Goal: Task Accomplishment & Management: Manage account settings

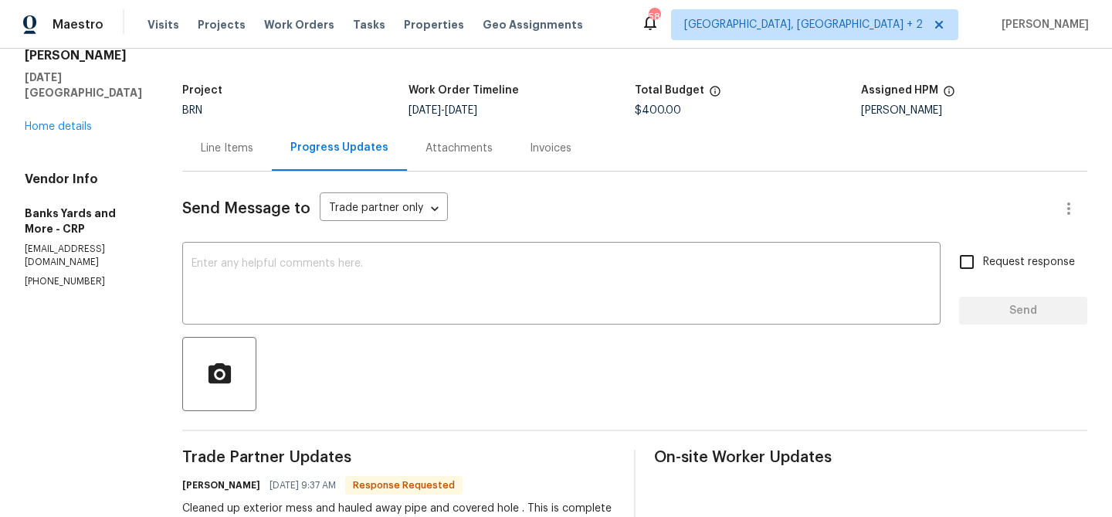
scroll to position [19, 0]
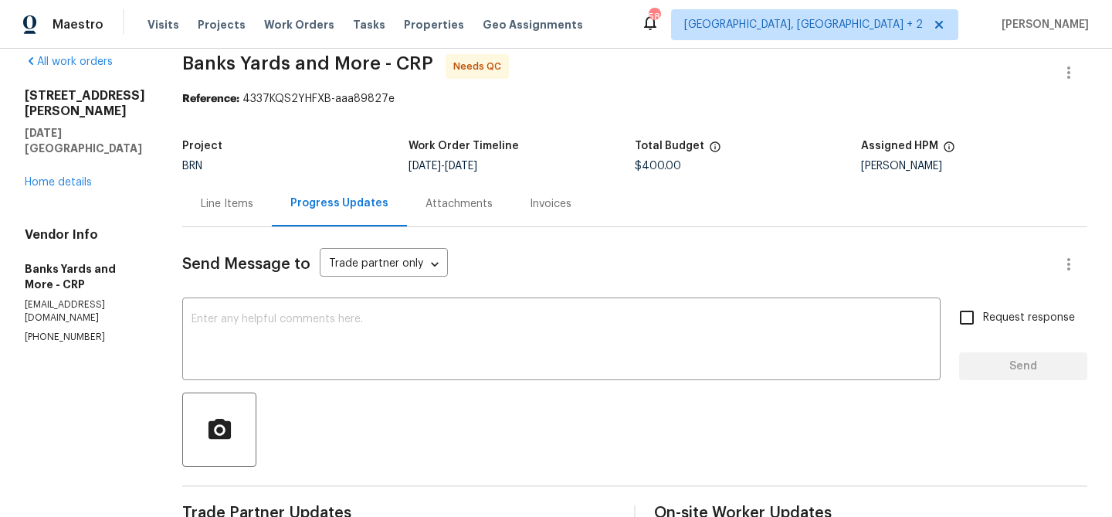
click at [203, 209] on div "Line Items" at bounding box center [227, 203] width 53 height 15
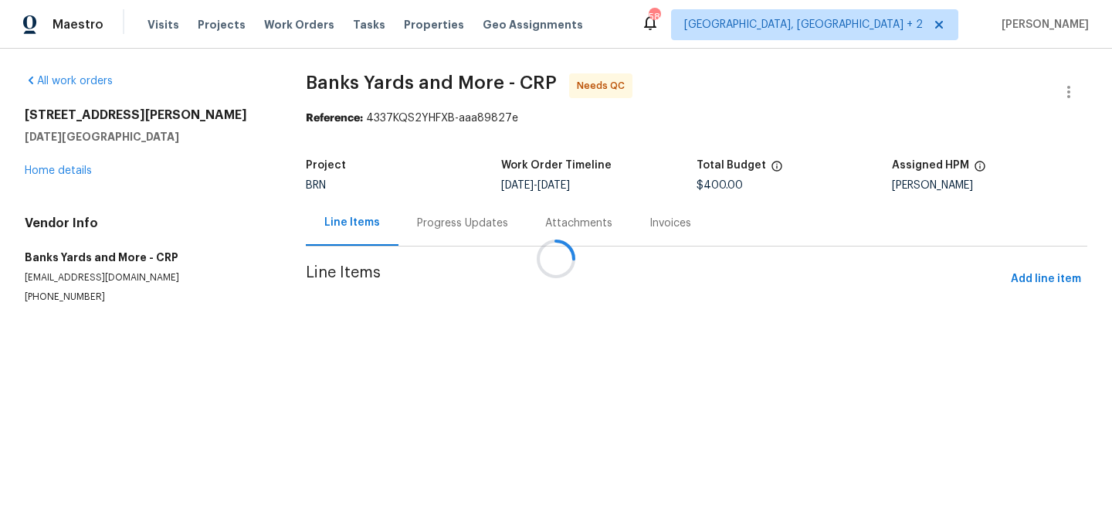
click at [452, 316] on div at bounding box center [556, 258] width 1112 height 517
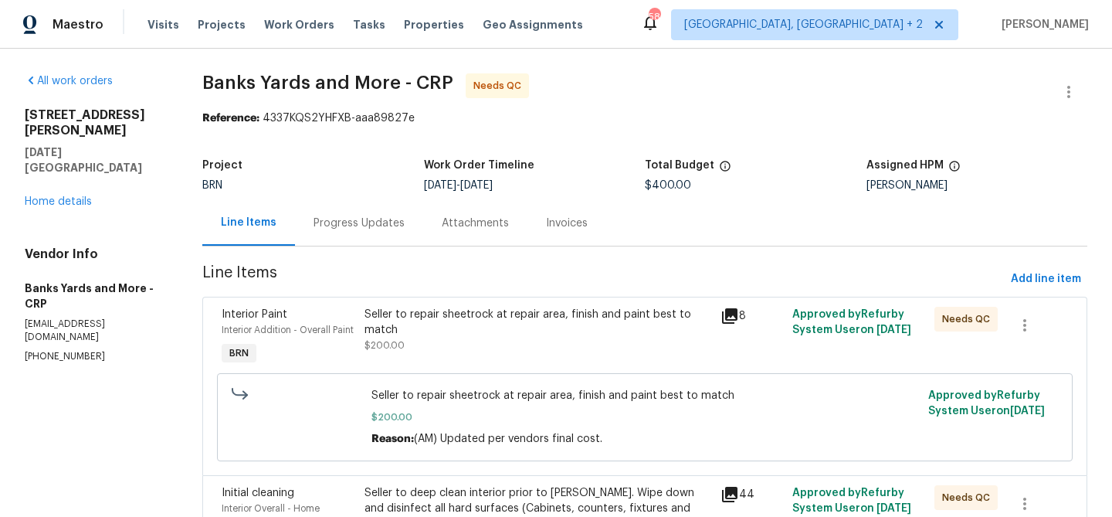
click at [428, 322] on div "Seller to repair sheetrock at repair area, finish and paint best to match" at bounding box center [537, 322] width 347 height 31
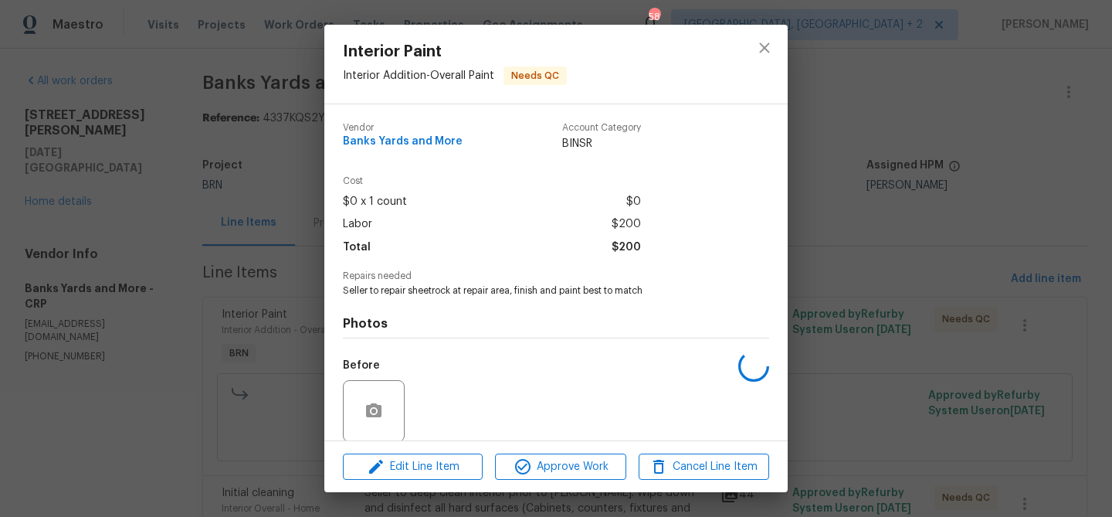
scroll to position [117, 0]
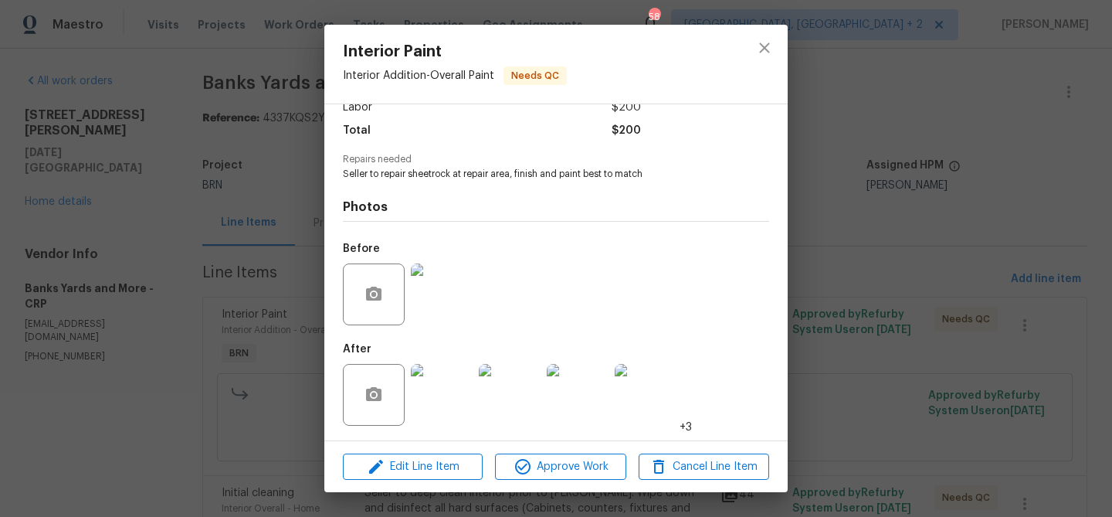
click at [430, 294] on img at bounding box center [442, 294] width 62 height 62
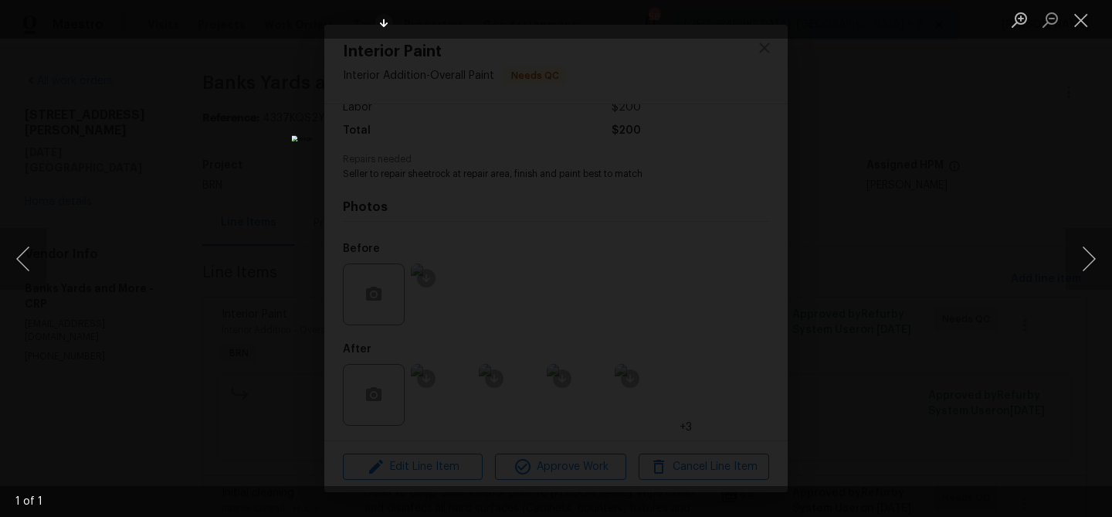
click at [141, 152] on div "Lightbox" at bounding box center [556, 258] width 1112 height 517
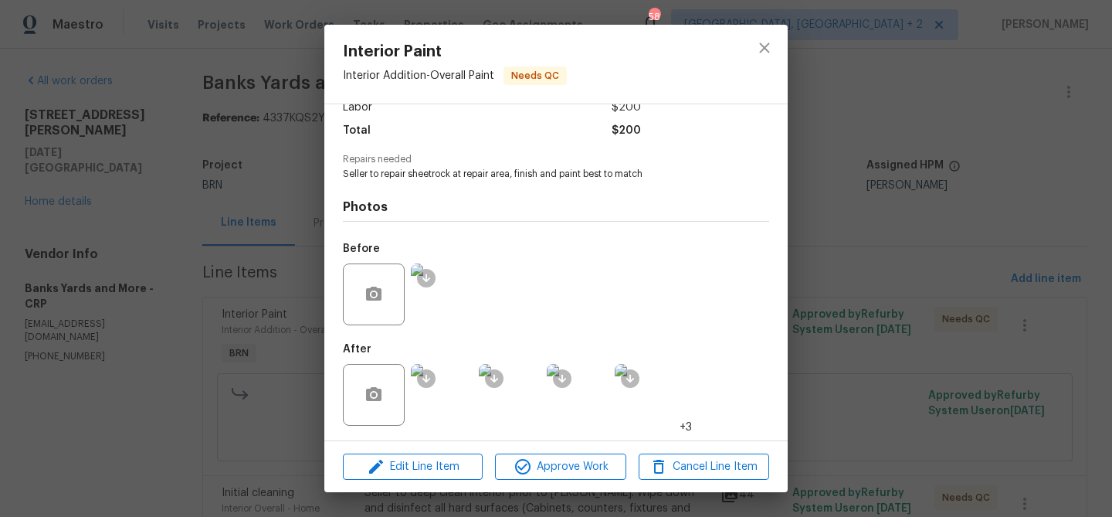
click at [230, 222] on div "Interior Paint Interior Addition - Overall Paint Needs QC Vendor Banks Yards an…" at bounding box center [556, 258] width 1112 height 517
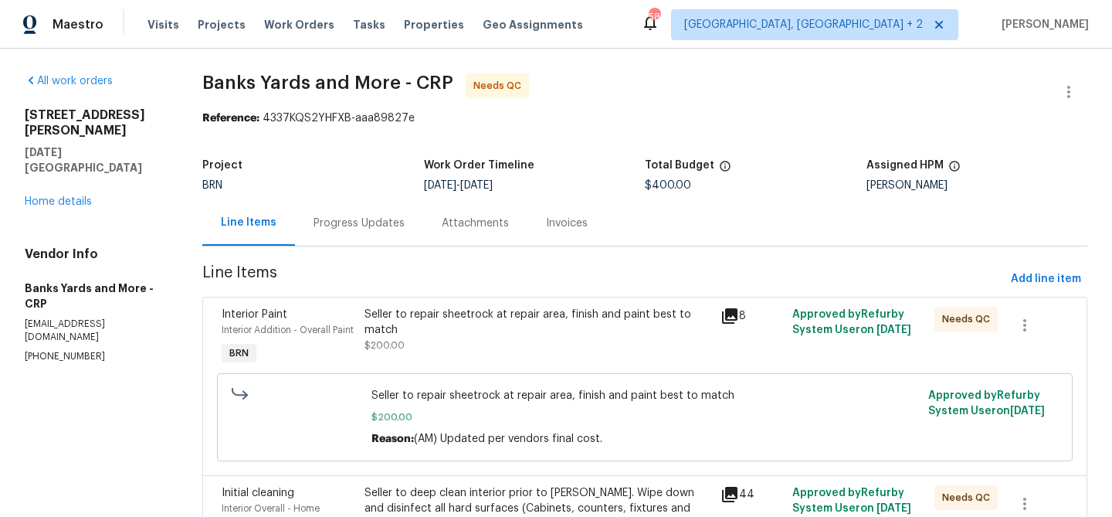
scroll to position [229, 0]
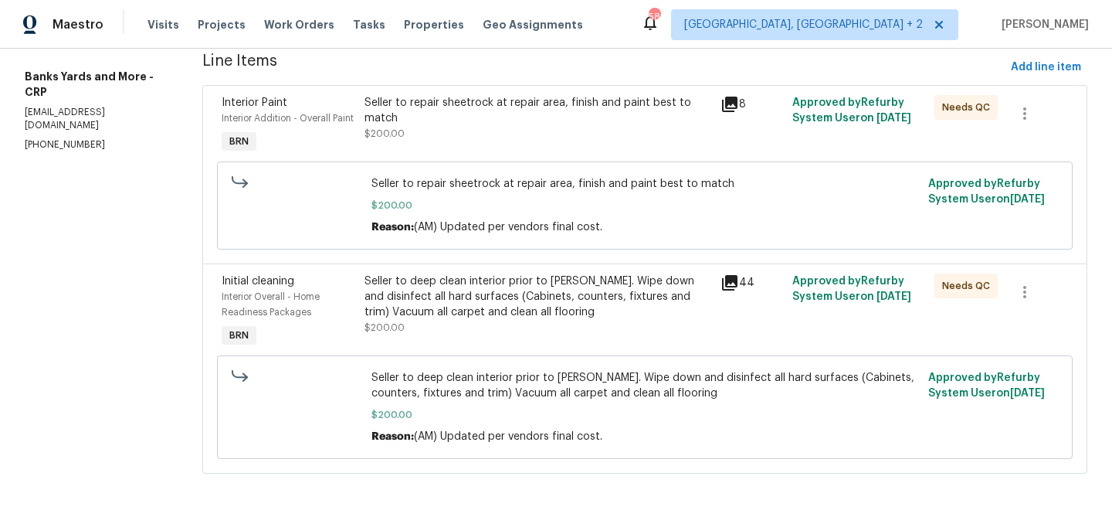
click at [434, 323] on div "Seller to deep clean interior prior to COE. Wipe down and disinfect all hard su…" at bounding box center [537, 304] width 347 height 62
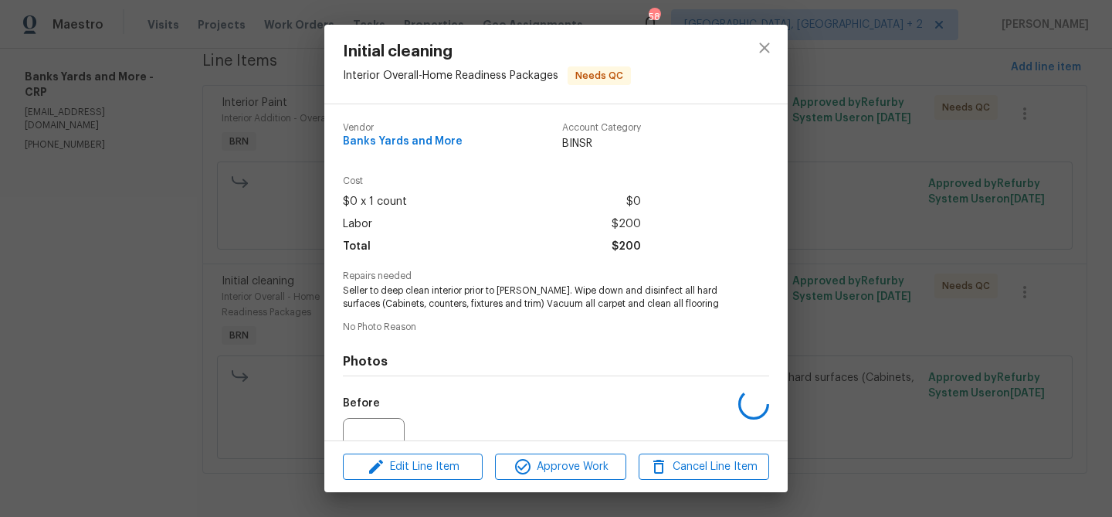
scroll to position [155, 0]
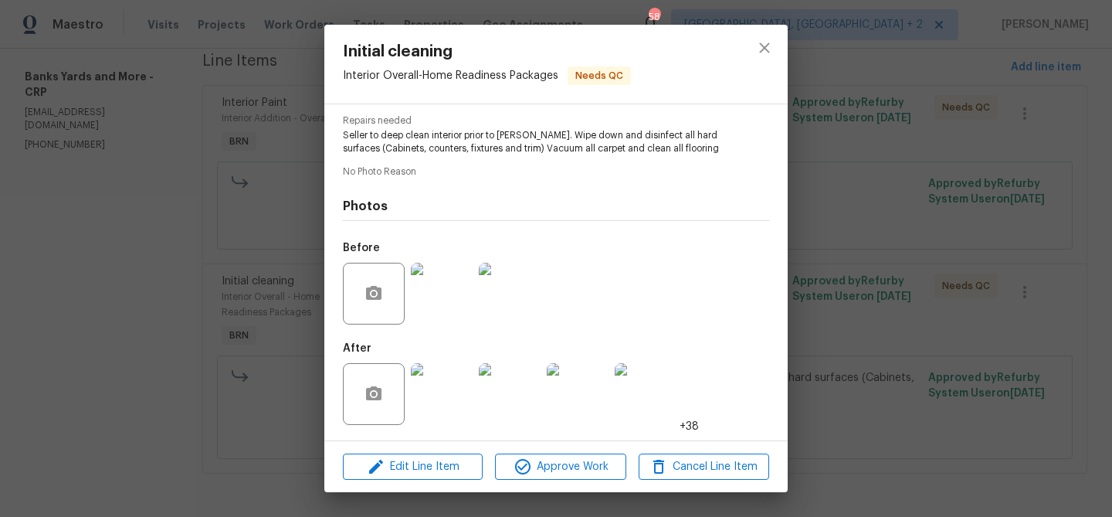
click at [439, 297] on img at bounding box center [442, 294] width 62 height 62
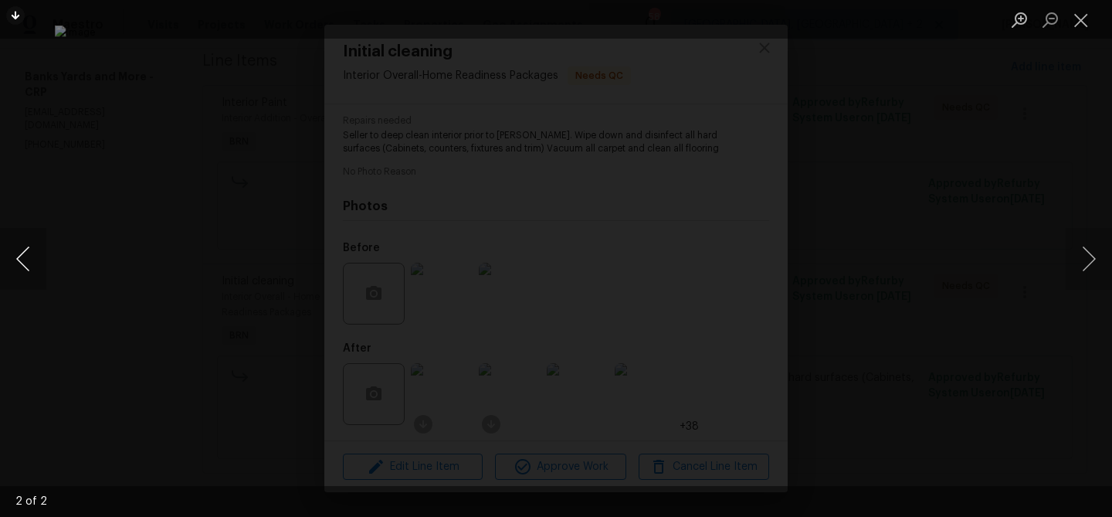
click at [22, 258] on button "Previous image" at bounding box center [23, 259] width 46 height 62
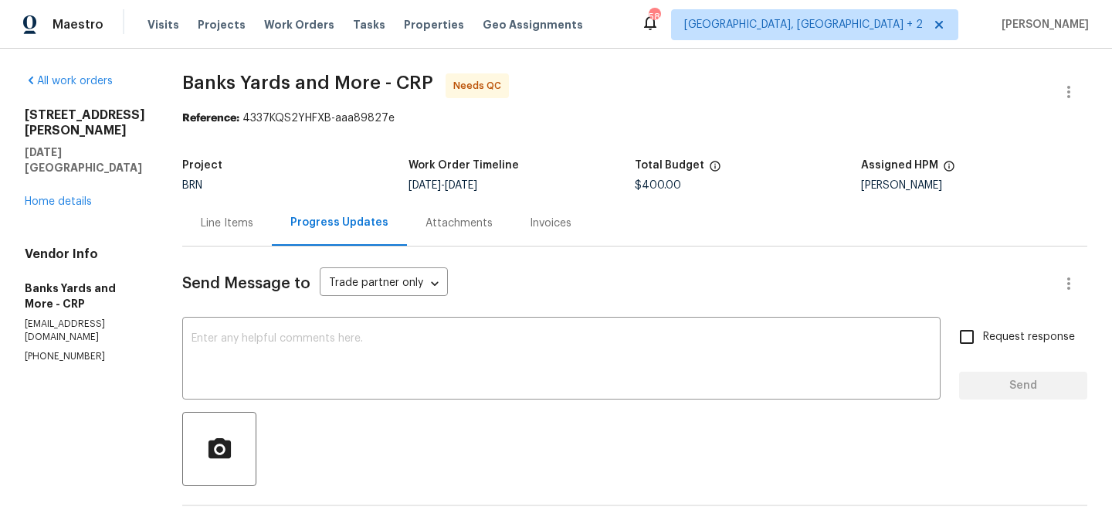
click at [248, 226] on div "Line Items" at bounding box center [227, 222] width 53 height 15
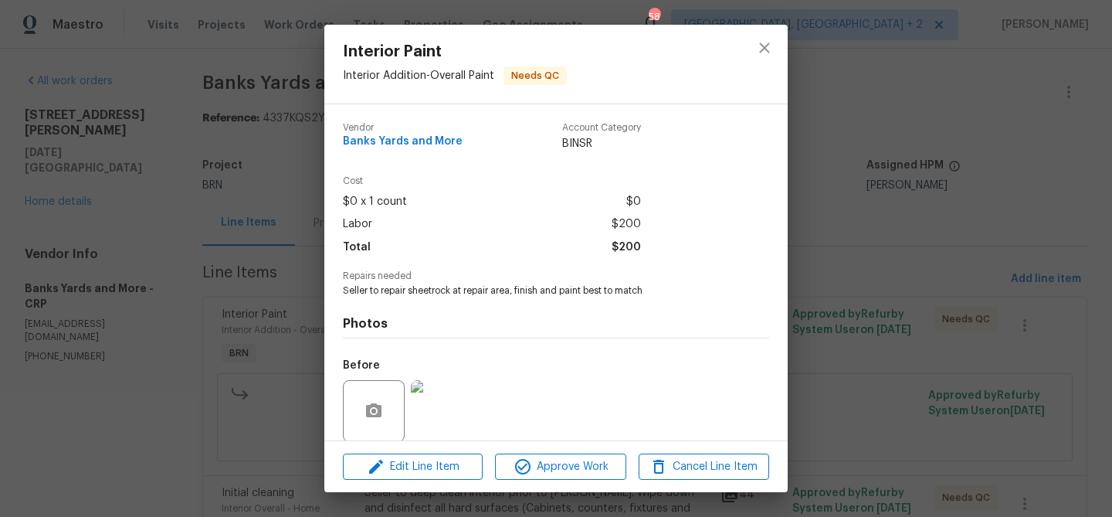
click at [448, 322] on h4 "Photos" at bounding box center [556, 323] width 426 height 15
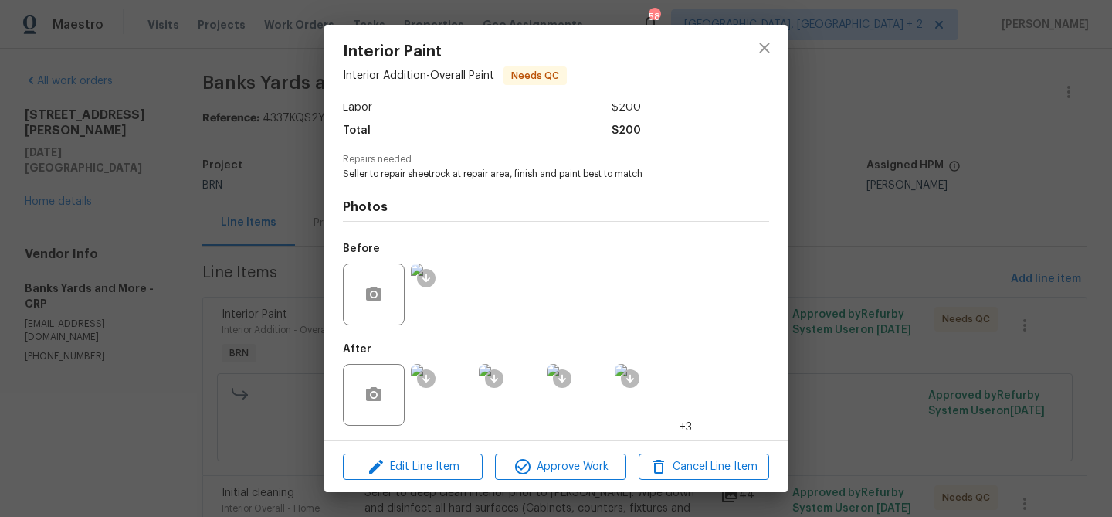
click at [448, 391] on img at bounding box center [442, 395] width 62 height 62
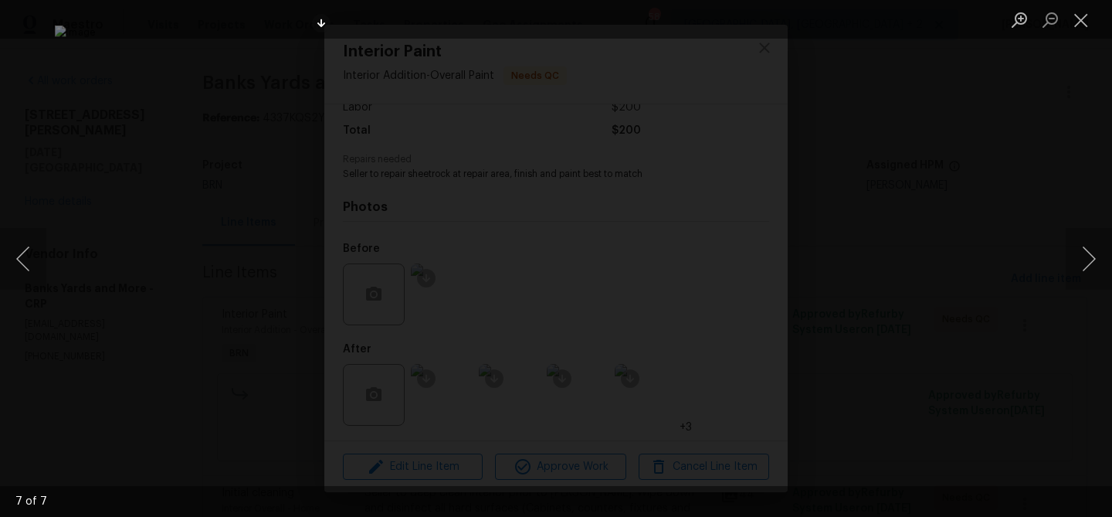
click at [251, 271] on div "Lightbox" at bounding box center [556, 258] width 1112 height 517
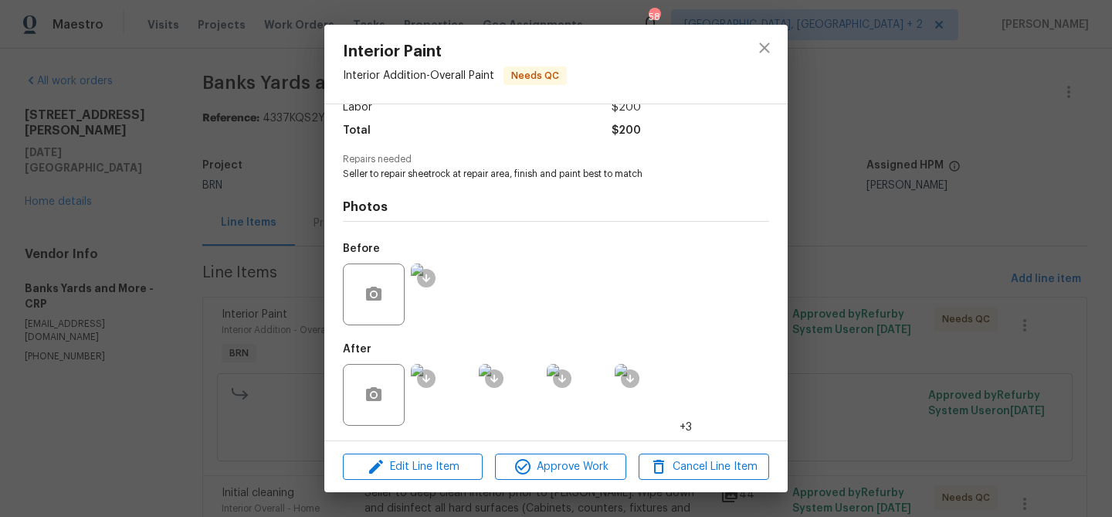
click at [218, 333] on div "Interior Paint Interior Addition - Overall Paint Needs QC Vendor Banks Yards an…" at bounding box center [556, 258] width 1112 height 517
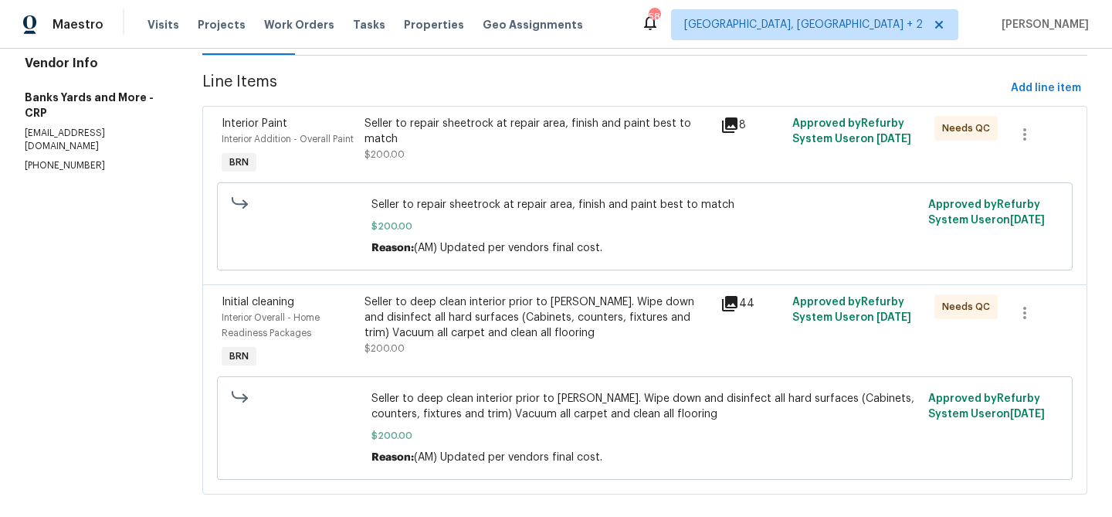
scroll to position [229, 0]
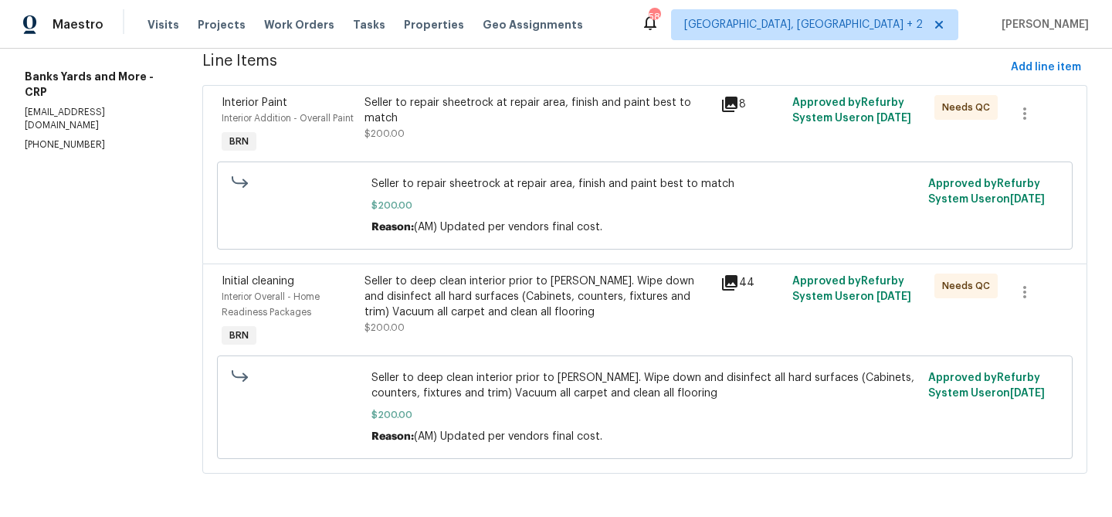
click at [432, 374] on span "Seller to deep clean interior prior to COE. Wipe down and disinfect all hard su…" at bounding box center [644, 385] width 547 height 31
click at [422, 321] on div "Seller to deep clean interior prior to COE. Wipe down and disinfect all hard su…" at bounding box center [537, 304] width 347 height 62
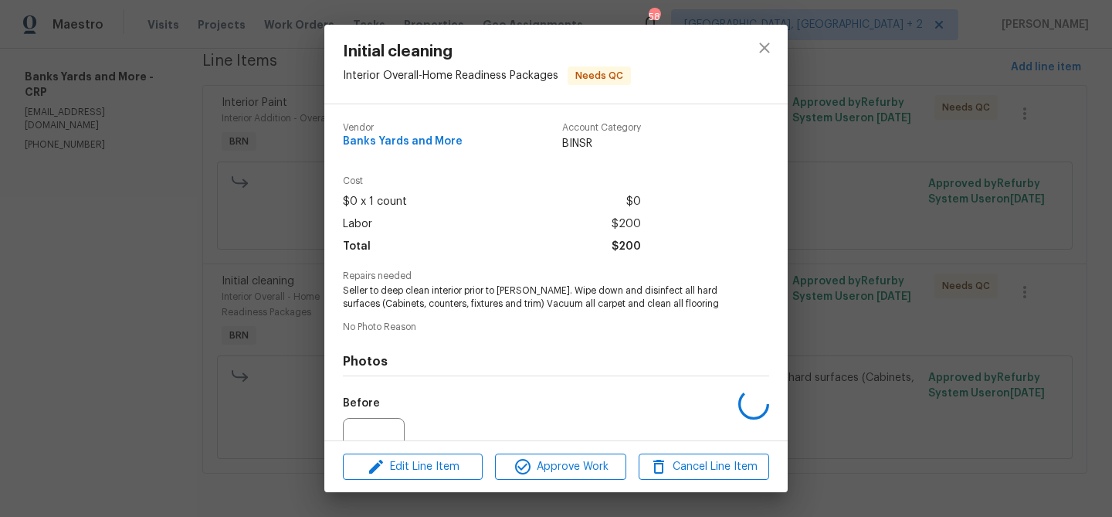
scroll to position [155, 0]
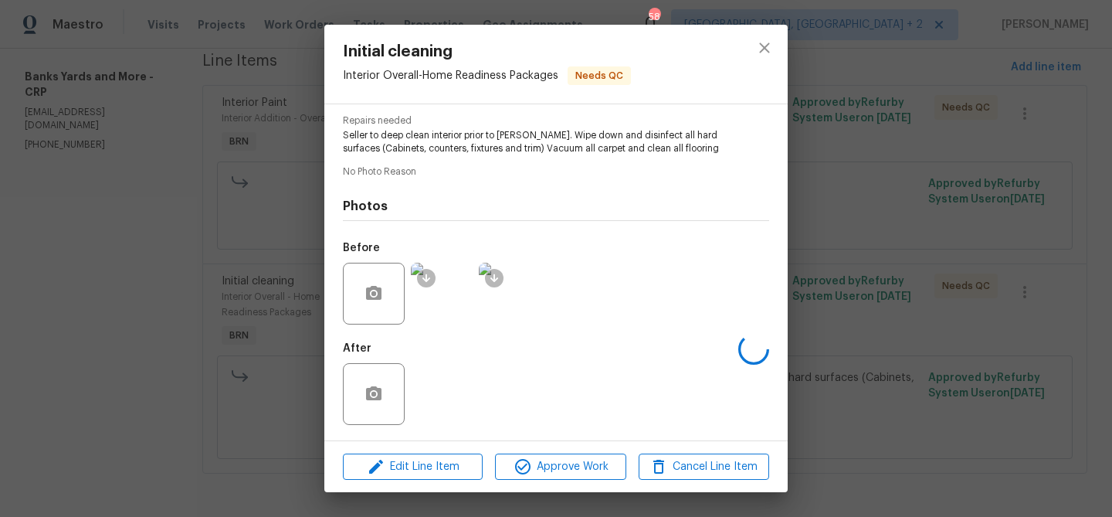
click at [432, 397] on div "After" at bounding box center [556, 384] width 426 height 100
click at [452, 388] on img at bounding box center [442, 394] width 62 height 62
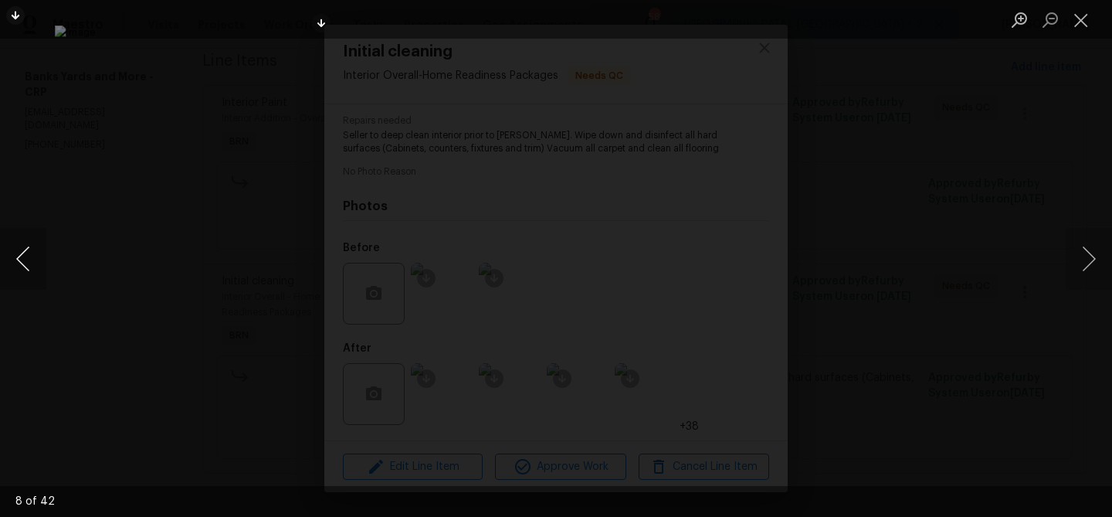
click at [29, 255] on button "Previous image" at bounding box center [23, 259] width 46 height 62
click at [172, 213] on div "Lightbox" at bounding box center [556, 258] width 1112 height 517
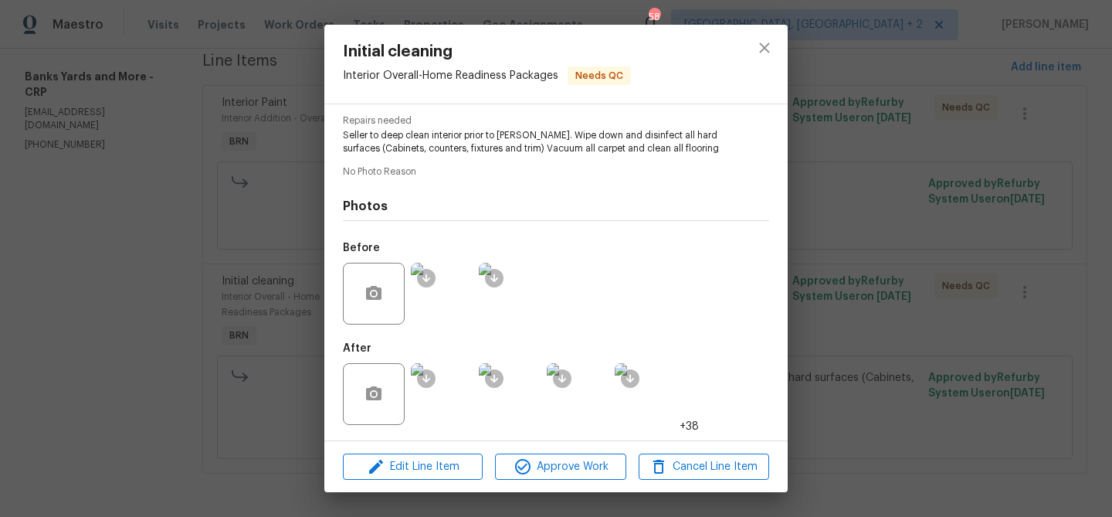
click at [171, 147] on div "Initial cleaning Interior Overall - Home Readiness Packages Needs QC Vendor Ban…" at bounding box center [556, 258] width 1112 height 517
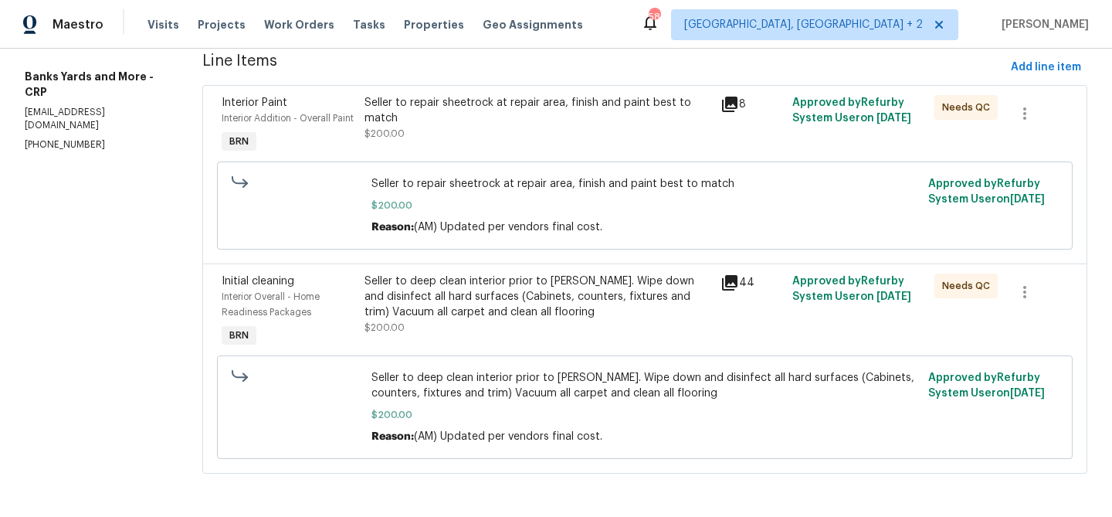
click at [444, 130] on div "Seller to repair sheetrock at repair area, finish and paint best to match $200.…" at bounding box center [538, 125] width 357 height 71
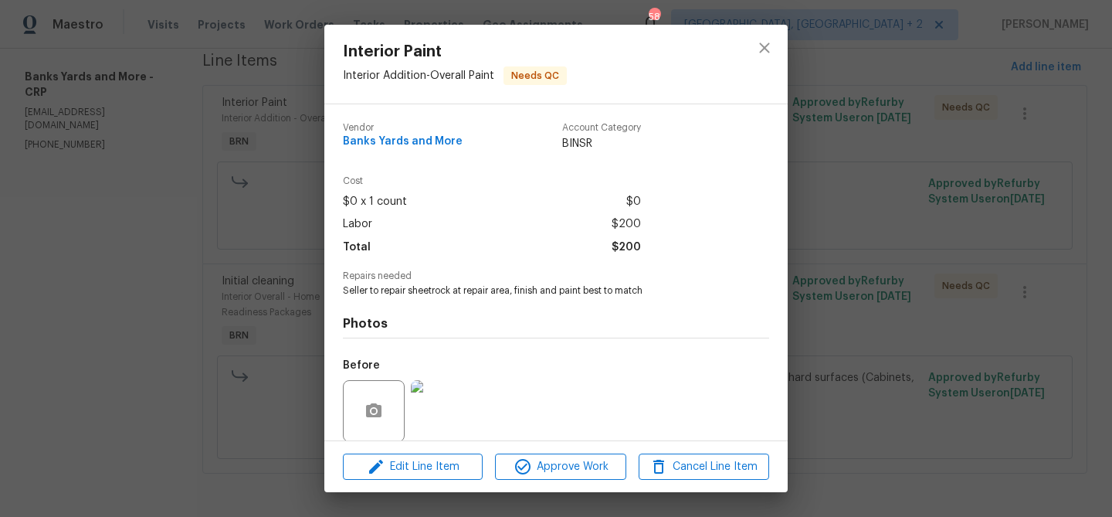
scroll to position [117, 0]
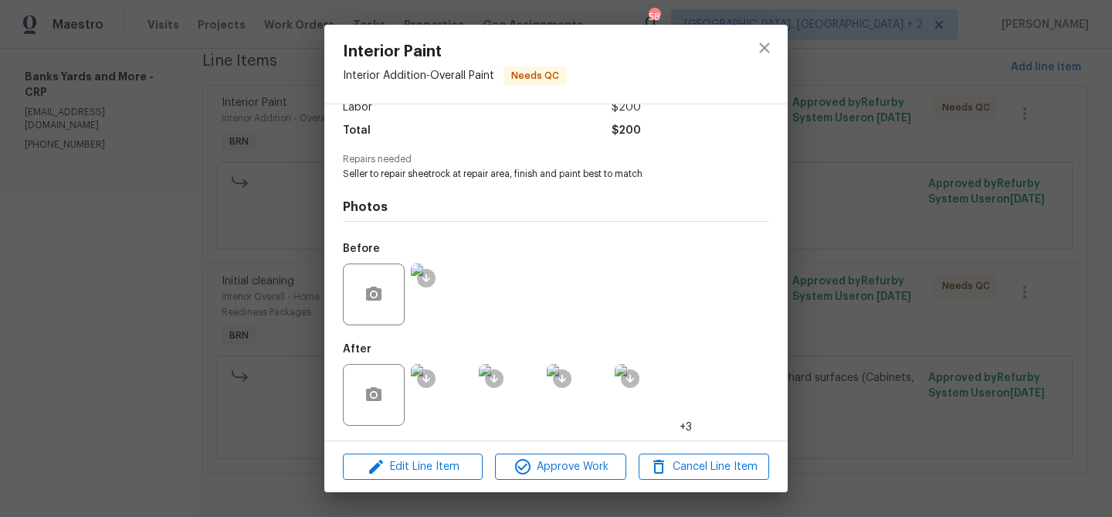
click at [435, 392] on img at bounding box center [442, 395] width 62 height 62
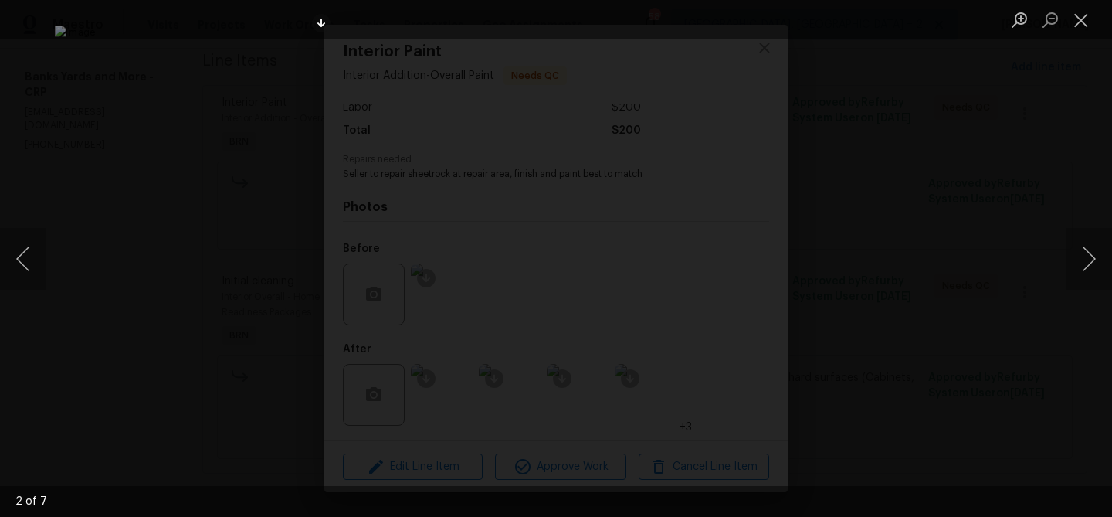
click at [209, 135] on div "Lightbox" at bounding box center [556, 258] width 1112 height 517
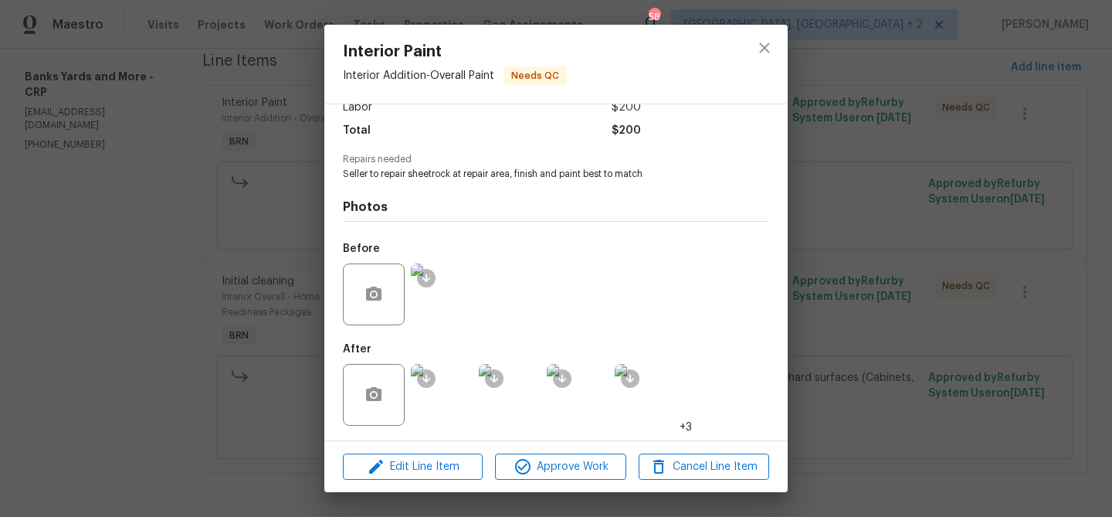
click at [209, 135] on div "Interior Paint Interior Addition - Overall Paint Needs QC Vendor Banks Yards an…" at bounding box center [556, 258] width 1112 height 517
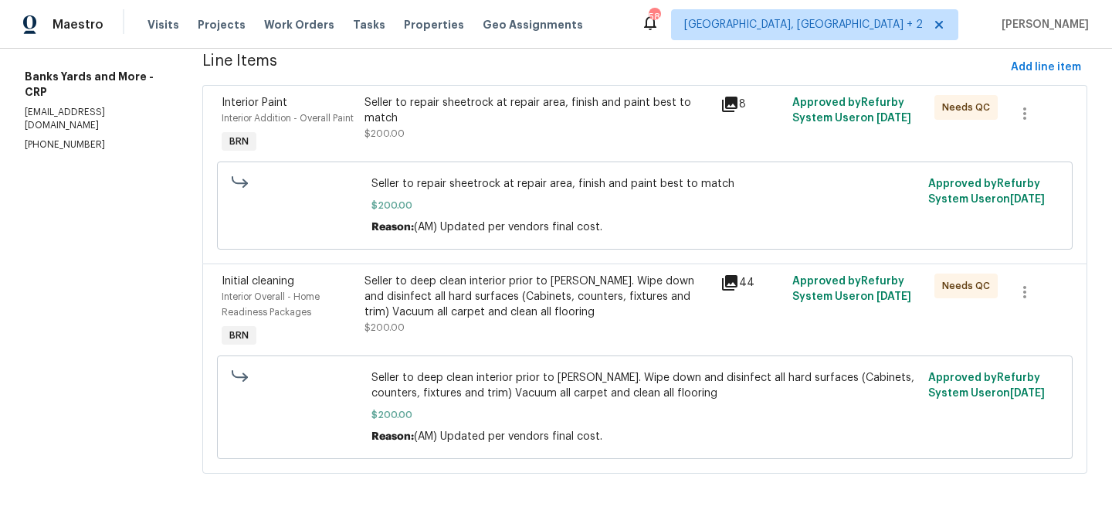
click at [429, 95] on div "Seller to repair sheetrock at repair area, finish and paint best to match" at bounding box center [537, 110] width 347 height 31
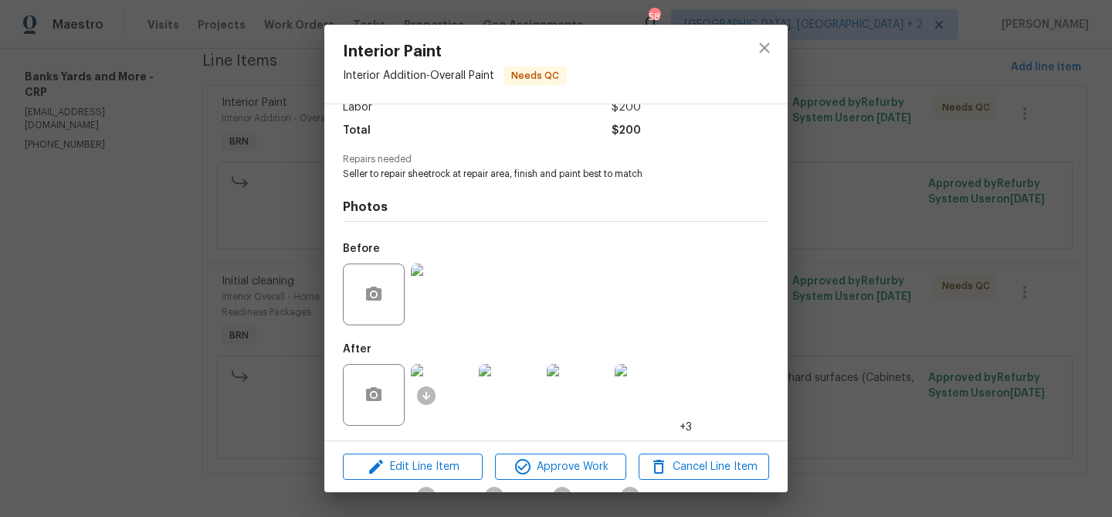
click at [501, 388] on img at bounding box center [510, 395] width 62 height 62
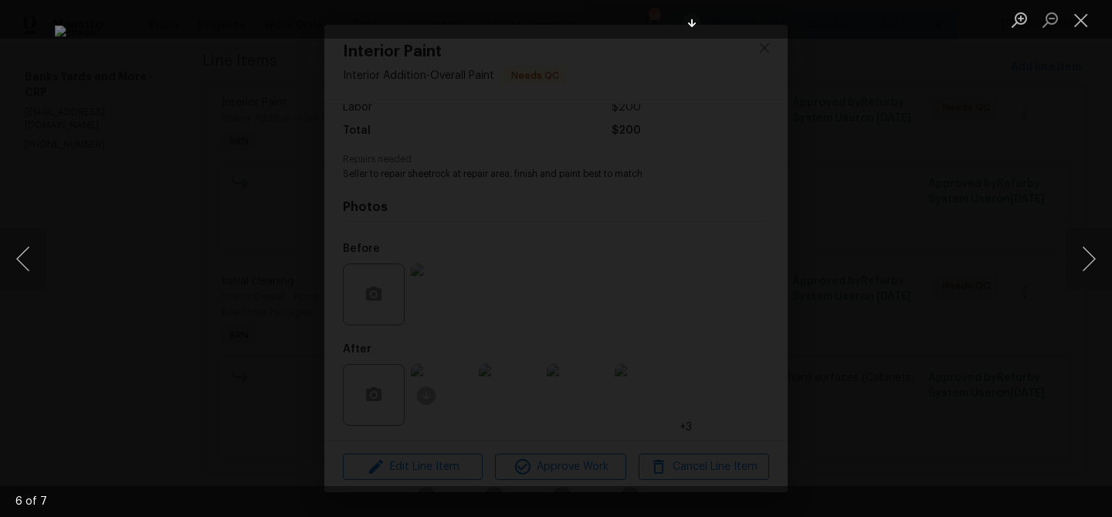
click at [52, 202] on div "Lightbox" at bounding box center [556, 258] width 1112 height 517
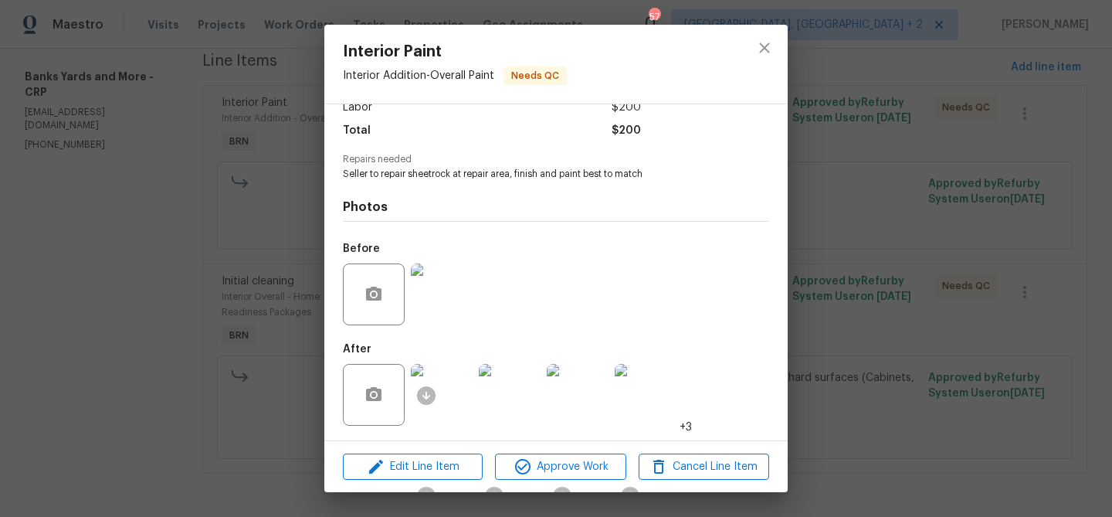
click at [141, 189] on div "Interior Paint Interior Addition - Overall Paint Needs QC Vendor Banks Yards an…" at bounding box center [556, 258] width 1112 height 517
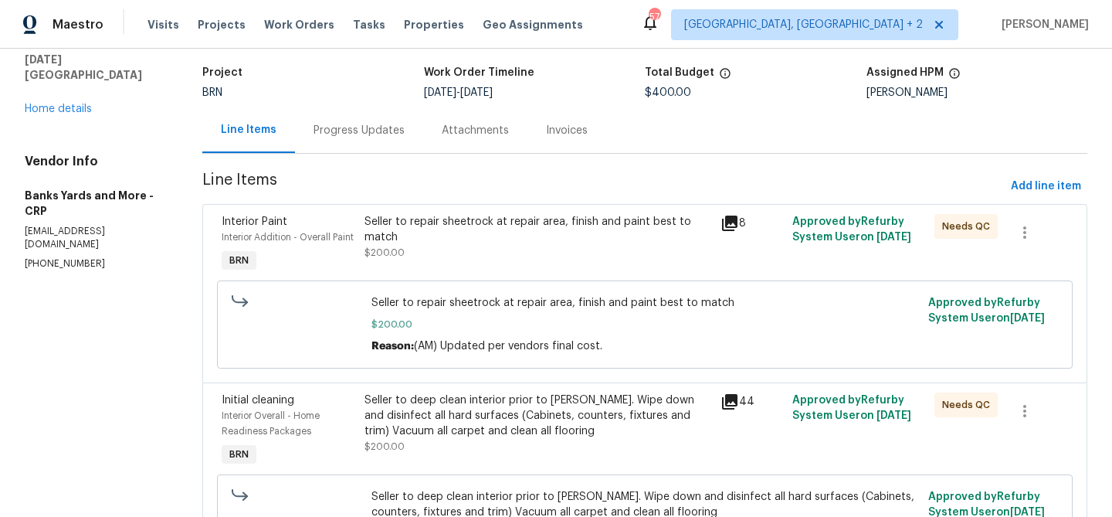
click at [335, 129] on div "Progress Updates" at bounding box center [358, 130] width 91 height 15
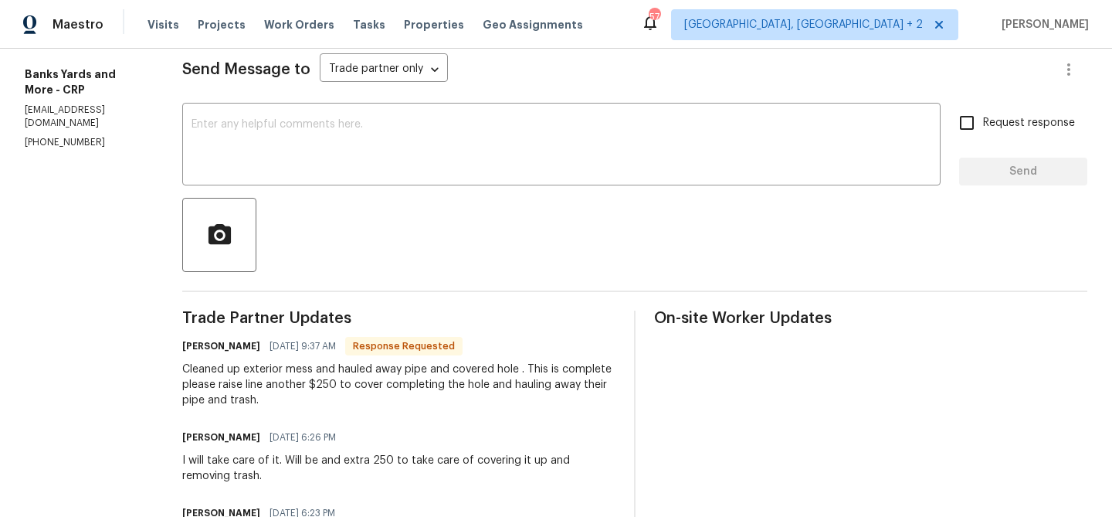
scroll to position [219, 0]
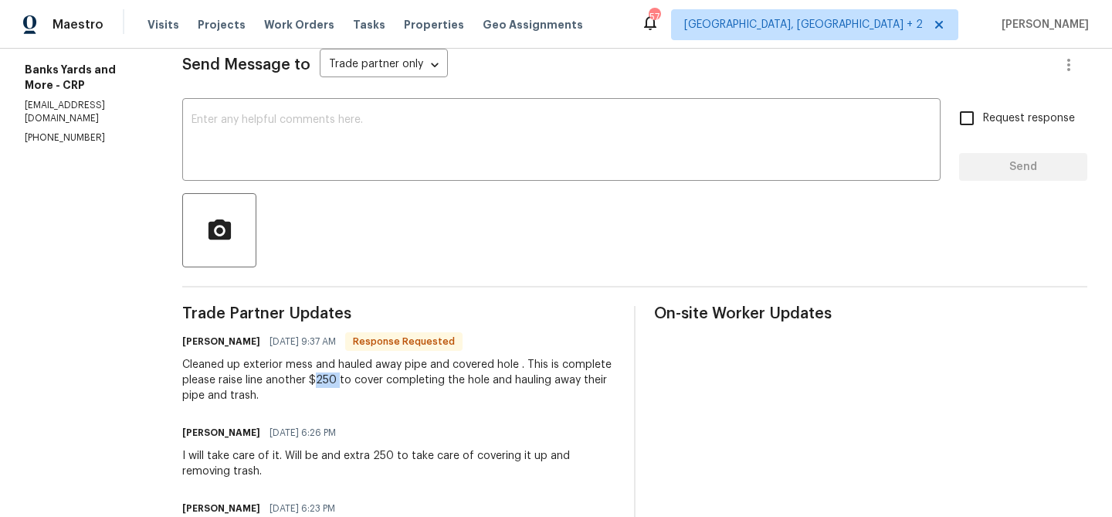
drag, startPoint x: 335, startPoint y: 377, endPoint x: 313, endPoint y: 375, distance: 21.7
click at [313, 376] on div "Cleaned up exterior mess and hauled away pipe and covered hole . This is comple…" at bounding box center [398, 380] width 433 height 46
copy div "250"
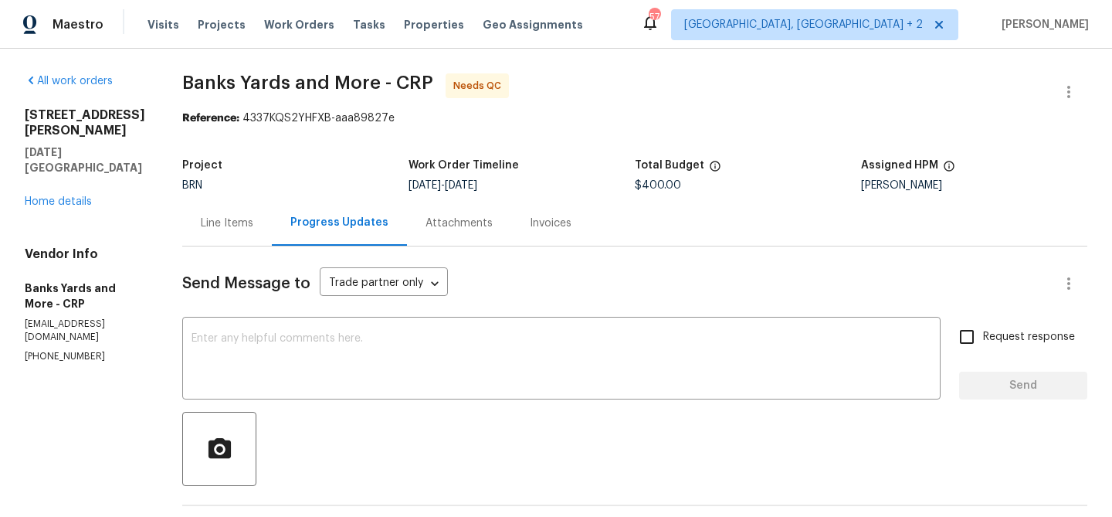
click at [217, 217] on div "Line Items" at bounding box center [227, 222] width 53 height 15
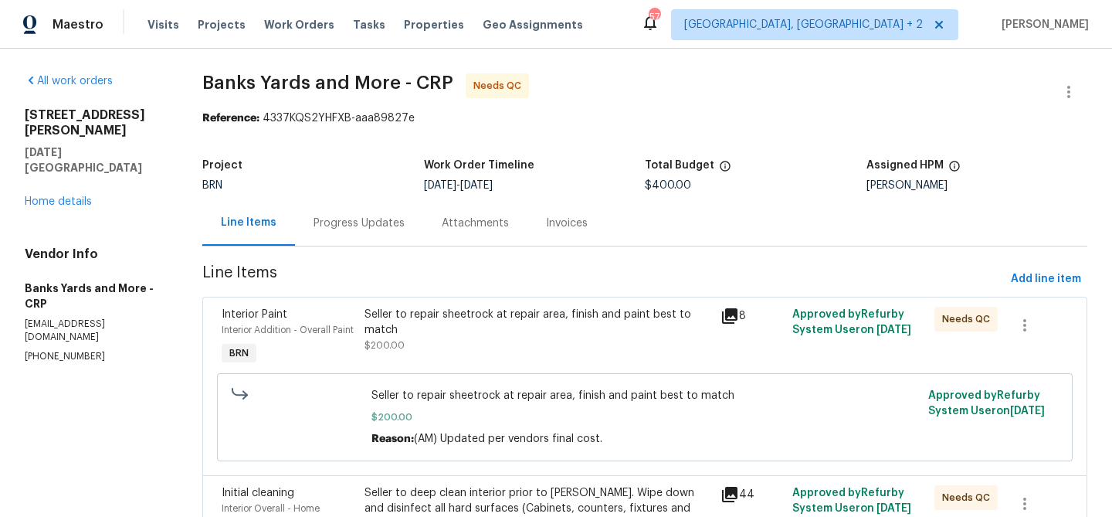
scroll to position [229, 0]
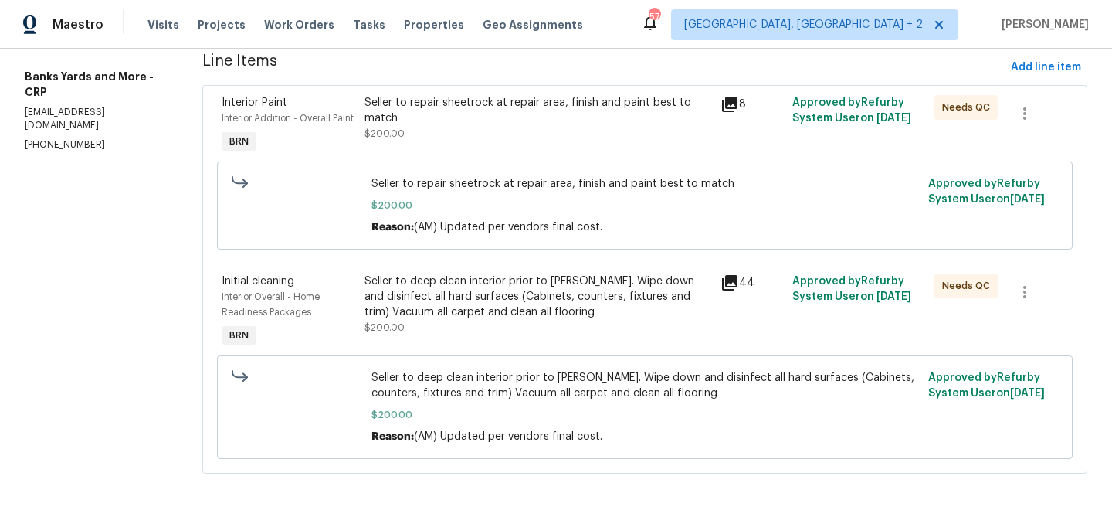
click at [436, 319] on div "Seller to deep clean interior prior to COE. Wipe down and disinfect all hard su…" at bounding box center [537, 304] width 347 height 62
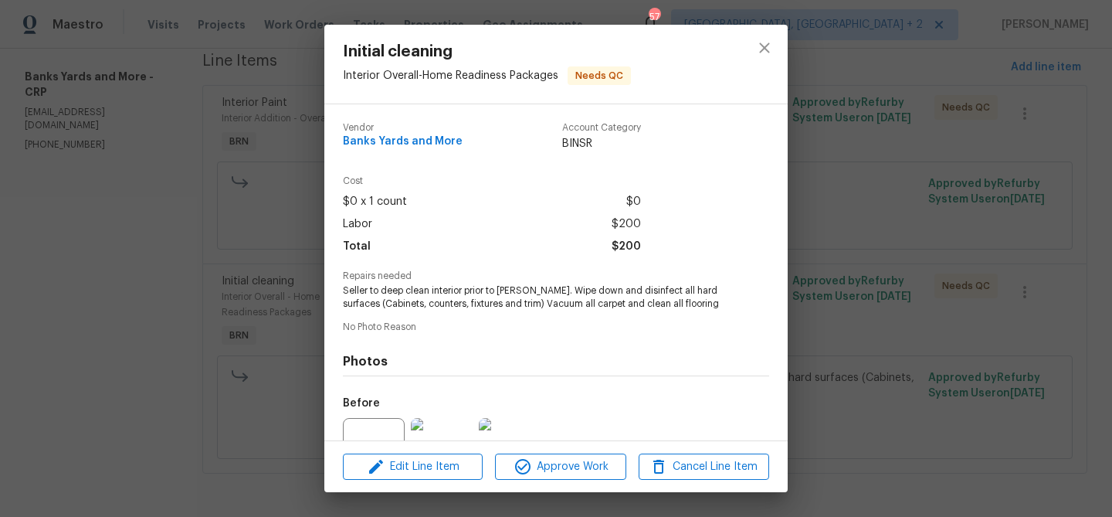
scroll to position [155, 0]
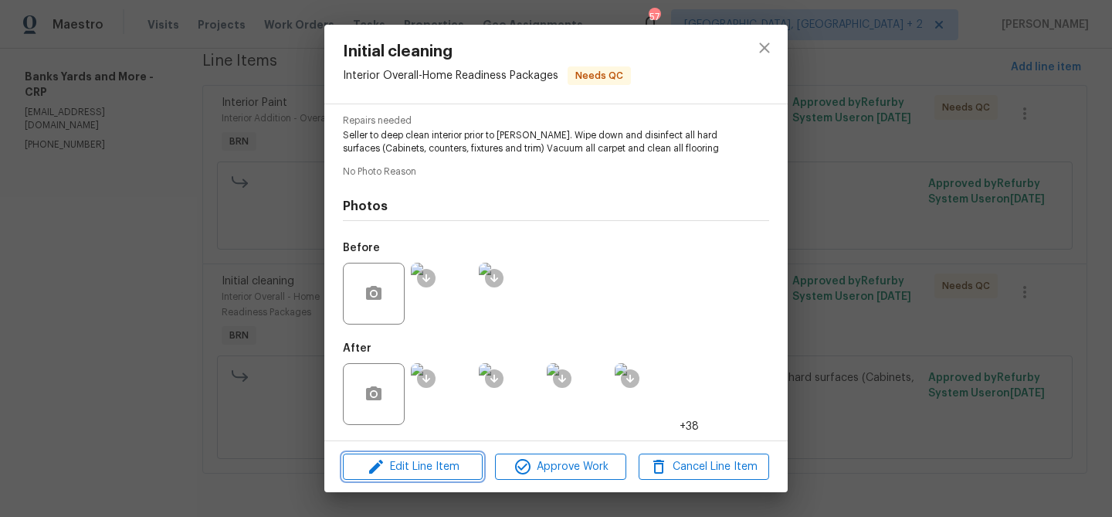
click at [414, 476] on button "Edit Line Item" at bounding box center [413, 466] width 140 height 27
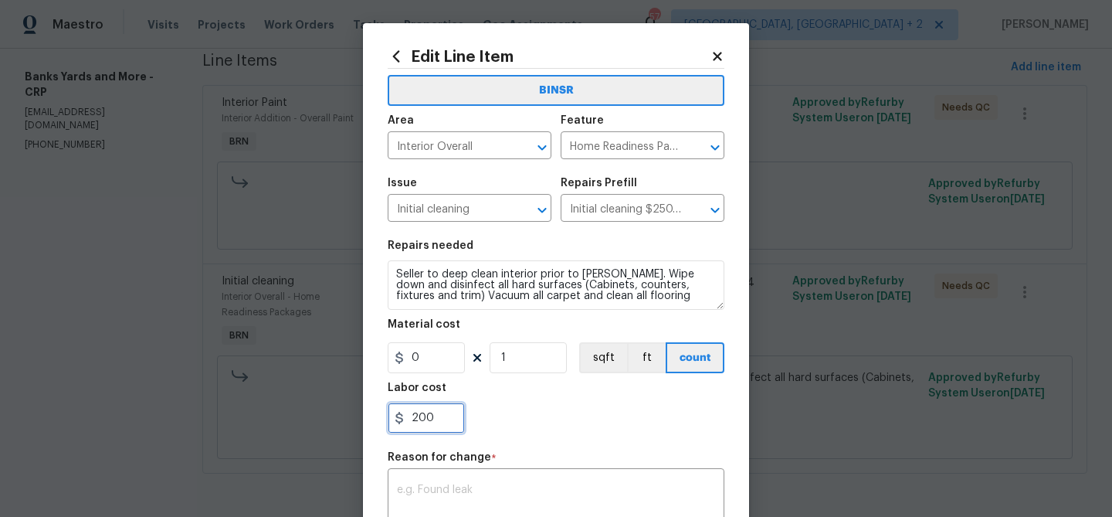
click at [450, 411] on input "200" at bounding box center [426, 417] width 77 height 31
type input "2"
paste input "250"
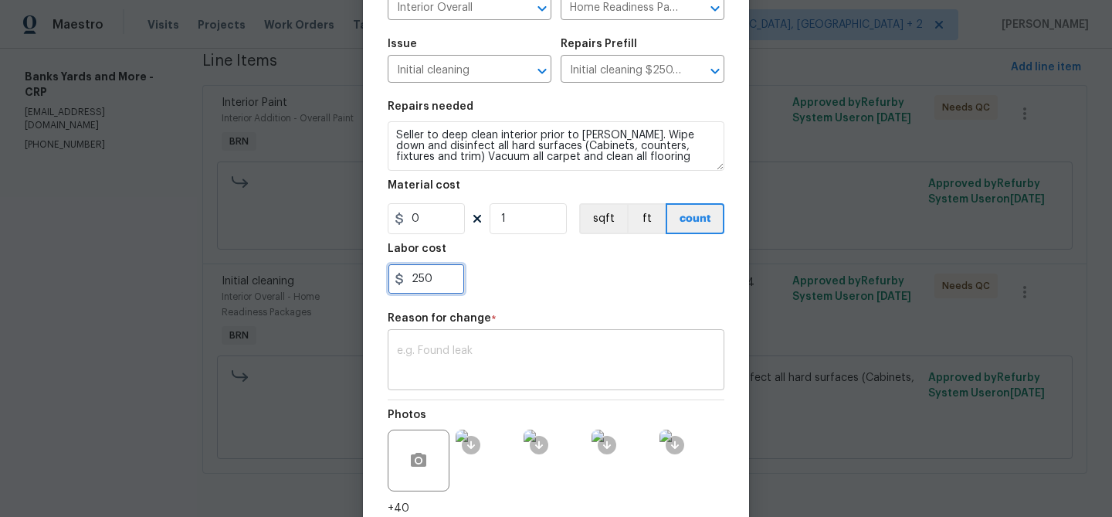
type input "250"
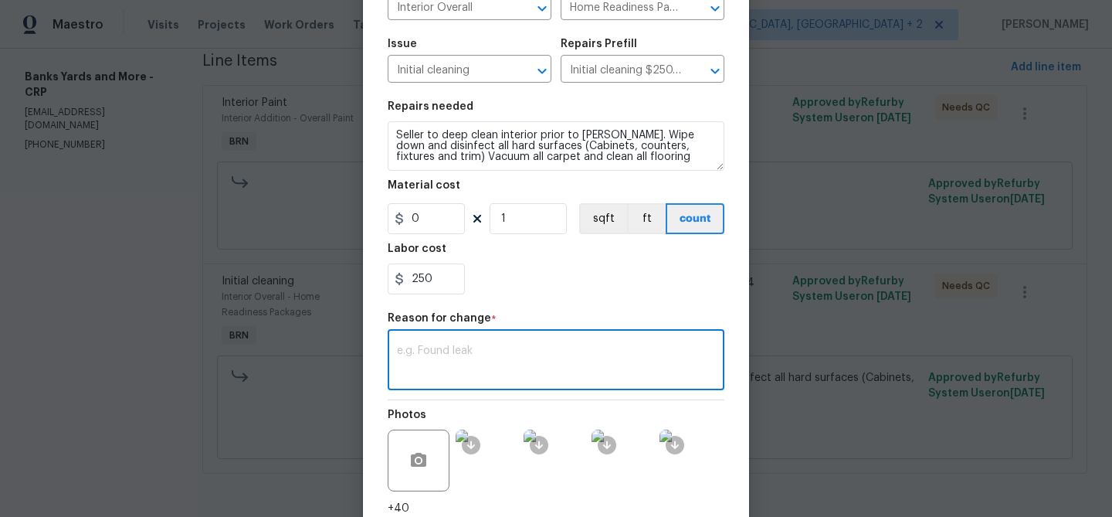
click at [454, 359] on textarea at bounding box center [556, 361] width 318 height 32
paste textarea "(AM) Updated per vendors final cost."
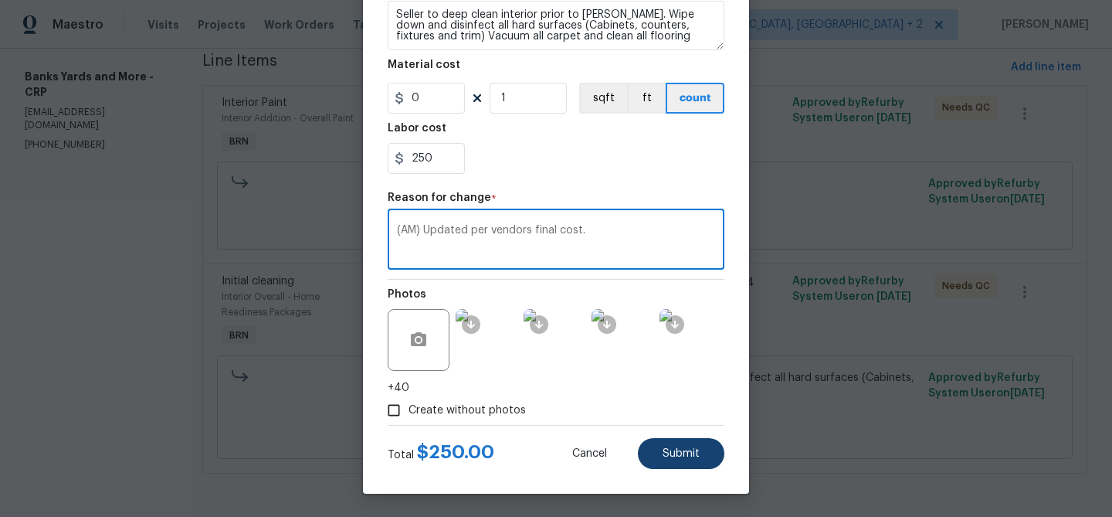
type textarea "(AM) Updated per vendors final cost."
click at [676, 445] on button "Submit" at bounding box center [681, 453] width 86 height 31
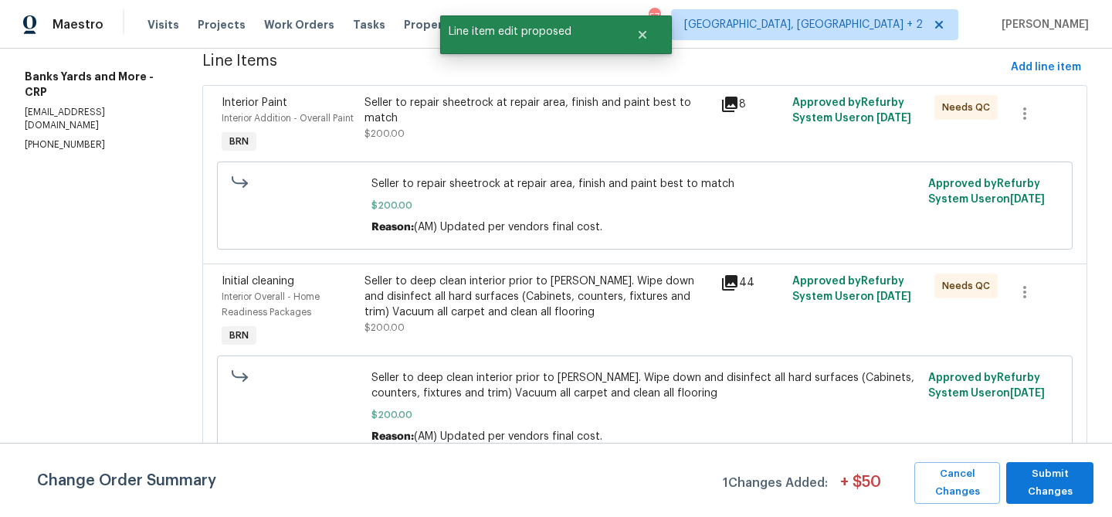
scroll to position [0, 0]
click at [1079, 487] on span "Submit Changes" at bounding box center [1050, 483] width 72 height 36
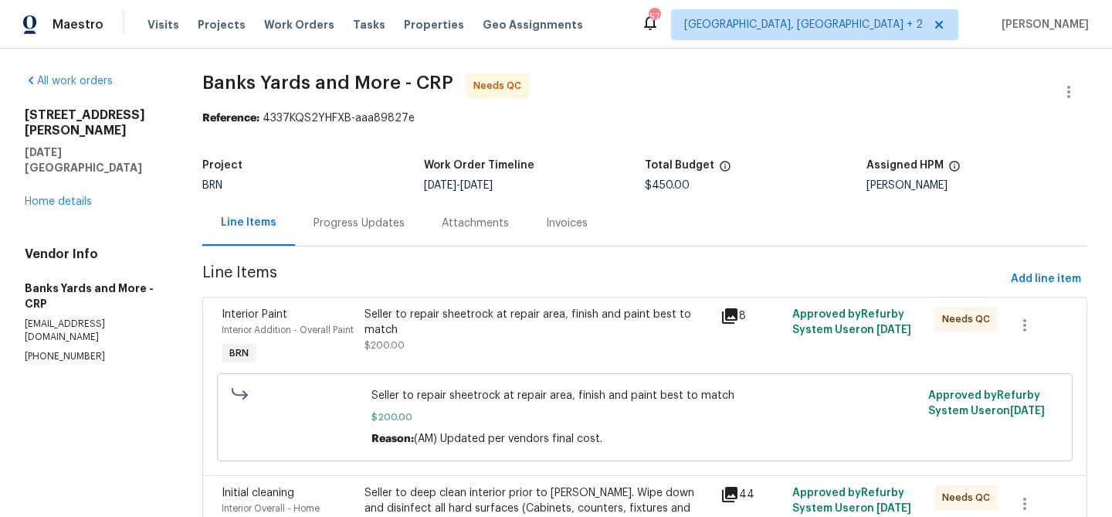
click at [359, 227] on div "Progress Updates" at bounding box center [358, 222] width 91 height 15
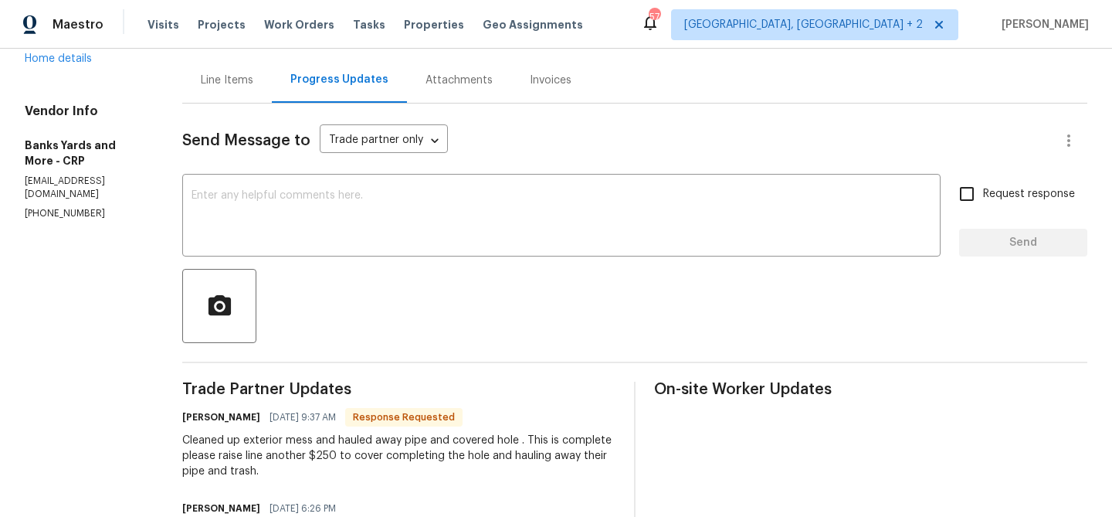
scroll to position [82, 0]
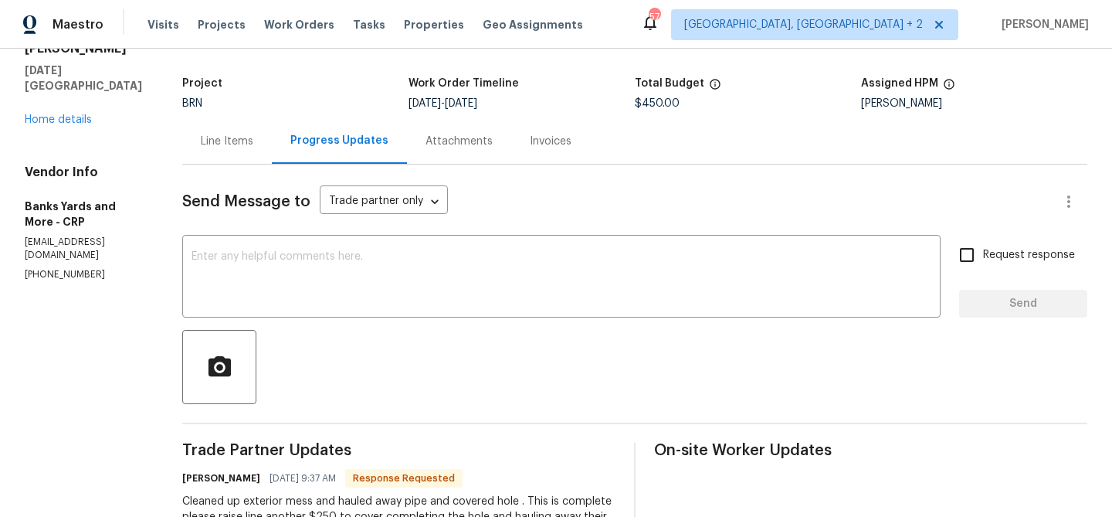
click at [71, 268] on p "(361) 876-5816" at bounding box center [85, 274] width 120 height 13
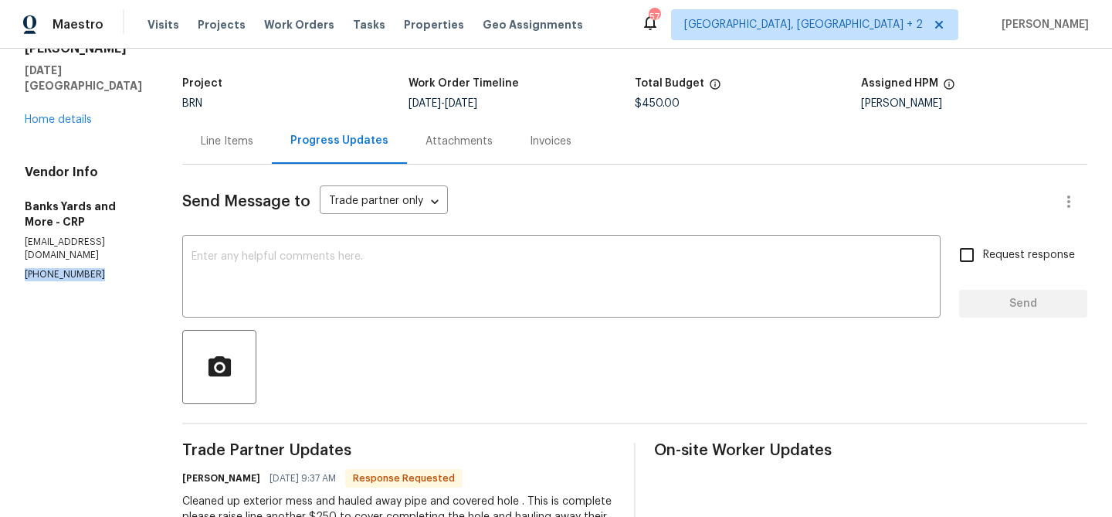
click at [71, 268] on p "(361) 876-5816" at bounding box center [85, 274] width 120 height 13
click at [205, 151] on div "Line Items" at bounding box center [227, 141] width 90 height 46
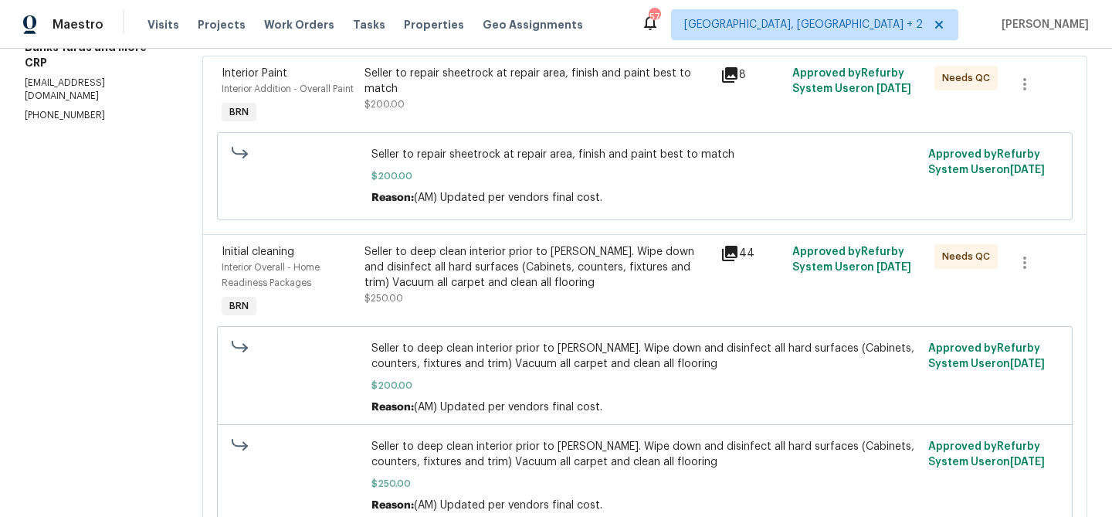
scroll to position [44, 0]
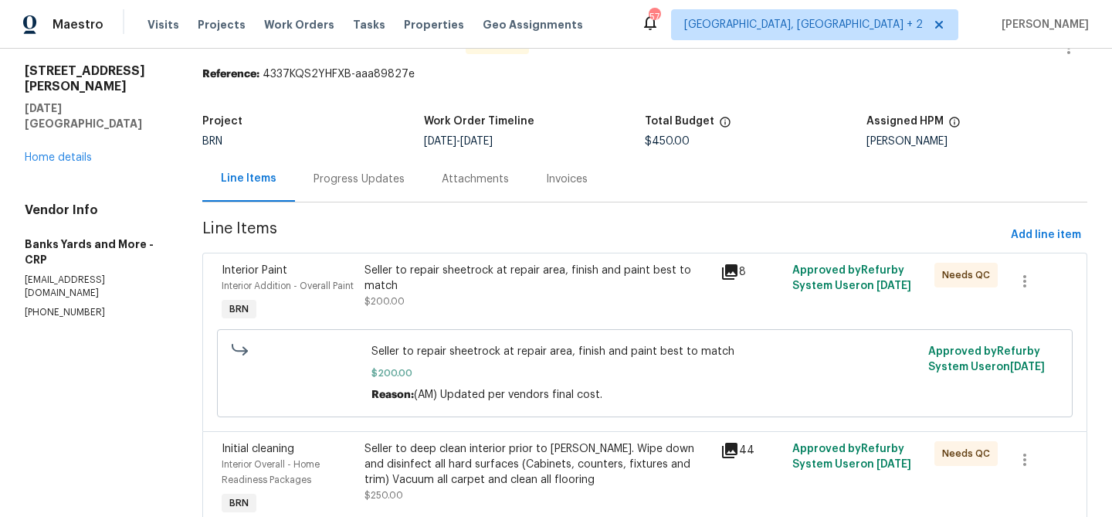
click at [343, 162] on div "Progress Updates" at bounding box center [359, 179] width 128 height 46
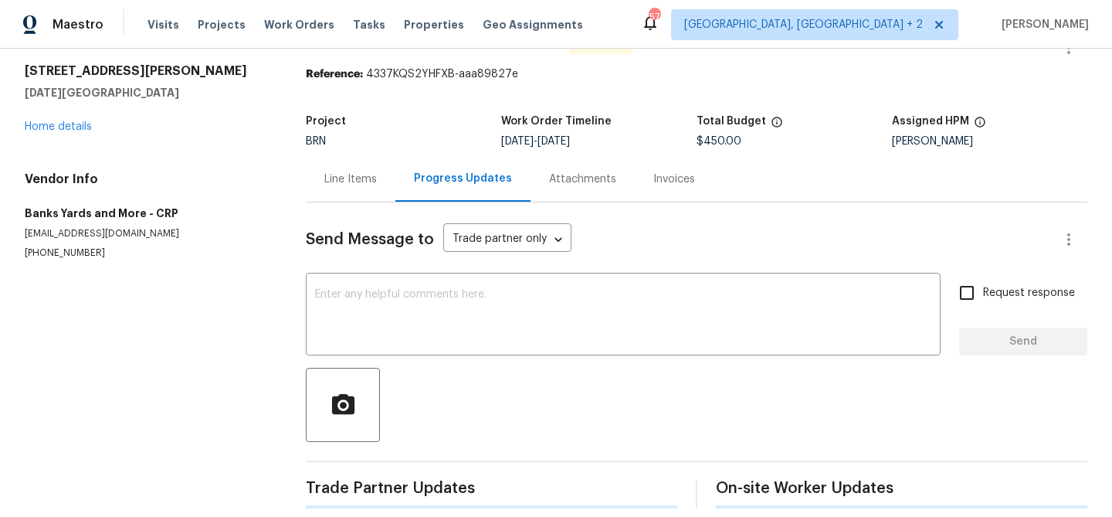
scroll to position [60, 0]
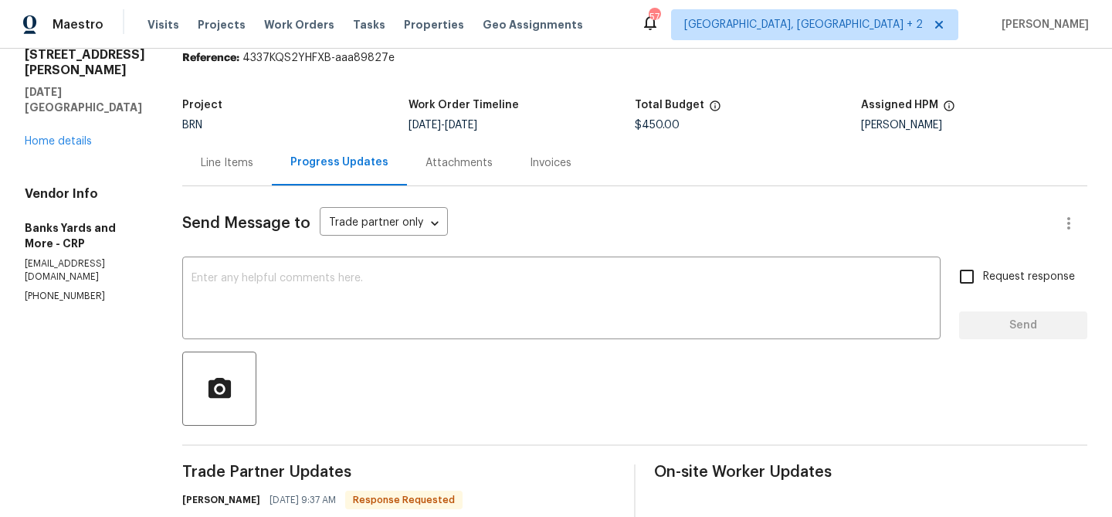
click at [298, 164] on div "Progress Updates" at bounding box center [339, 161] width 98 height 15
click at [243, 168] on div "Line Items" at bounding box center [227, 162] width 53 height 15
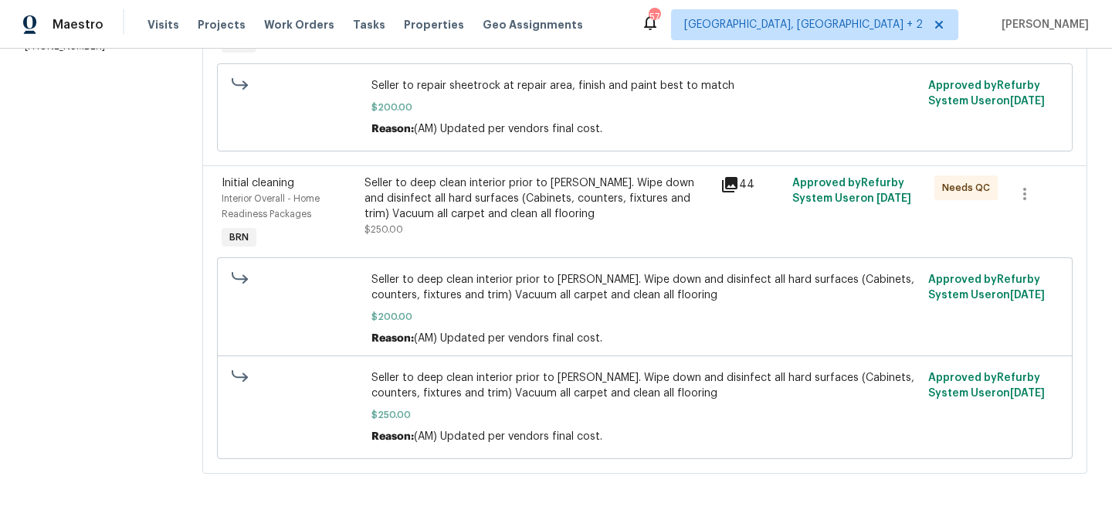
scroll to position [94, 0]
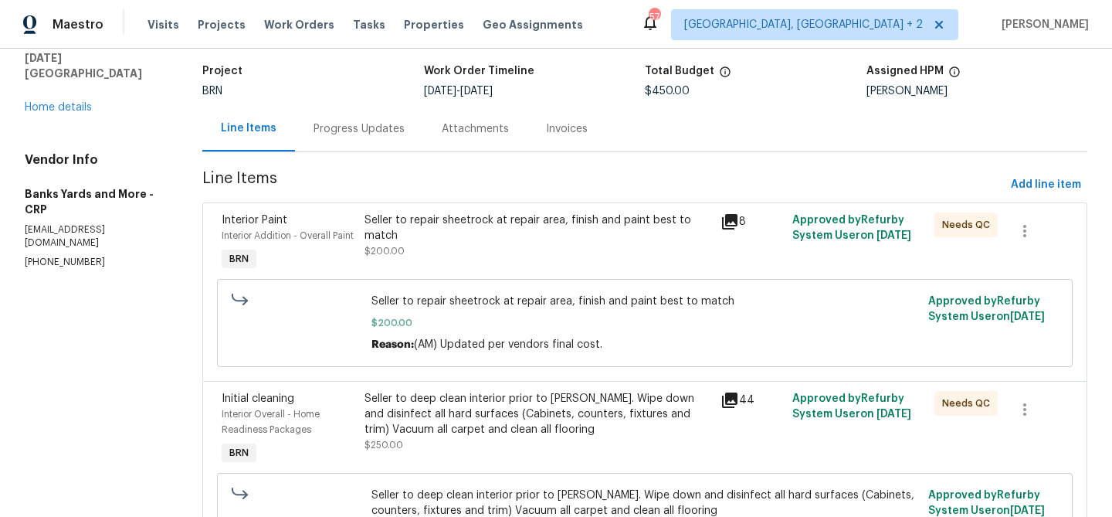
click at [29, 210] on section "All work orders 4506 Lamont St Corpus Christi, TX 78411 Home details Vendor Inf…" at bounding box center [95, 343] width 141 height 728
click at [29, 256] on p "(361) 876-5816" at bounding box center [95, 262] width 141 height 13
click at [38, 256] on p "(361) 876-5816" at bounding box center [95, 262] width 141 height 13
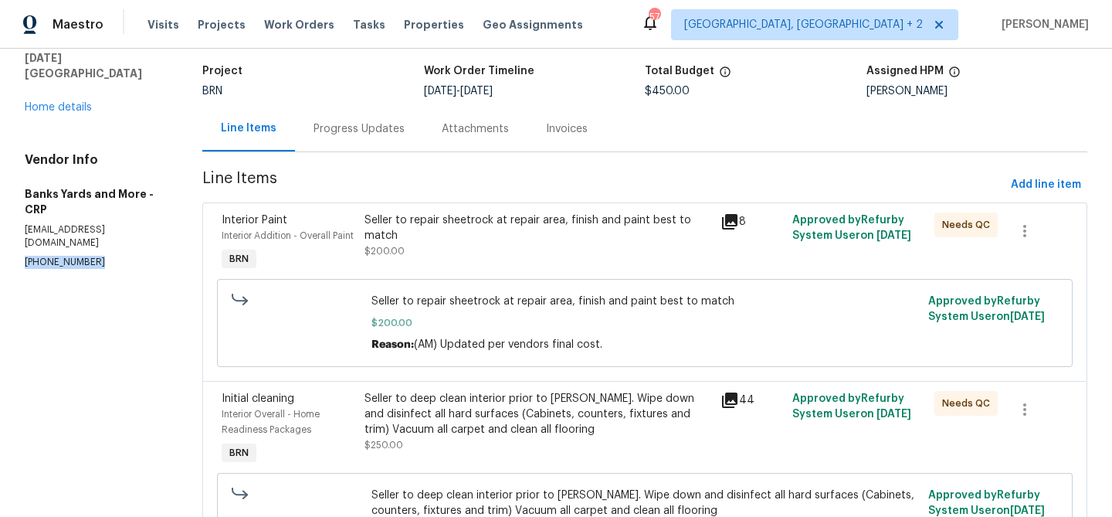
click at [38, 256] on p "(361) 876-5816" at bounding box center [95, 262] width 141 height 13
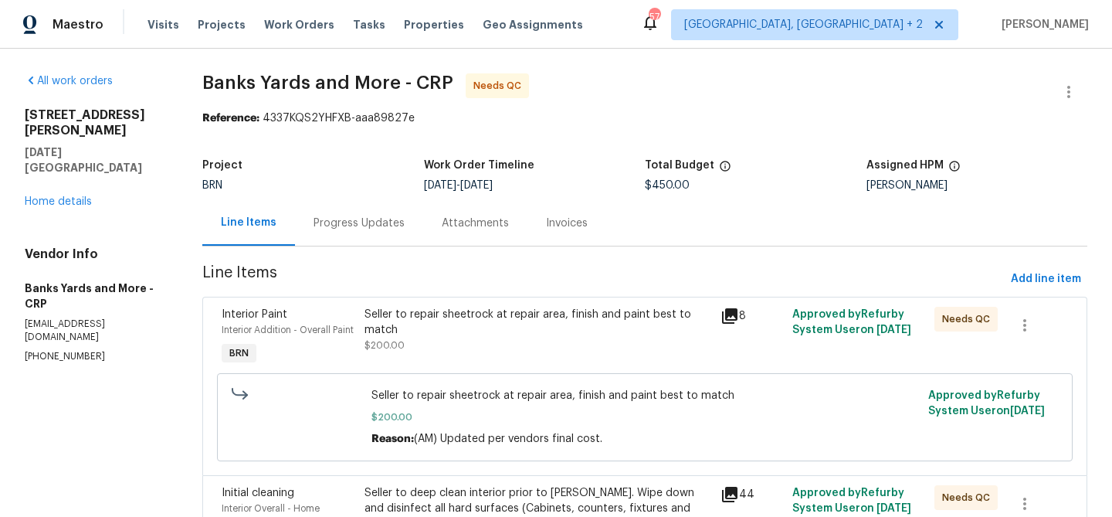
click at [349, 211] on div "Progress Updates" at bounding box center [359, 223] width 128 height 46
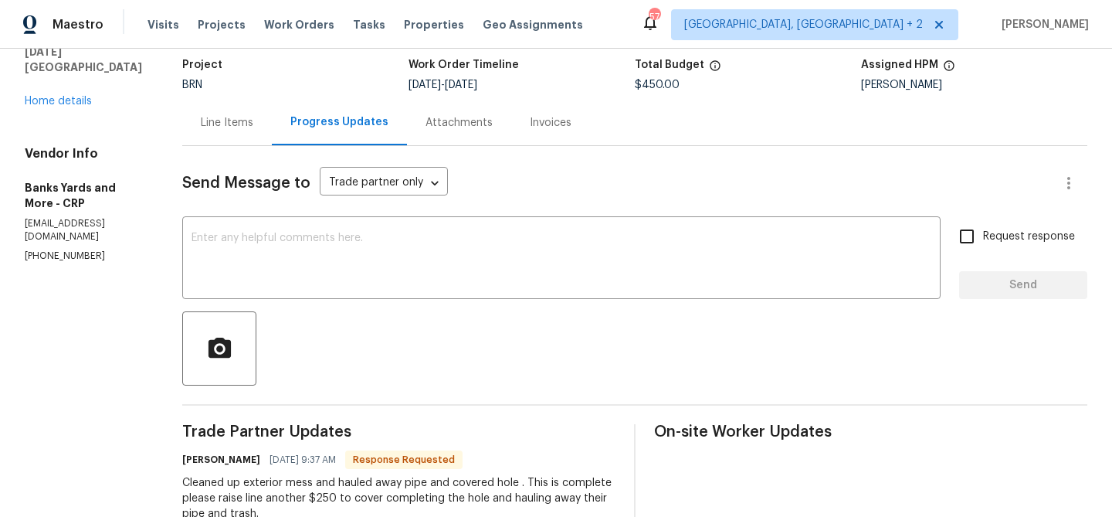
scroll to position [131, 0]
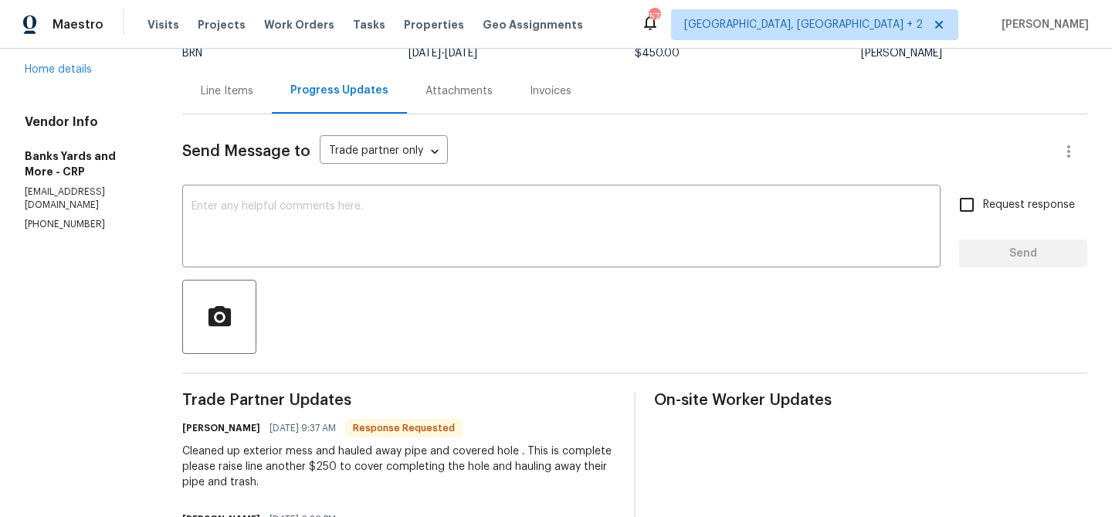
click at [225, 94] on div "Line Items" at bounding box center [227, 90] width 53 height 15
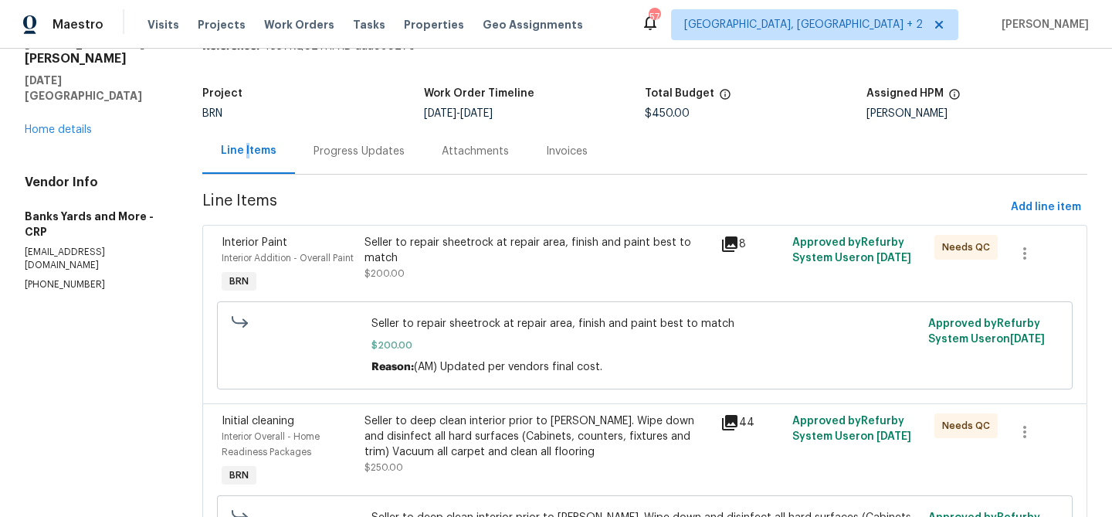
scroll to position [98, 0]
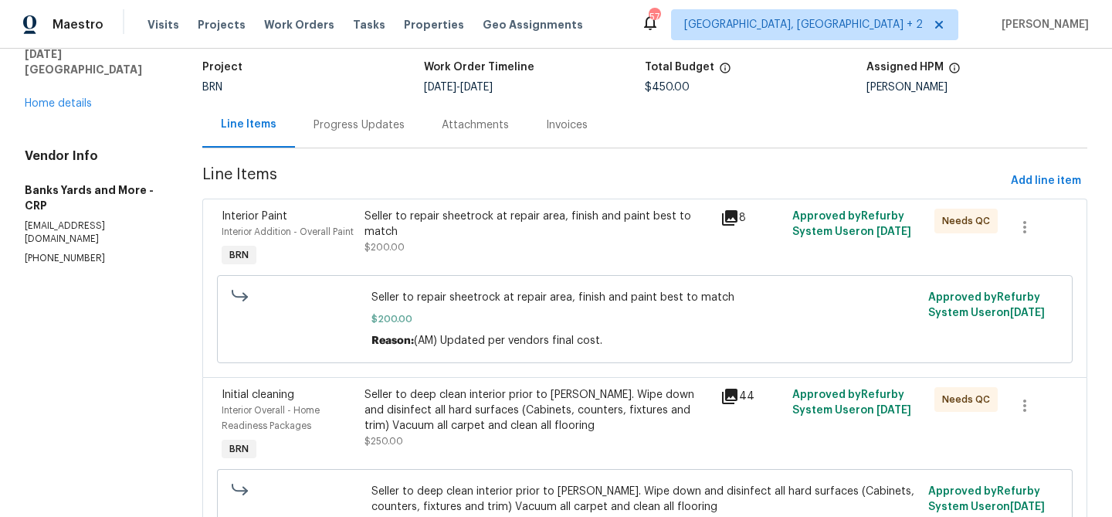
click at [412, 231] on div "Seller to repair sheetrock at repair area, finish and paint best to match" at bounding box center [537, 223] width 347 height 31
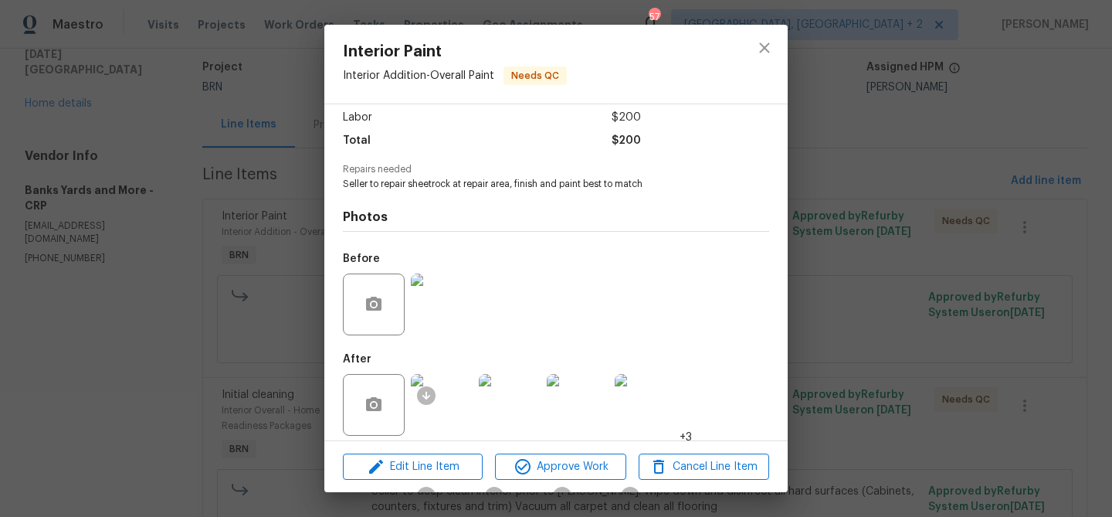
scroll to position [117, 0]
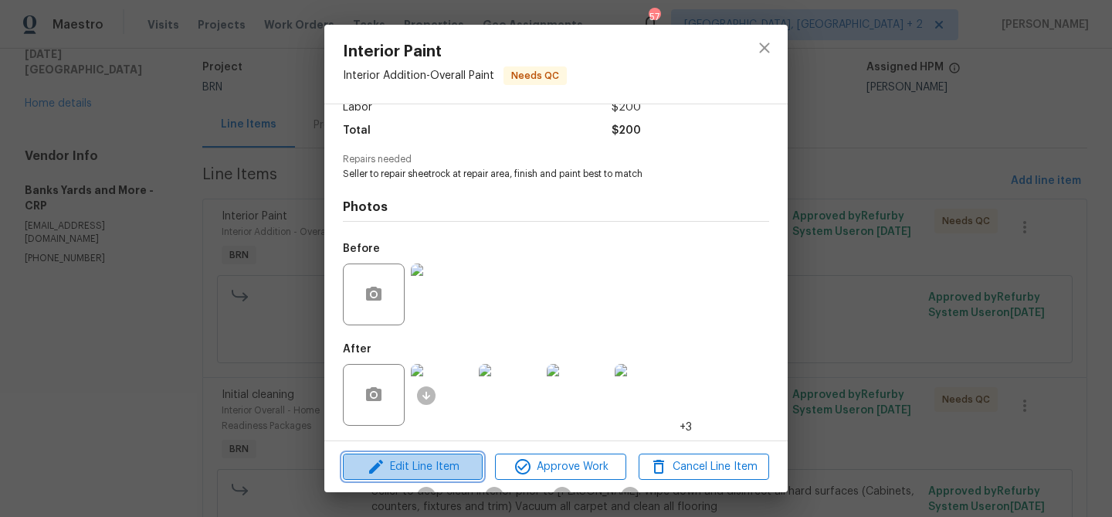
click at [415, 462] on span "Edit Line Item" at bounding box center [412, 466] width 130 height 19
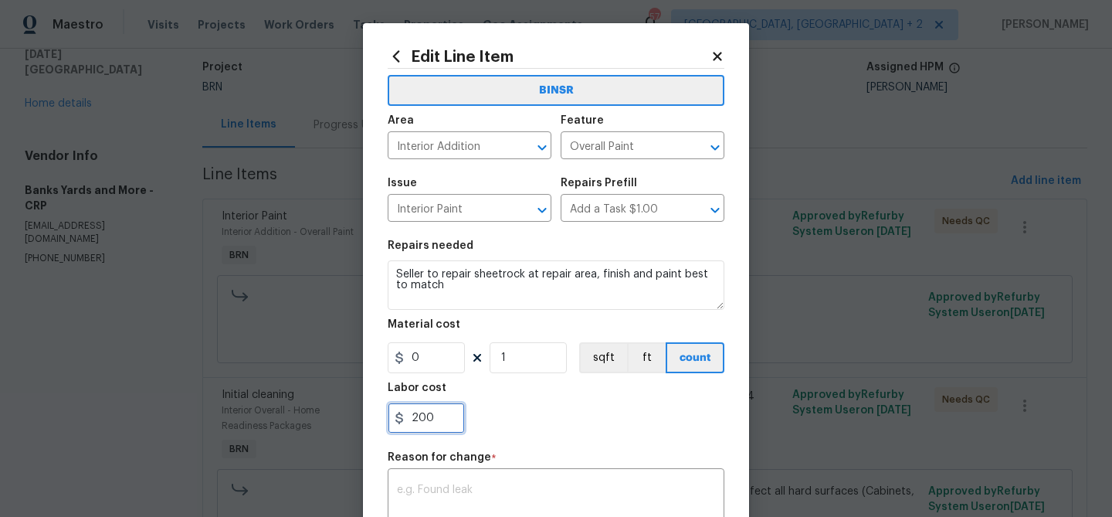
click at [445, 431] on input "200" at bounding box center [426, 417] width 77 height 31
type input "2"
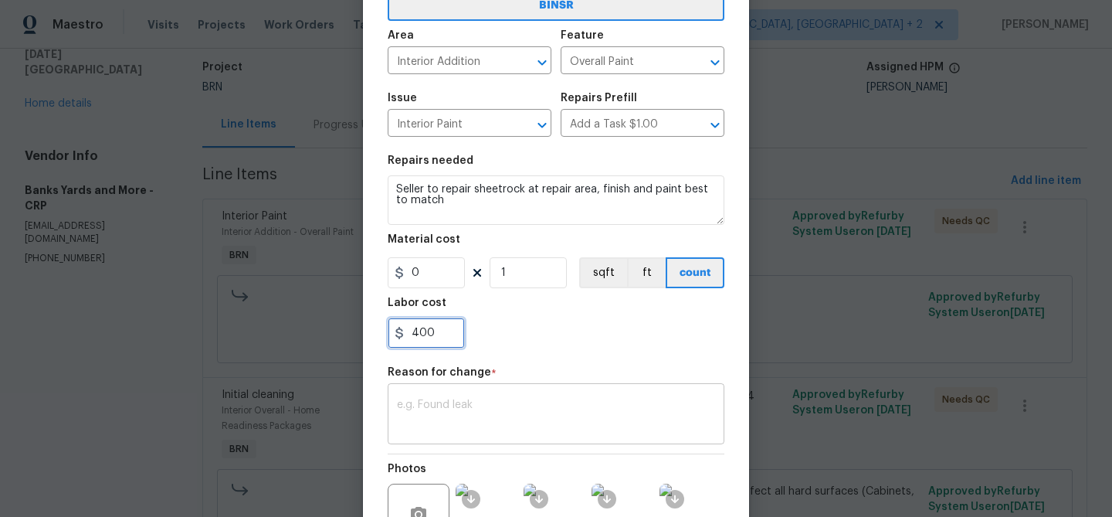
type input "400"
click at [493, 408] on textarea at bounding box center [556, 415] width 318 height 32
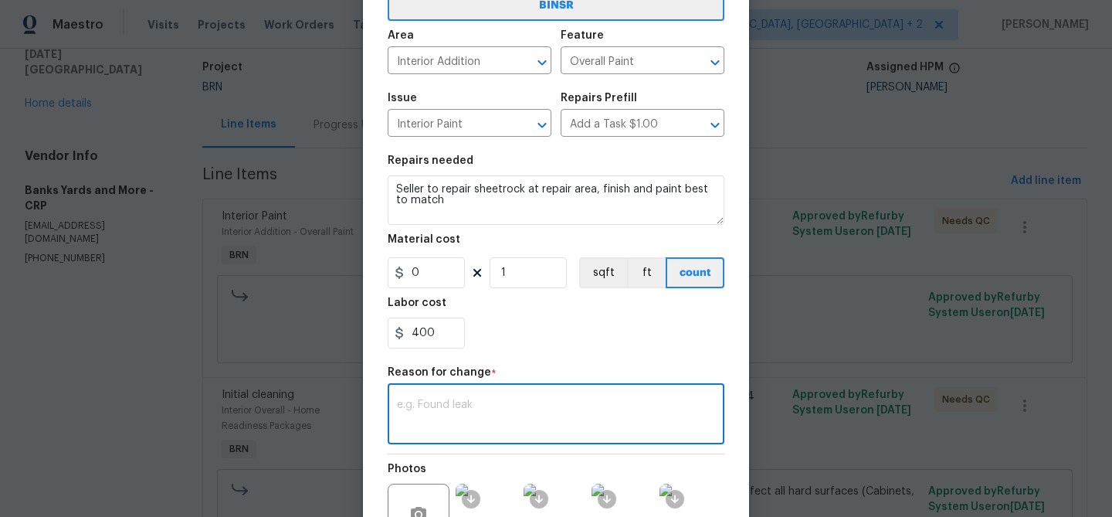
paste textarea "(AM) Updated per vendors final cost."
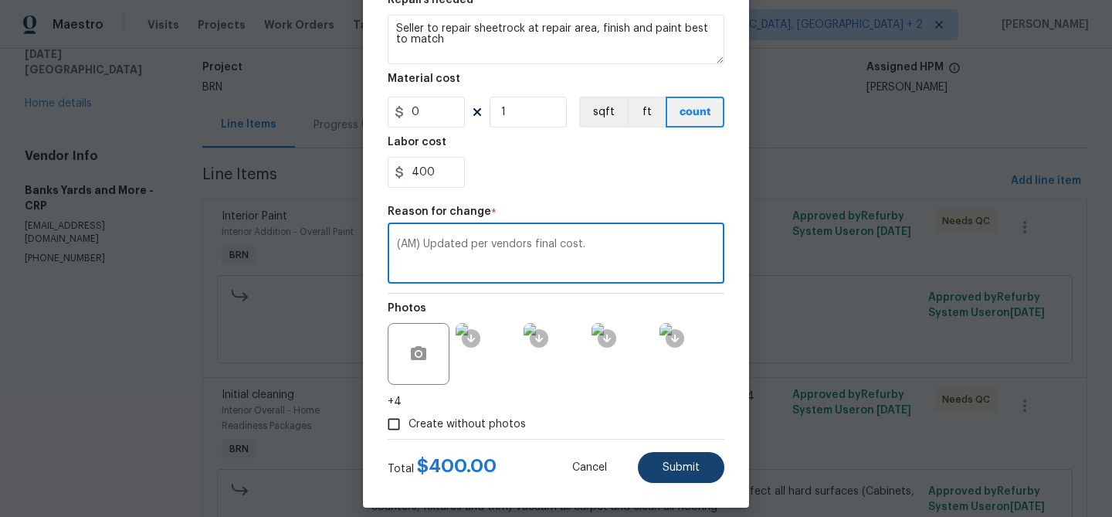
type textarea "(AM) Updated per vendors final cost."
click at [649, 470] on button "Submit" at bounding box center [681, 467] width 86 height 31
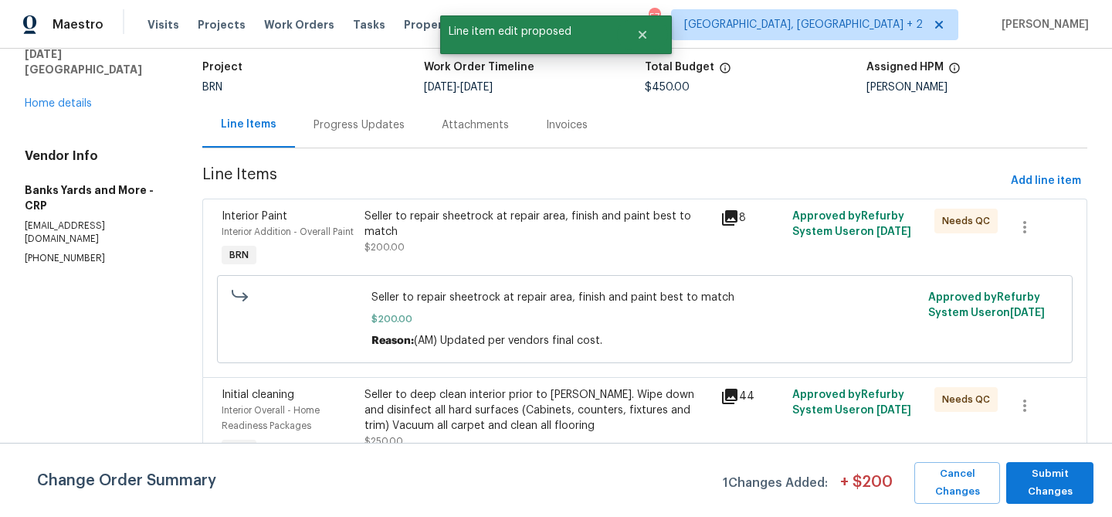
scroll to position [0, 0]
click at [1040, 486] on span "Submit Changes" at bounding box center [1050, 483] width 72 height 36
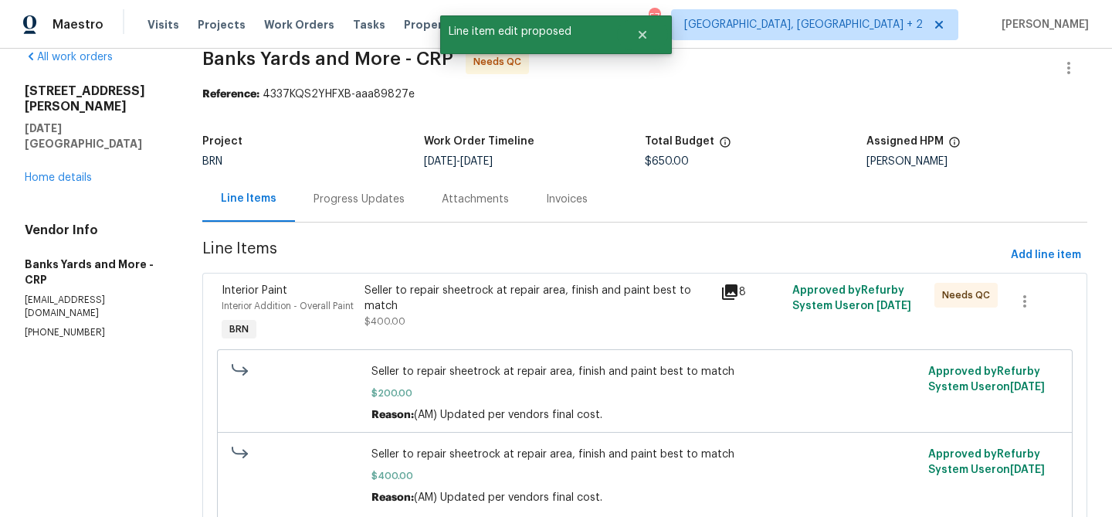
scroll to position [12, 0]
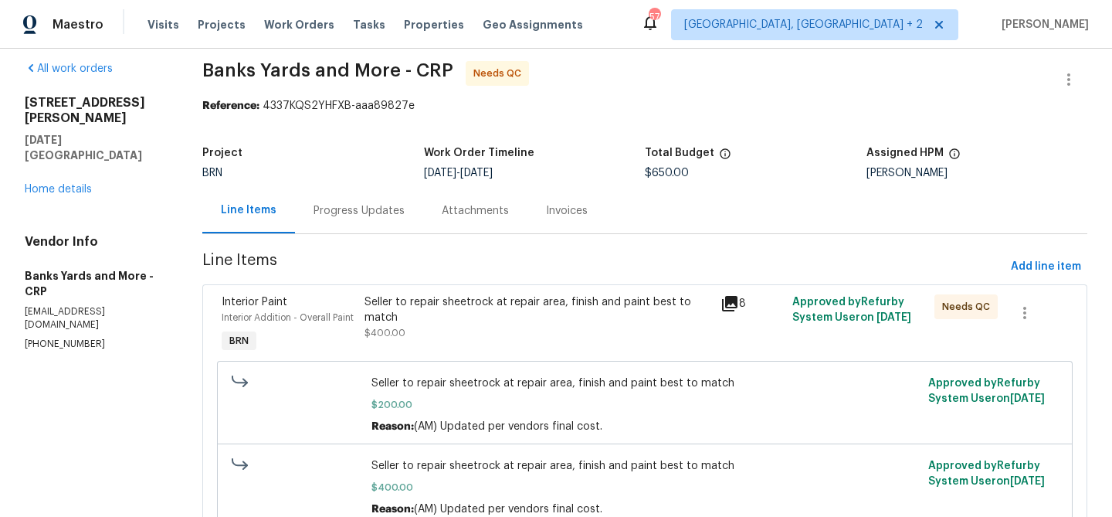
click at [368, 220] on div "Progress Updates" at bounding box center [359, 211] width 128 height 46
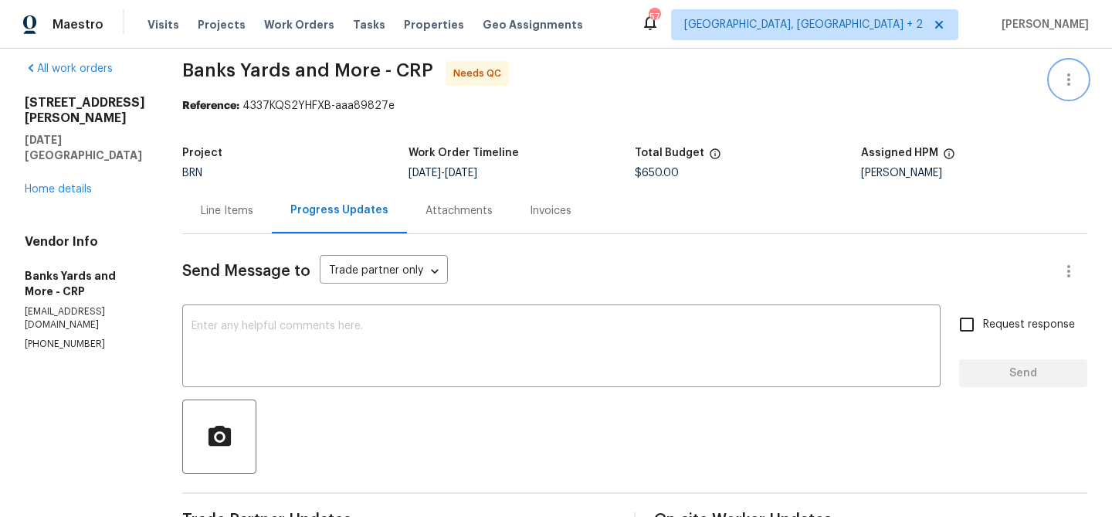
click at [1061, 67] on button "button" at bounding box center [1068, 79] width 37 height 37
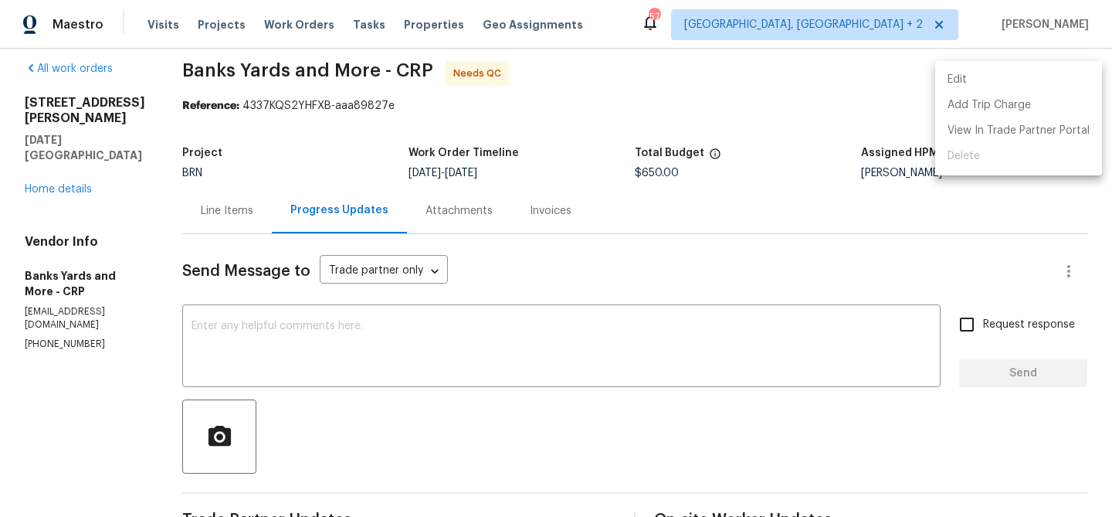
click at [1008, 82] on li "Edit" at bounding box center [1018, 79] width 167 height 25
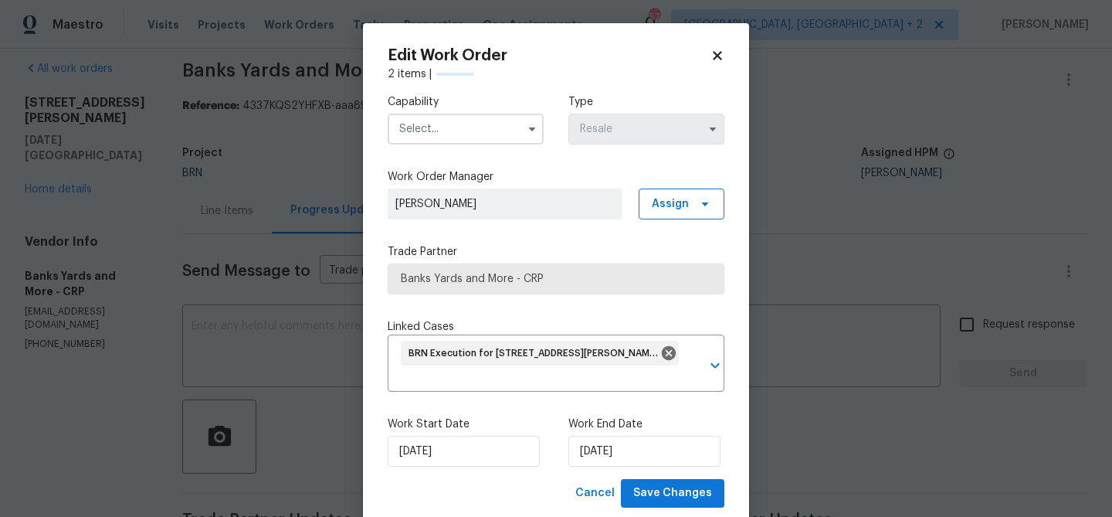
click at [478, 120] on input "text" at bounding box center [466, 128] width 156 height 31
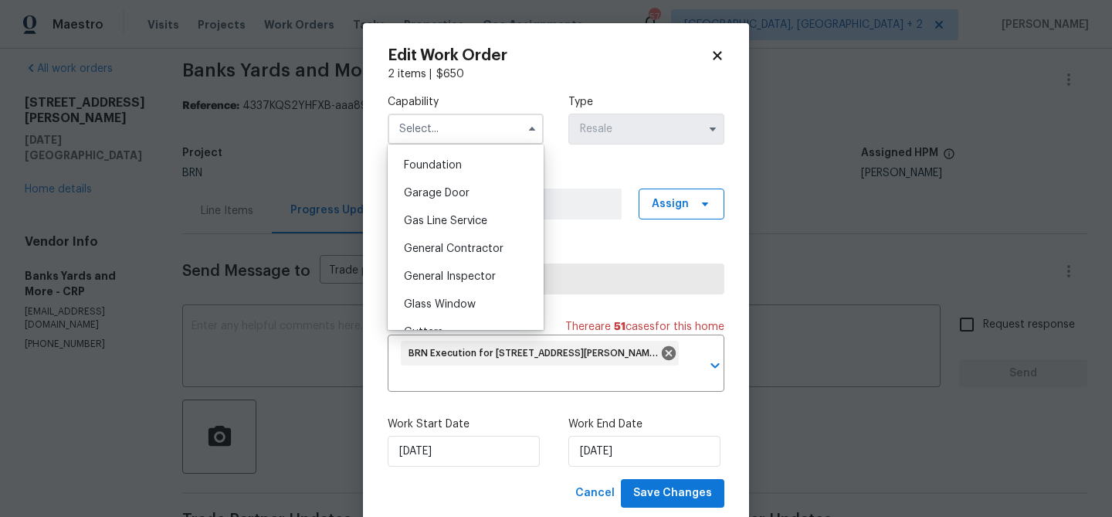
scroll to position [665, 0]
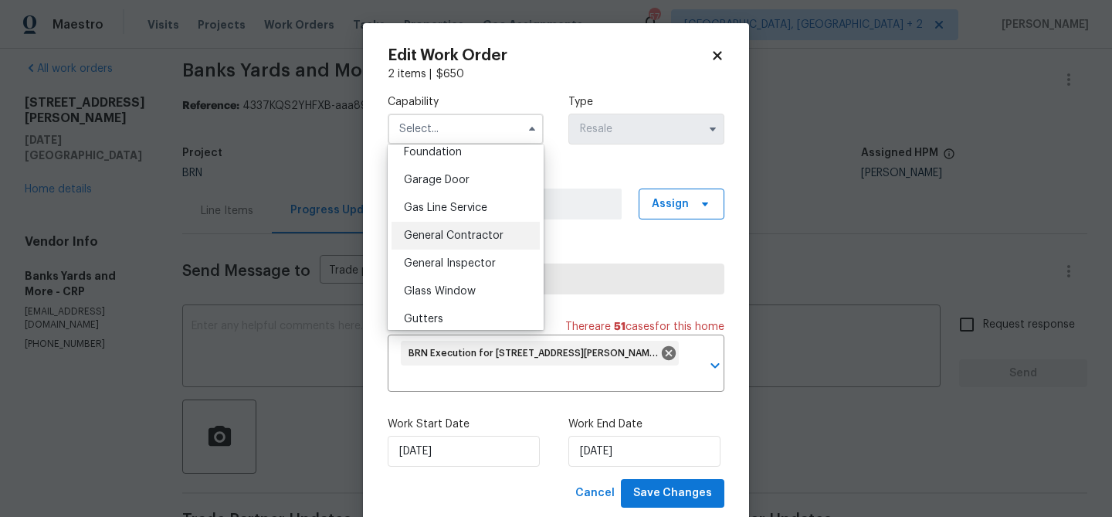
click at [456, 237] on span "General Contractor" at bounding box center [454, 235] width 100 height 11
type input "General Contractor"
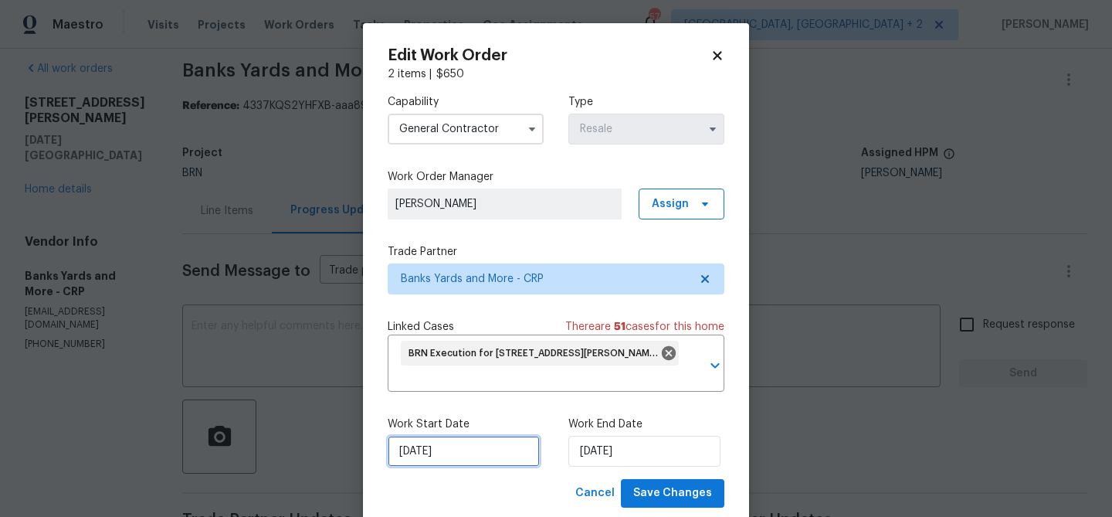
click at [437, 439] on input "17/09/2025" at bounding box center [464, 450] width 152 height 31
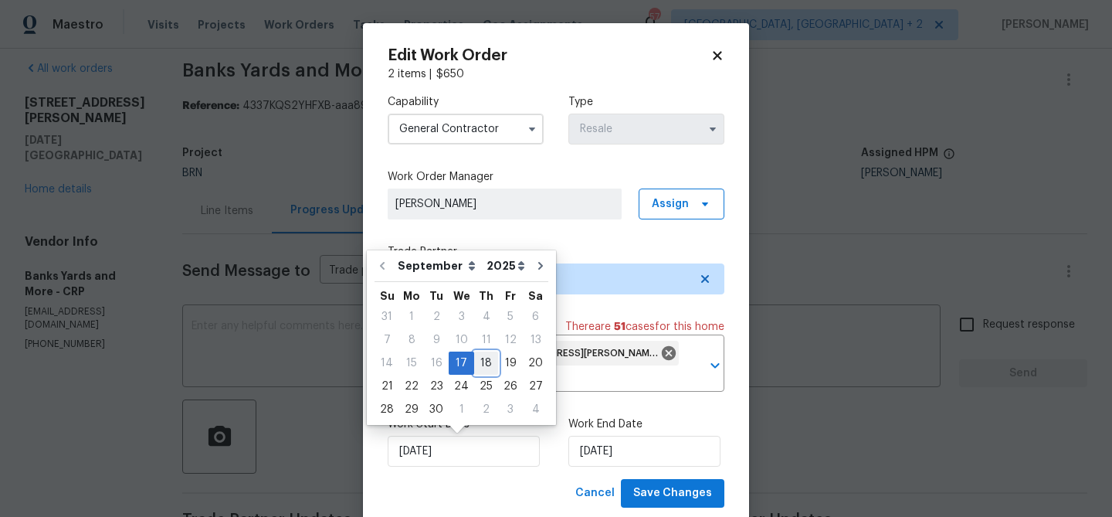
click at [480, 356] on div "18" at bounding box center [486, 363] width 24 height 22
type input "18/09/2025"
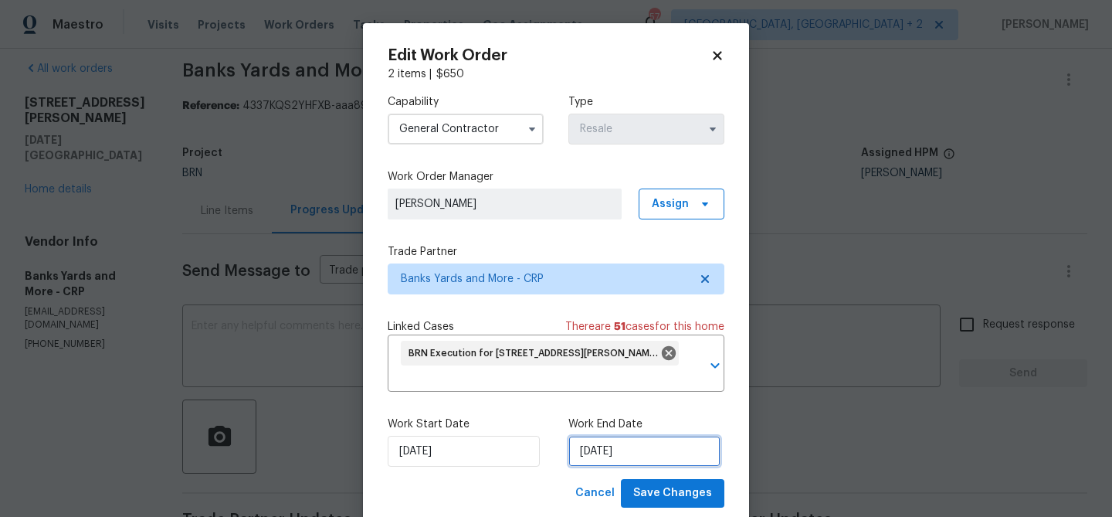
click at [592, 457] on input "18/09/2025" at bounding box center [644, 450] width 152 height 31
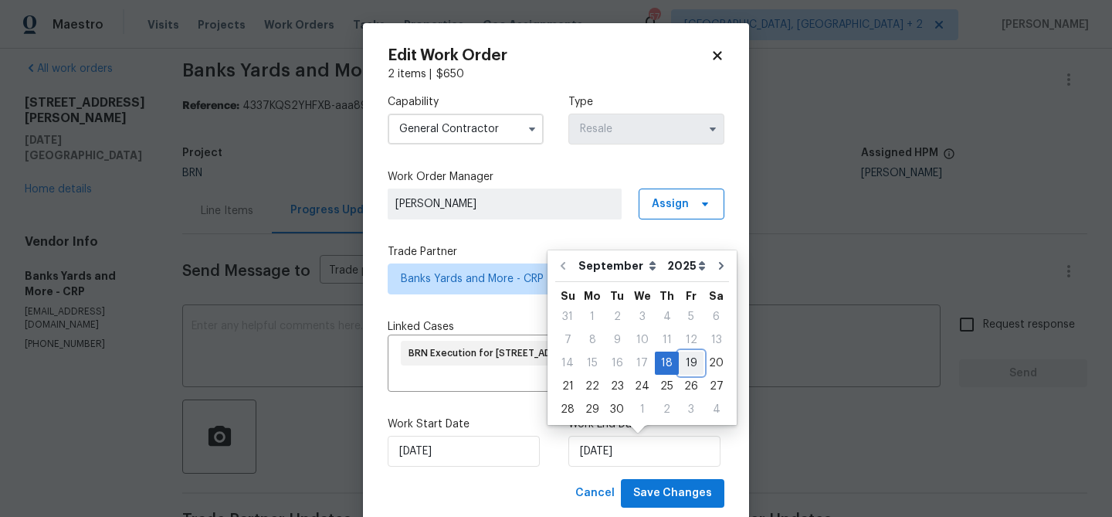
click at [679, 365] on div "19" at bounding box center [691, 363] width 25 height 22
type input "19/09/2025"
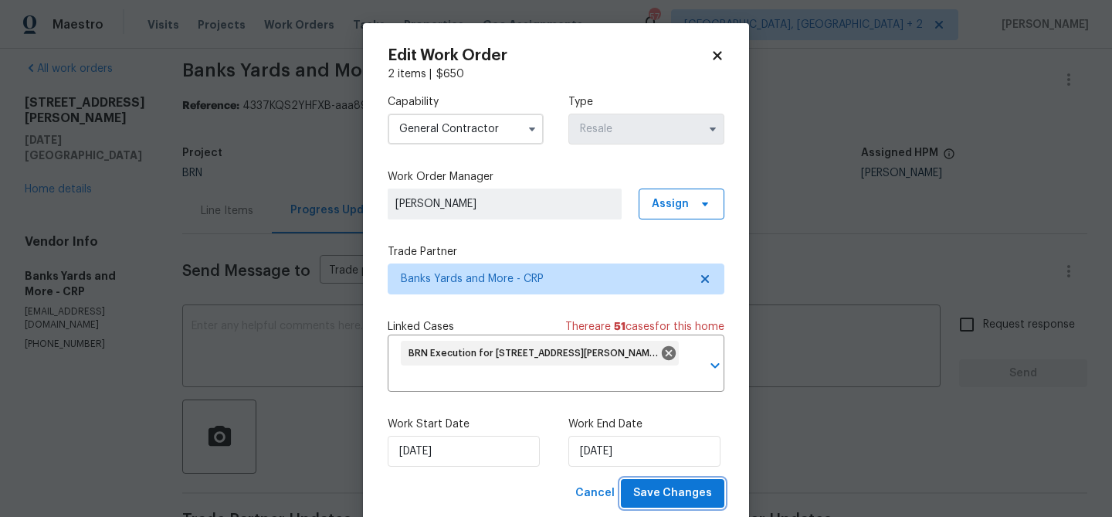
click at [640, 489] on span "Save Changes" at bounding box center [672, 492] width 79 height 19
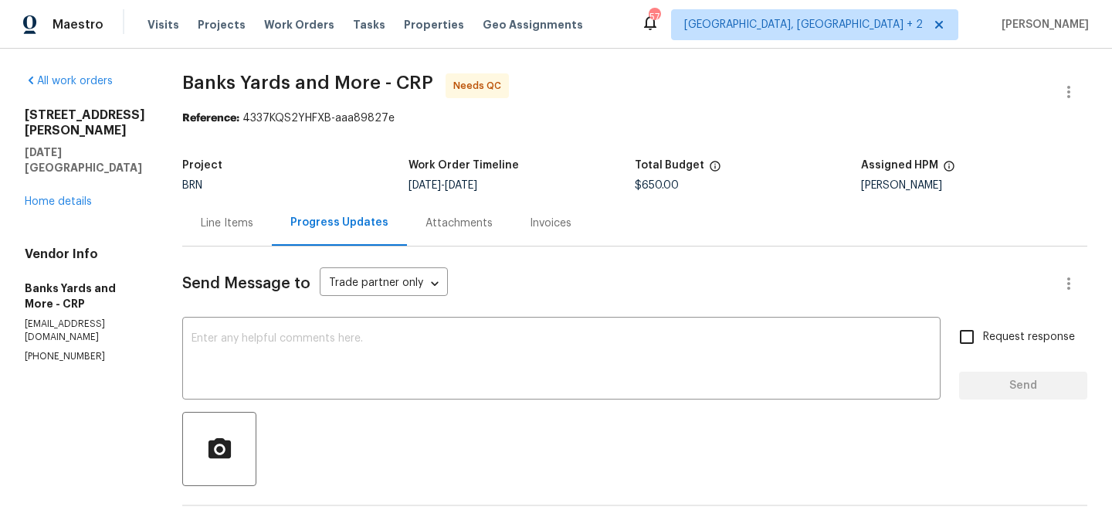
click at [237, 189] on div "BRN" at bounding box center [295, 185] width 226 height 11
click at [232, 223] on div "Line Items" at bounding box center [227, 222] width 53 height 15
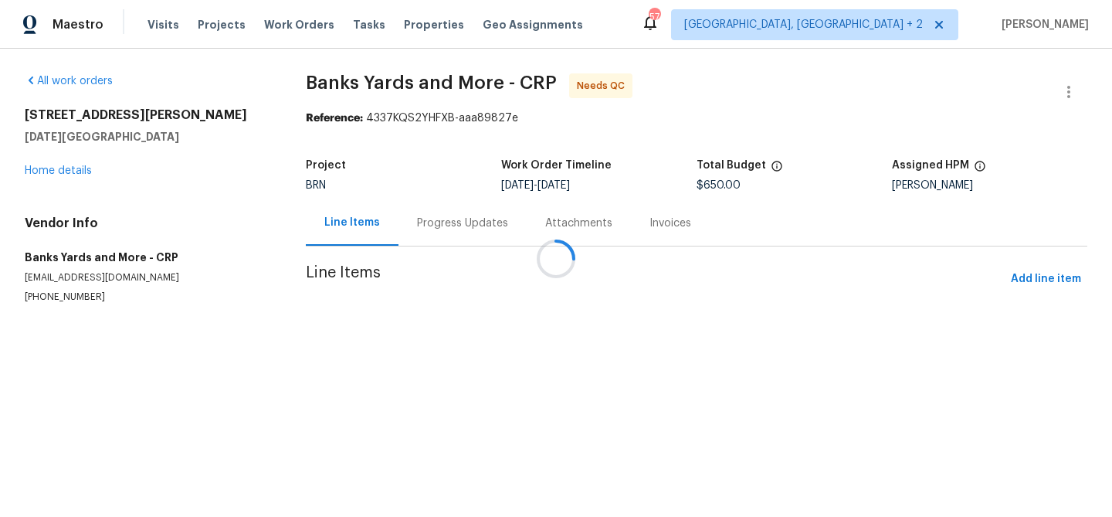
click at [422, 319] on div at bounding box center [556, 258] width 1112 height 517
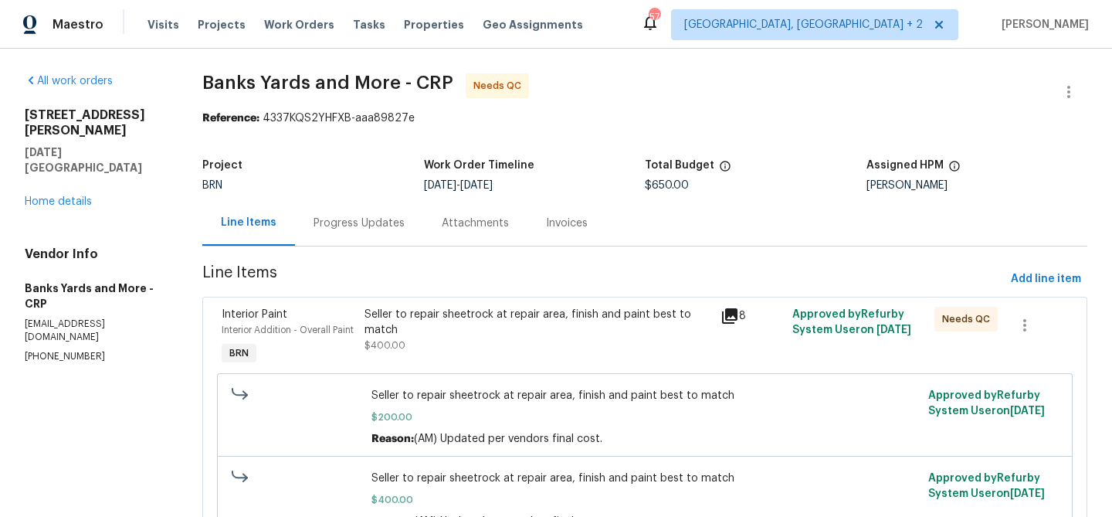
click at [477, 320] on div "Seller to repair sheetrock at repair area, finish and paint best to match" at bounding box center [537, 322] width 347 height 31
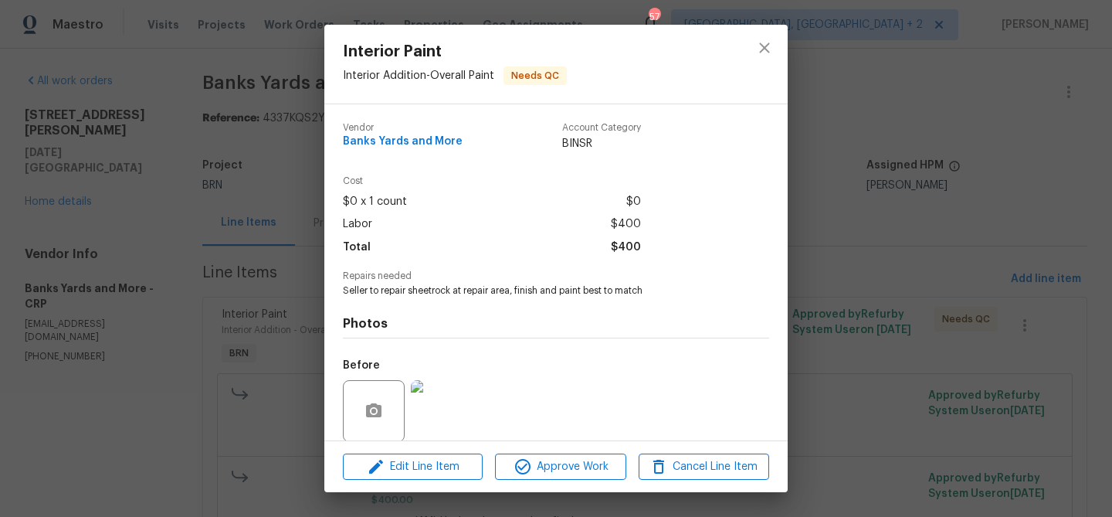
scroll to position [117, 0]
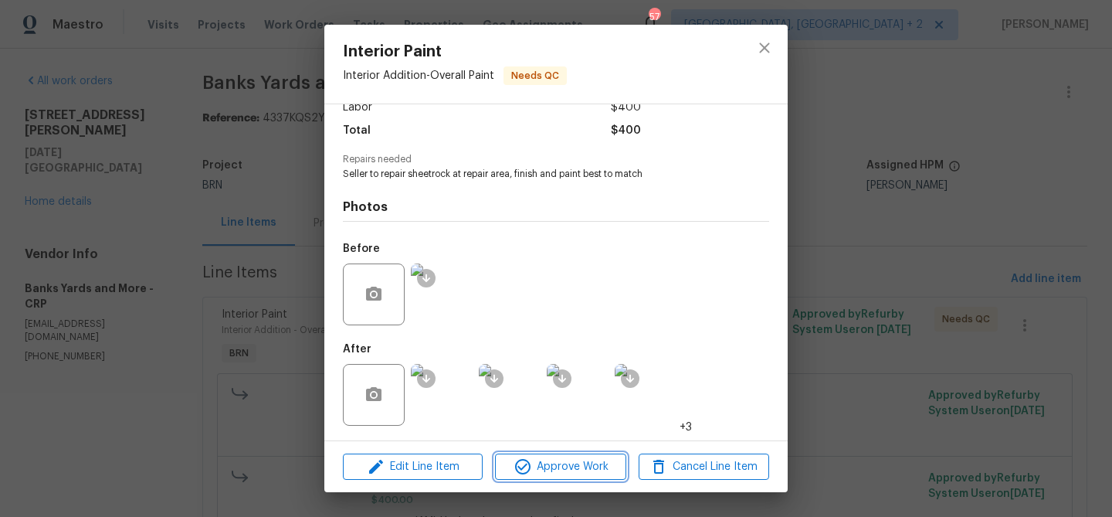
click at [530, 467] on icon "button" at bounding box center [522, 466] width 19 height 19
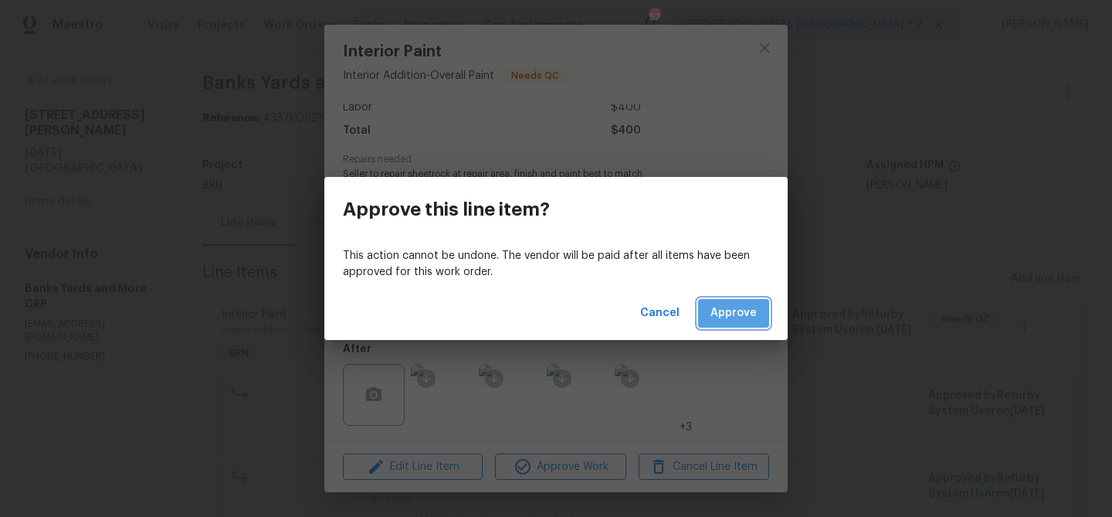
click at [730, 302] on button "Approve" at bounding box center [733, 313] width 71 height 29
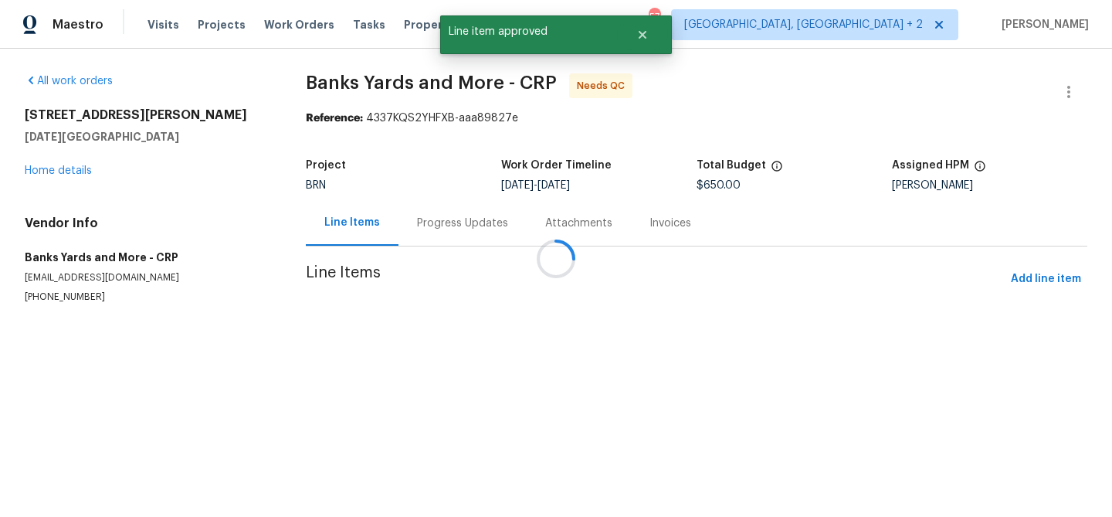
click at [454, 315] on div at bounding box center [556, 258] width 1112 height 517
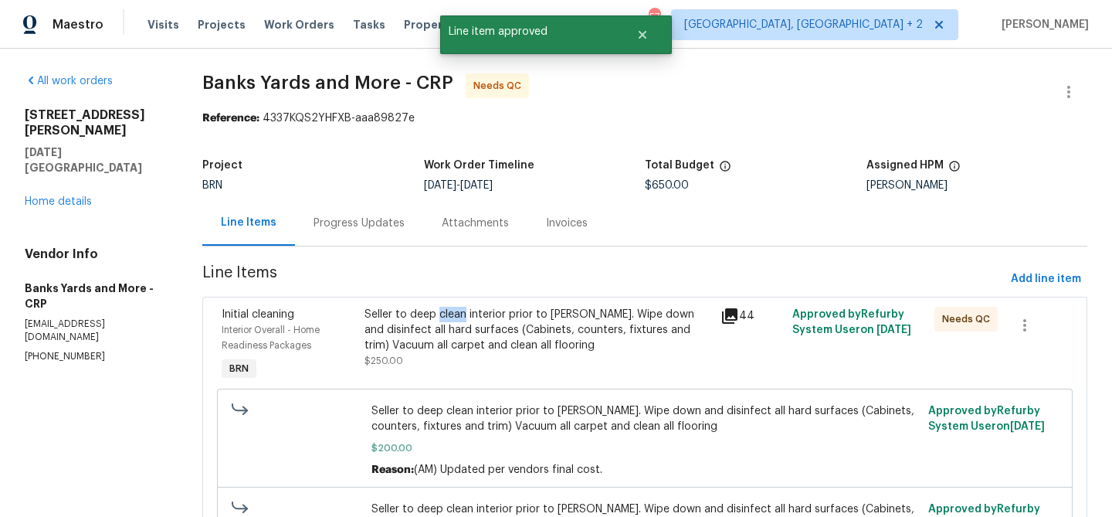
click at [454, 315] on div "Seller to deep clean interior prior to [PERSON_NAME]. Wipe down and disinfect a…" at bounding box center [537, 330] width 347 height 46
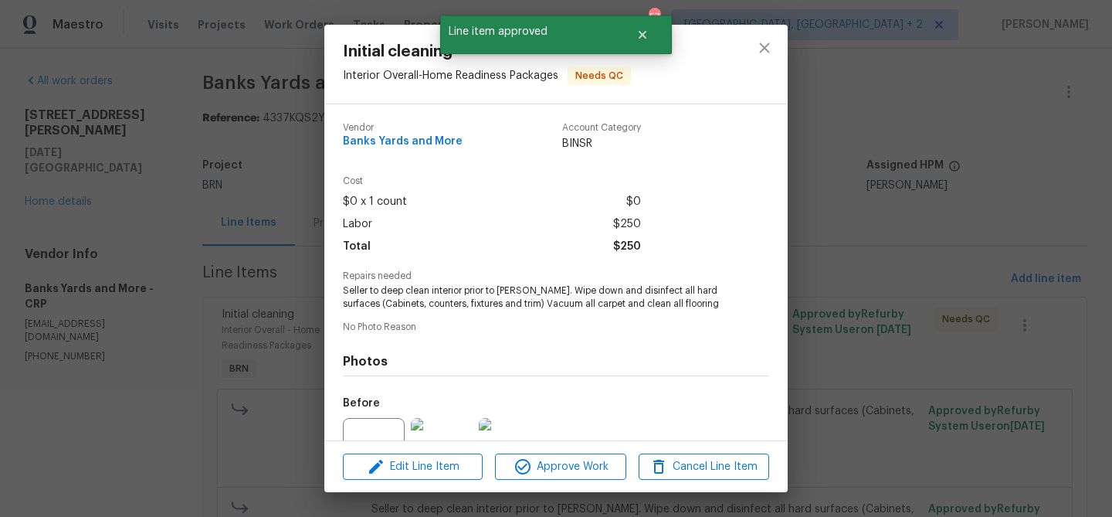
scroll to position [155, 0]
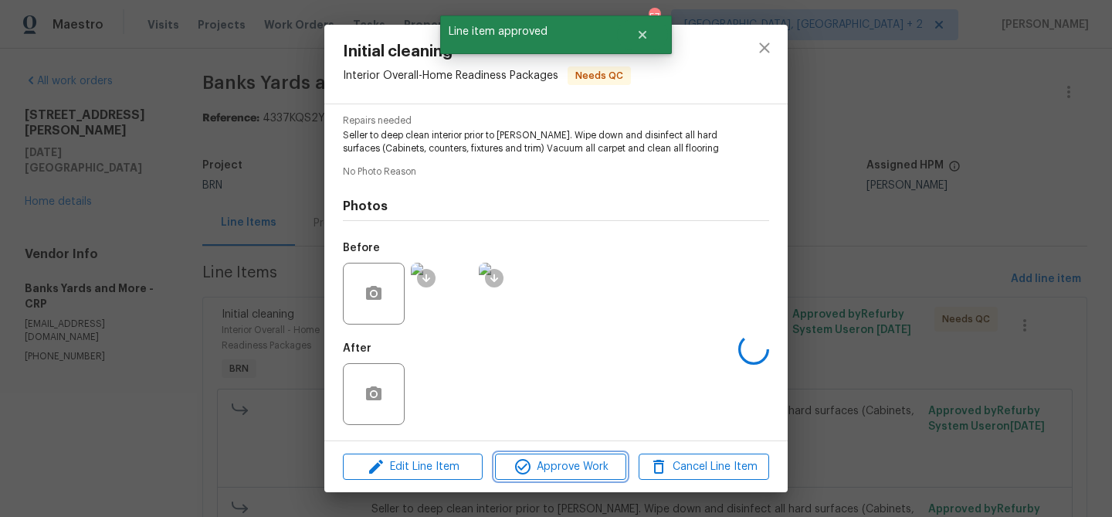
click at [541, 467] on span "Approve Work" at bounding box center [560, 466] width 121 height 19
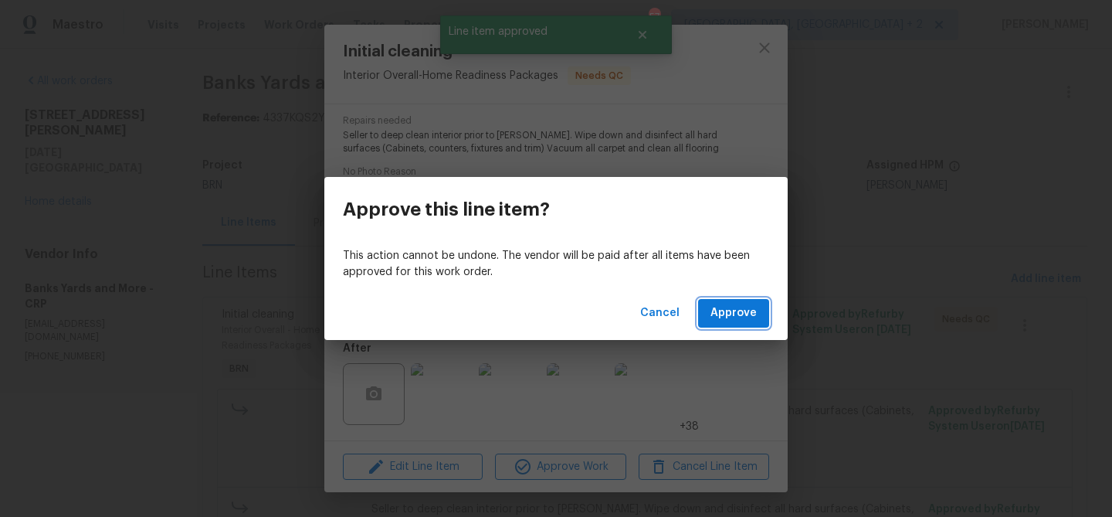
click at [714, 314] on span "Approve" at bounding box center [733, 312] width 46 height 19
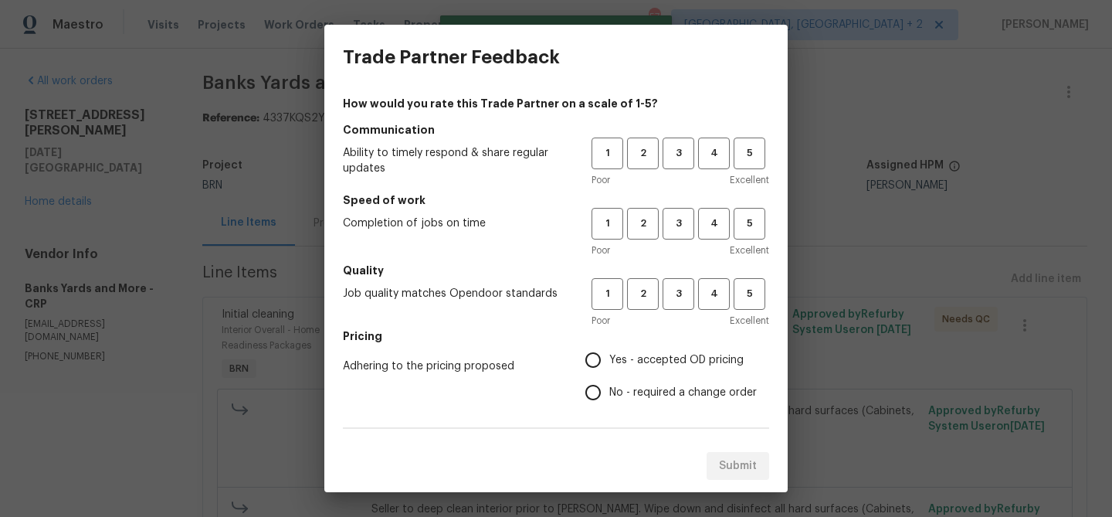
click at [631, 169] on div "1 2 3 4 5 Poor Excellent" at bounding box center [680, 162] width 178 height 50
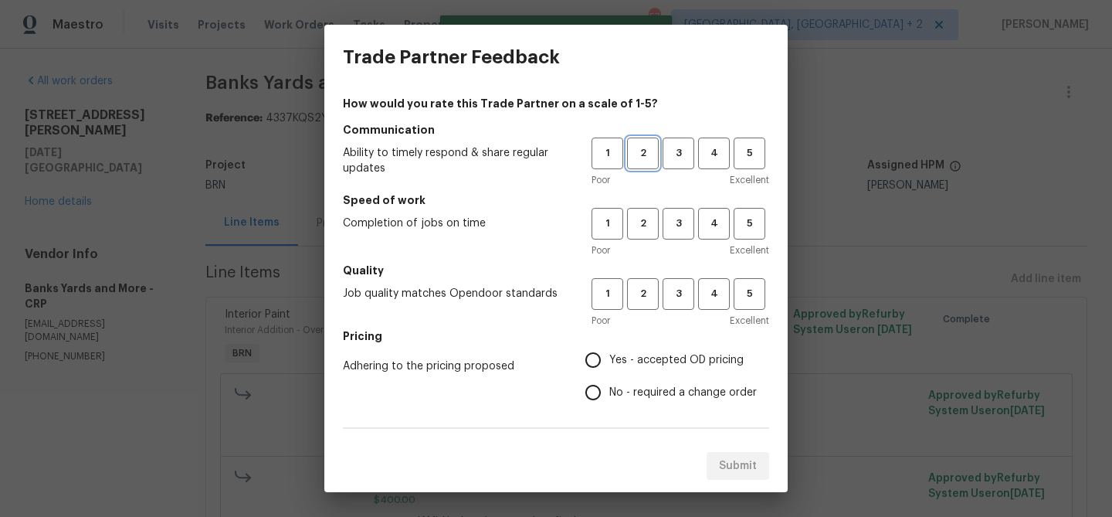
click at [643, 159] on span "2" at bounding box center [642, 153] width 29 height 18
click at [651, 159] on span "2" at bounding box center [643, 153] width 30 height 18
click at [674, 160] on span "3" at bounding box center [678, 153] width 29 height 18
click at [680, 222] on span "3" at bounding box center [678, 224] width 29 height 18
click at [676, 289] on span "3" at bounding box center [678, 294] width 29 height 18
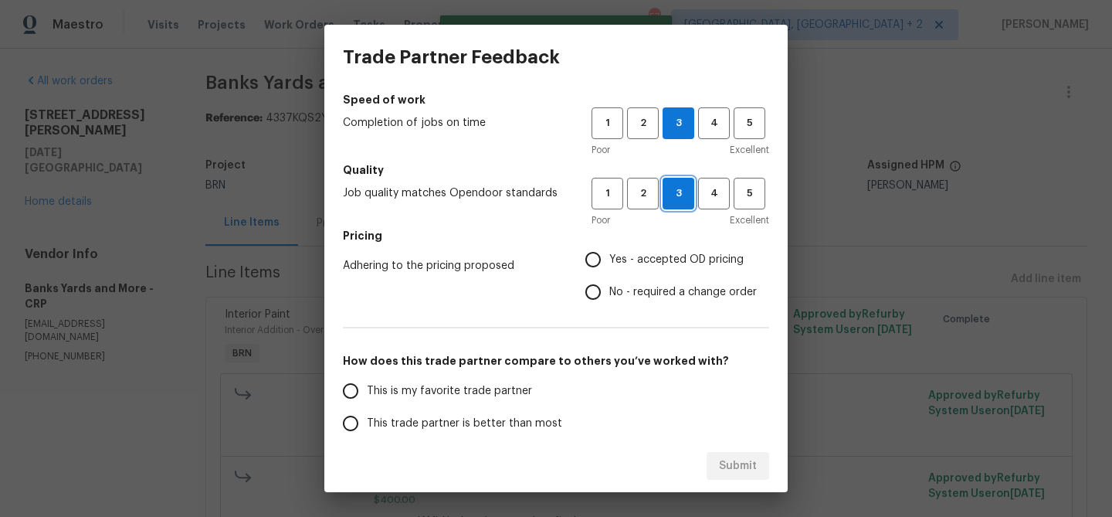
scroll to position [161, 0]
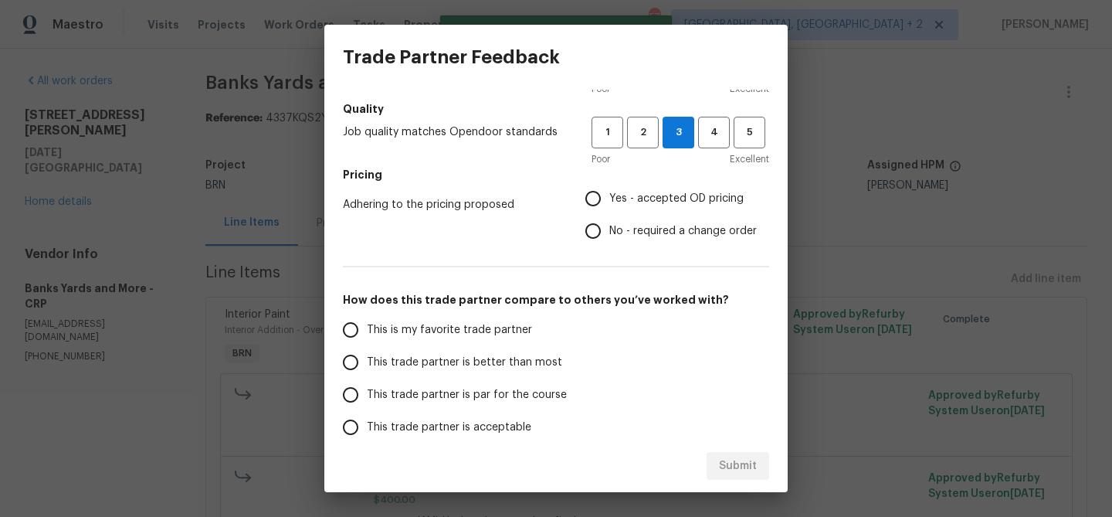
click at [597, 243] on input "No - required a change order" at bounding box center [593, 231] width 32 height 32
radio input "true"
click at [391, 379] on label "This trade partner is par for the course" at bounding box center [456, 394] width 244 height 32
click at [367, 379] on input "This trade partner is par for the course" at bounding box center [350, 394] width 32 height 32
radio input "false"
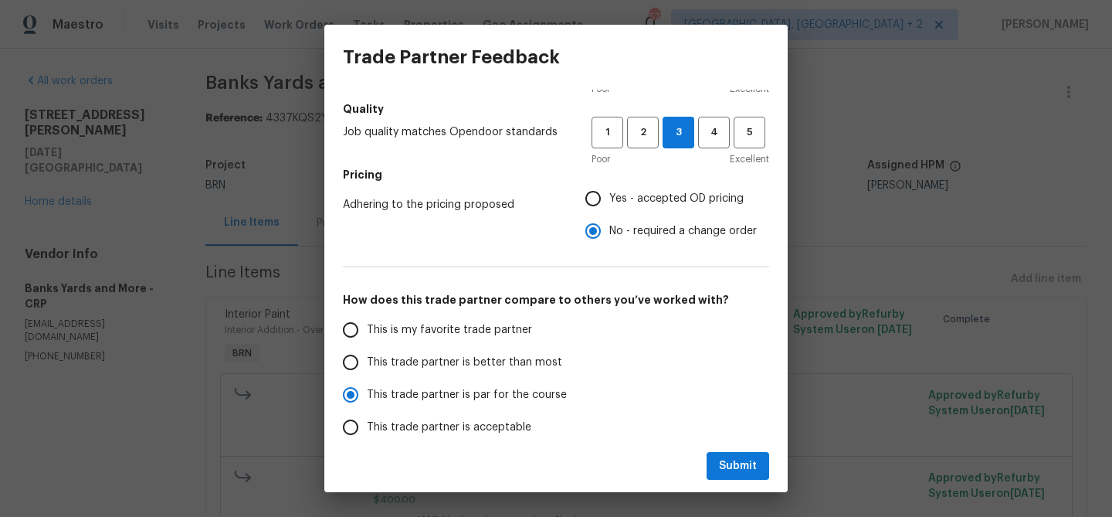
click at [367, 354] on span "This trade partner is better than most" at bounding box center [464, 362] width 195 height 16
click at [367, 354] on input "This trade partner is better than most" at bounding box center [350, 362] width 32 height 32
click at [730, 467] on span "Submit" at bounding box center [738, 465] width 38 height 19
radio input "true"
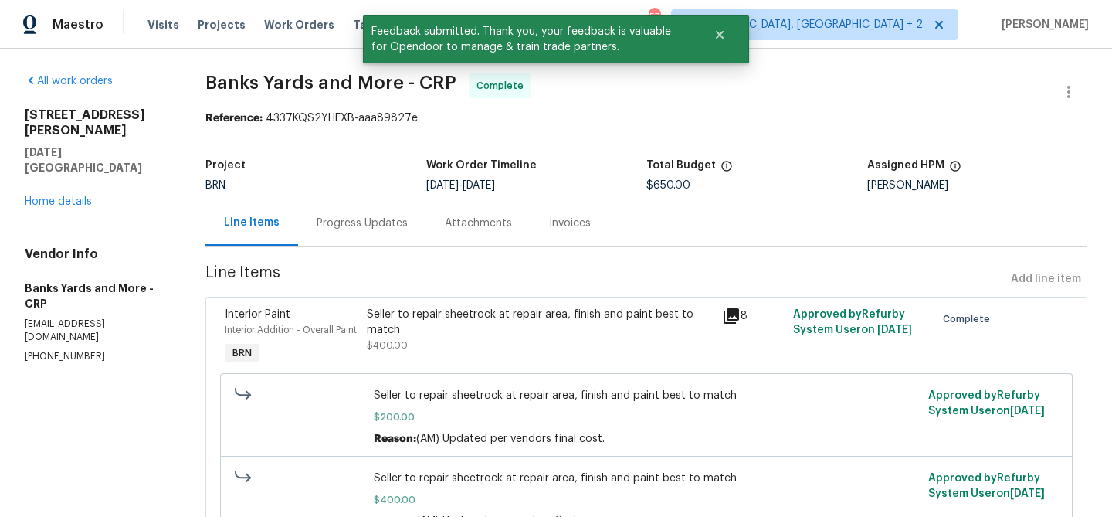
click at [368, 216] on div "Progress Updates" at bounding box center [362, 222] width 91 height 15
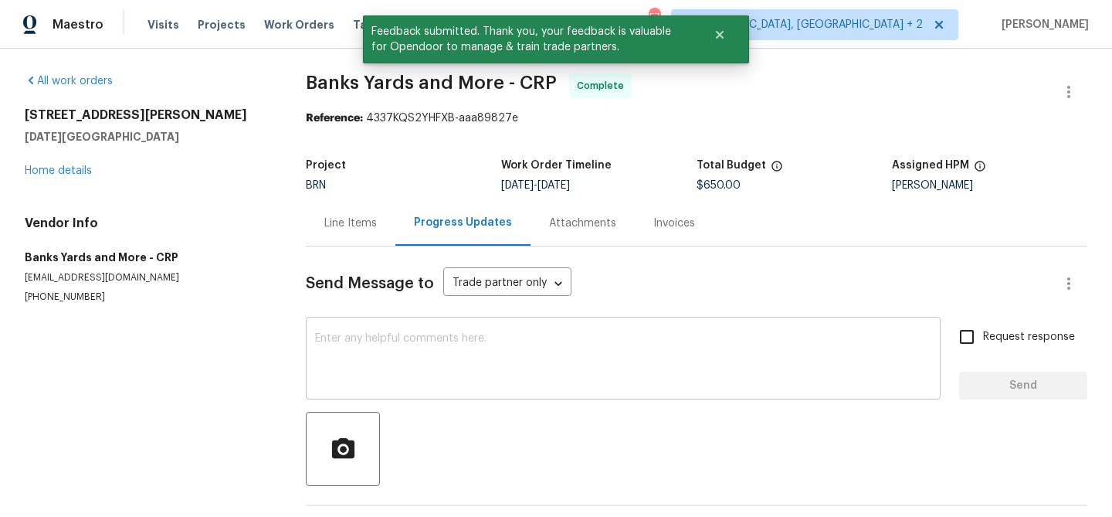
scroll to position [60, 0]
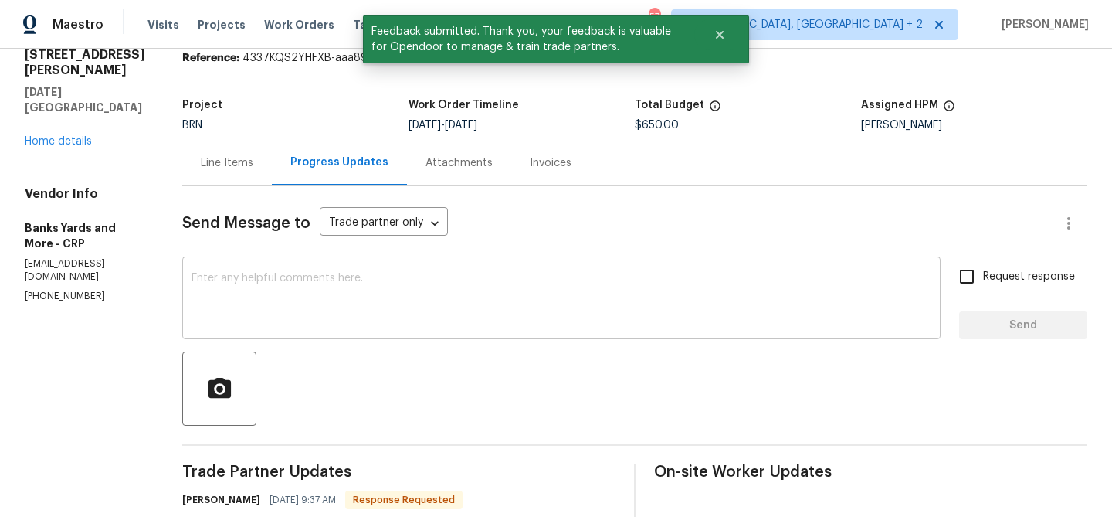
click at [376, 303] on textarea at bounding box center [561, 300] width 740 height 54
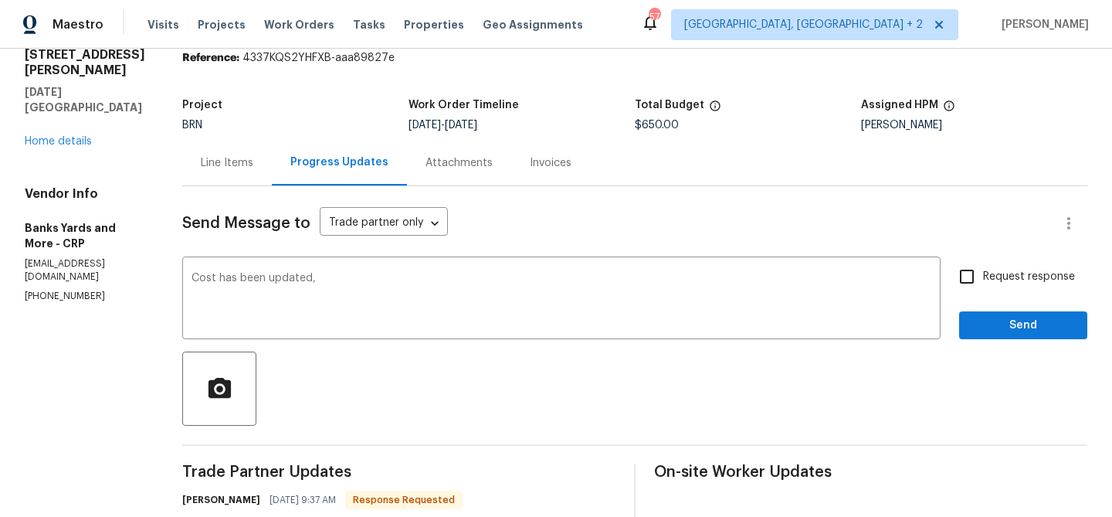
paste textarea "WO is approved, Please upload the invoice under the invoice section.Thanks"
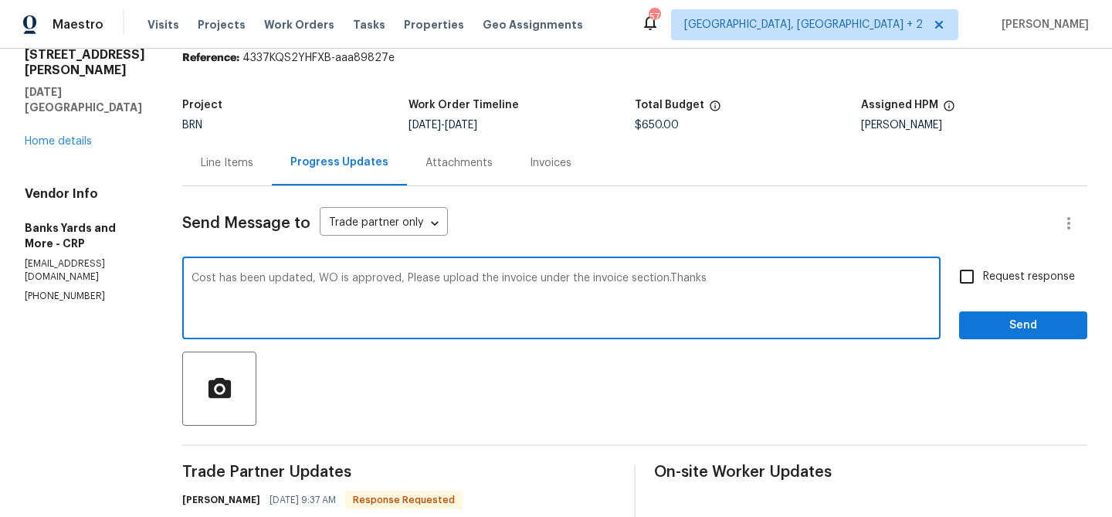
click at [930, 276] on textarea "Cost has been updated, WO is approved, Please upload the invoice under the invo…" at bounding box center [561, 300] width 740 height 54
type textarea "Cost has been updated, WO is approved, Please upload the invoice under the invo…"
click at [975, 277] on input "Request response" at bounding box center [966, 276] width 32 height 32
checkbox input "true"
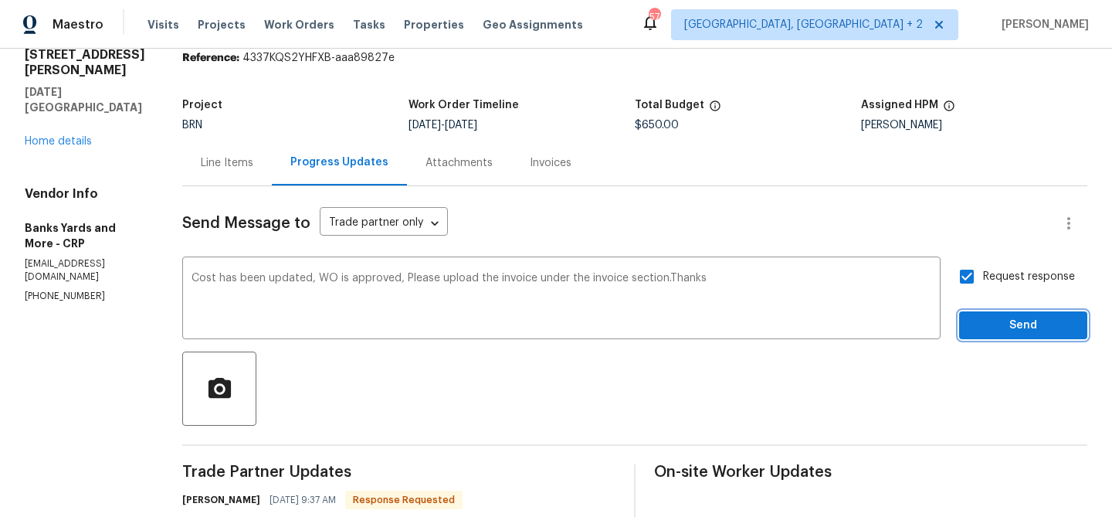
click at [980, 324] on span "Send" at bounding box center [1022, 325] width 103 height 19
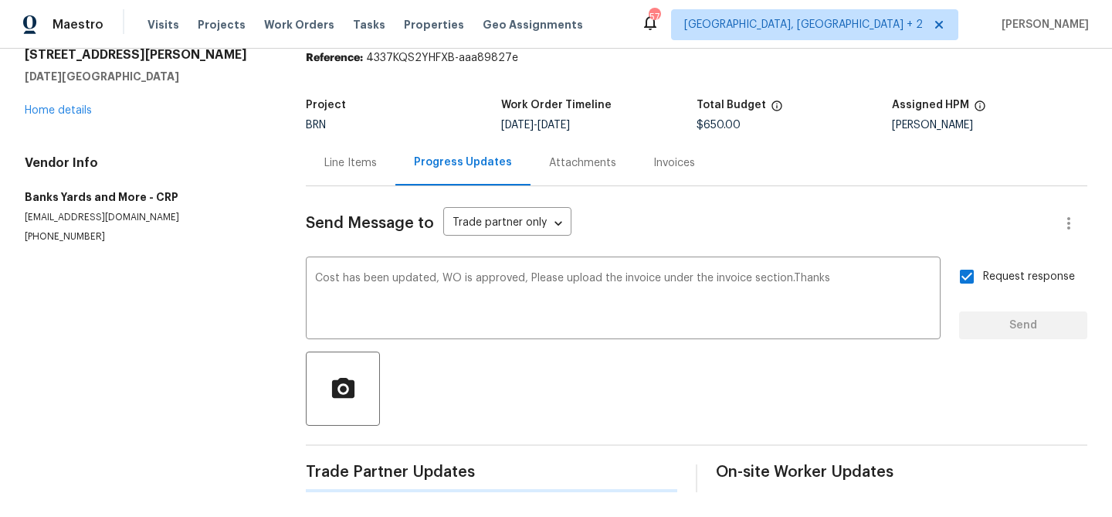
scroll to position [0, 0]
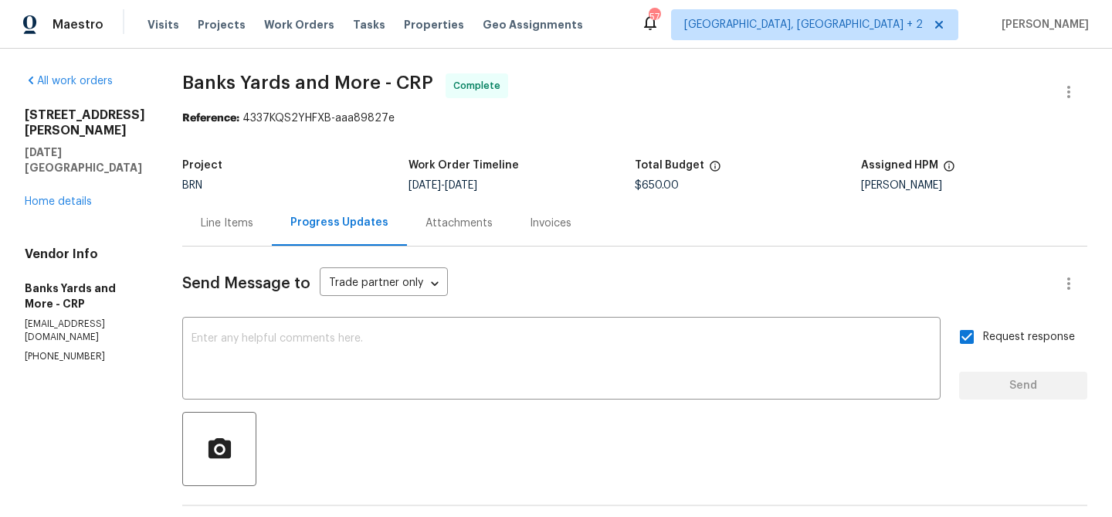
click at [212, 239] on div "Line Items" at bounding box center [227, 223] width 90 height 46
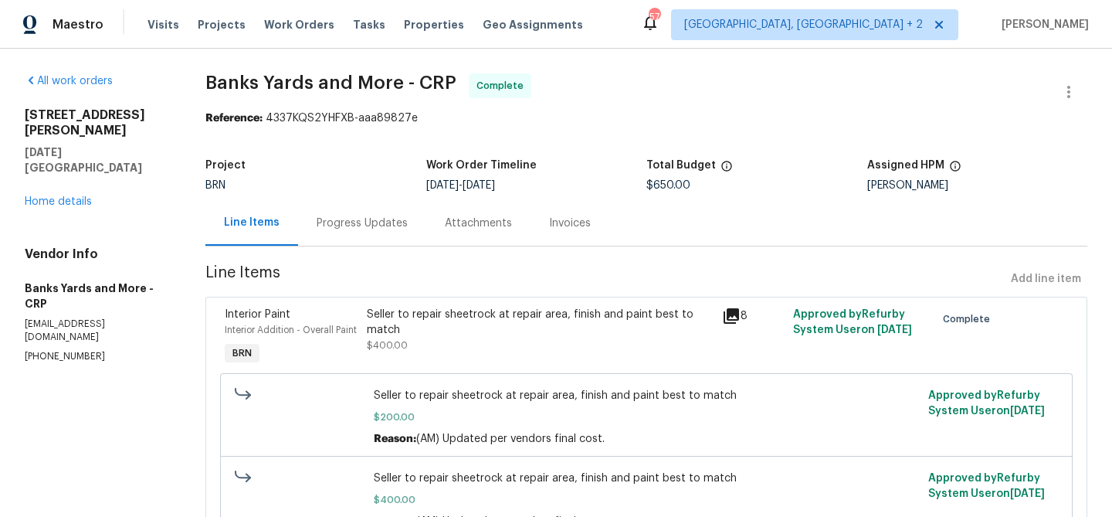
click at [447, 325] on div "Seller to repair sheetrock at repair area, finish and paint best to match" at bounding box center [540, 322] width 346 height 31
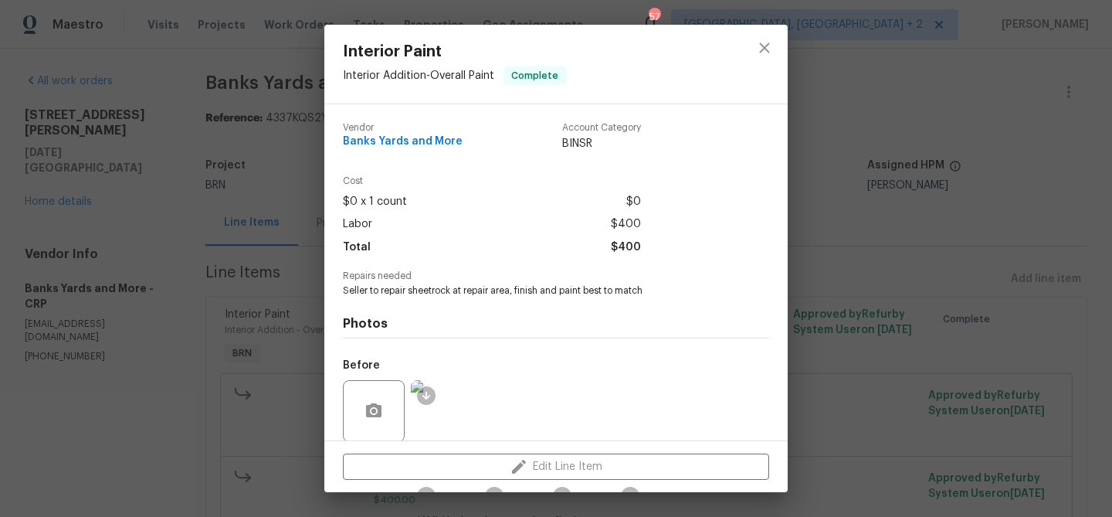
click at [391, 294] on span "Seller to repair sheetrock at repair area, finish and paint best to match" at bounding box center [535, 290] width 384 height 13
copy span "Seller to repair sheetrock at repair area, finish and paint best to match"
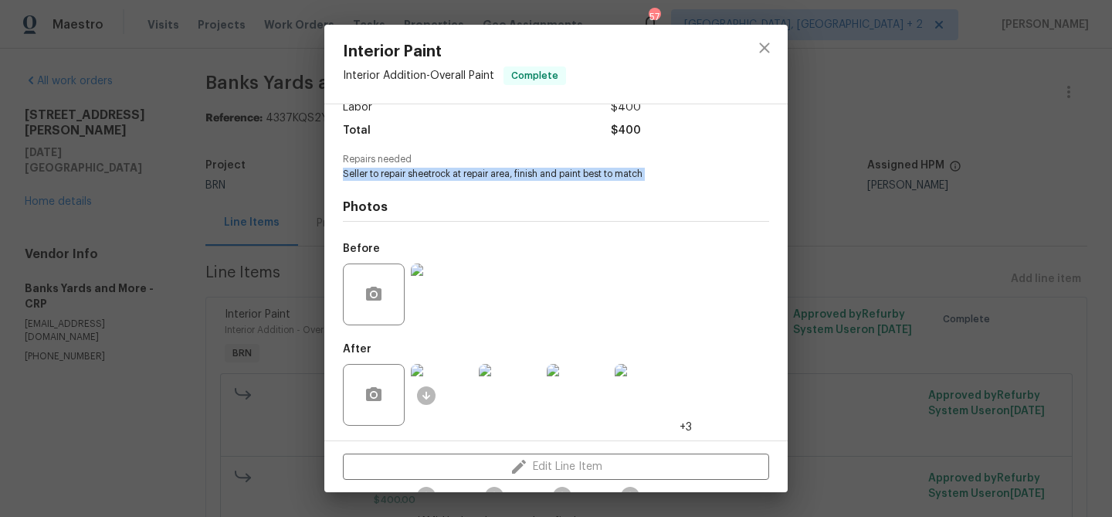
click at [442, 283] on img at bounding box center [442, 294] width 62 height 62
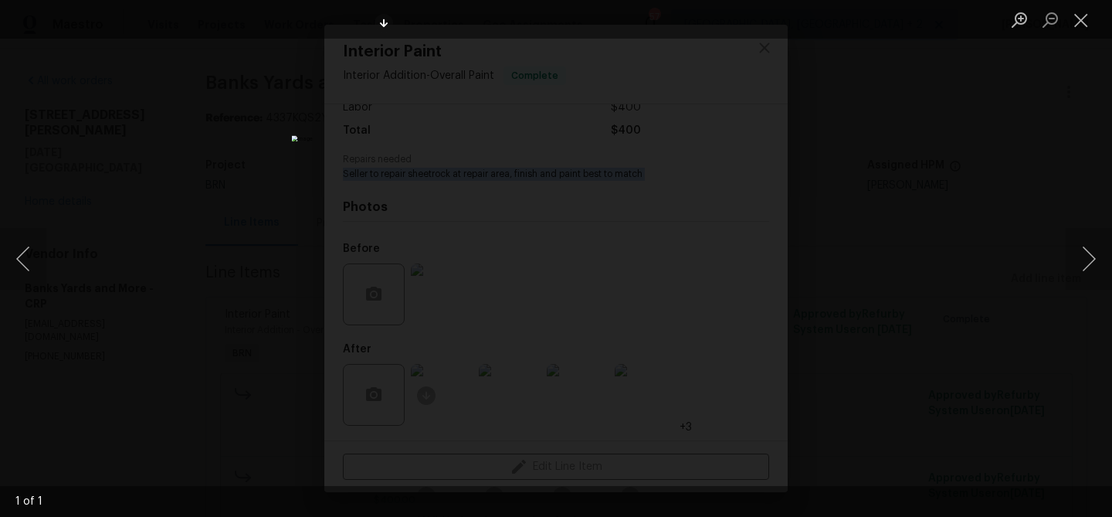
click at [154, 168] on div "Lightbox" at bounding box center [556, 258] width 1112 height 517
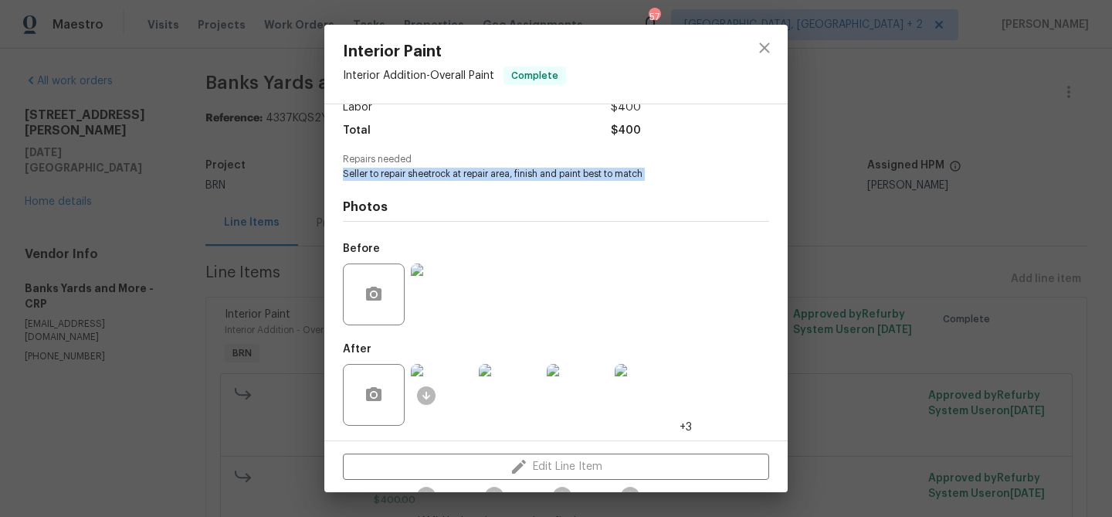
click at [459, 402] on img at bounding box center [442, 395] width 62 height 62
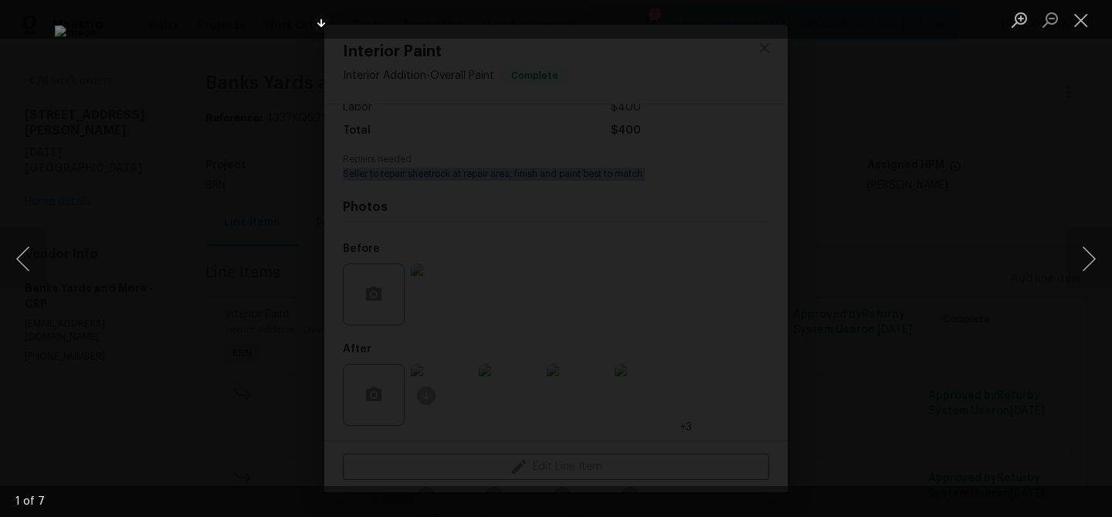
click at [97, 308] on div "Lightbox" at bounding box center [556, 258] width 1112 height 517
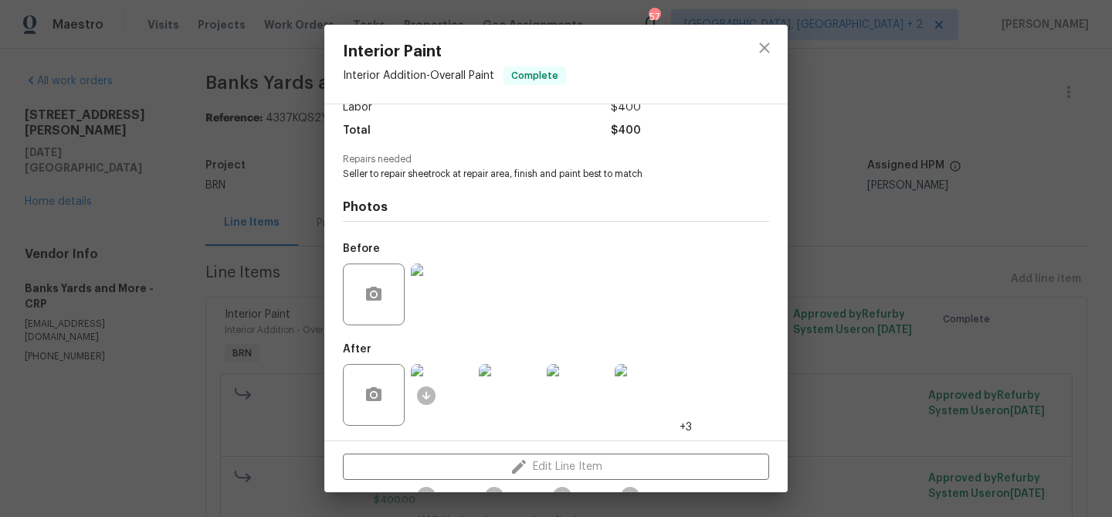
click at [207, 259] on div "Interior Paint Interior Addition - Overall Paint Complete Vendor Banks Yards an…" at bounding box center [556, 258] width 1112 height 517
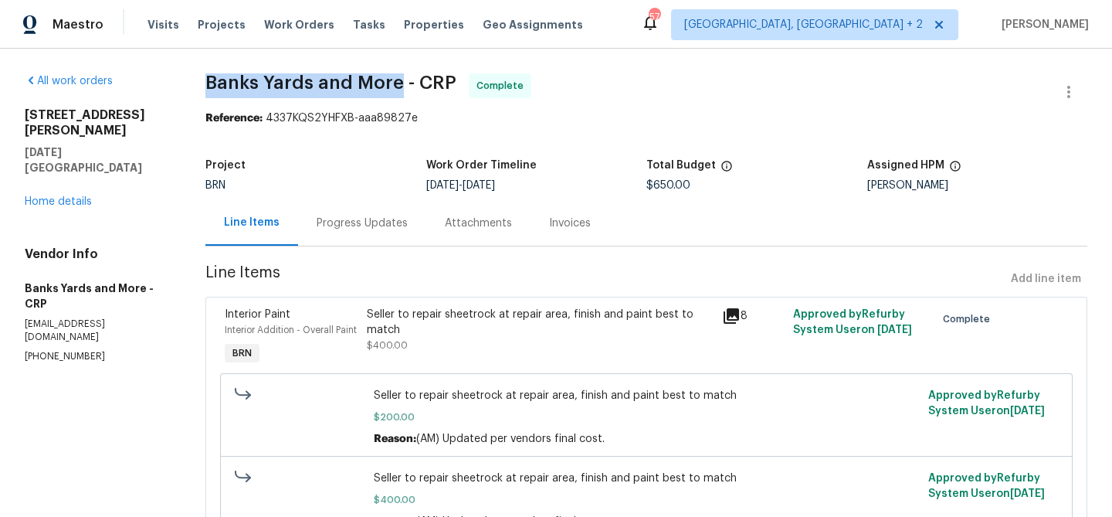
drag, startPoint x: 201, startPoint y: 84, endPoint x: 401, endPoint y: 86, distance: 200.0
click at [401, 86] on div "All work orders 4506 Lamont St Corpus Christi, TX 78411 Home details Vendor Inf…" at bounding box center [556, 479] width 1112 height 860
copy span "Banks Yards and More"
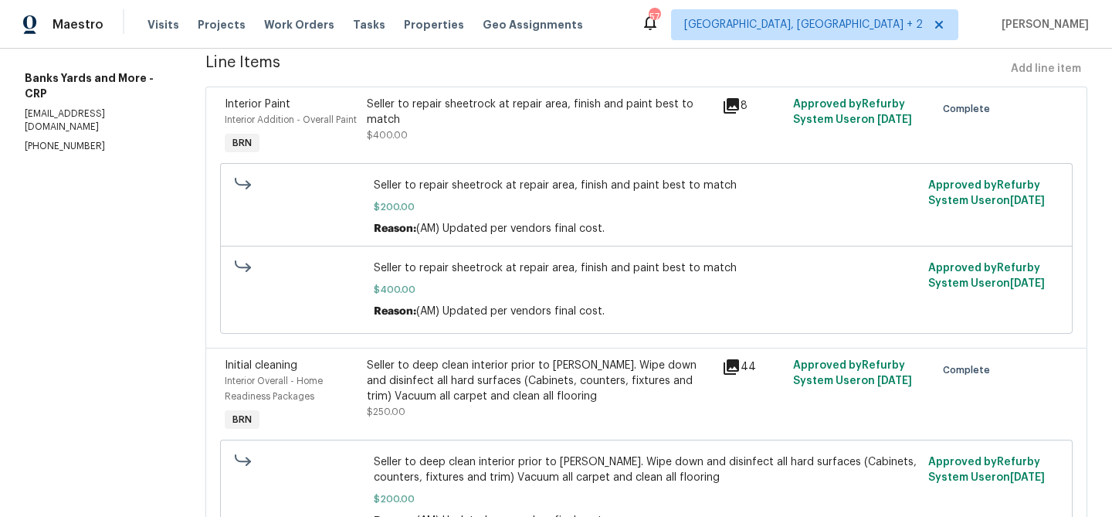
scroll to position [347, 0]
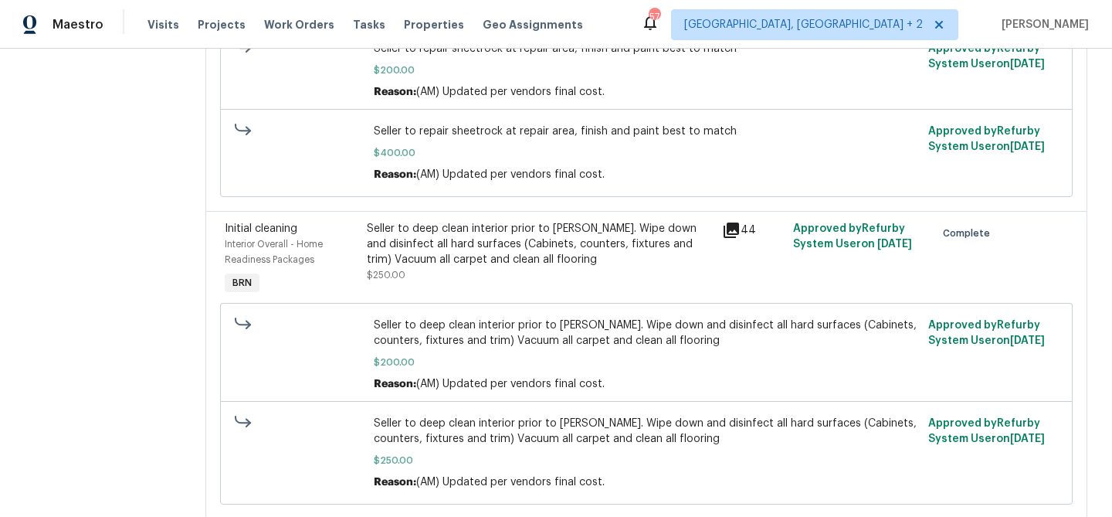
click at [452, 343] on span "Seller to deep clean interior prior to COE. Wipe down and disinfect all hard su…" at bounding box center [647, 332] width 546 height 31
click at [433, 262] on div "Seller to deep clean interior prior to COE. Wipe down and disinfect all hard su…" at bounding box center [540, 244] width 346 height 46
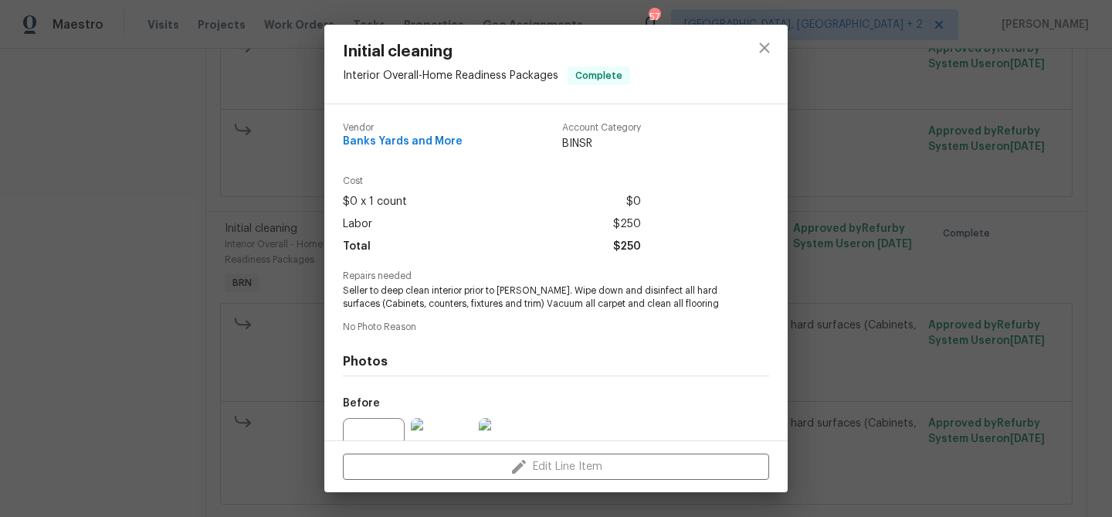
click at [394, 298] on span "Seller to deep clean interior prior to COE. Wipe down and disinfect all hard su…" at bounding box center [535, 297] width 384 height 26
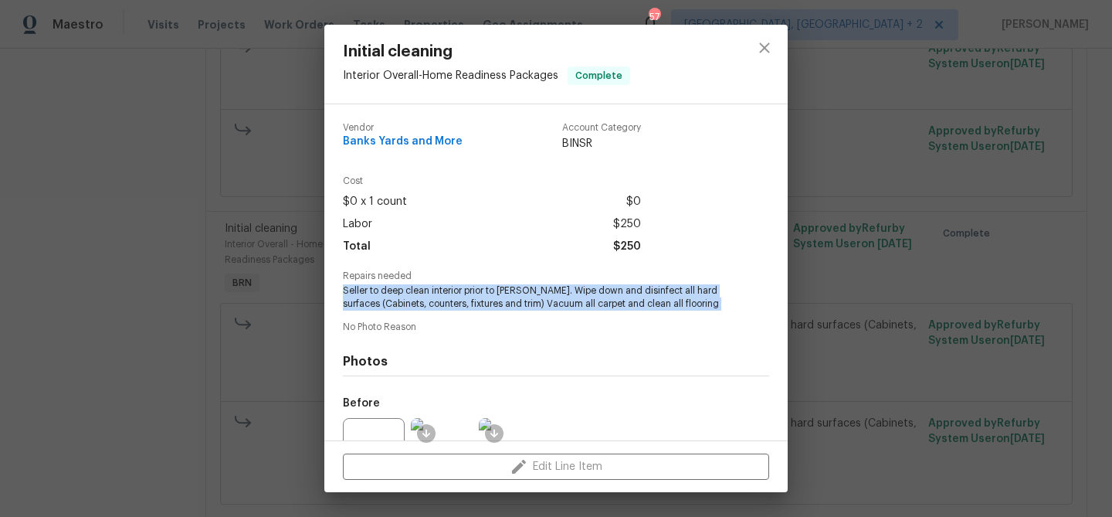
click at [394, 298] on span "Seller to deep clean interior prior to COE. Wipe down and disinfect all hard su…" at bounding box center [535, 297] width 384 height 26
copy span "Seller to deep clean interior prior to COE. Wipe down and disinfect all hard su…"
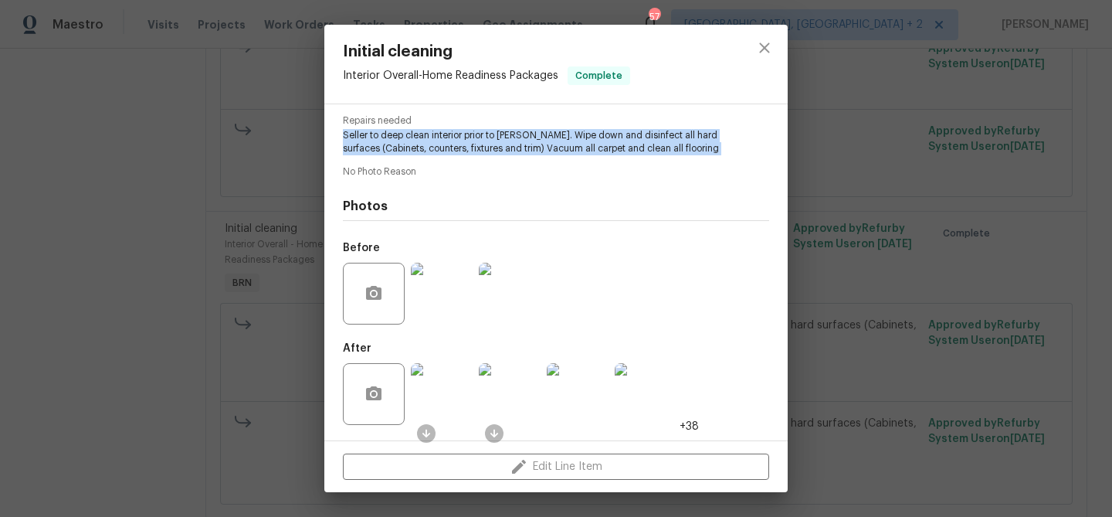
click at [440, 281] on img at bounding box center [442, 294] width 62 height 62
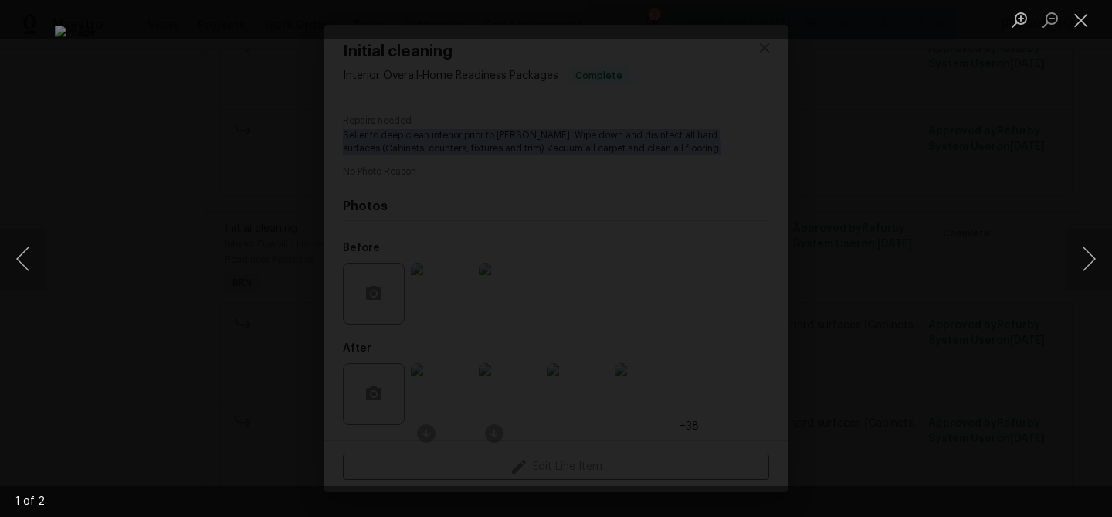
click at [184, 297] on div "Lightbox" at bounding box center [556, 258] width 1112 height 517
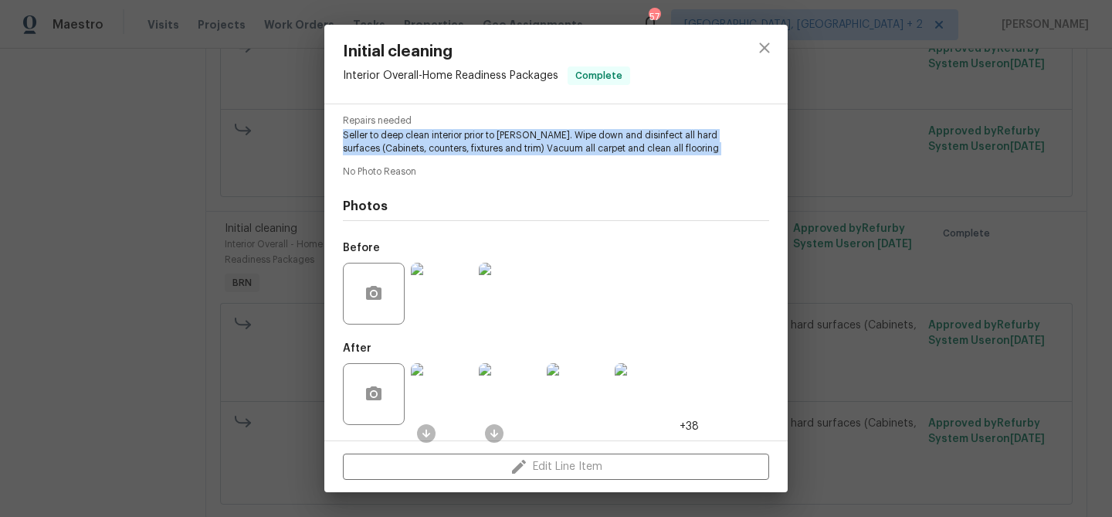
click at [442, 414] on img at bounding box center [442, 394] width 62 height 62
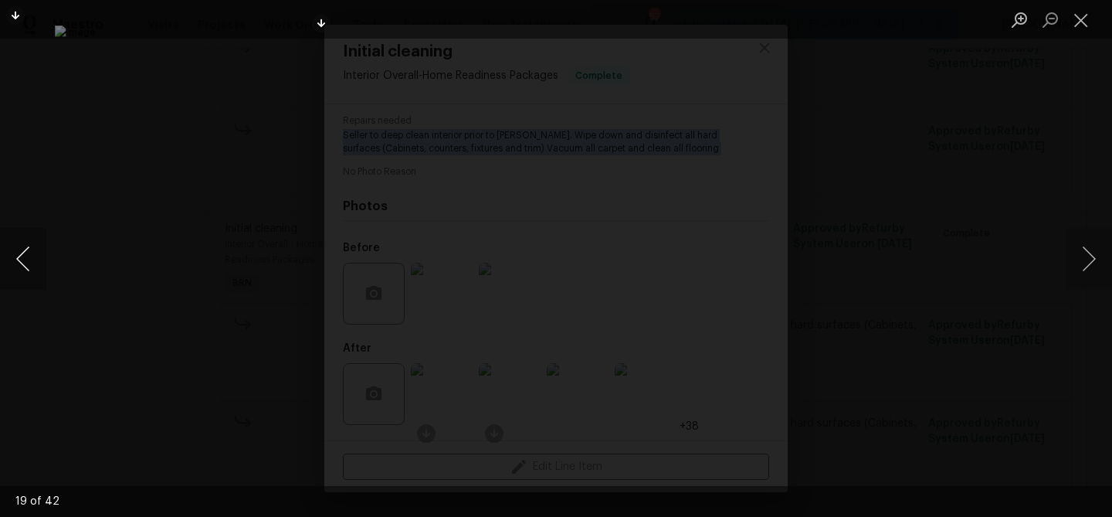
click at [38, 259] on button "Previous image" at bounding box center [23, 259] width 46 height 62
click at [510, 171] on img "Lightbox" at bounding box center [556, 258] width 1002 height 466
click at [22, 254] on button "Previous image" at bounding box center [23, 259] width 46 height 62
click at [42, 257] on button "Previous image" at bounding box center [23, 259] width 46 height 62
click at [118, 154] on div "Lightbox" at bounding box center [556, 258] width 1112 height 517
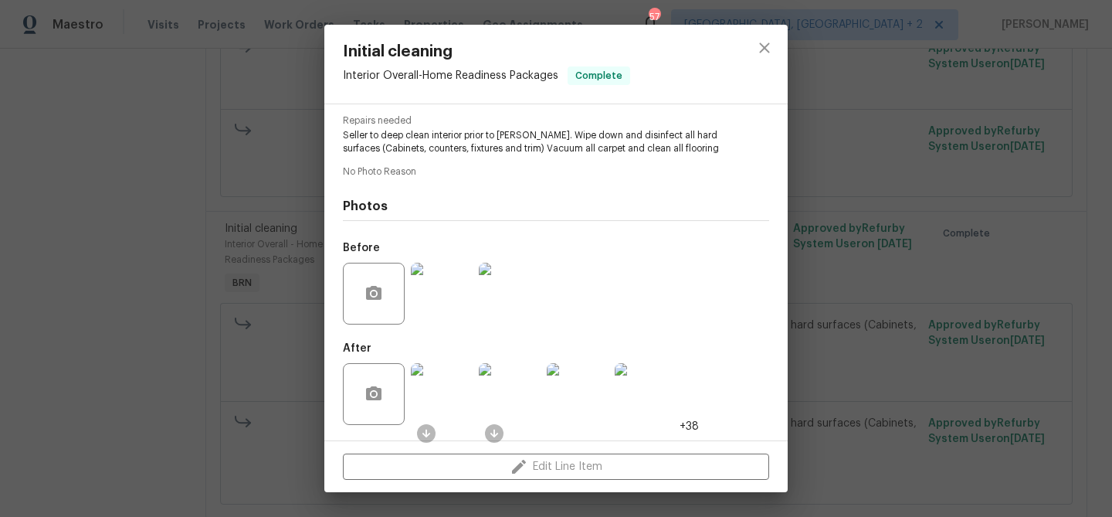
click at [228, 122] on div "Initial cleaning Interior Overall - Home Readiness Packages Complete Vendor Ban…" at bounding box center [556, 258] width 1112 height 517
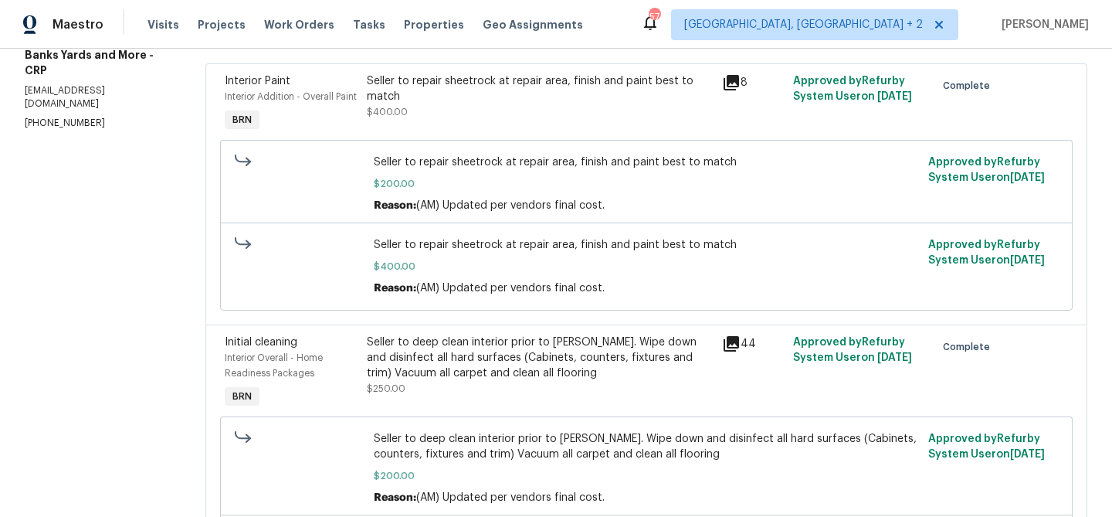
scroll to position [92, 0]
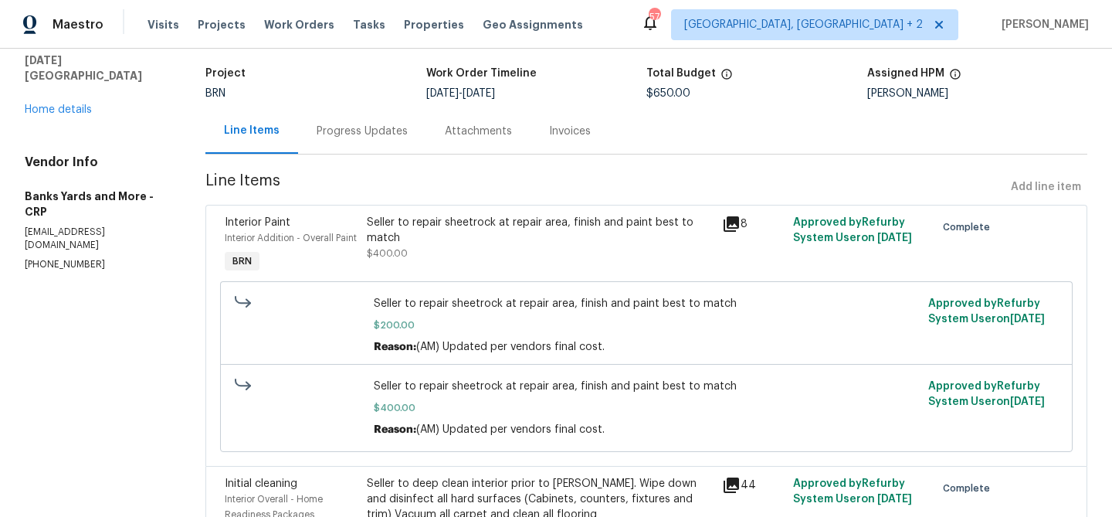
click at [567, 121] on div "Invoices" at bounding box center [569, 131] width 79 height 46
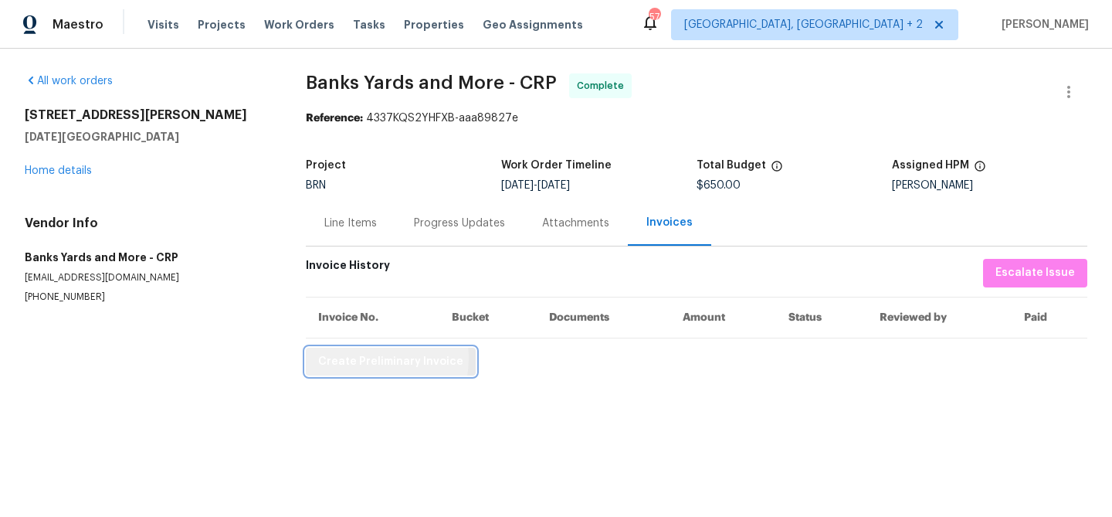
click at [364, 358] on span "Create Preliminary Invoice" at bounding box center [390, 361] width 145 height 19
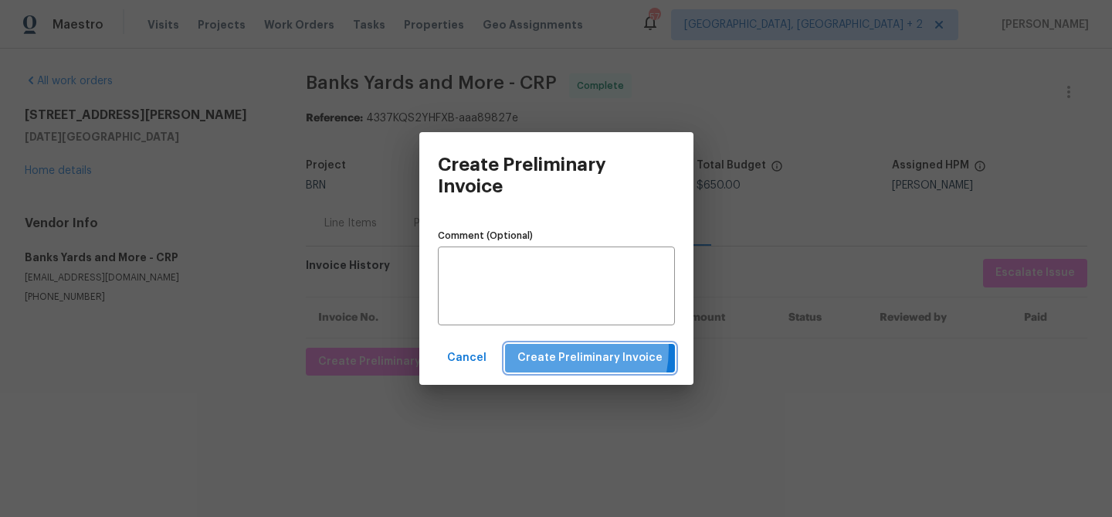
click at [551, 348] on span "Create Preliminary Invoice" at bounding box center [589, 357] width 145 height 19
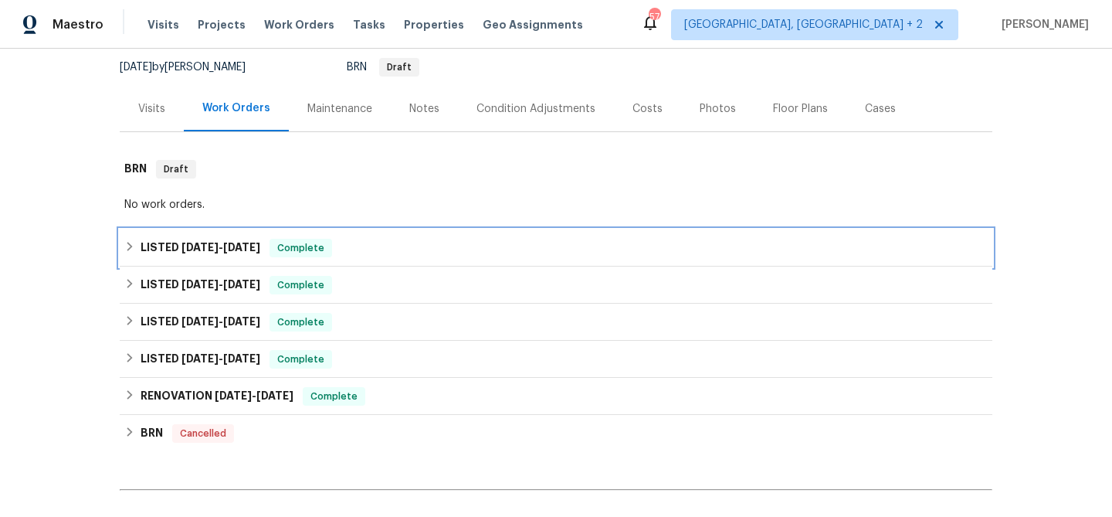
click at [197, 249] on span "8/8/25" at bounding box center [199, 247] width 37 height 11
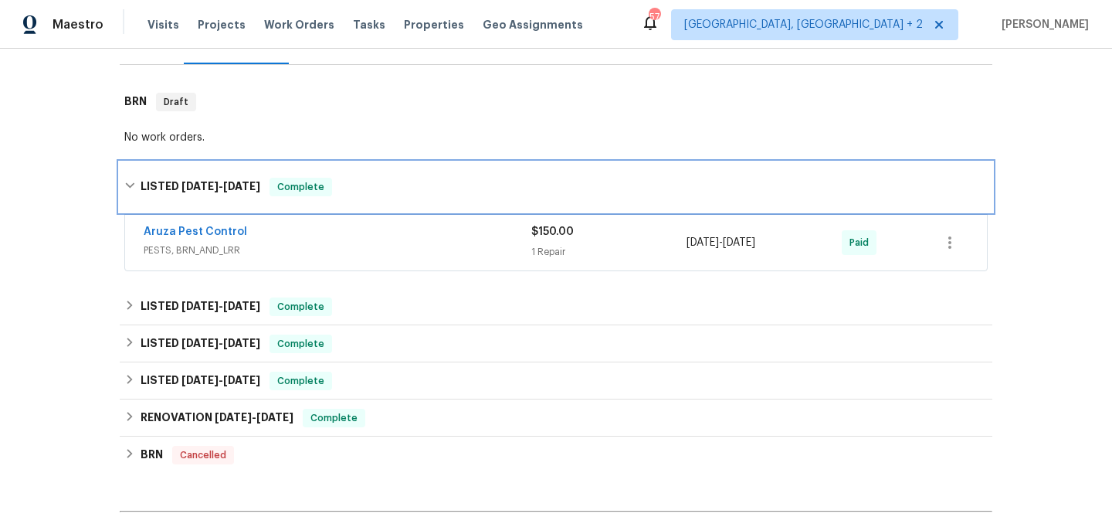
scroll to position [275, 0]
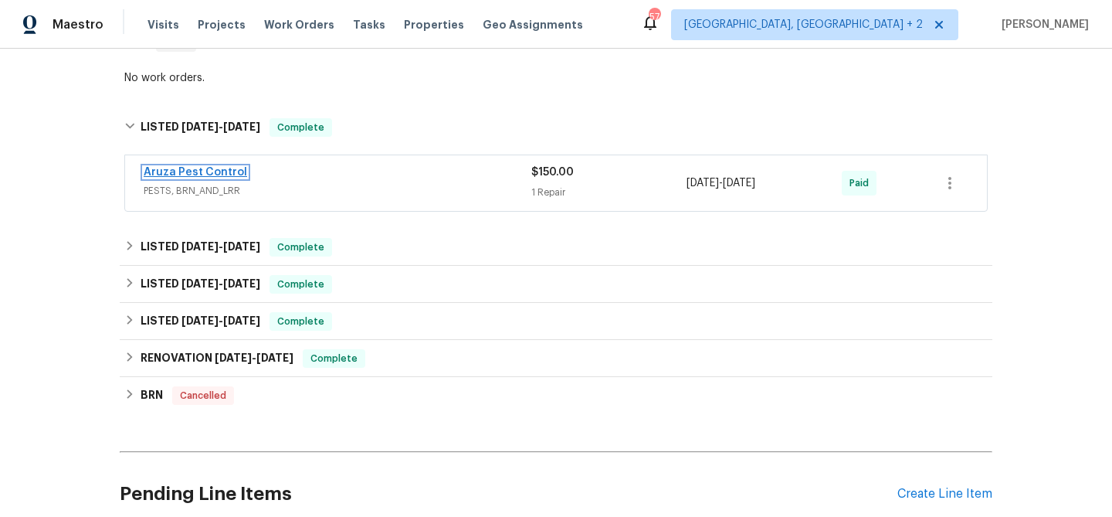
click at [188, 174] on link "Aruza Pest Control" at bounding box center [195, 172] width 103 height 11
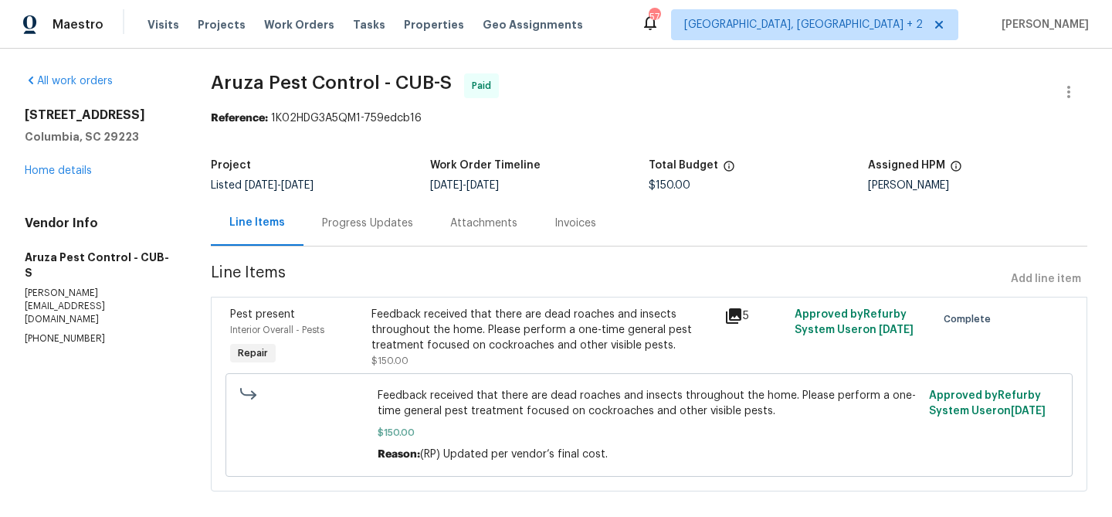
click at [366, 222] on div "Progress Updates" at bounding box center [367, 222] width 91 height 15
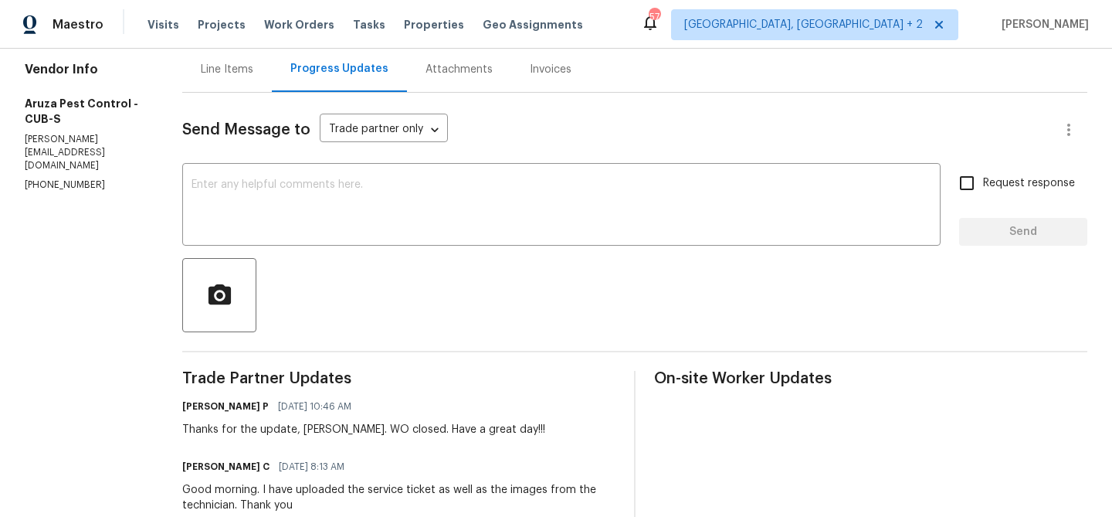
scroll to position [44, 0]
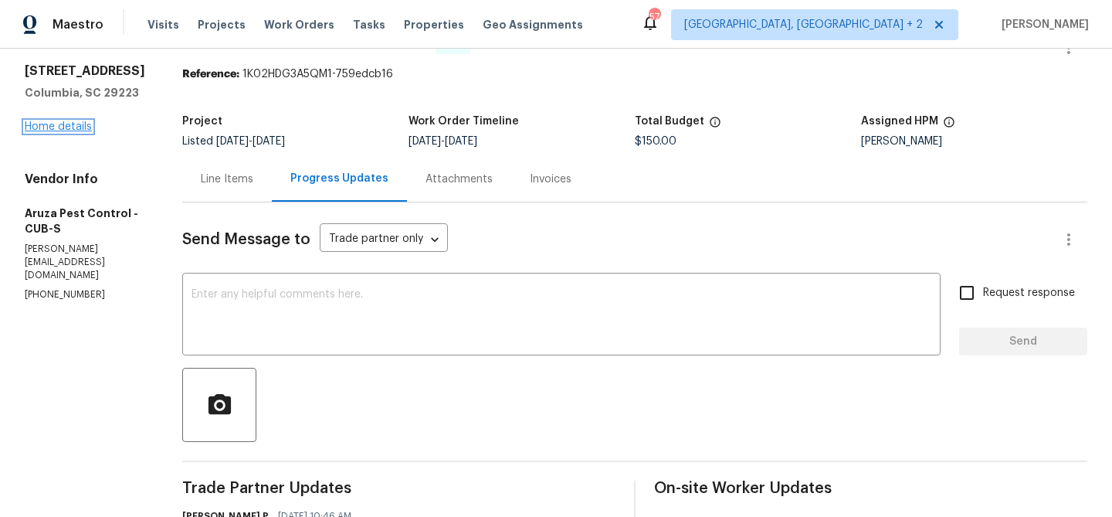
click at [69, 129] on link "Home details" at bounding box center [58, 126] width 67 height 11
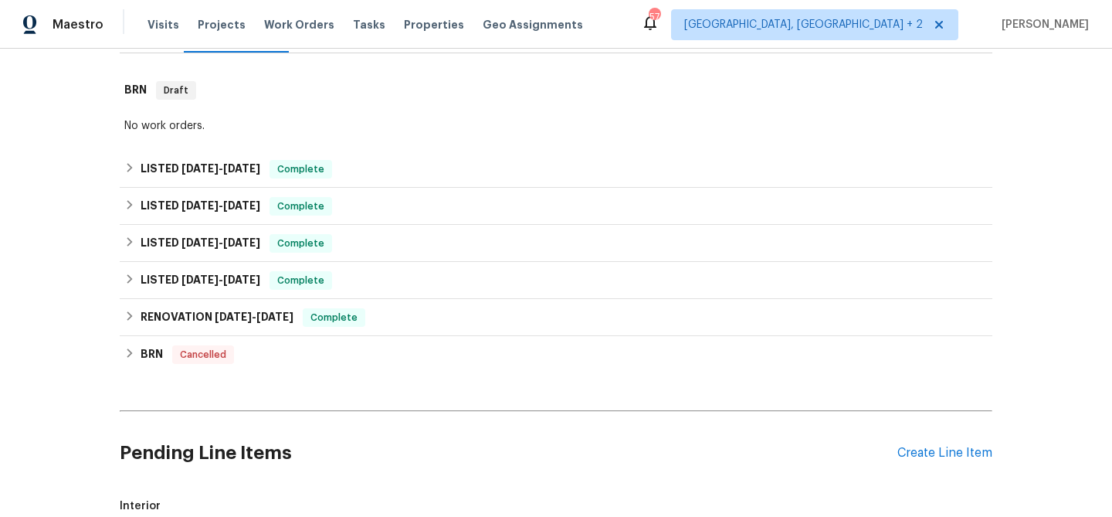
scroll to position [238, 0]
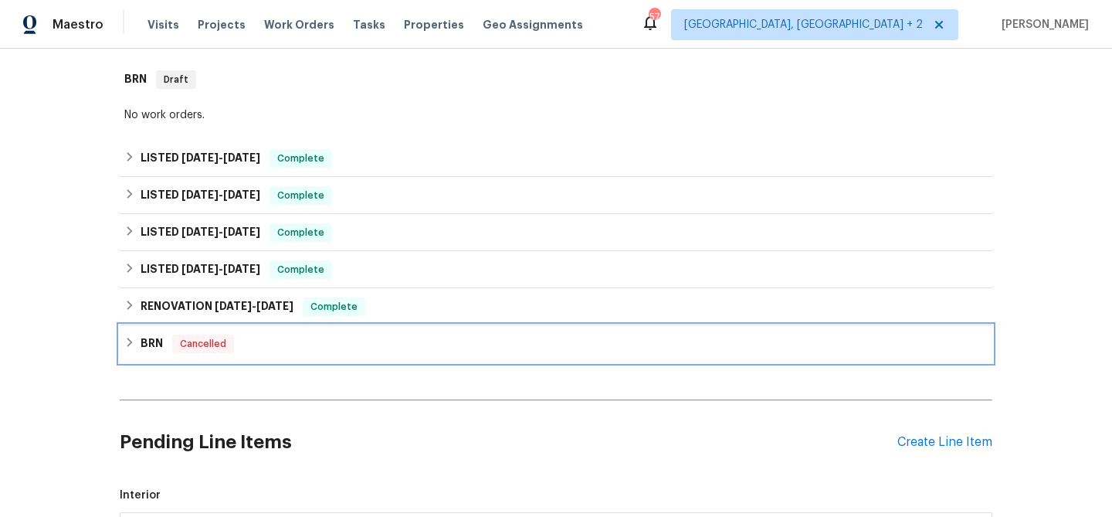
click at [158, 346] on h6 "BRN" at bounding box center [152, 343] width 22 height 19
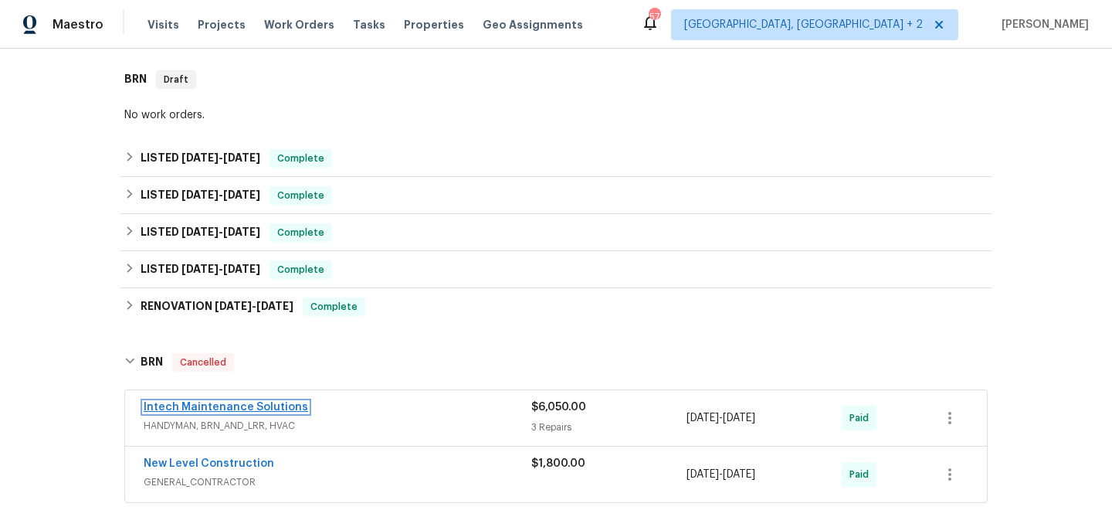
click at [172, 407] on link "Intech Maintenance Solutions" at bounding box center [226, 406] width 164 height 11
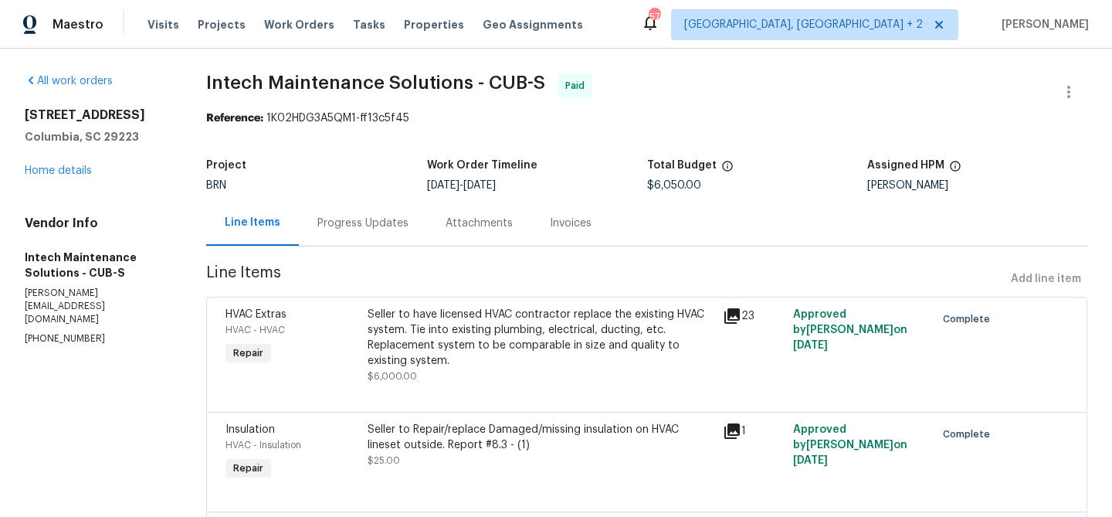
click at [400, 232] on div "Progress Updates" at bounding box center [363, 223] width 128 height 46
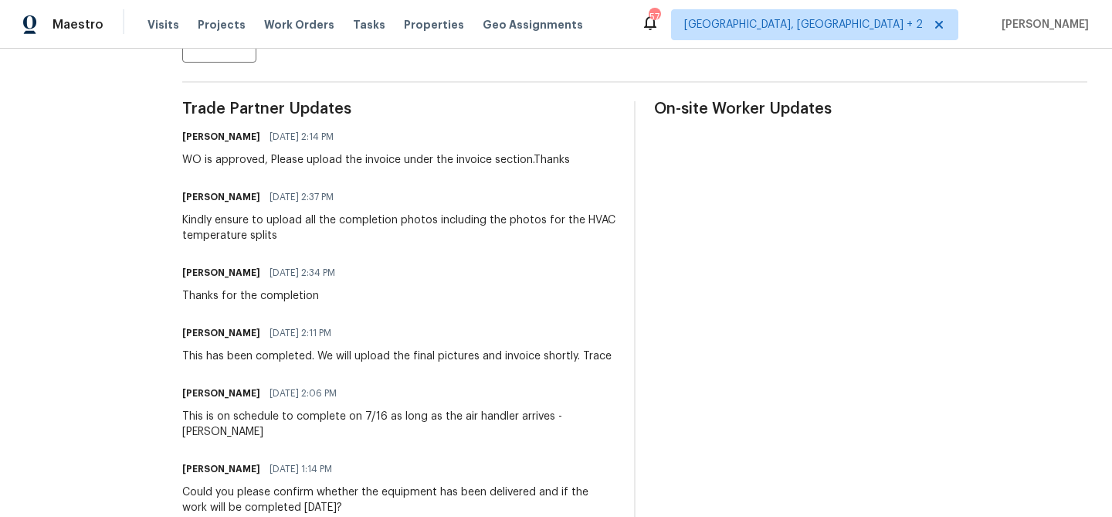
scroll to position [438, 0]
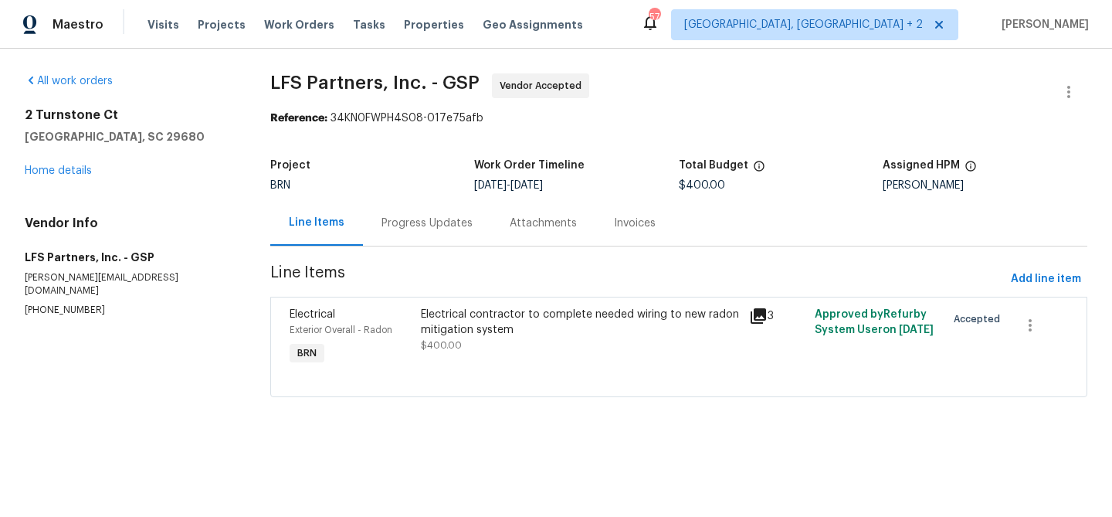
click at [506, 342] on div "Electrical contractor to complete needed wiring to new radon mitigation system …" at bounding box center [580, 330] width 319 height 46
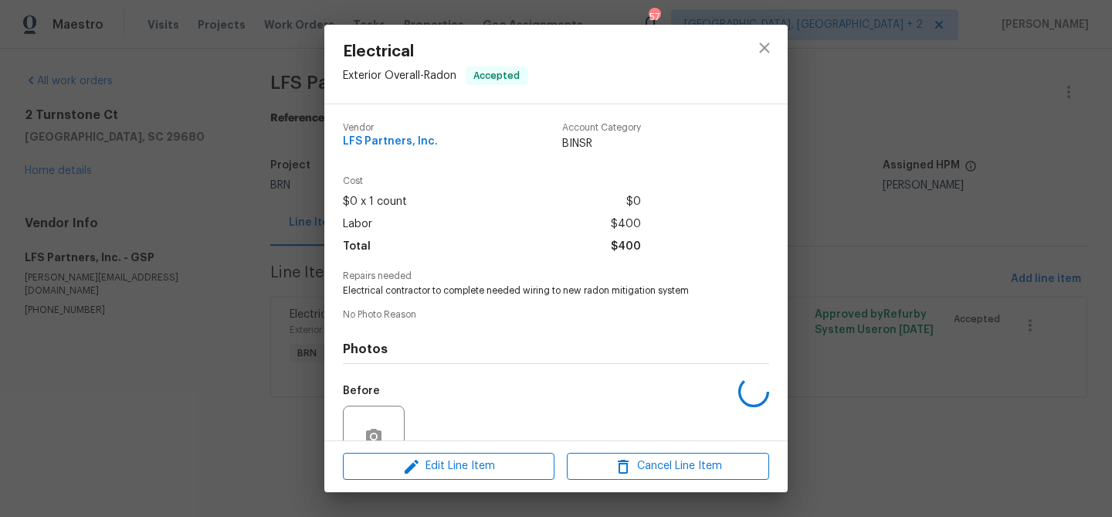
scroll to position [142, 0]
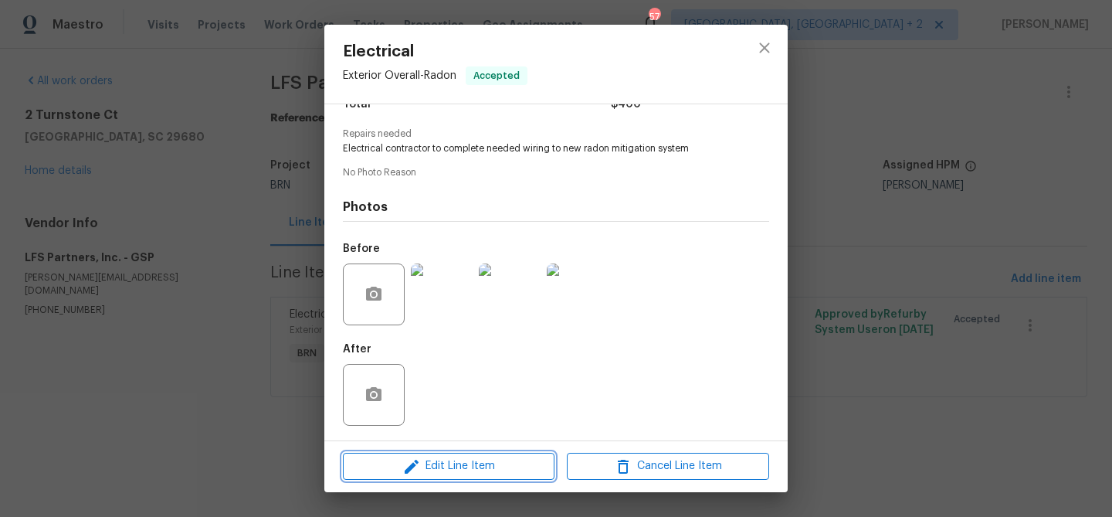
click at [442, 456] on button "Edit Line Item" at bounding box center [449, 465] width 212 height 27
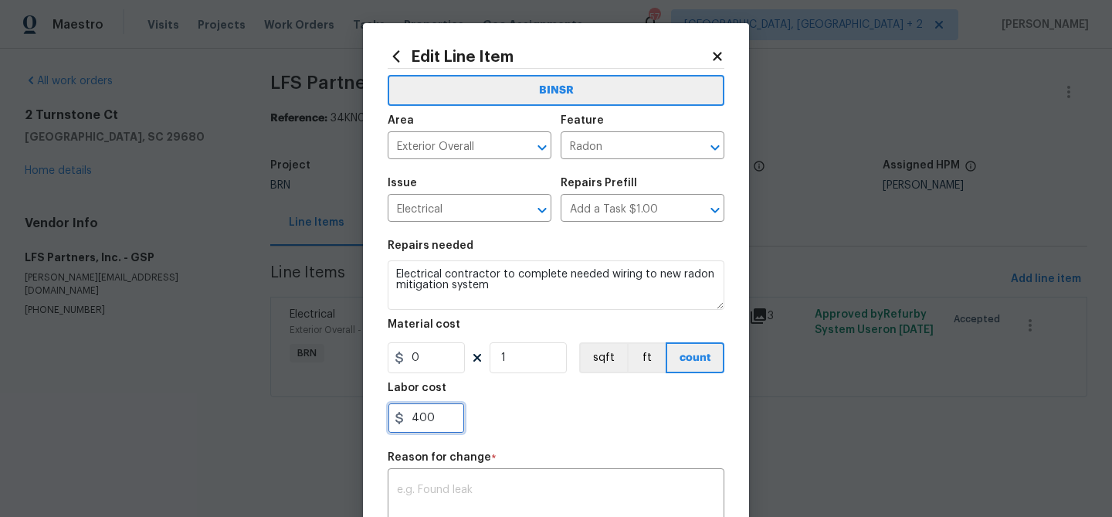
click at [442, 407] on input "400" at bounding box center [426, 417] width 77 height 31
type input "4"
paste input "2500"
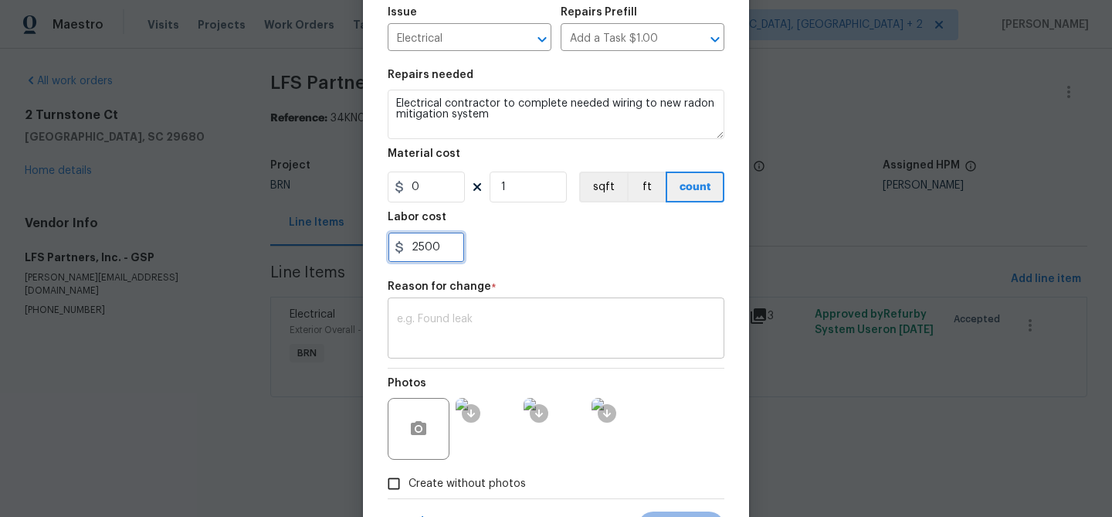
type input "2500"
click at [484, 322] on textarea at bounding box center [556, 329] width 318 height 32
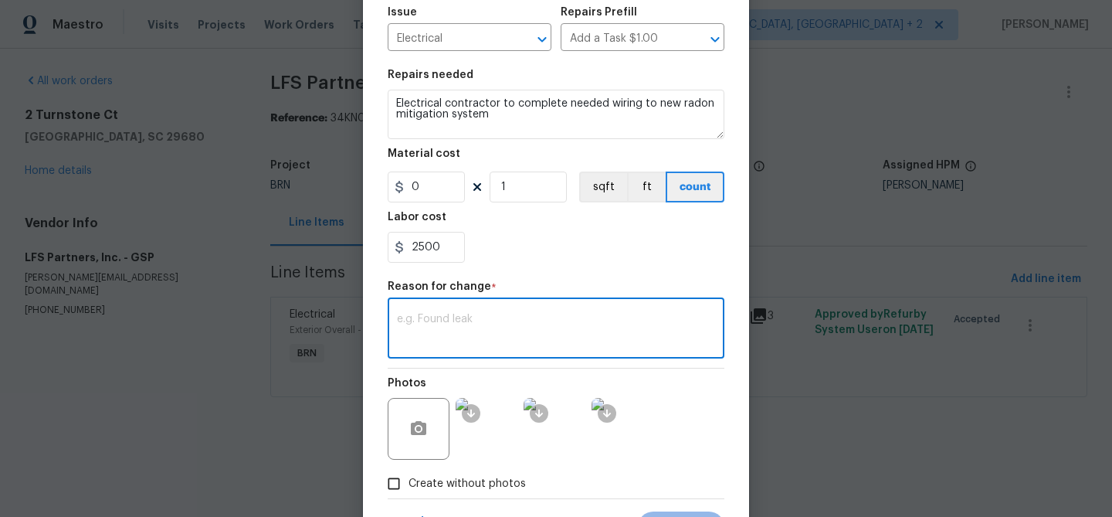
paste textarea "(AM) Updated per BR approval"
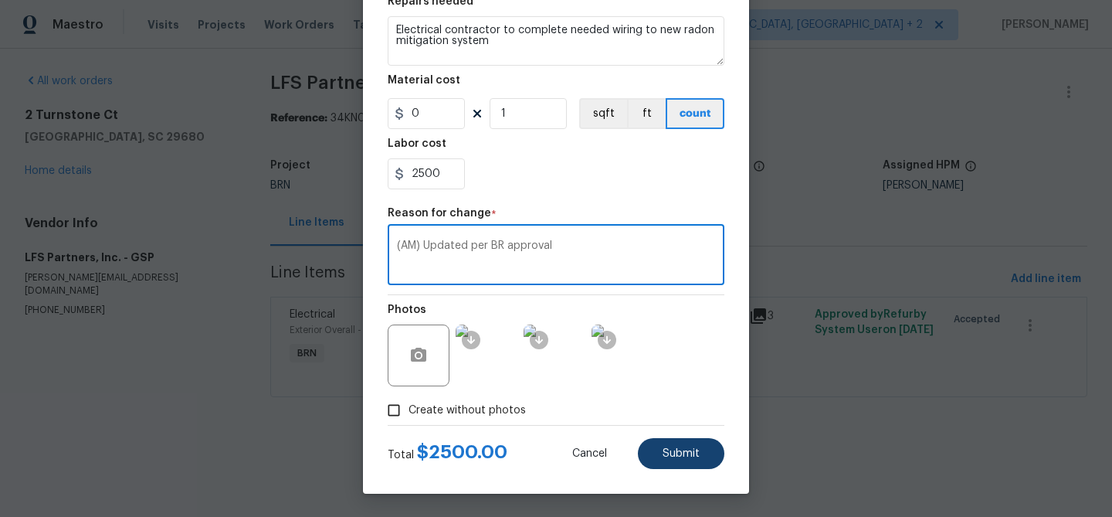
type textarea "(AM) Updated per BR approval"
click at [653, 452] on button "Submit" at bounding box center [681, 453] width 86 height 31
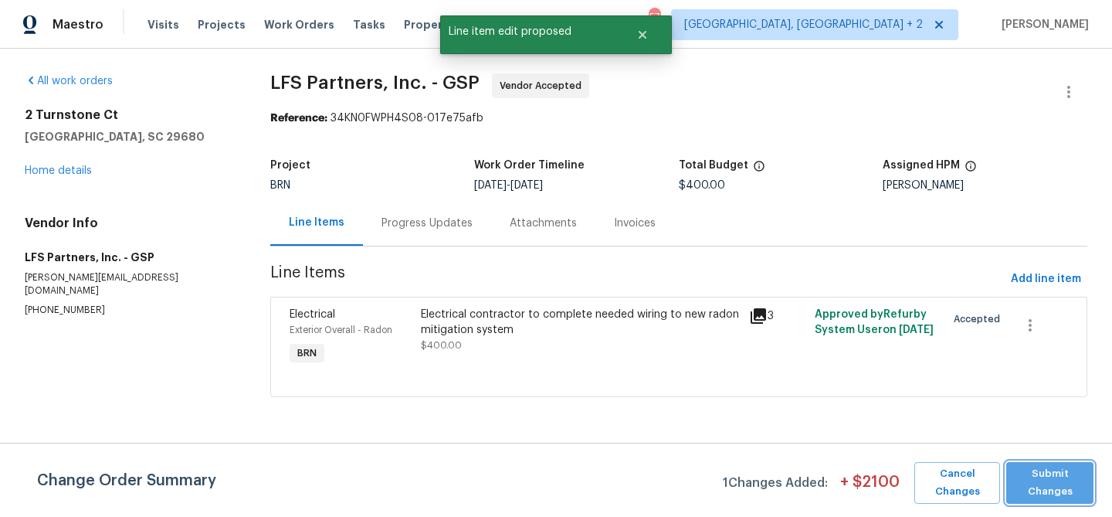
scroll to position [0, 0]
click at [1044, 482] on span "Submit Changes" at bounding box center [1050, 483] width 72 height 36
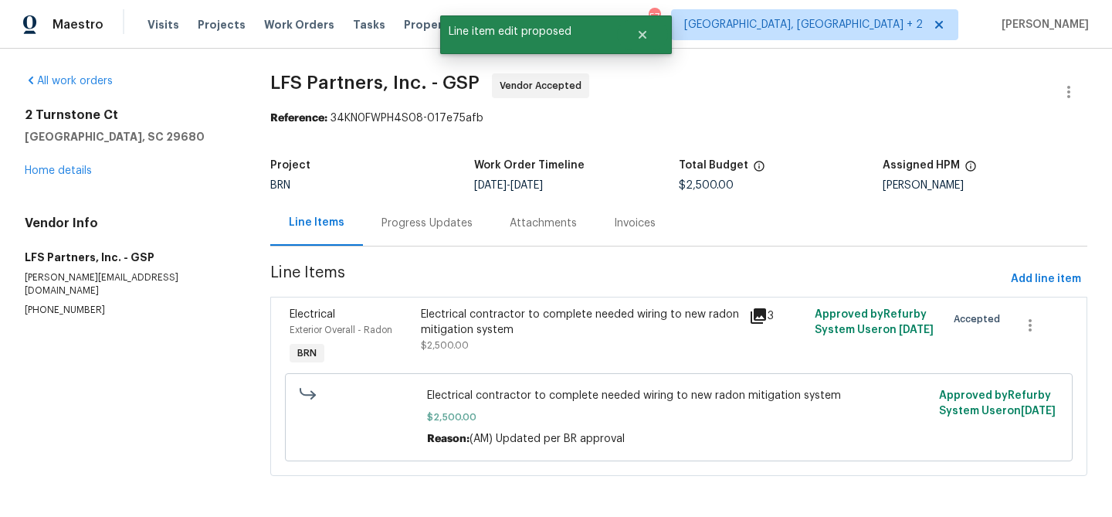
click at [411, 220] on div "Progress Updates" at bounding box center [426, 222] width 91 height 15
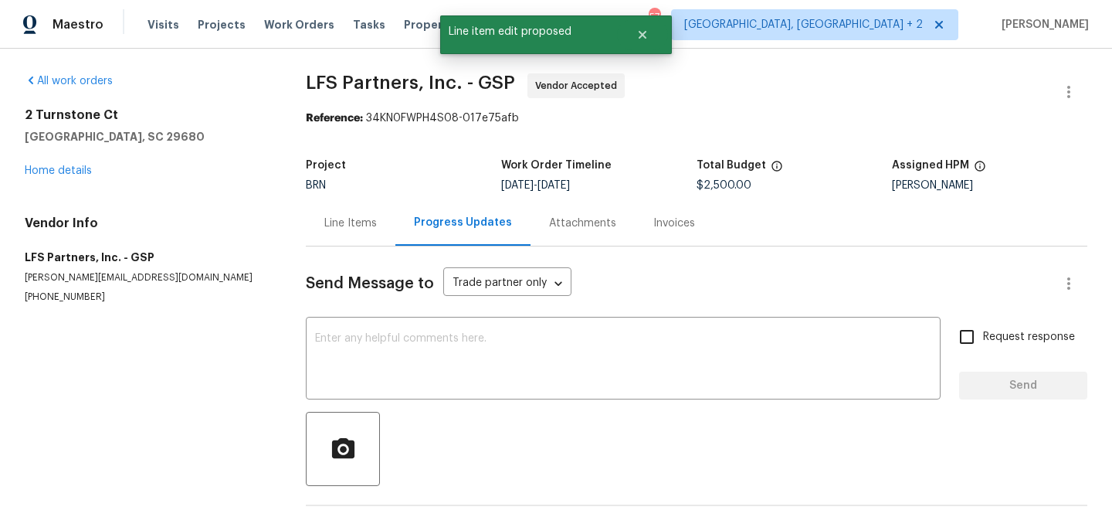
scroll to position [60, 0]
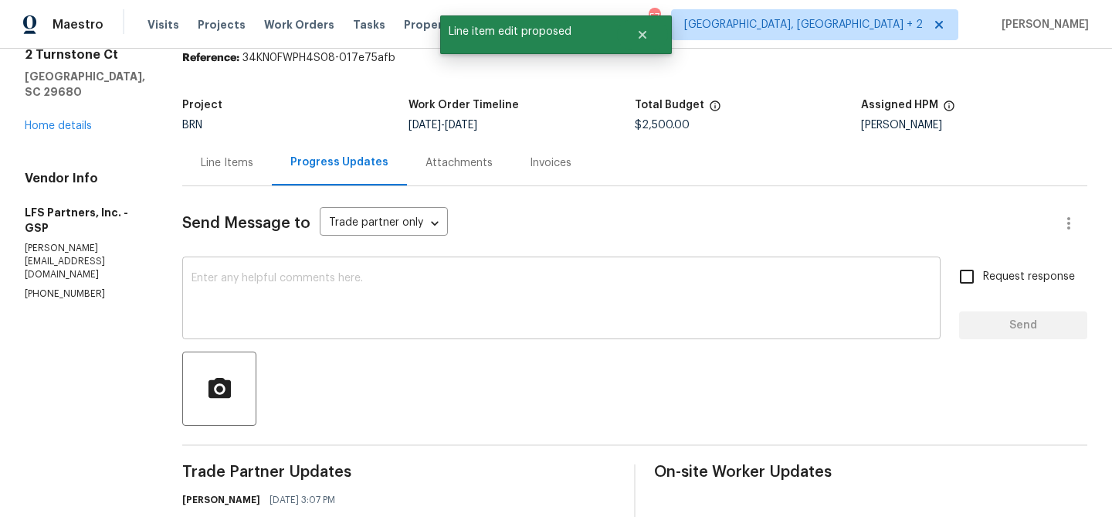
click at [345, 300] on textarea at bounding box center [561, 300] width 740 height 54
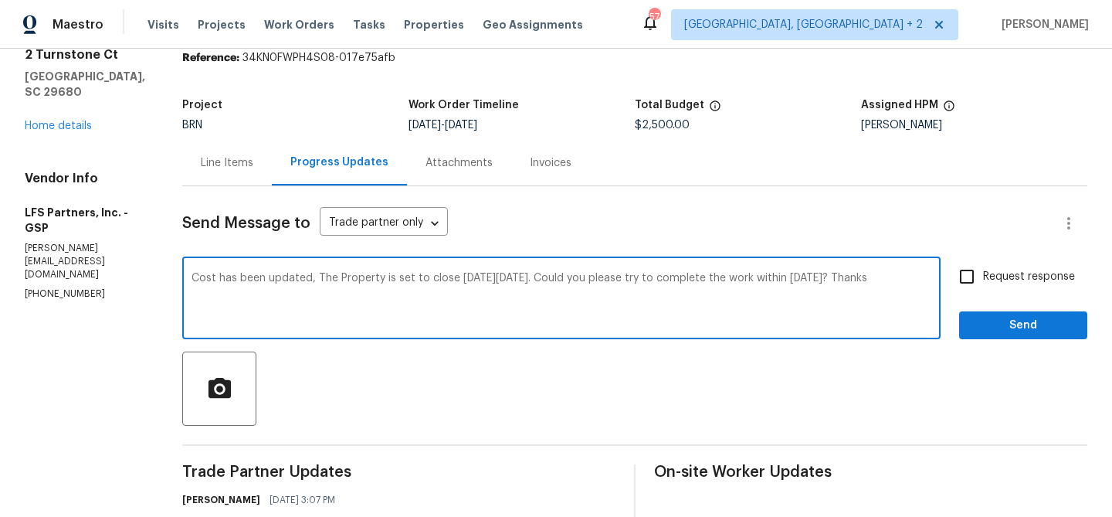
type textarea "Cost has been updated, The Property is set to close [DATE][DATE]. Could you ple…"
click at [1005, 270] on span "Request response" at bounding box center [1029, 277] width 92 height 16
click at [983, 270] on input "Request response" at bounding box center [966, 276] width 32 height 32
checkbox input "true"
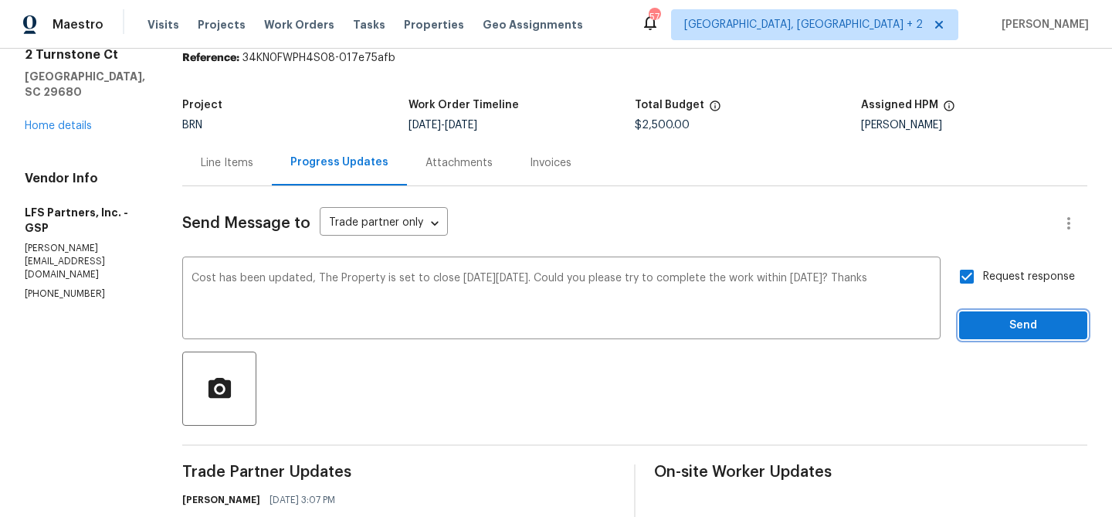
click at [996, 324] on span "Send" at bounding box center [1022, 325] width 103 height 19
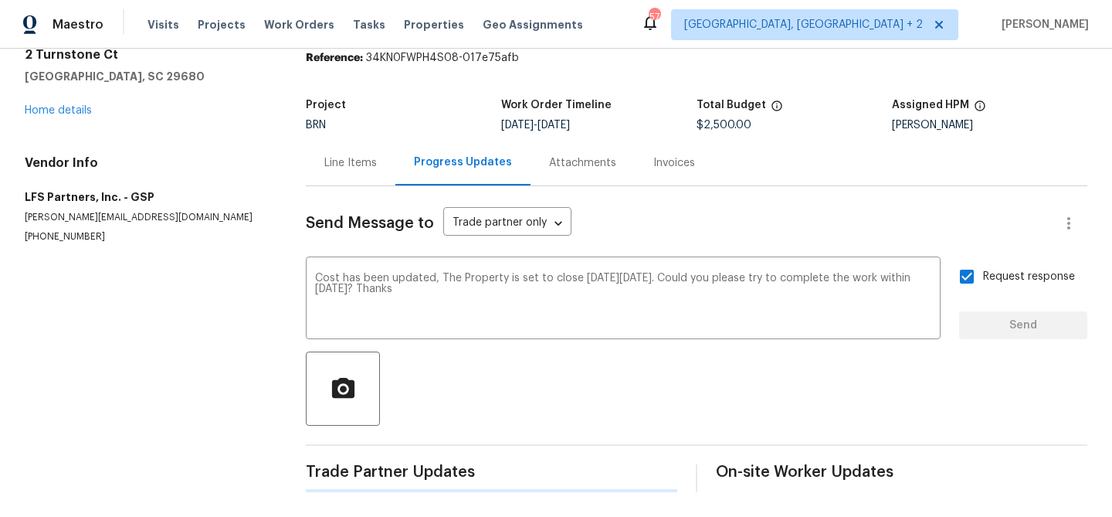
scroll to position [0, 0]
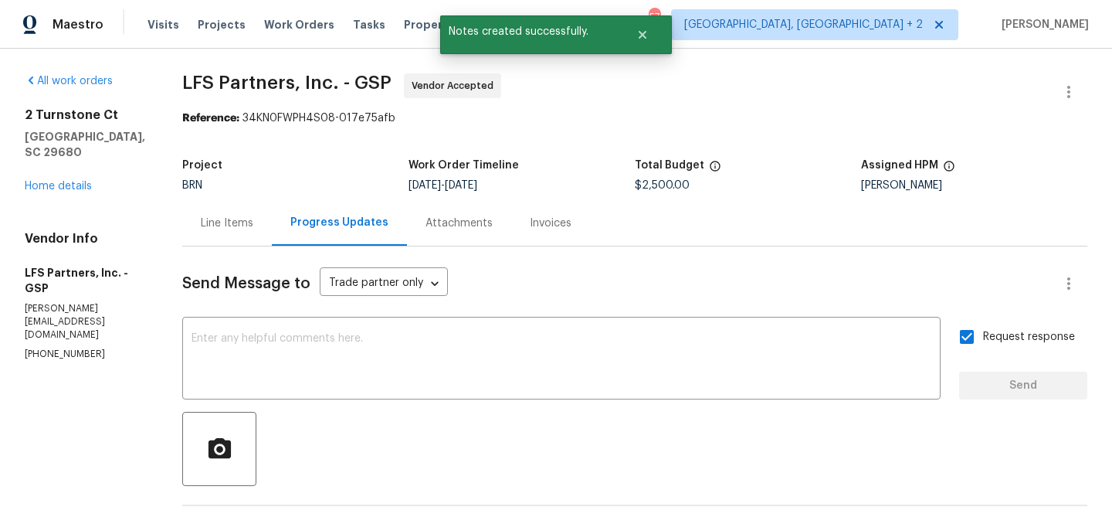
click at [69, 347] on p "[PHONE_NUMBER]" at bounding box center [85, 353] width 120 height 13
click at [29, 347] on p "[PHONE_NUMBER]" at bounding box center [85, 353] width 120 height 13
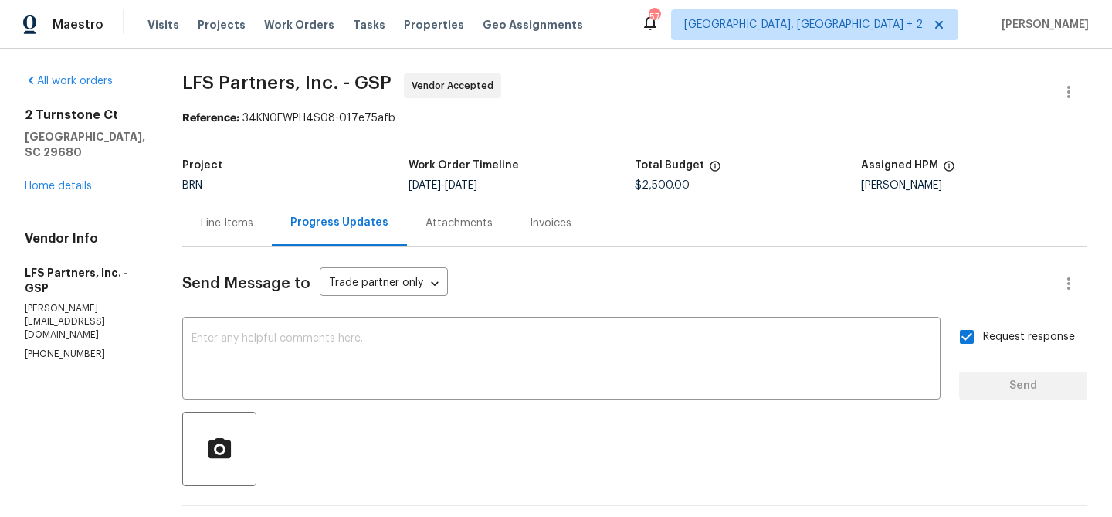
click at [182, 80] on span "LFS Partners, Inc. - GSP" at bounding box center [286, 82] width 209 height 19
drag, startPoint x: 152, startPoint y: 80, endPoint x: 277, endPoint y: 84, distance: 125.1
copy span "LFS Partners"
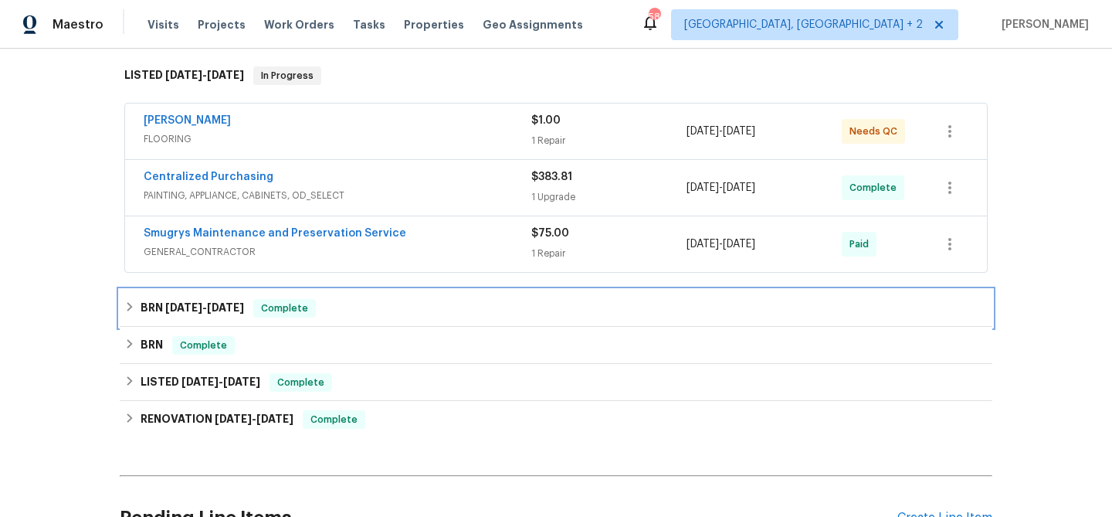
click at [168, 294] on div "BRN [DATE] - [DATE] Complete" at bounding box center [556, 308] width 872 height 37
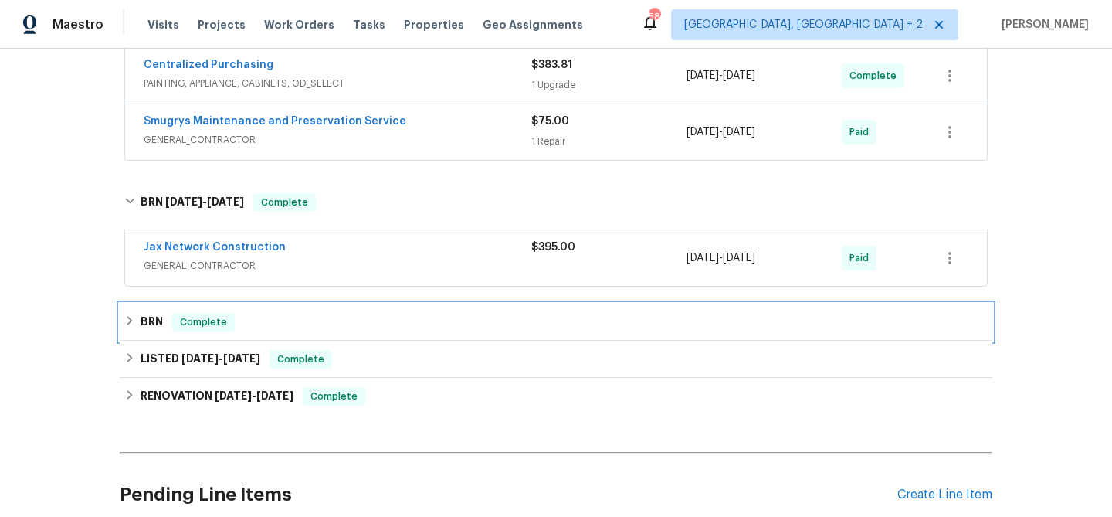
click at [157, 315] on h6 "BRN" at bounding box center [152, 322] width 22 height 19
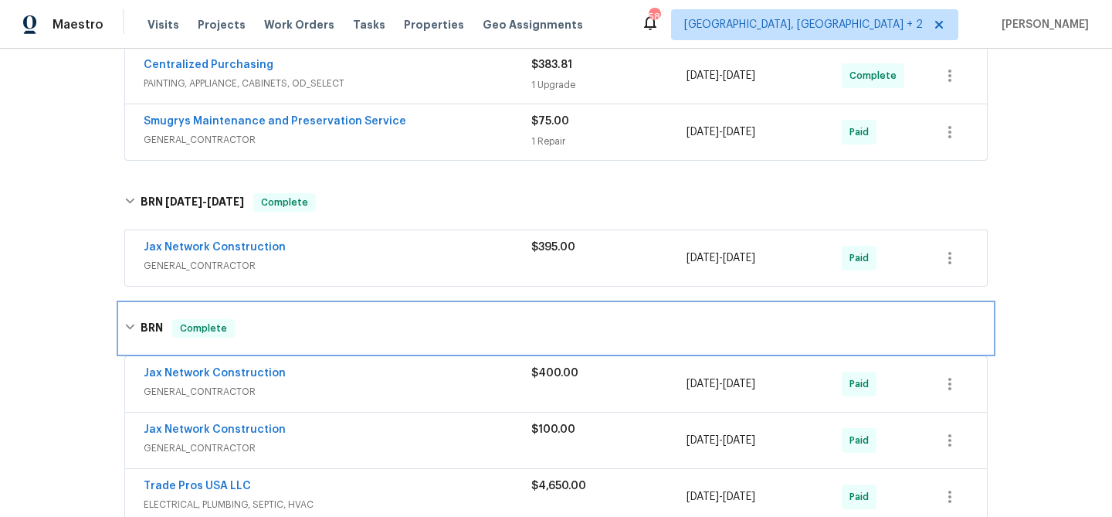
scroll to position [456, 0]
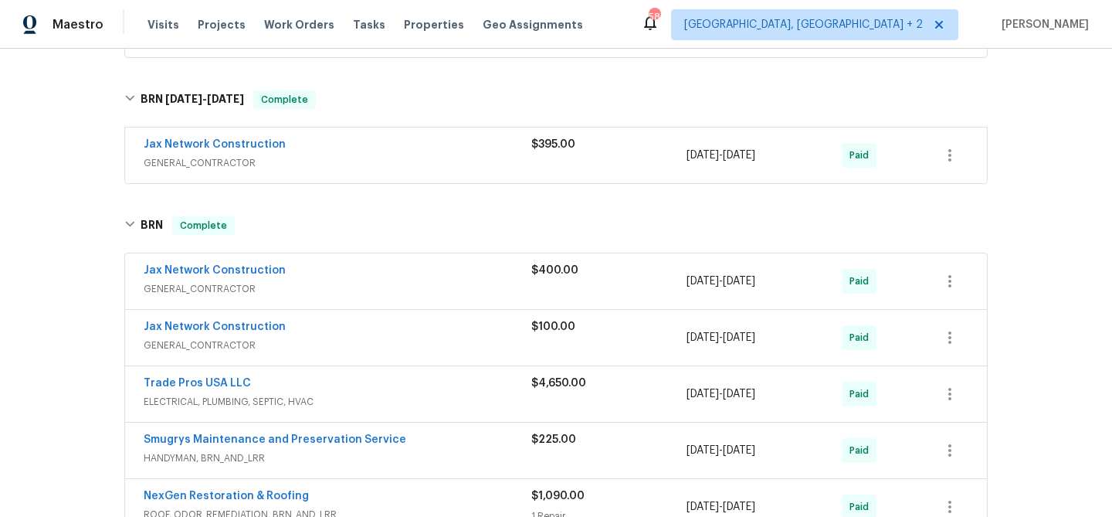
click at [157, 388] on span "Trade Pros USA LLC" at bounding box center [197, 382] width 107 height 15
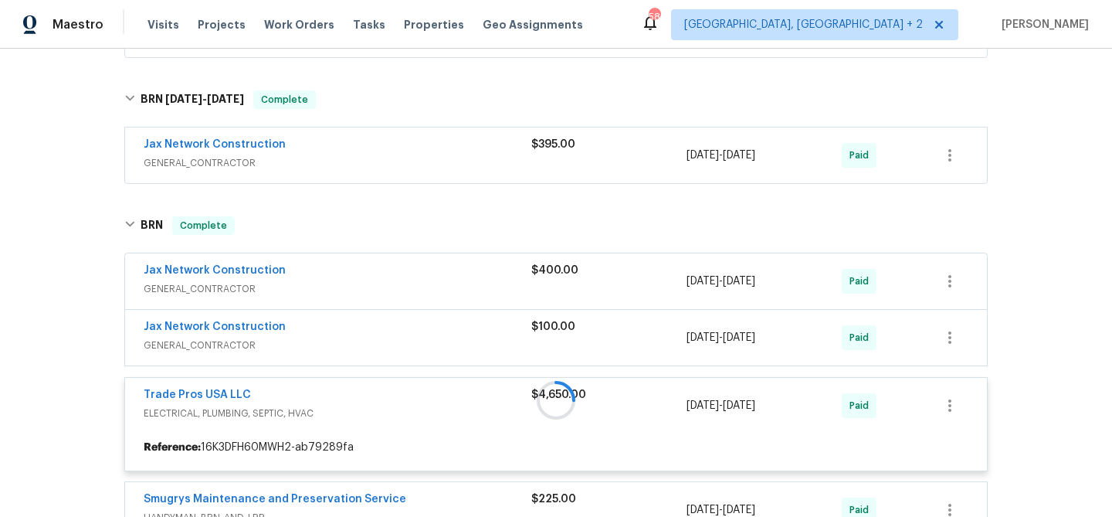
click at [151, 395] on div at bounding box center [556, 400] width 872 height 398
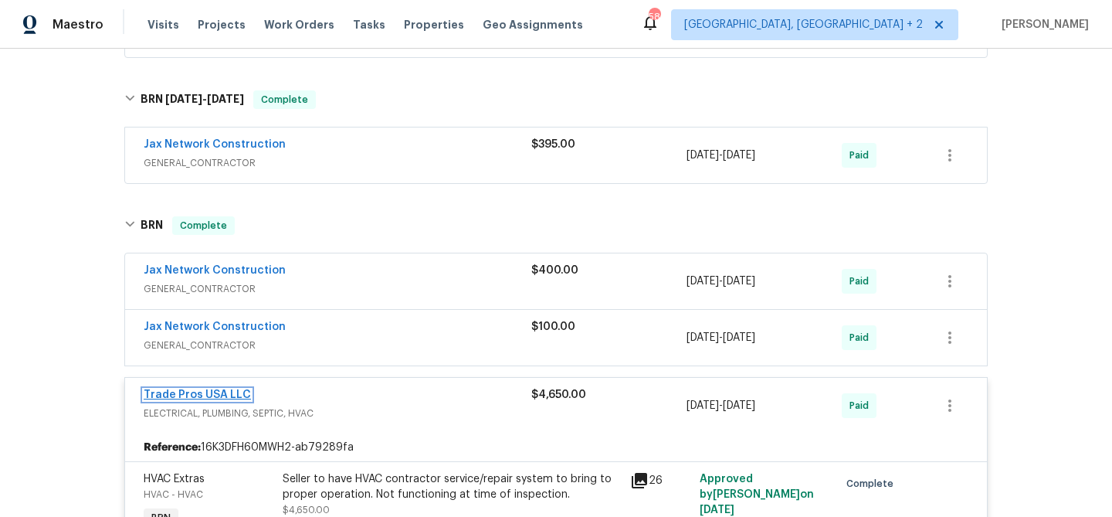
click at [168, 391] on link "Trade Pros USA LLC" at bounding box center [197, 394] width 107 height 11
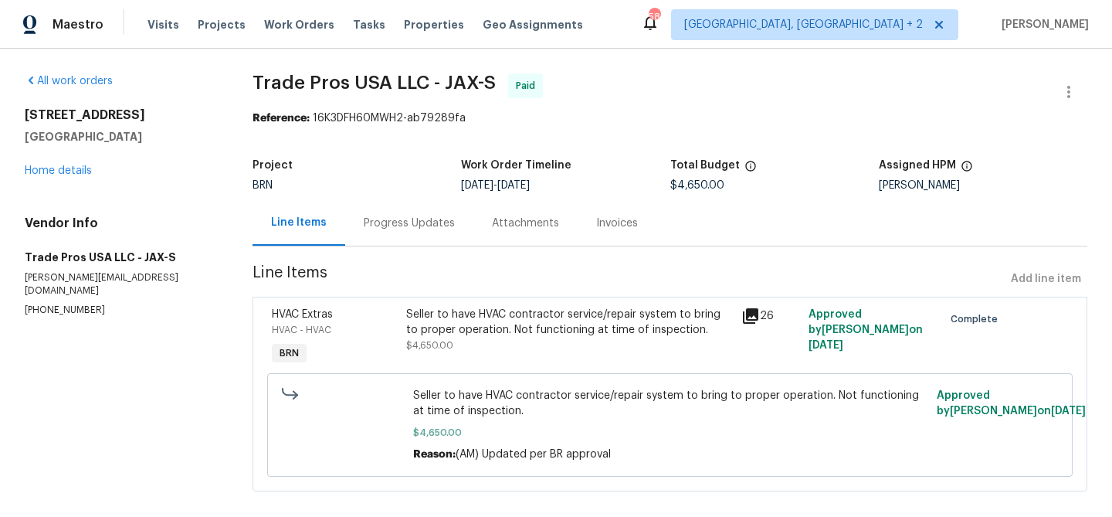
click at [445, 324] on div "Seller to have HVAC contractor service/repair system to bring to proper operati…" at bounding box center [569, 322] width 327 height 31
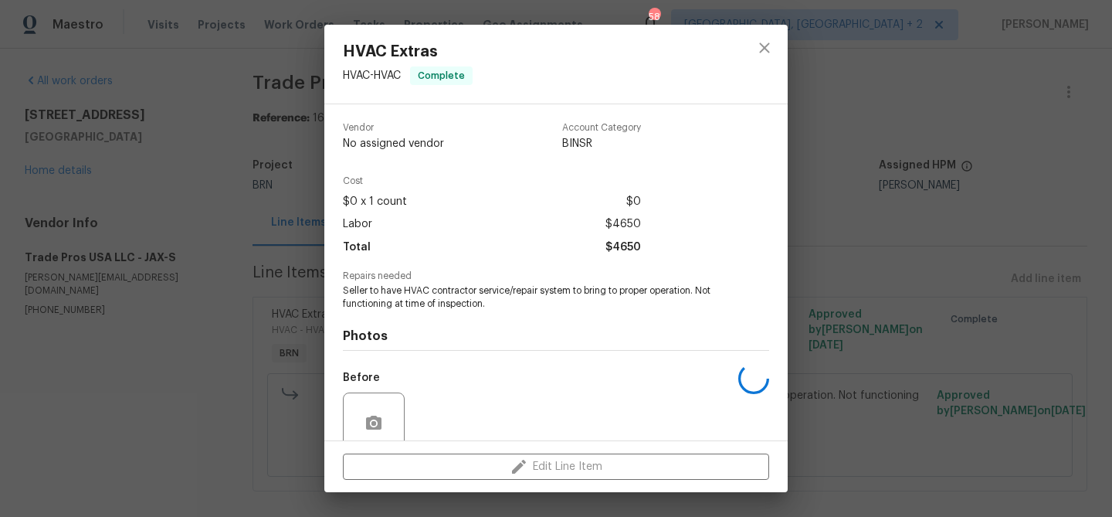
scroll to position [130, 0]
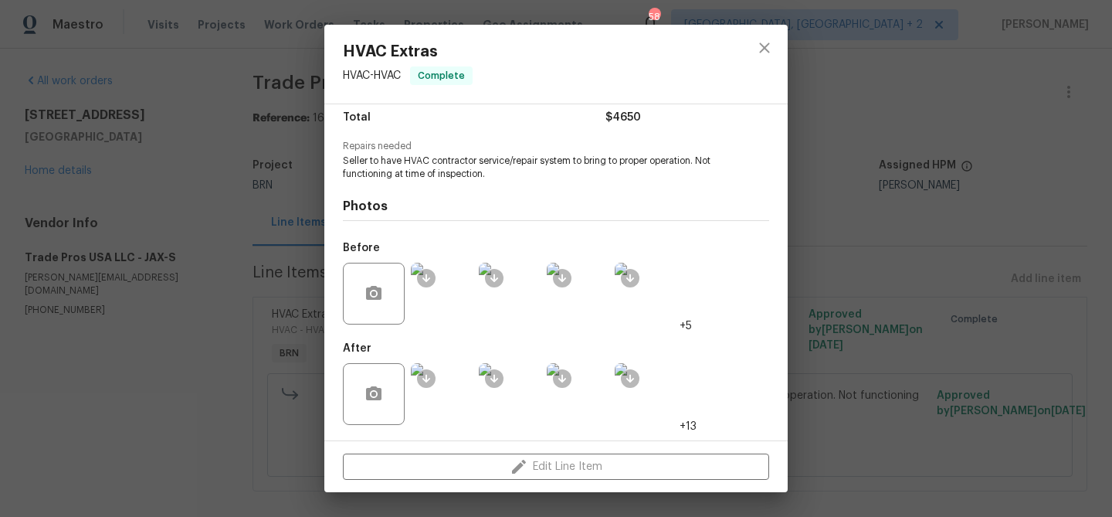
click at [442, 406] on img at bounding box center [442, 394] width 62 height 62
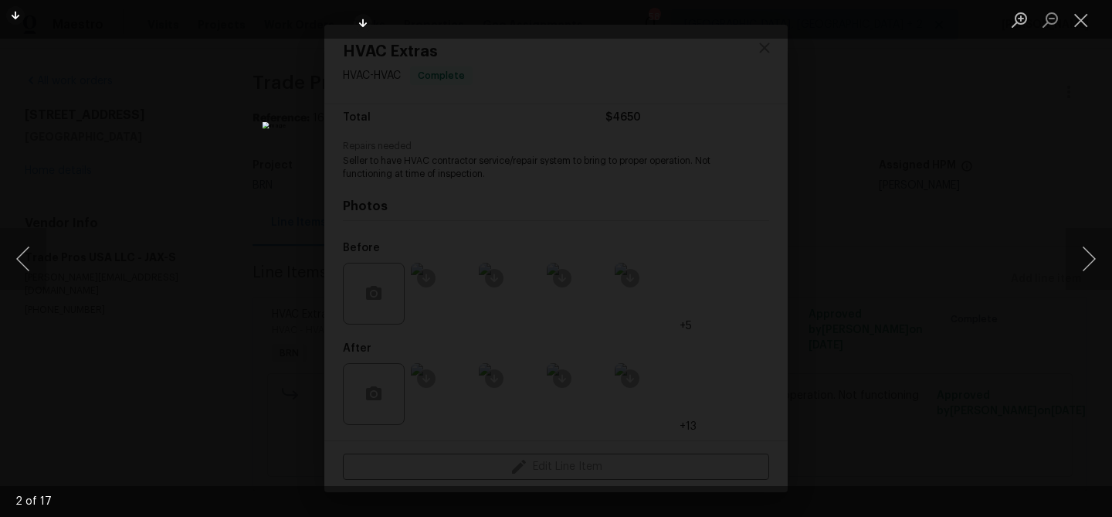
click at [110, 269] on div "Lightbox" at bounding box center [556, 258] width 1112 height 517
click at [176, 276] on div "Lightbox" at bounding box center [556, 258] width 1112 height 517
click at [209, 287] on div "Lightbox" at bounding box center [556, 258] width 1112 height 517
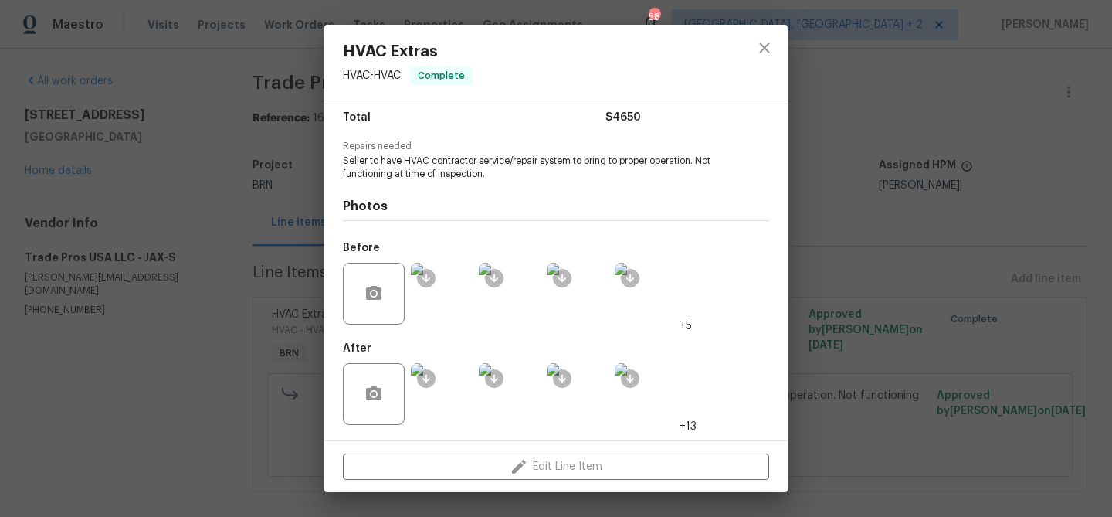
click at [204, 271] on div "HVAC Extras HVAC - HVAC Complete Vendor Trade Pros USA LLC Account Category BIN…" at bounding box center [556, 258] width 1112 height 517
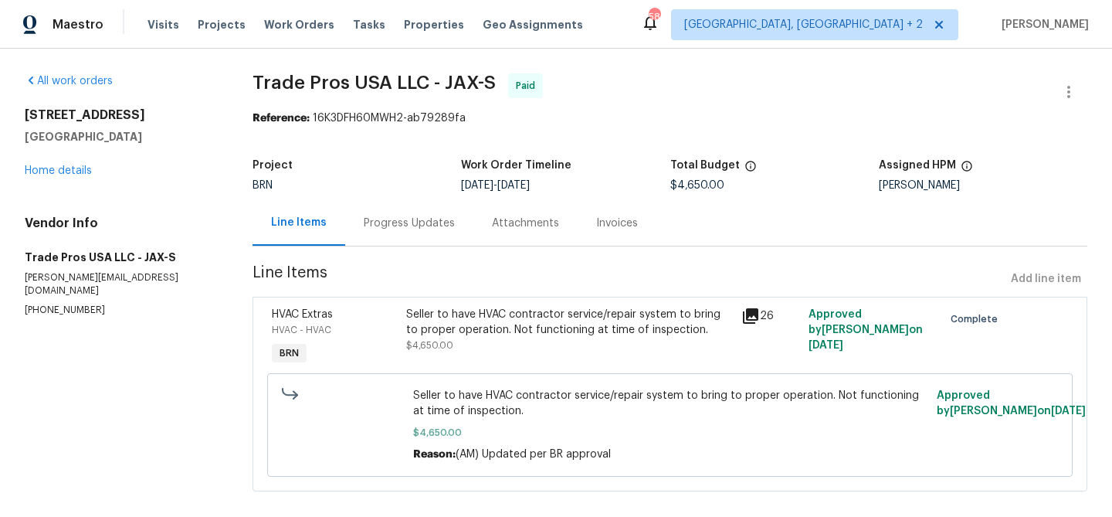
click at [408, 203] on div "Progress Updates" at bounding box center [409, 223] width 128 height 46
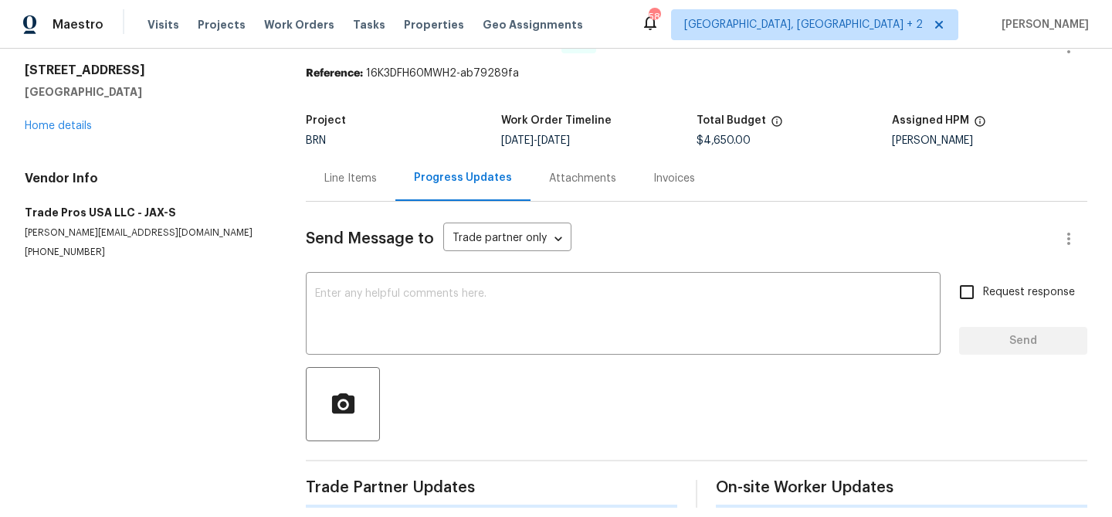
scroll to position [60, 0]
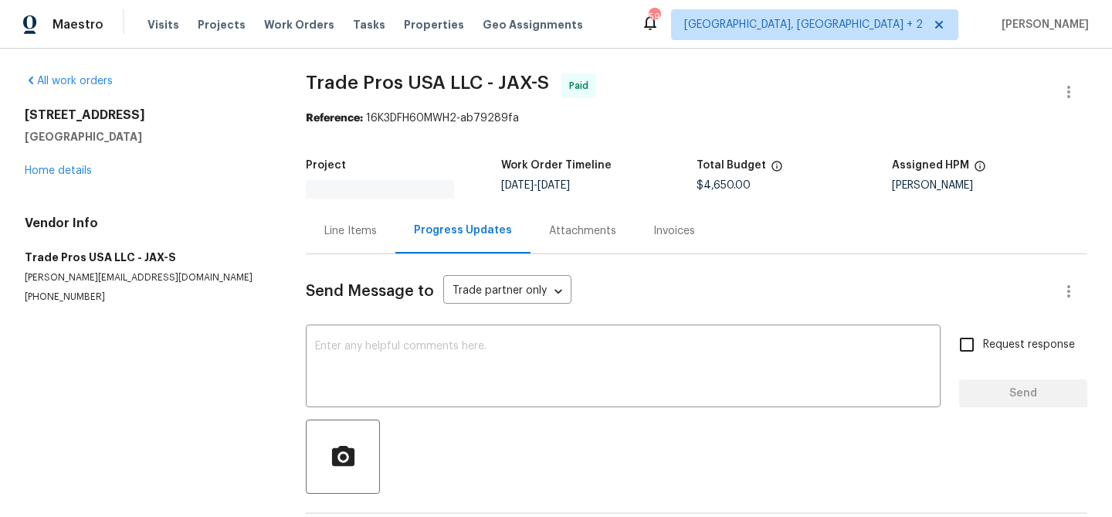
click at [259, 293] on p "[PHONE_NUMBER]" at bounding box center [147, 296] width 244 height 13
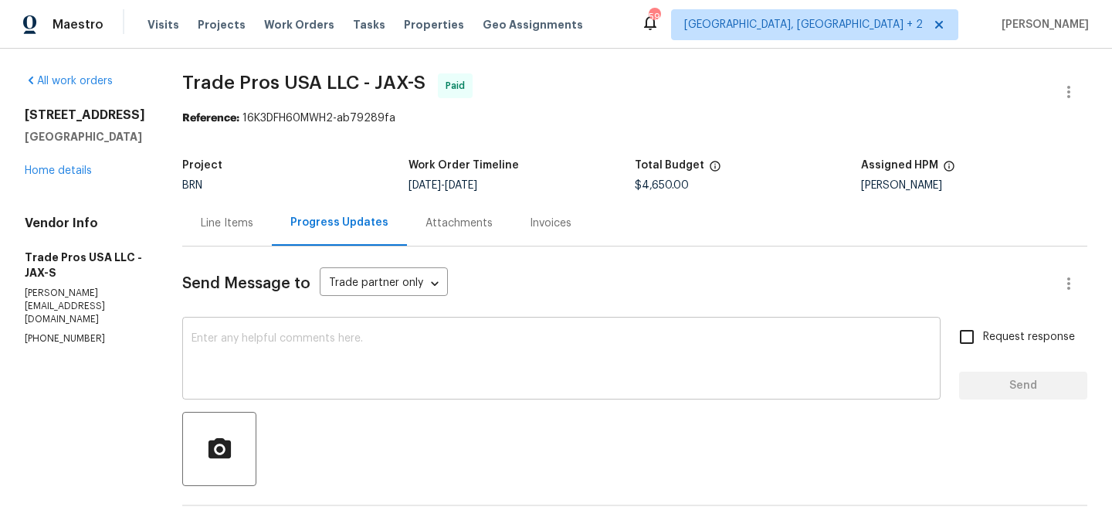
click at [334, 366] on textarea at bounding box center [561, 360] width 740 height 54
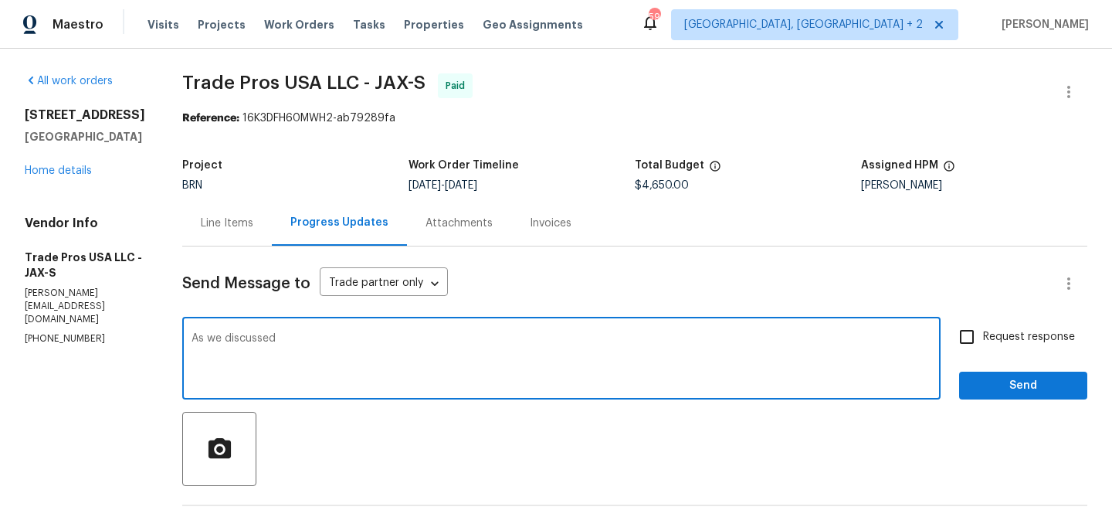
click at [77, 345] on p "(256) 910-1247" at bounding box center [85, 338] width 120 height 13
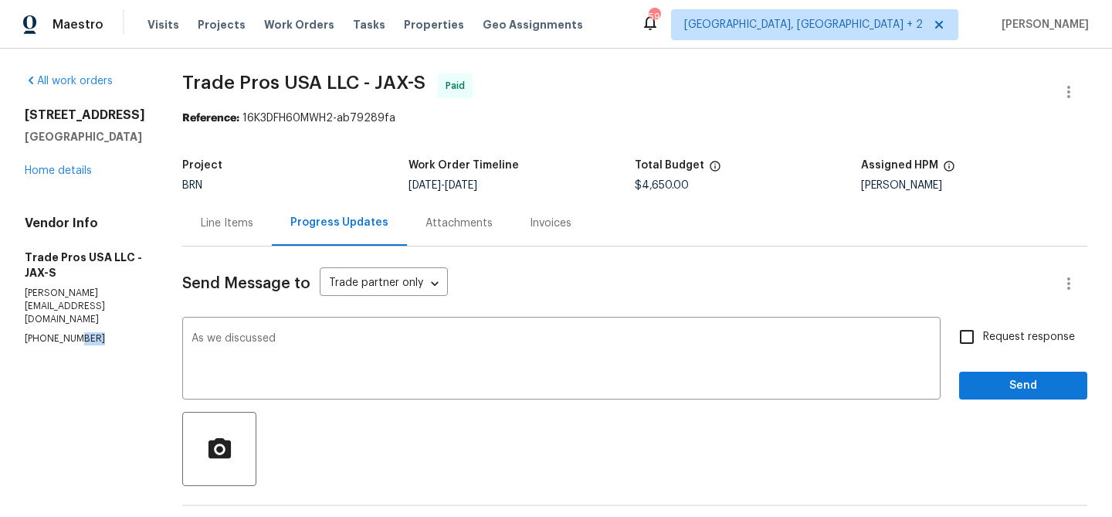
click at [77, 345] on p "(256) 910-1247" at bounding box center [85, 338] width 120 height 13
copy p "(256) 910-1247"
click at [303, 350] on textarea "As we discussed" at bounding box center [561, 360] width 740 height 54
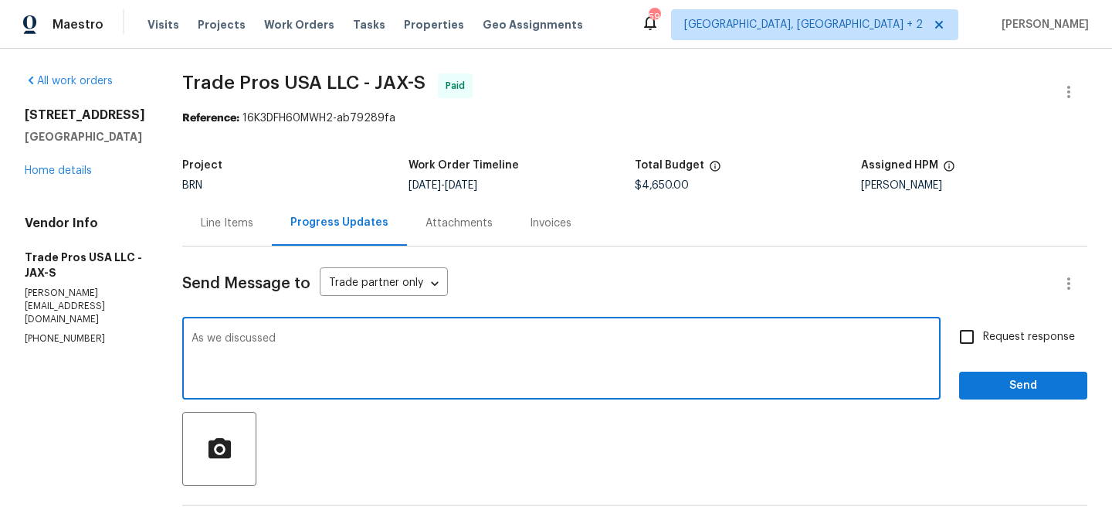
paste textarea "(256) 910-1247"
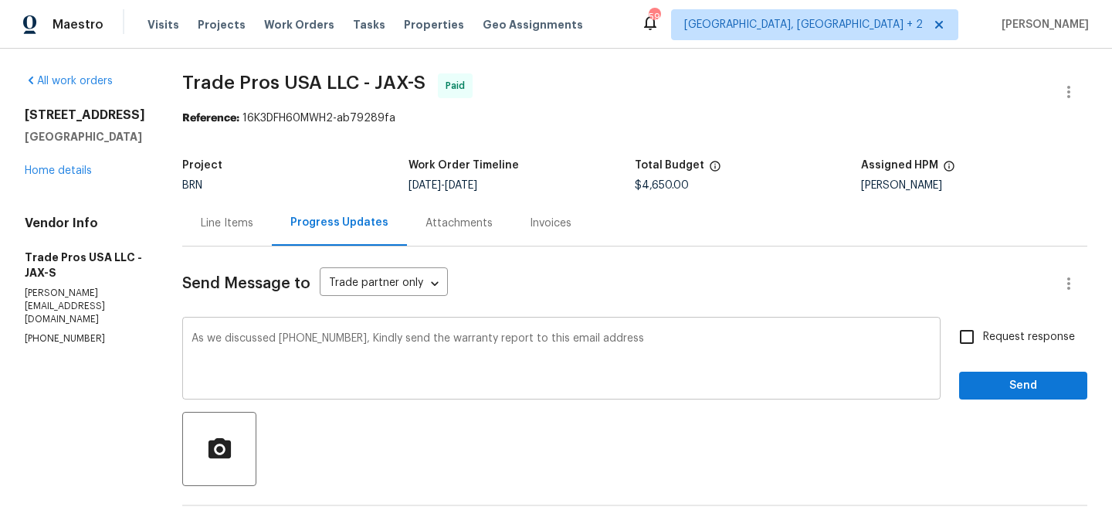
paste textarea "ananthi.mahendran@opendoor.com"
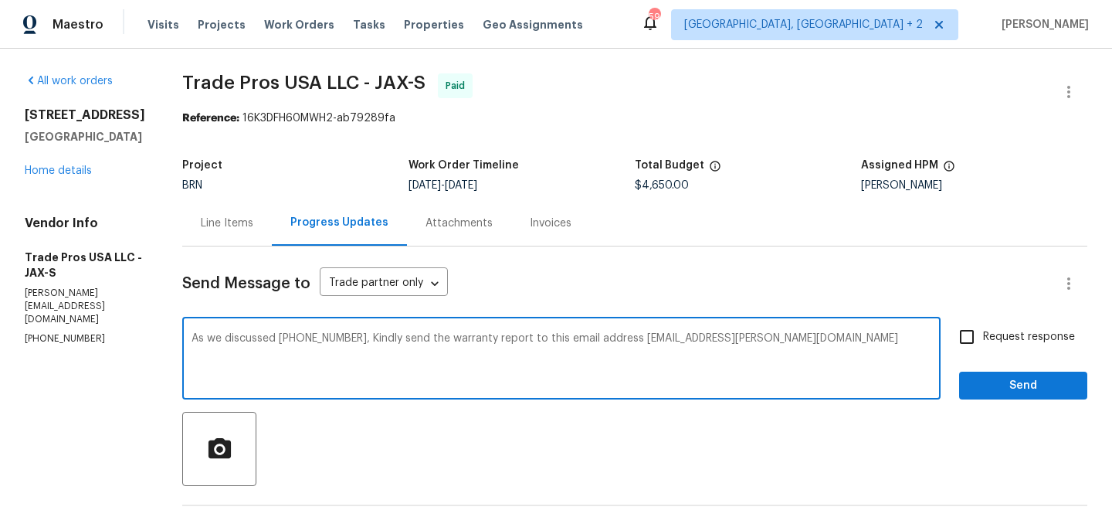
type textarea "As we discussed (256) 910-1247, Kindly send the warranty report to this email a…"
click at [993, 340] on span "Request response" at bounding box center [1029, 337] width 92 height 16
click at [983, 340] on input "Request response" at bounding box center [966, 336] width 32 height 32
checkbox input "true"
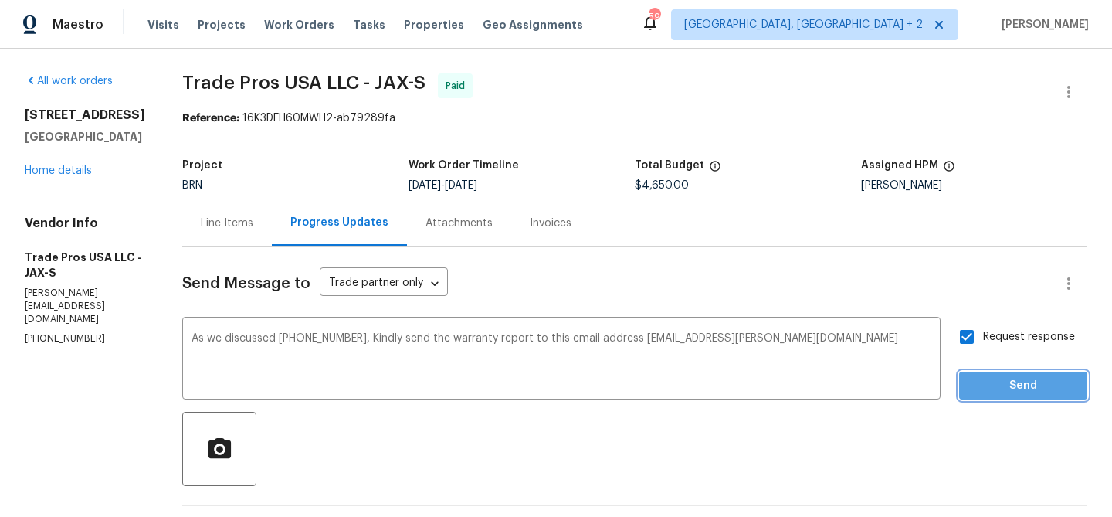
click at [977, 387] on span "Send" at bounding box center [1022, 385] width 103 height 19
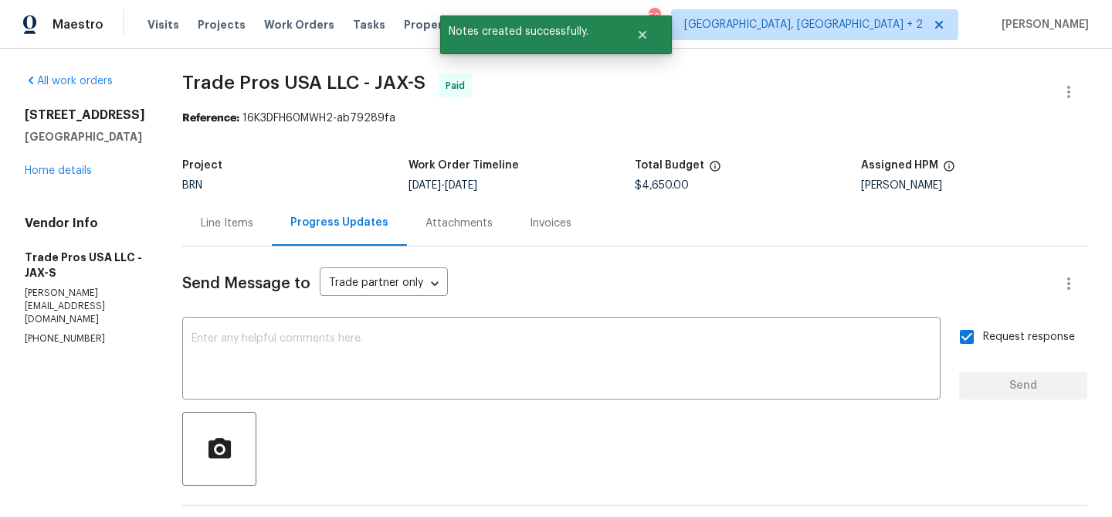
click at [37, 345] on p "(256) 910-1247" at bounding box center [85, 338] width 120 height 13
copy p "(256) 910-1247"
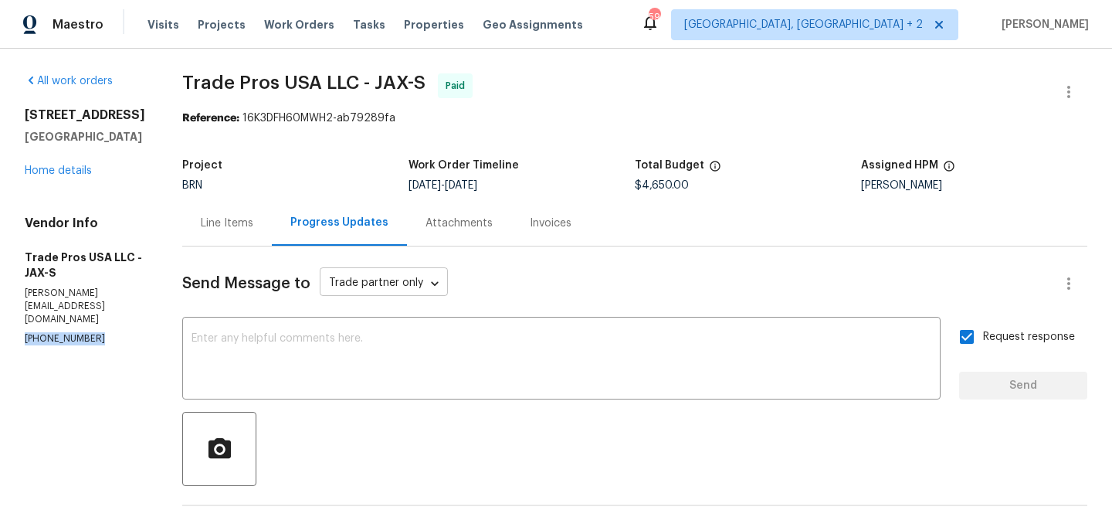
scroll to position [332, 0]
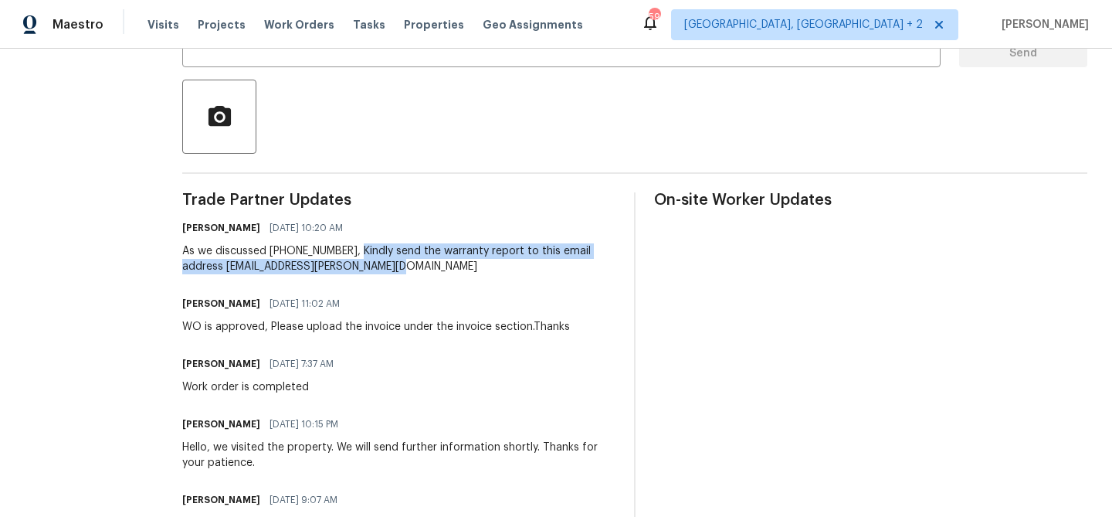
drag, startPoint x: 337, startPoint y: 252, endPoint x: 376, endPoint y: 268, distance: 41.6
click at [376, 268] on div "As we discussed (256) 910-1247, Kindly send the warranty report to this email a…" at bounding box center [398, 258] width 433 height 31
copy div "Kindly send the warranty report to this email address ananthi.mahendran@opendoo…"
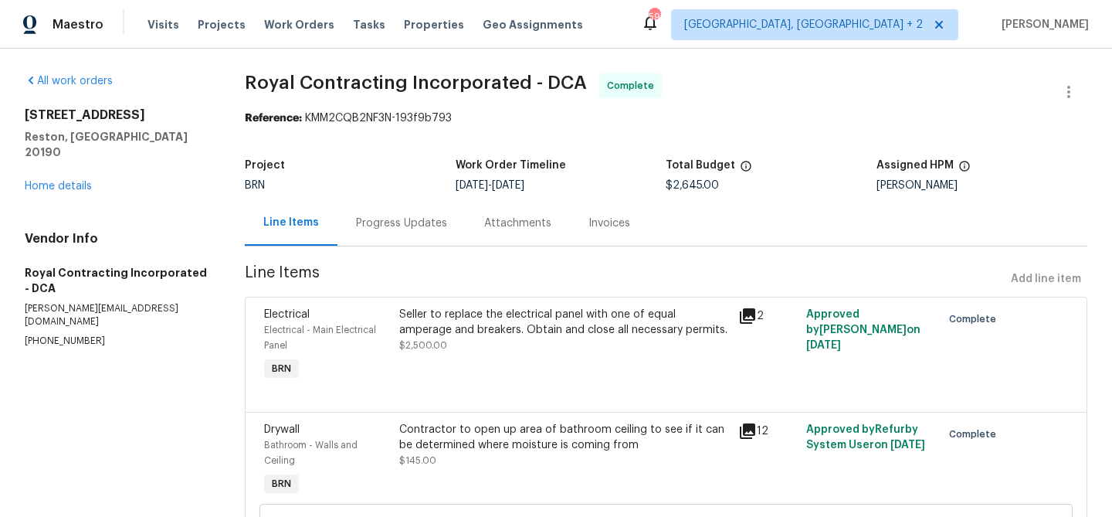
click at [571, 215] on div "Invoices" at bounding box center [609, 223] width 79 height 46
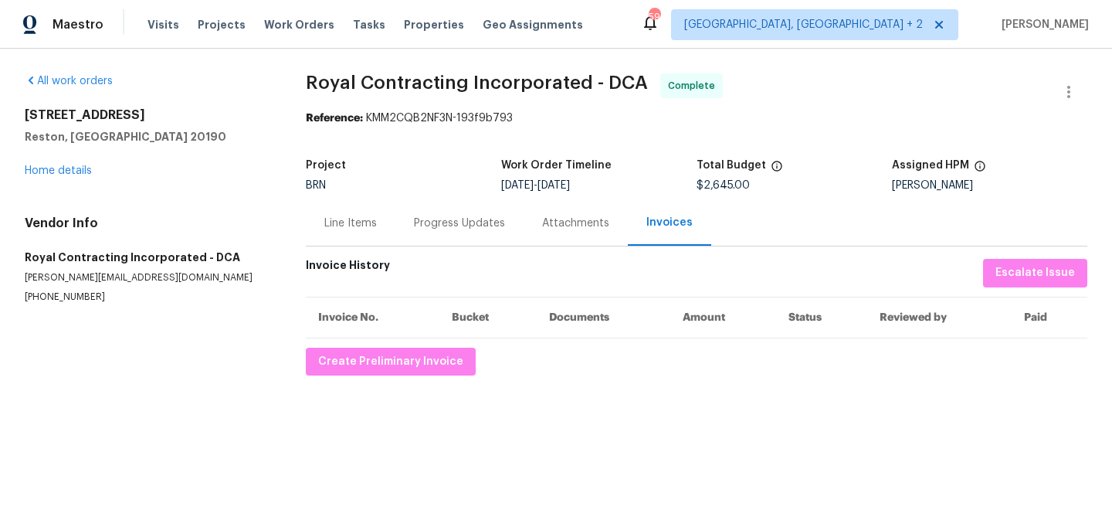
click at [63, 295] on p "[PHONE_NUMBER]" at bounding box center [147, 296] width 244 height 13
copy p "[PHONE_NUMBER]"
click at [435, 219] on div "Progress Updates" at bounding box center [459, 222] width 91 height 15
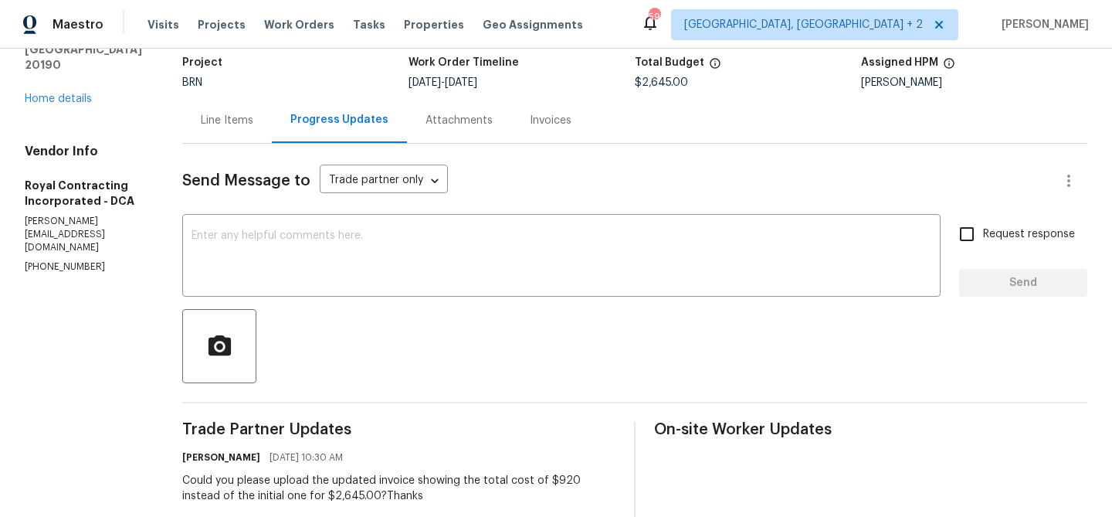
scroll to position [91, 0]
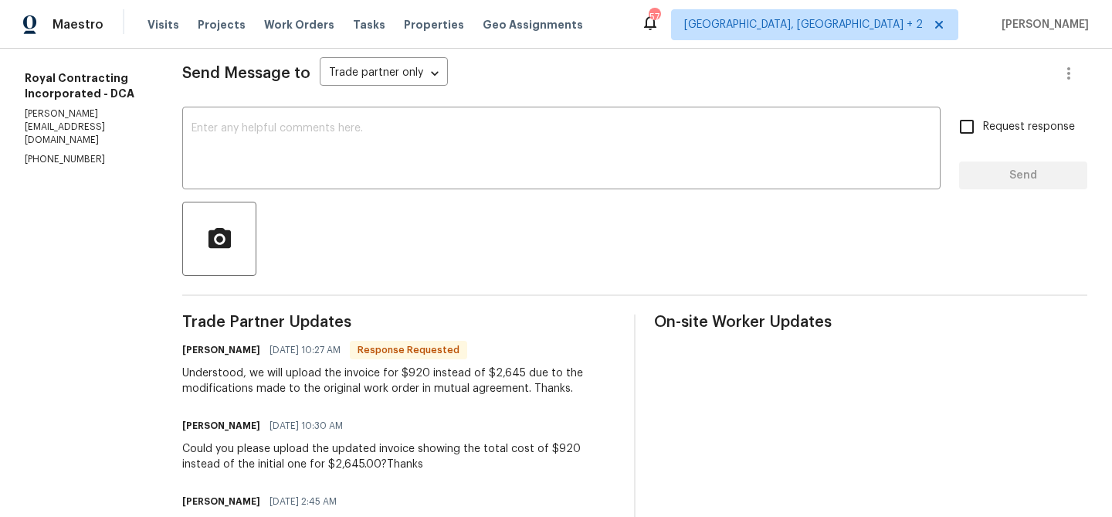
scroll to position [211, 0]
click at [295, 128] on textarea at bounding box center [561, 149] width 740 height 54
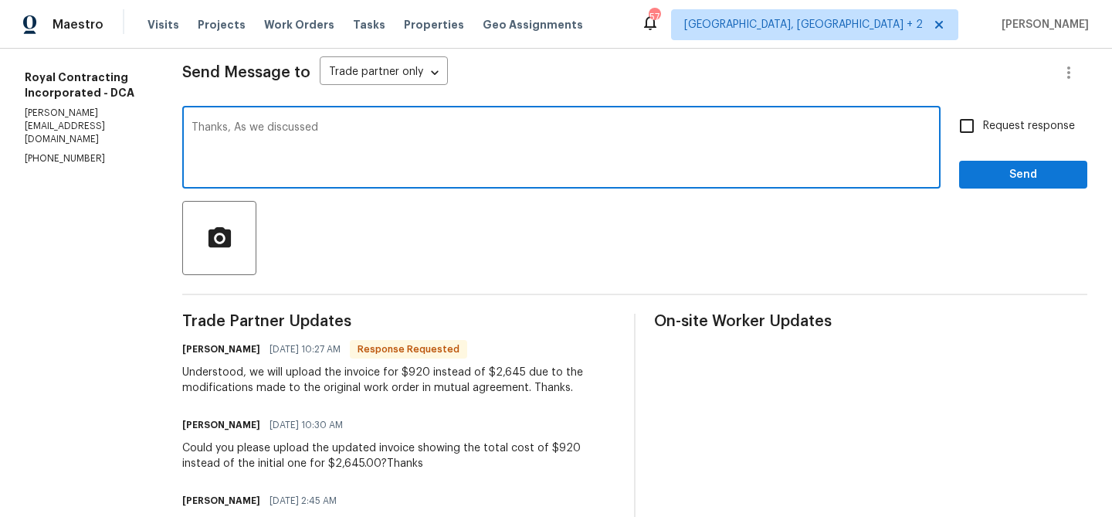
click at [58, 152] on p "(540) 892-0416" at bounding box center [85, 158] width 120 height 13
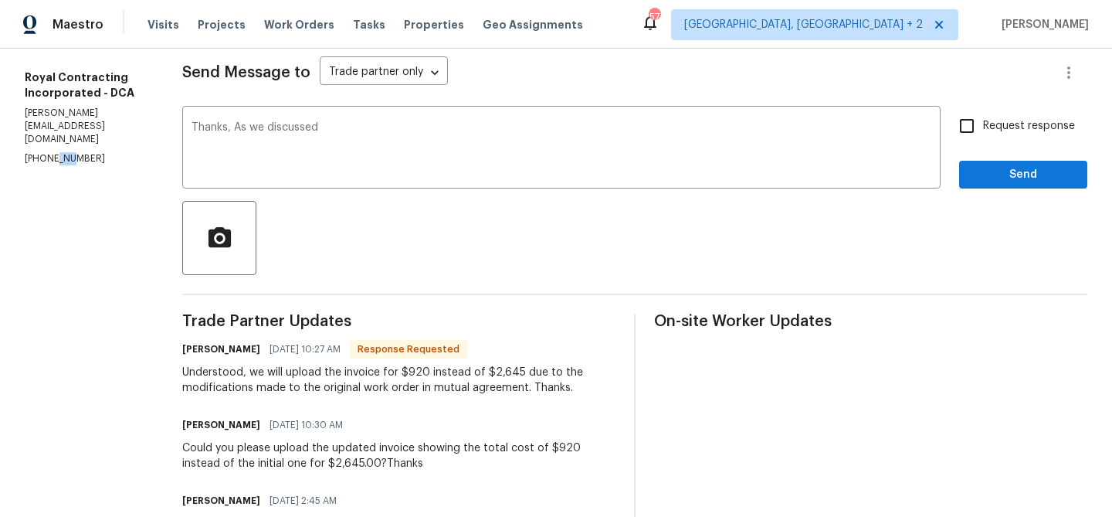
click at [58, 152] on p "(540) 892-0416" at bounding box center [85, 158] width 120 height 13
copy p "(540) 892-0416"
click at [391, 135] on textarea "Thanks, As we discussed" at bounding box center [561, 149] width 740 height 54
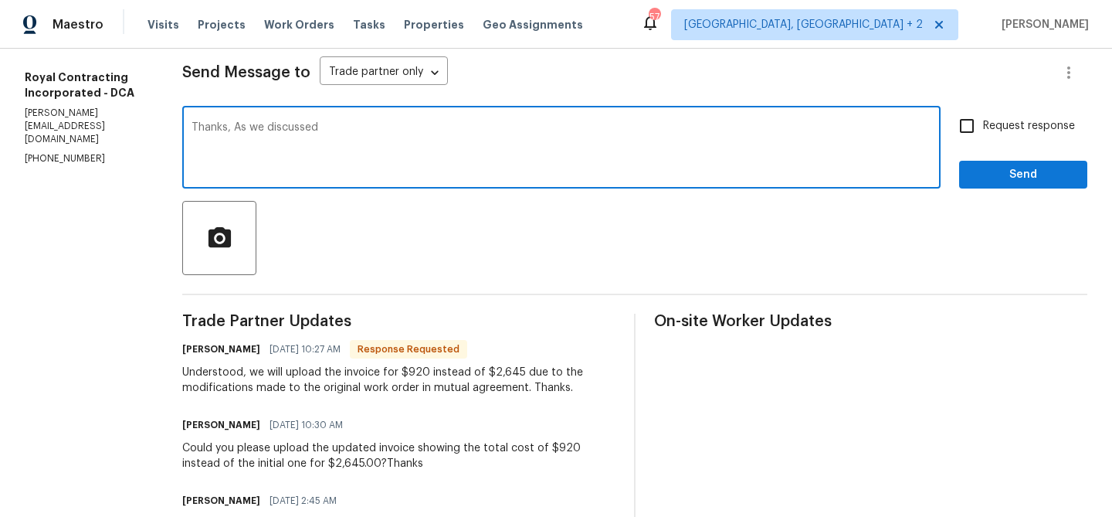
paste textarea "(540) 892-0416"
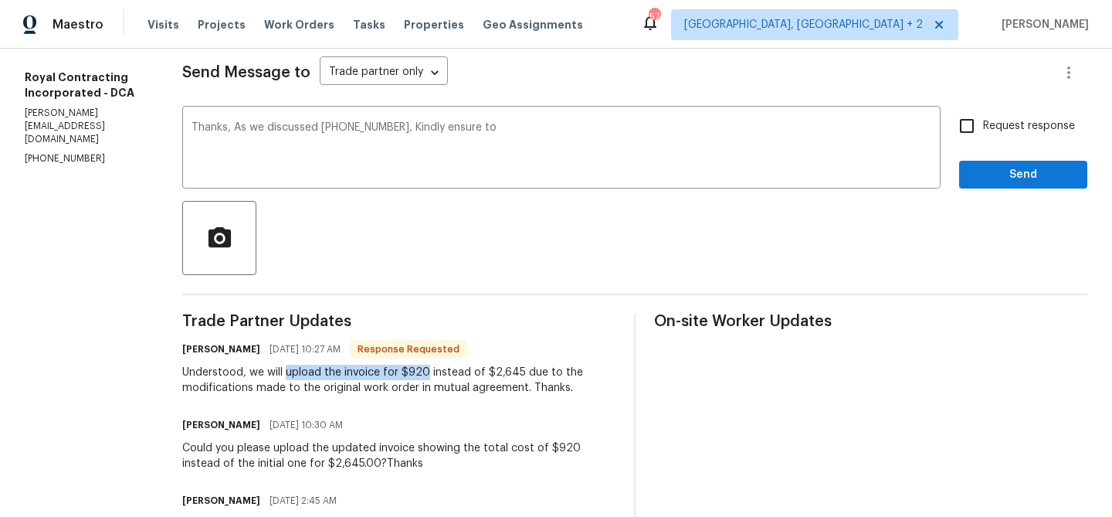
drag, startPoint x: 301, startPoint y: 374, endPoint x: 442, endPoint y: 373, distance: 141.3
click at [442, 373] on div "Understood, we will upload the invoice for $920 instead of $2,645 due to the mo…" at bounding box center [398, 379] width 433 height 31
copy div "upload the invoice for $920"
click at [540, 141] on textarea "Thanks, As we discussed (540) 892-0416, Kindly ensure to" at bounding box center [561, 149] width 740 height 54
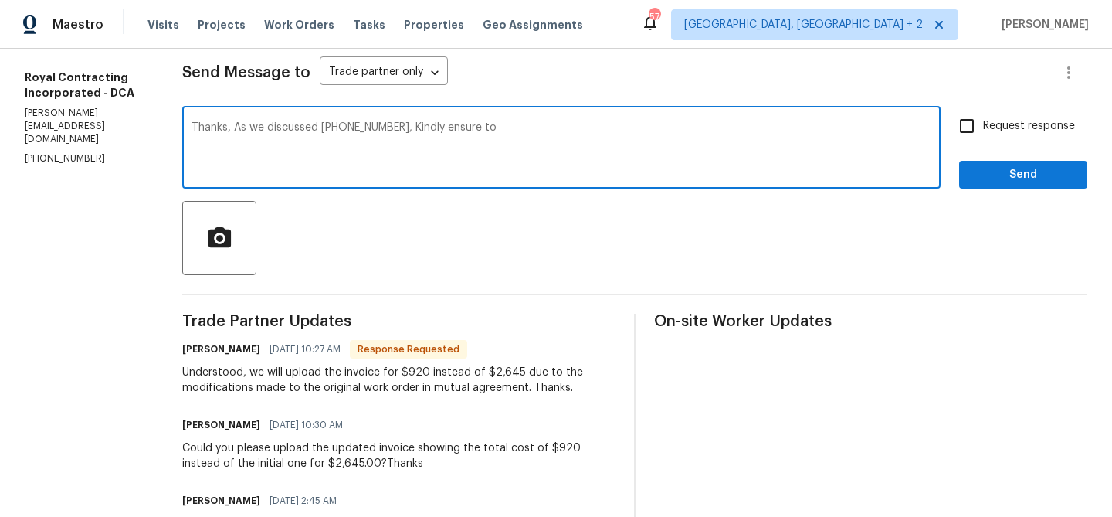
paste textarea "upload the invoice for $920"
type textarea "Thanks, As we discussed (540) 892-0416, Kindly ensure to upload the invoice for…"
click at [1001, 124] on span "Request response" at bounding box center [1029, 126] width 92 height 16
click at [983, 124] on input "Request response" at bounding box center [966, 126] width 32 height 32
checkbox input "true"
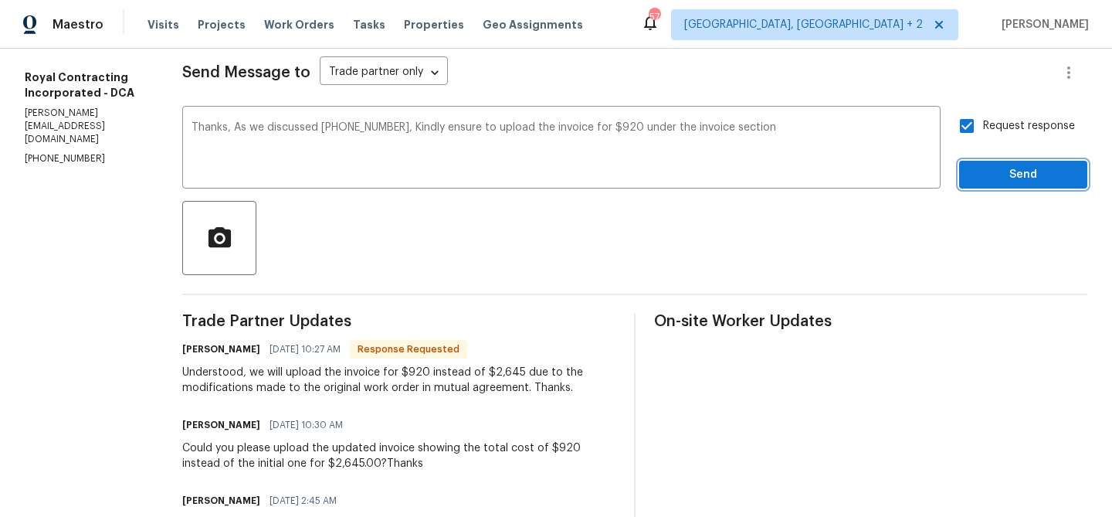
click at [988, 167] on span "Send" at bounding box center [1022, 174] width 103 height 19
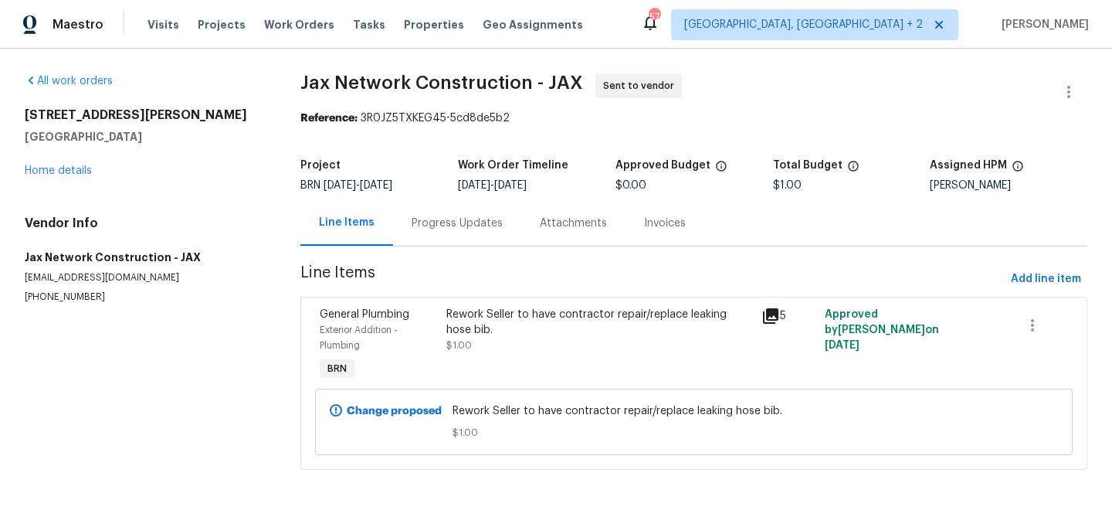
click at [427, 241] on div "Progress Updates" at bounding box center [457, 223] width 128 height 46
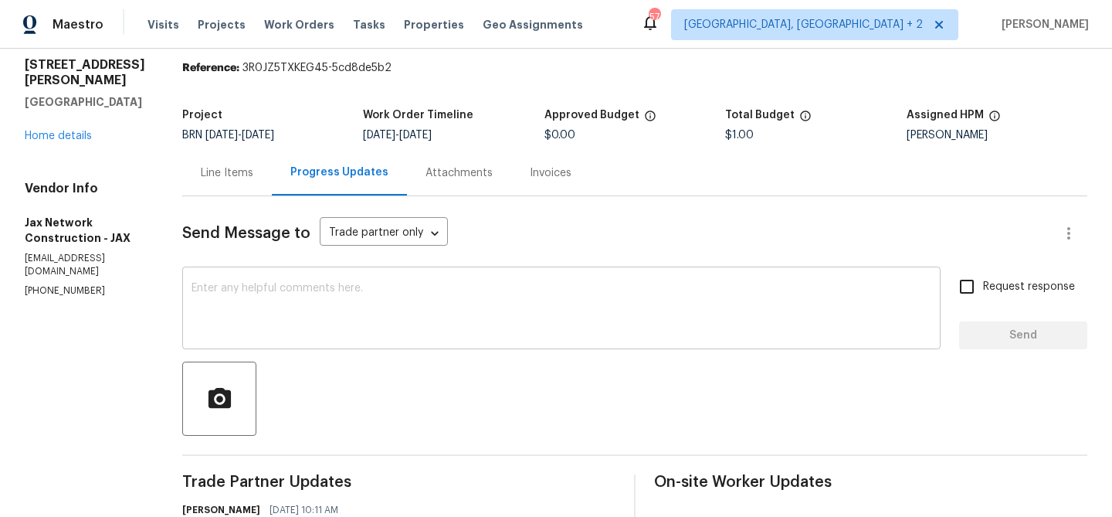
scroll to position [80, 0]
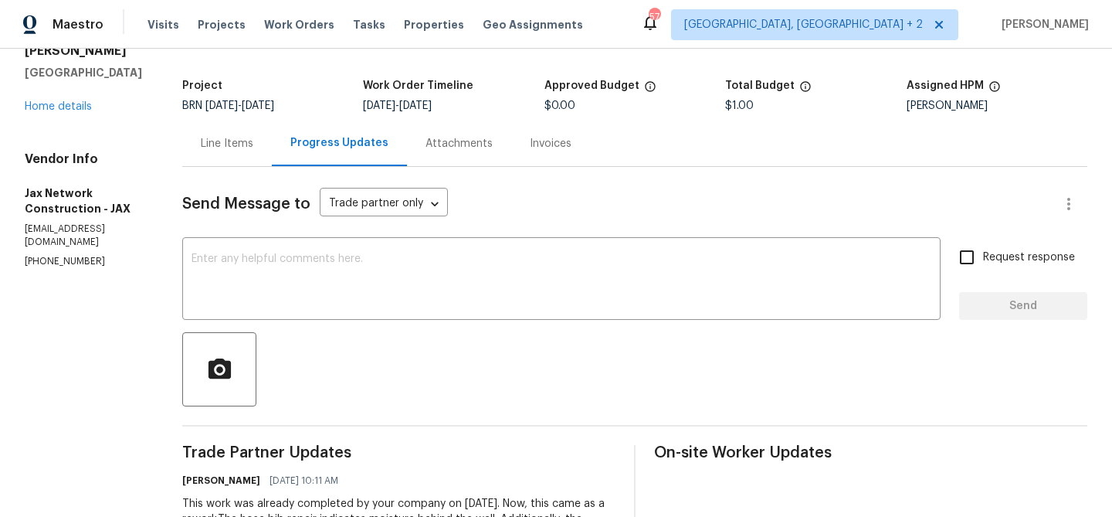
click at [62, 255] on p "[PHONE_NUMBER]" at bounding box center [85, 261] width 120 height 13
copy p "[PHONE_NUMBER]"
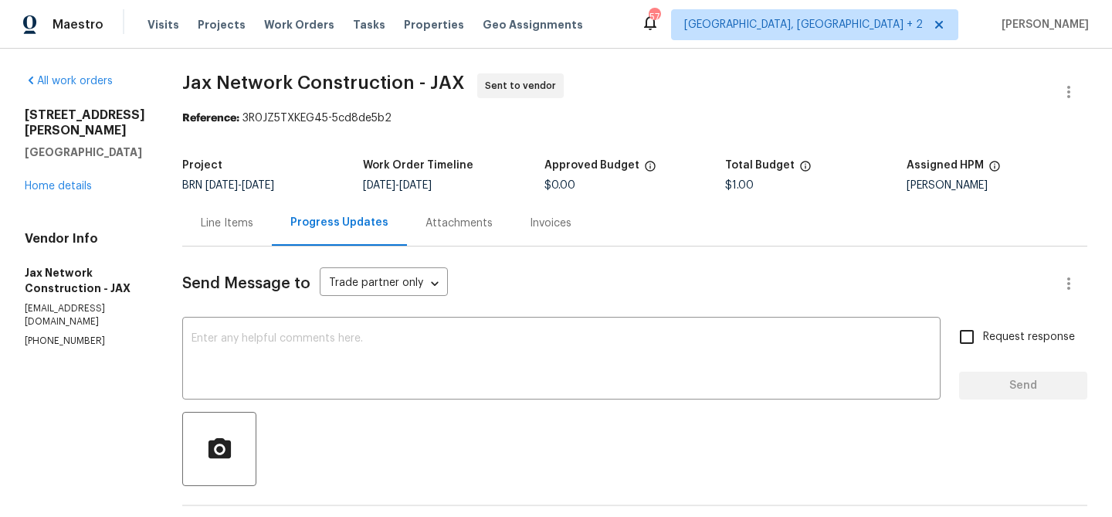
click at [229, 250] on div "Send Message to Trade partner only Trade partner only ​ x ​ Request response Se…" at bounding box center [634, 511] width 905 height 531
click at [230, 232] on div "Line Items" at bounding box center [227, 223] width 90 height 46
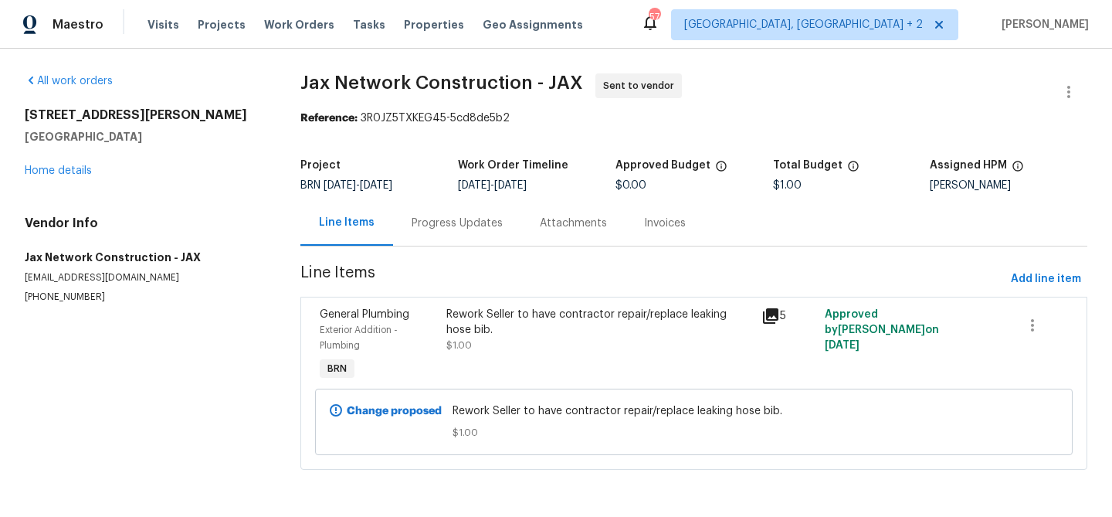
click at [559, 354] on div "Rework Seller to have contractor repair/replace leaking hose bib. $1.00" at bounding box center [600, 345] width 316 height 86
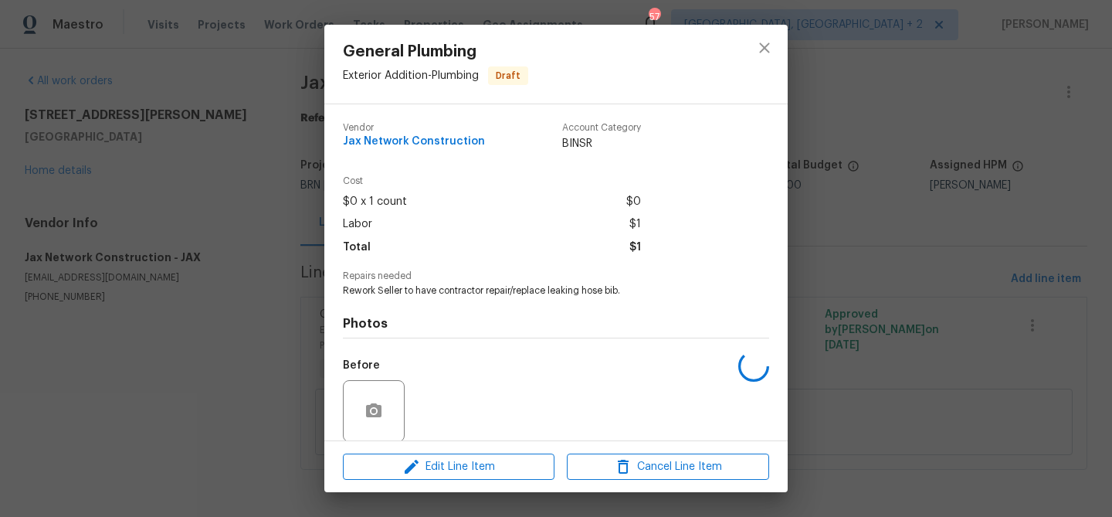
scroll to position [117, 0]
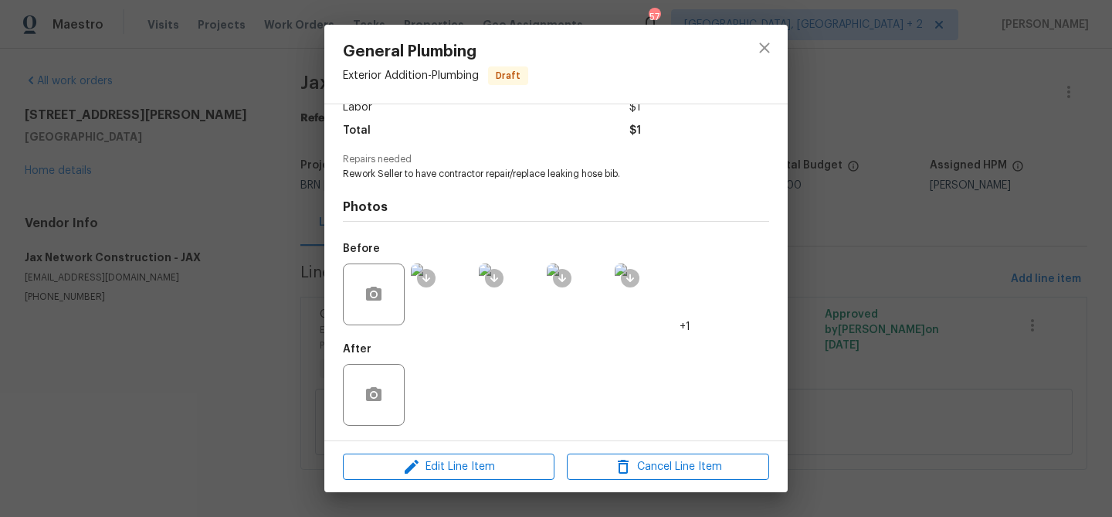
click at [439, 299] on img at bounding box center [442, 294] width 62 height 62
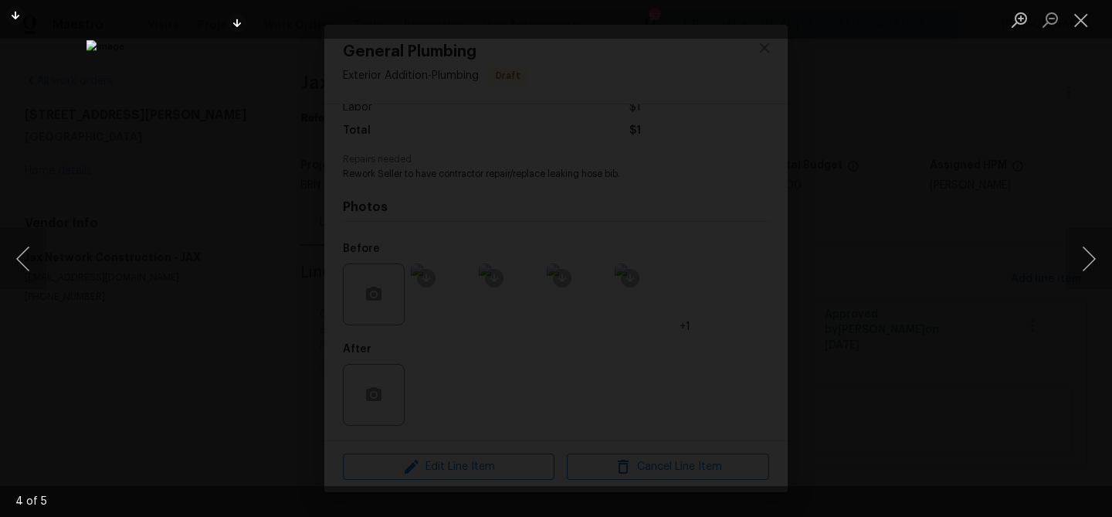
click at [124, 208] on div "Lightbox" at bounding box center [556, 258] width 1112 height 517
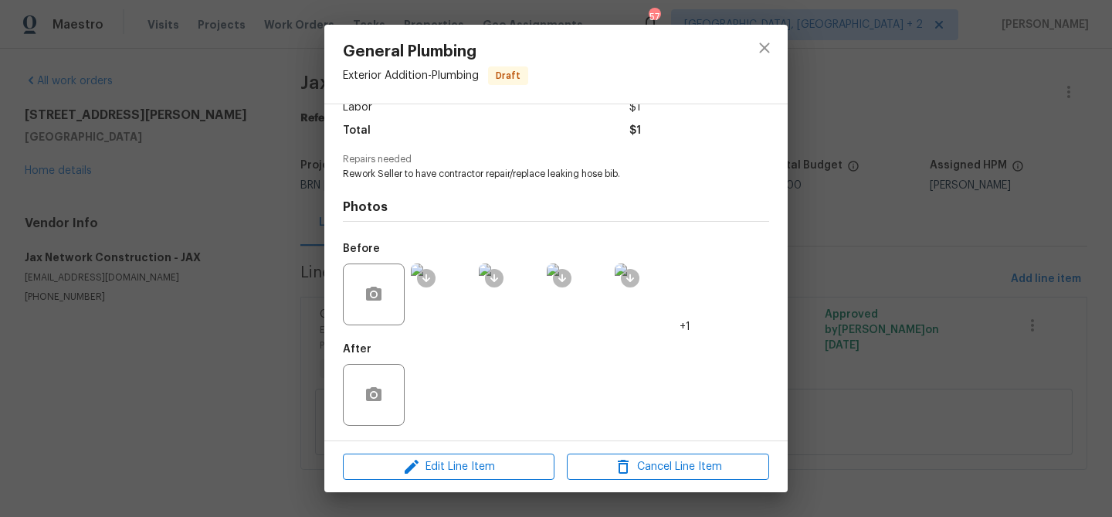
click at [161, 174] on div "General Plumbing Exterior Addition - Plumbing Draft Vendor Jax Network Construc…" at bounding box center [556, 258] width 1112 height 517
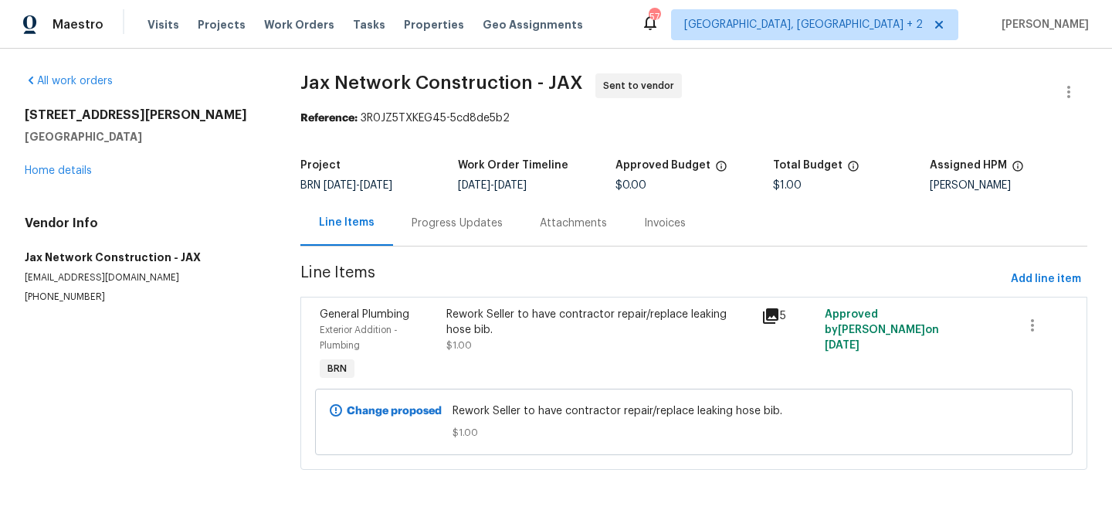
click at [413, 207] on div "Progress Updates" at bounding box center [457, 223] width 128 height 46
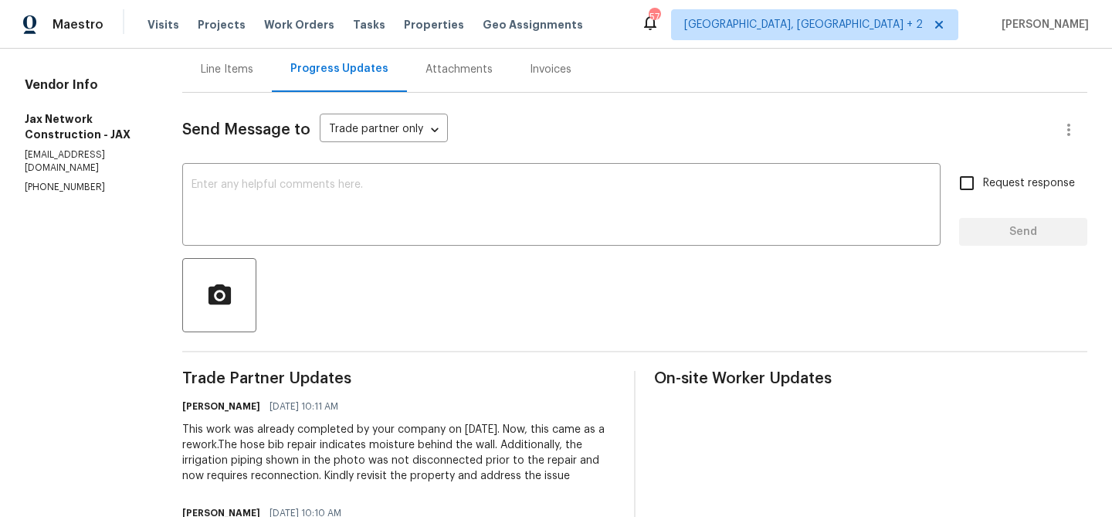
scroll to position [180, 0]
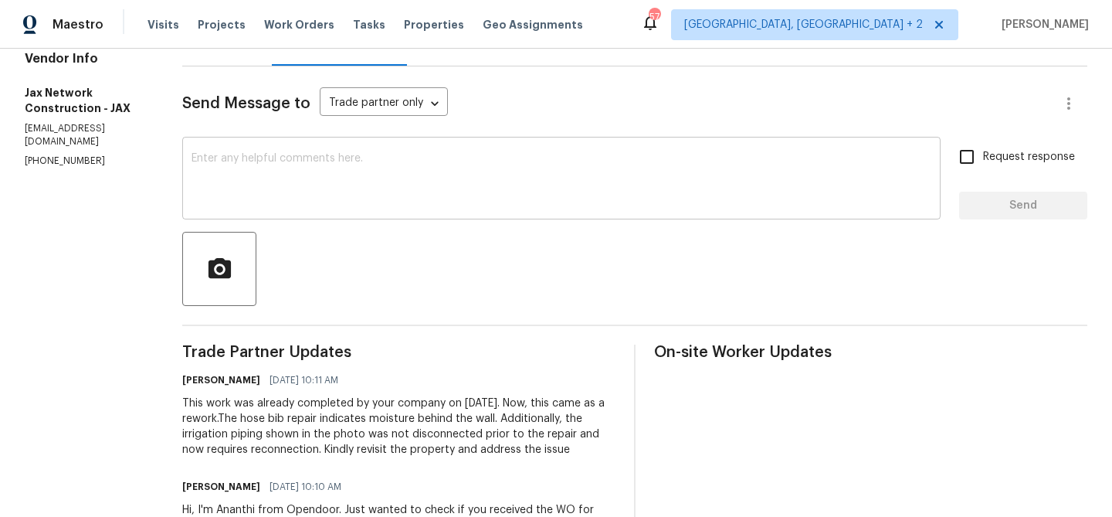
click at [274, 184] on textarea at bounding box center [561, 180] width 740 height 54
click at [49, 140] on section "All work orders [STREET_ADDRESS][PERSON_NAME] Home details Vendor Info Jax Netw…" at bounding box center [85, 245] width 120 height 704
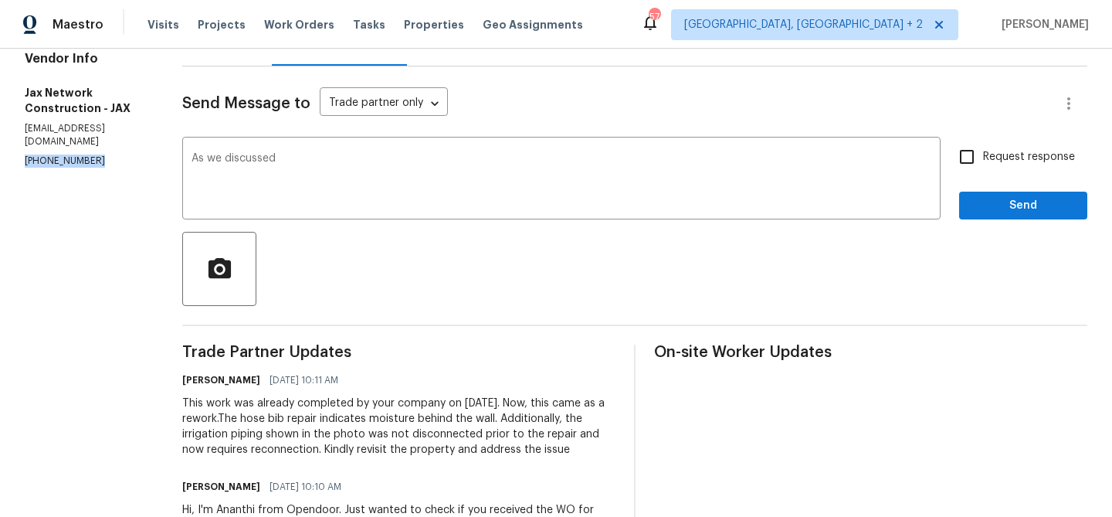
click at [49, 140] on section "All work orders [STREET_ADDRESS][PERSON_NAME] Home details Vendor Info Jax Netw…" at bounding box center [85, 245] width 120 height 704
copy p "[PHONE_NUMBER]"
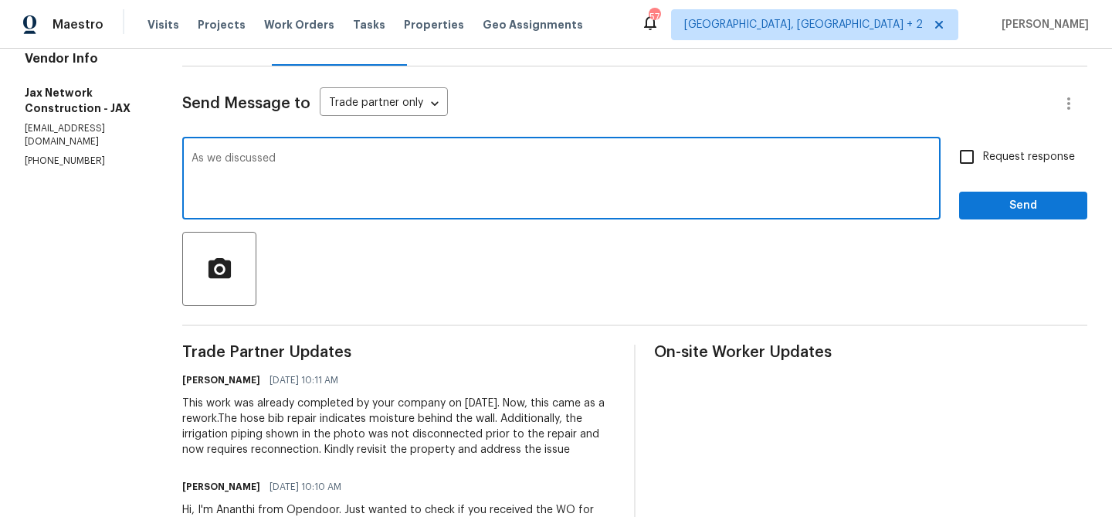
click at [315, 167] on textarea "As we discussed" at bounding box center [561, 180] width 740 height 54
paste textarea "[PHONE_NUMBER]"
type textarea "As we discussed [PHONE_NUMBER], Kindly accept the WO and try to revisit the pro…"
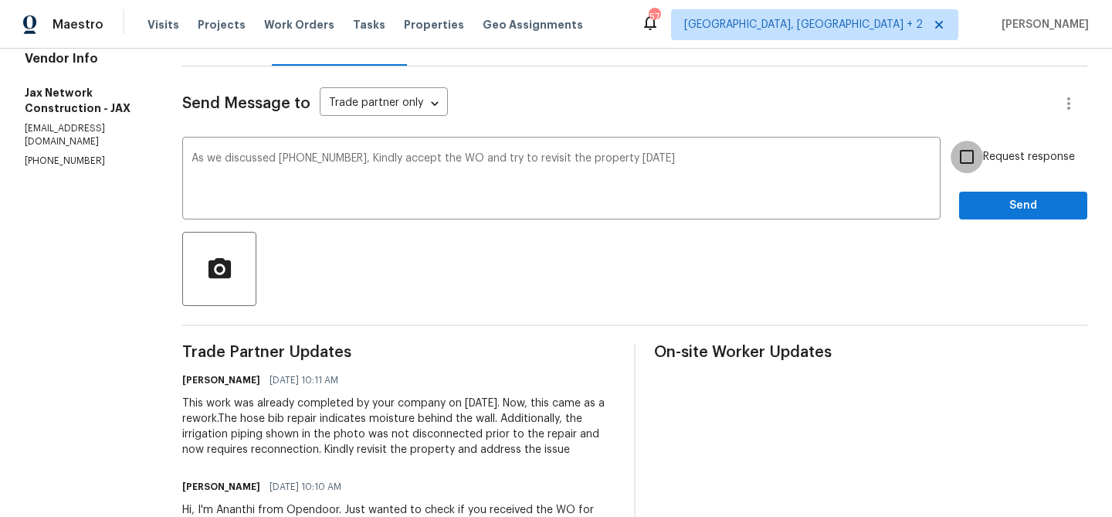
click at [976, 152] on input "Request response" at bounding box center [966, 157] width 32 height 32
checkbox input "true"
click at [985, 198] on span "Send" at bounding box center [1022, 205] width 103 height 19
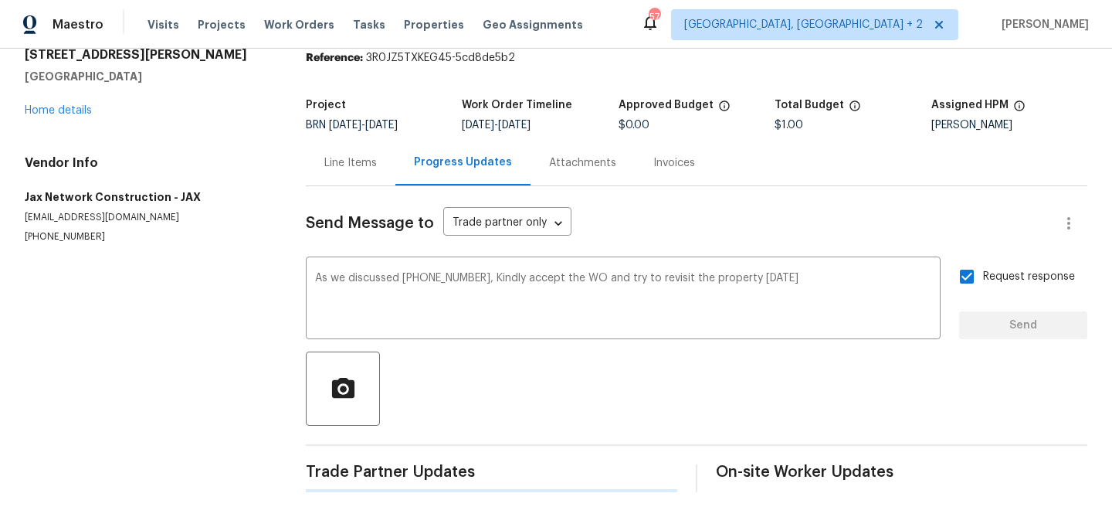
scroll to position [0, 0]
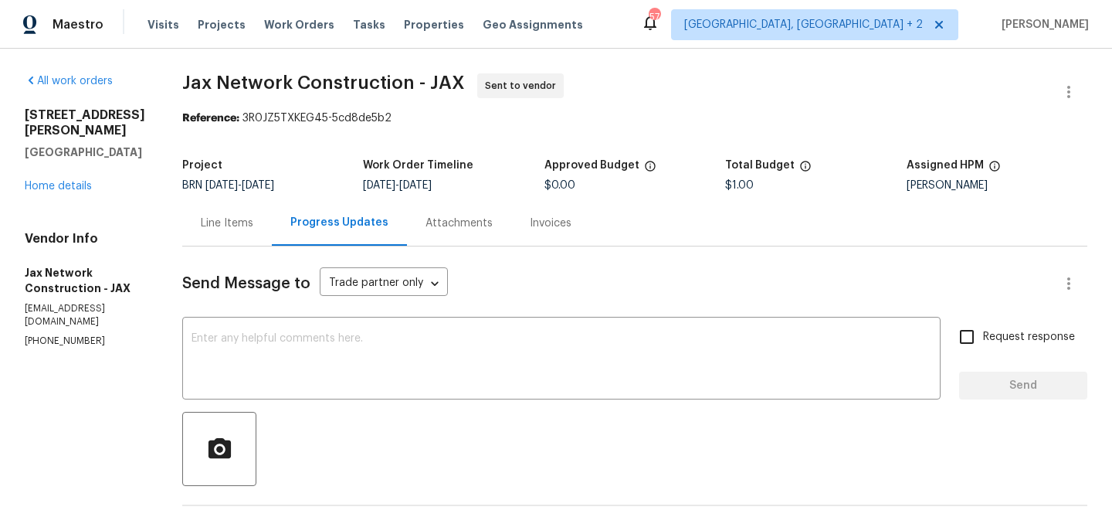
drag, startPoint x: 181, startPoint y: 103, endPoint x: 274, endPoint y: 98, distance: 92.8
click at [273, 98] on div "All work orders 330 Dudley St Atlantic Beach, FL 32233 Home details Vendor Info…" at bounding box center [556, 463] width 1112 height 829
drag, startPoint x: 303, startPoint y: 85, endPoint x: 191, endPoint y: 83, distance: 112.8
click at [191, 83] on div "All work orders 330 Dudley St Atlantic Beach, FL 32233 Home details Vendor Info…" at bounding box center [556, 463] width 1112 height 829
copy span "Jax Network"
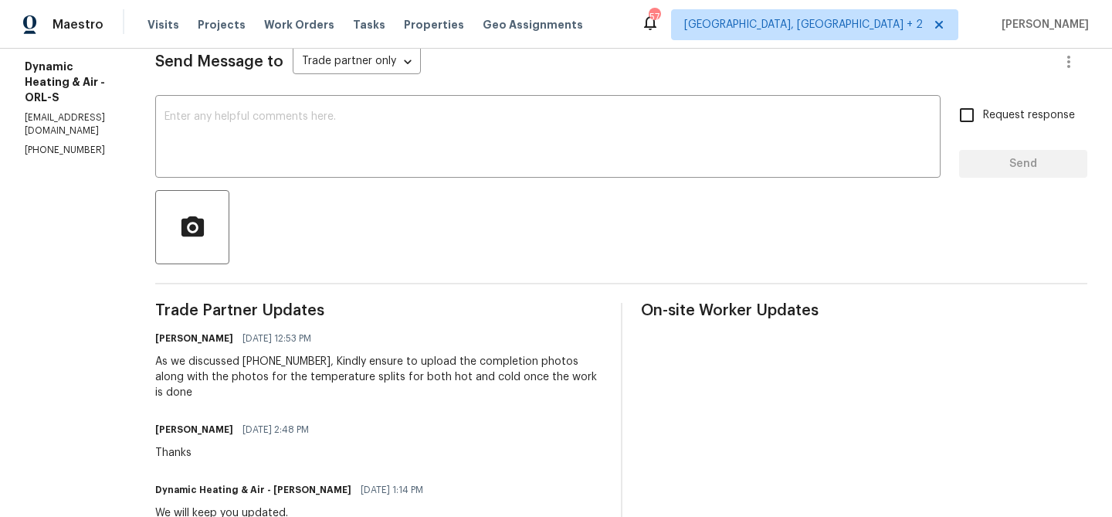
scroll to position [222, 0]
click at [46, 143] on p "[PHONE_NUMBER]" at bounding box center [71, 149] width 93 height 13
copy p "[PHONE_NUMBER]"
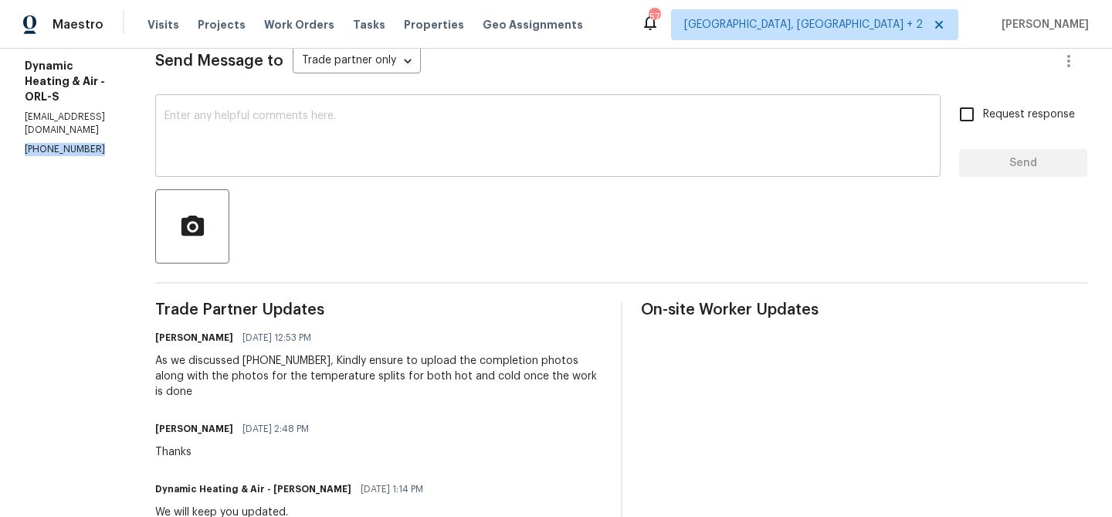
copy p "[PHONE_NUMBER]"
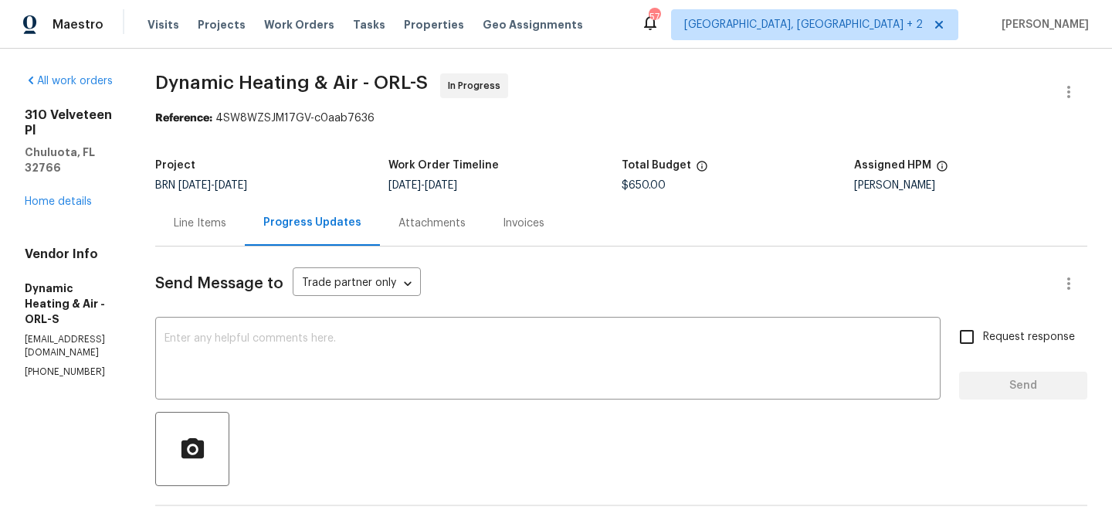
click at [245, 208] on div "Line Items" at bounding box center [200, 223] width 90 height 46
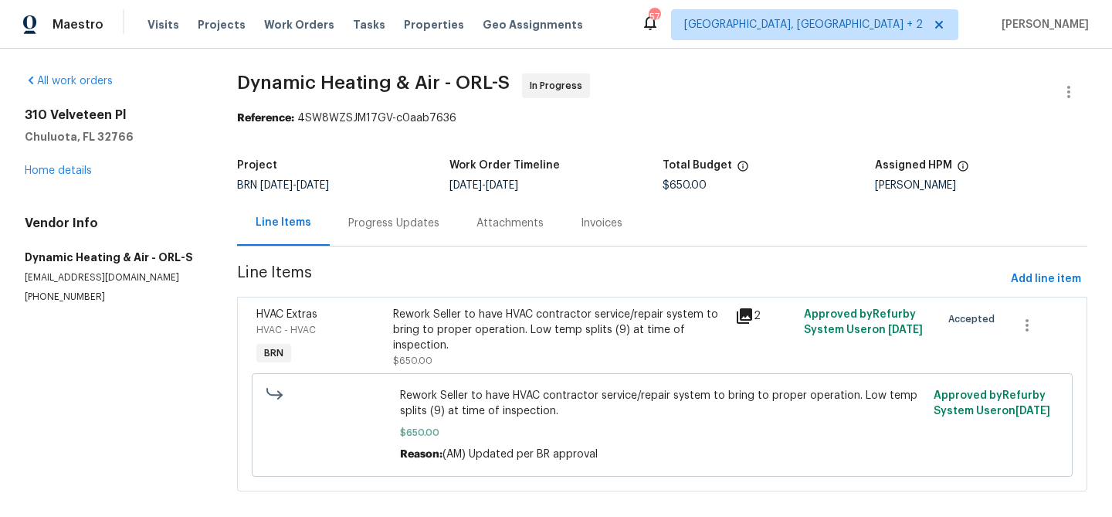
click at [479, 341] on div "Rework Seller to have HVAC contractor service/repair system to bring to proper …" at bounding box center [559, 330] width 333 height 46
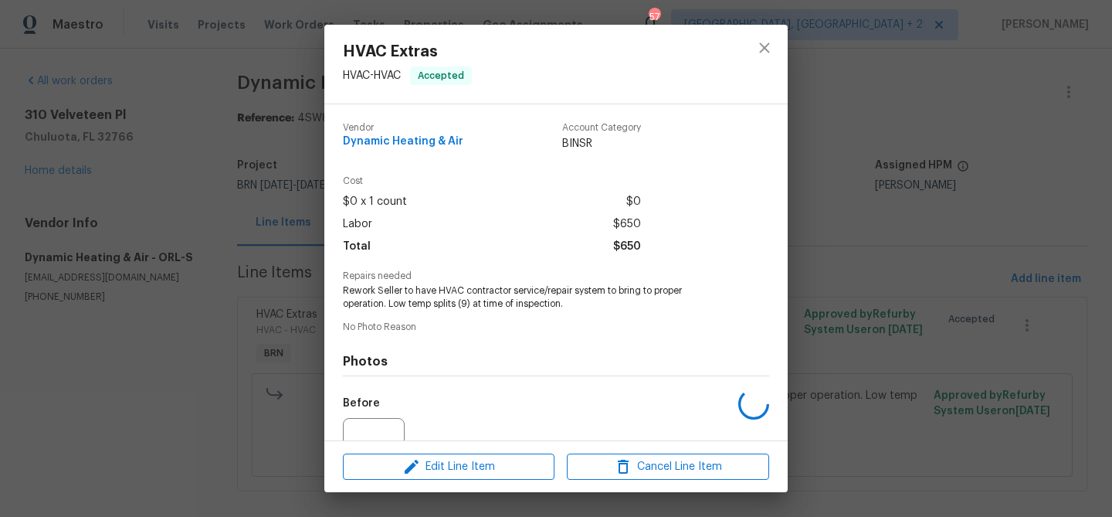
scroll to position [155, 0]
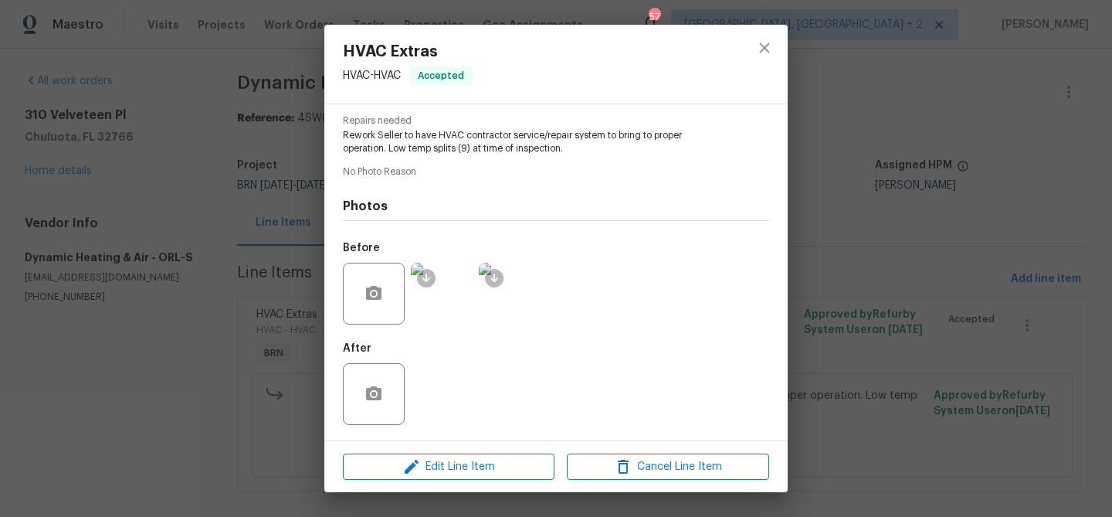
click at [440, 291] on img at bounding box center [442, 294] width 62 height 62
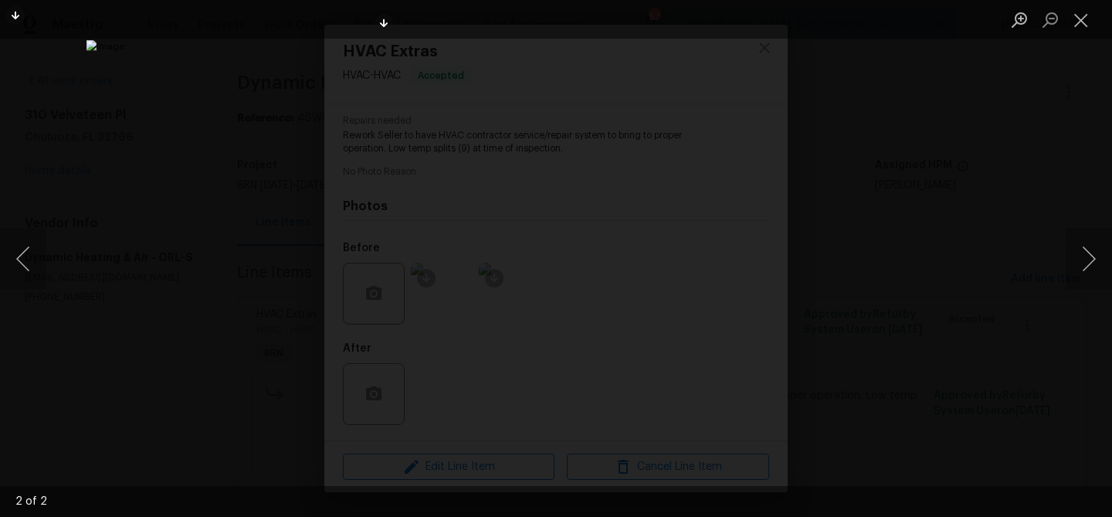
click at [191, 184] on div "Lightbox" at bounding box center [556, 258] width 1112 height 517
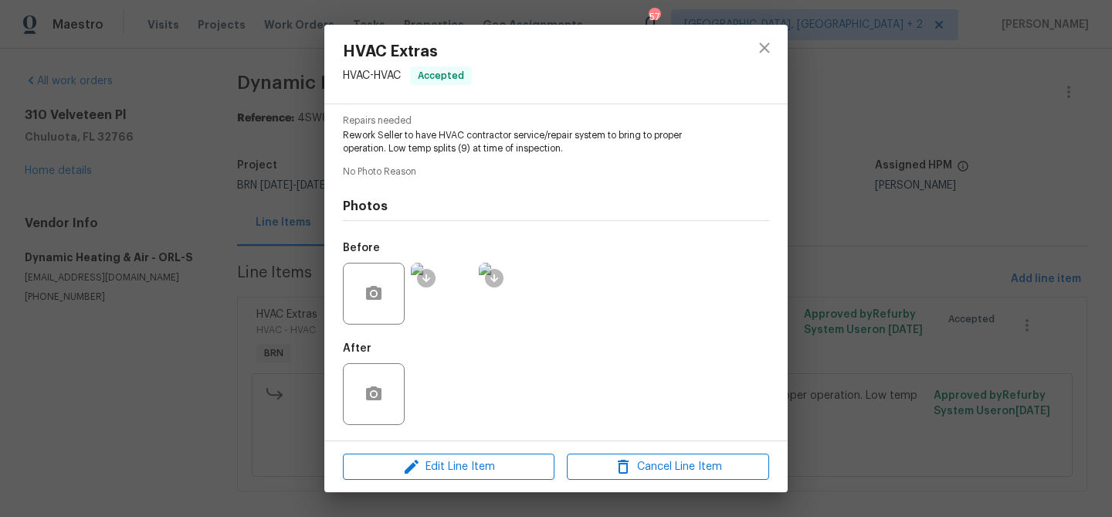
click at [185, 151] on div "HVAC Extras HVAC - HVAC Accepted Vendor Dynamic Heating & Air Account Category …" at bounding box center [556, 258] width 1112 height 517
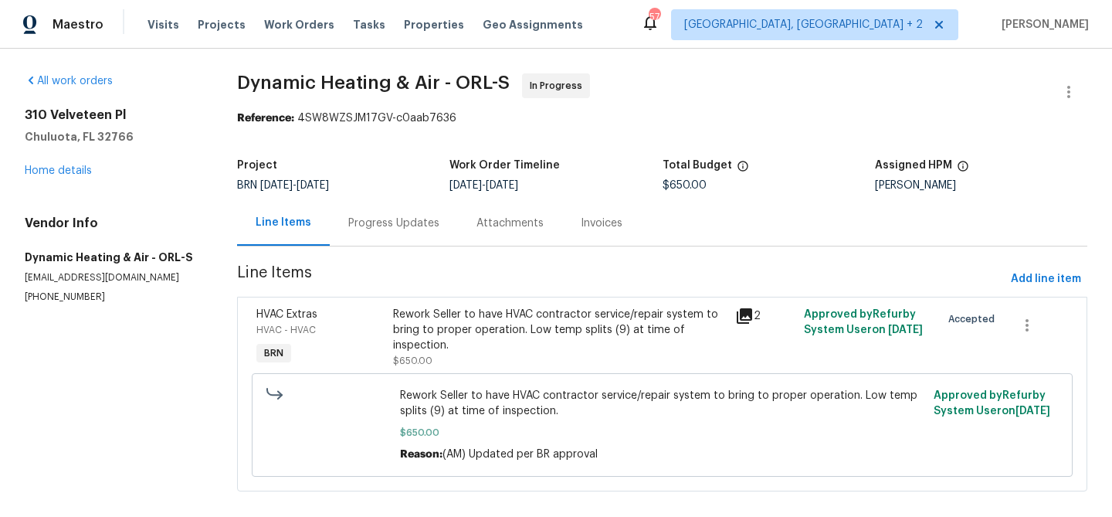
click at [381, 219] on div "Progress Updates" at bounding box center [393, 222] width 91 height 15
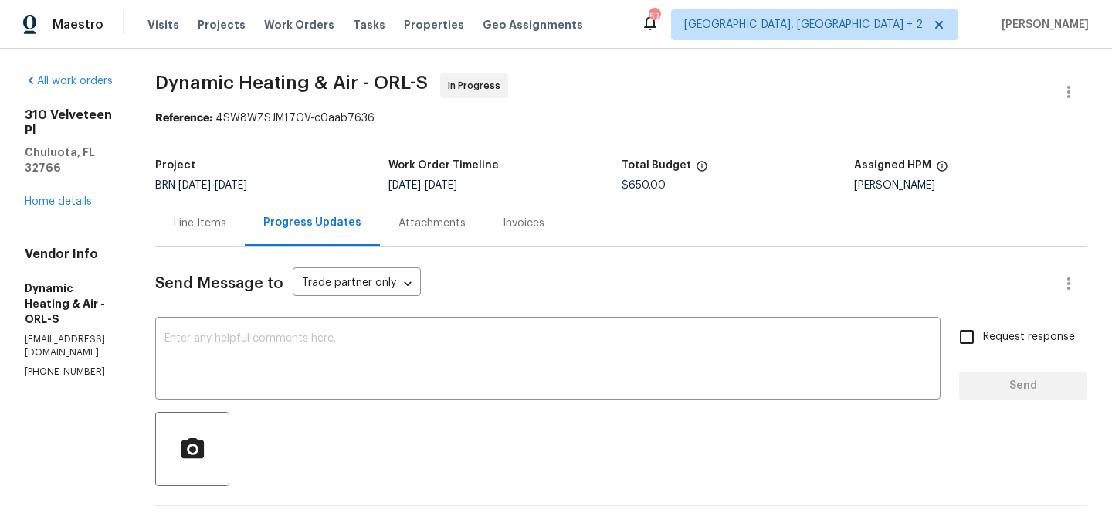
click at [54, 303] on div "Vendor Info Dynamic Heating & Air - ORL-S [EMAIL_ADDRESS][DOMAIN_NAME] [PHONE_N…" at bounding box center [71, 312] width 93 height 132
copy p "[PHONE_NUMBER]"
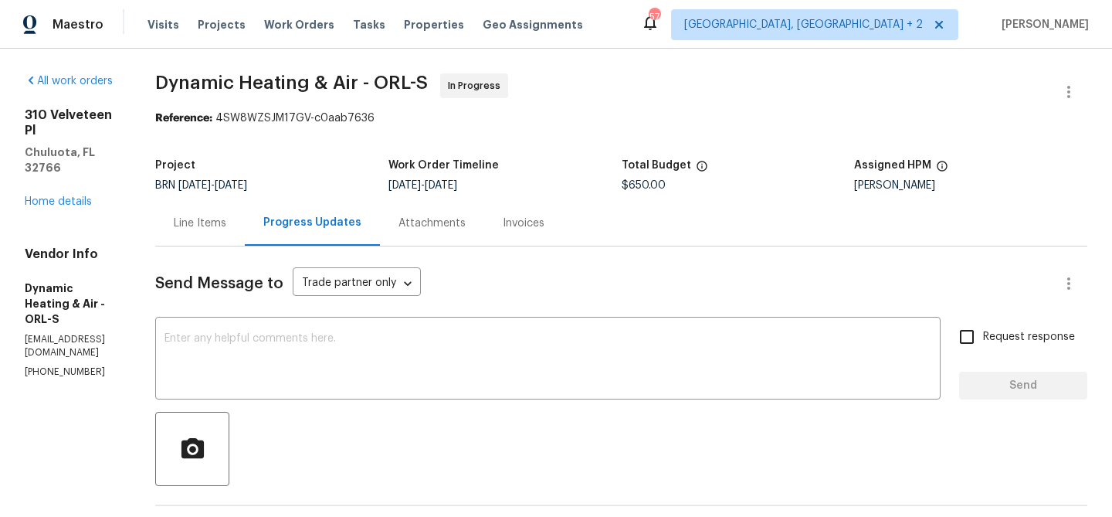
click at [234, 212] on div "Line Items" at bounding box center [200, 223] width 90 height 46
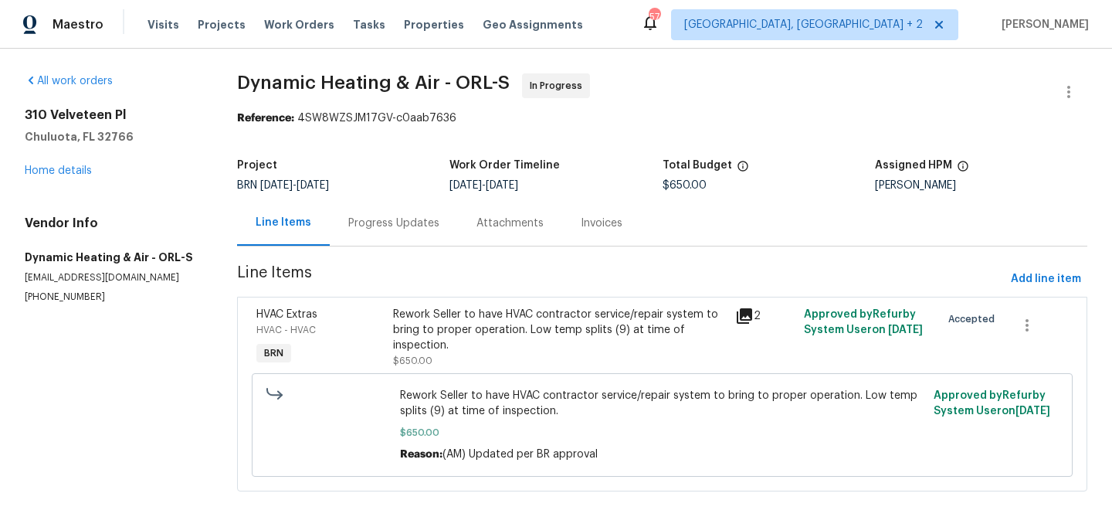
click at [393, 227] on div "Progress Updates" at bounding box center [393, 222] width 91 height 15
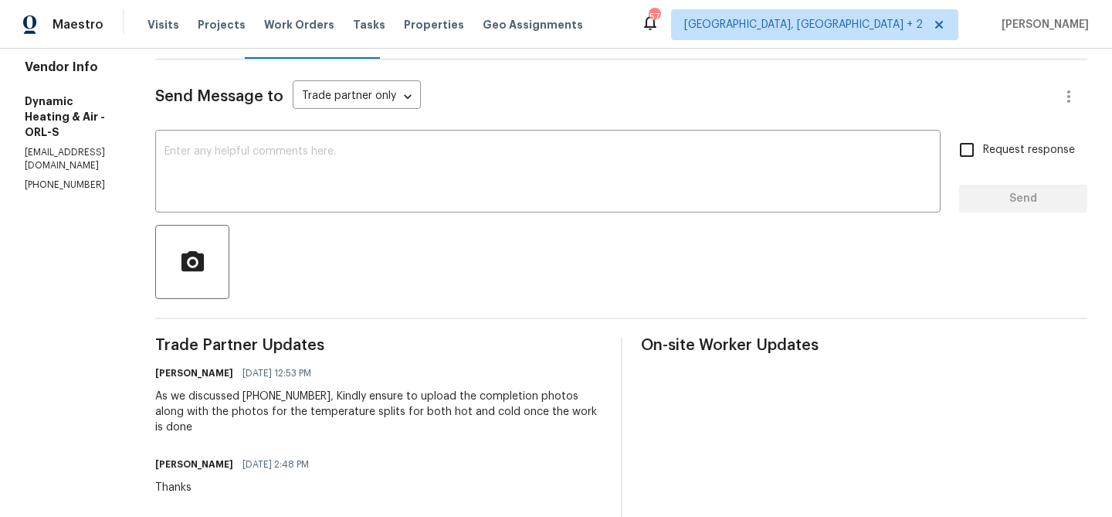
scroll to position [193, 0]
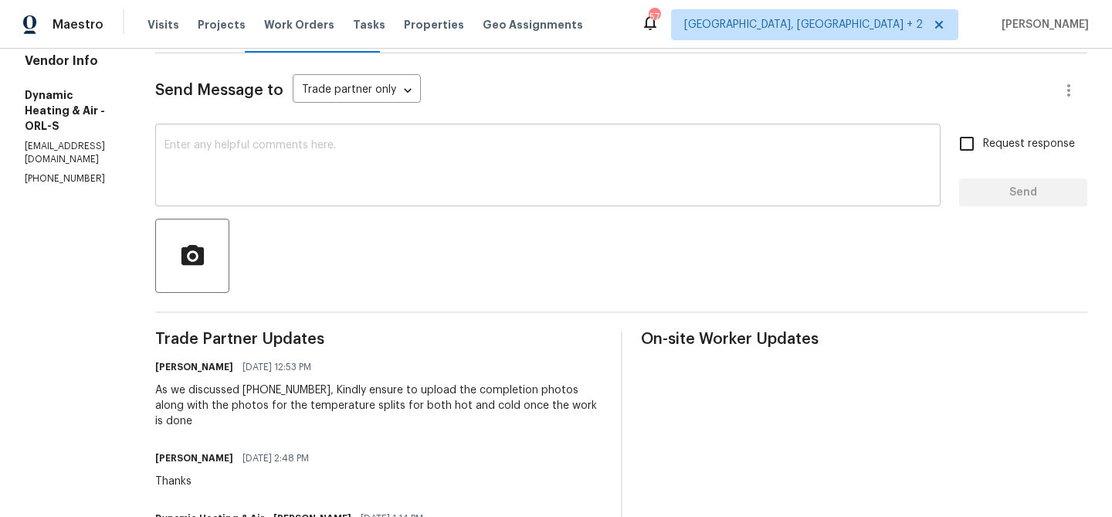
click at [222, 198] on div "x ​" at bounding box center [547, 166] width 785 height 79
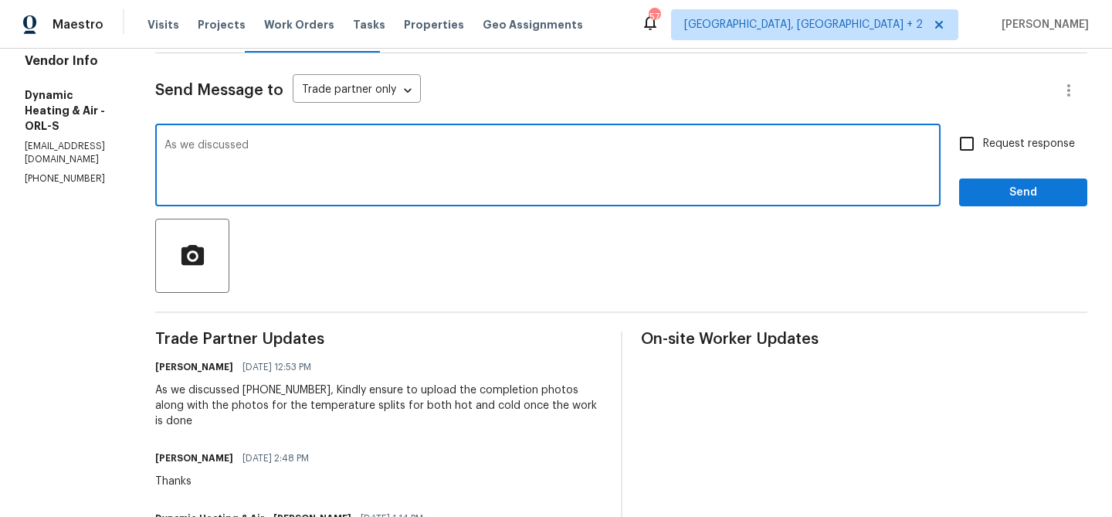
click at [36, 172] on p "[PHONE_NUMBER]" at bounding box center [71, 178] width 93 height 13
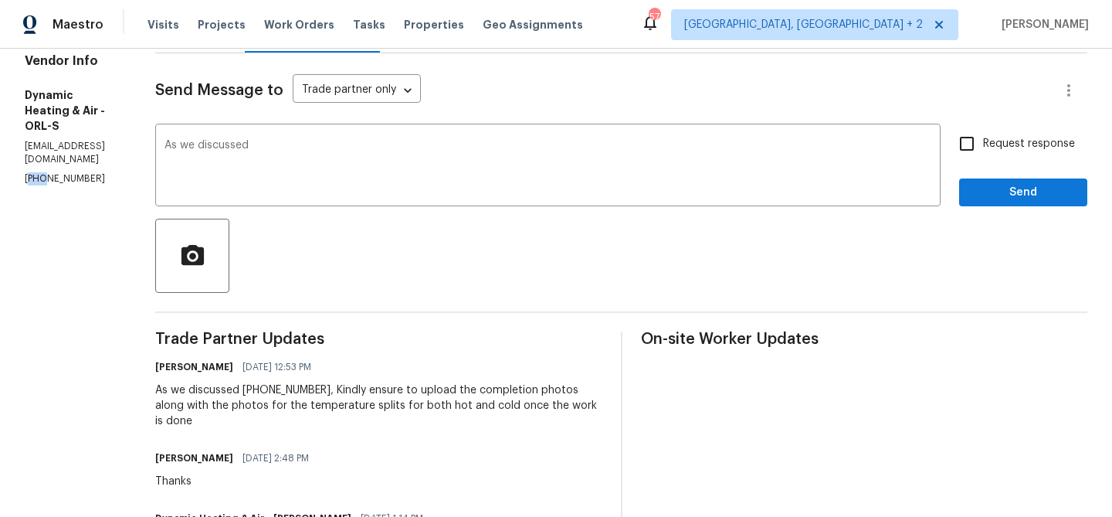
click at [36, 172] on p "[PHONE_NUMBER]" at bounding box center [71, 178] width 93 height 13
copy p "[PHONE_NUMBER]"
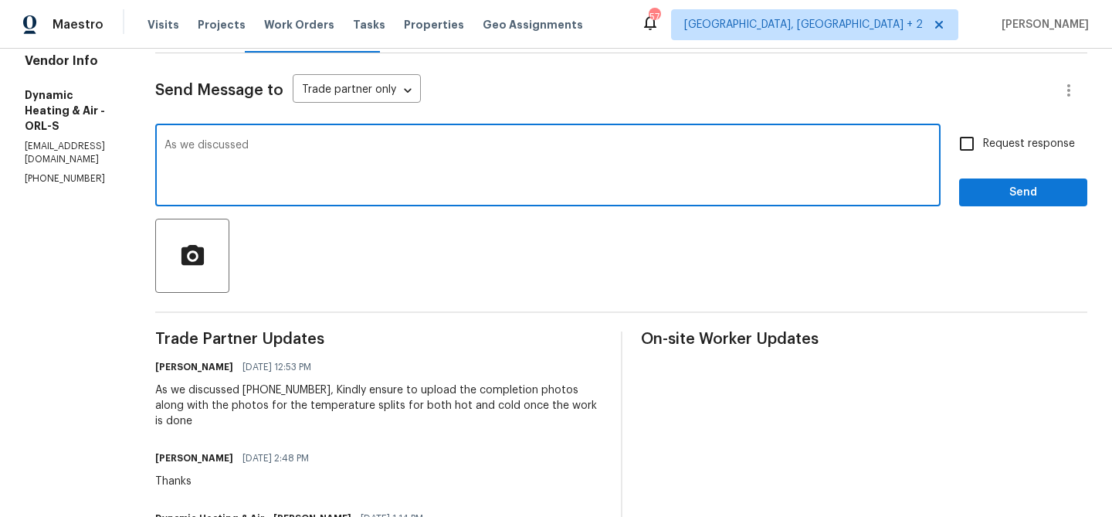
click at [344, 157] on textarea "As we discussed" at bounding box center [547, 167] width 767 height 54
paste textarea "[PHONE_NUMBER]"
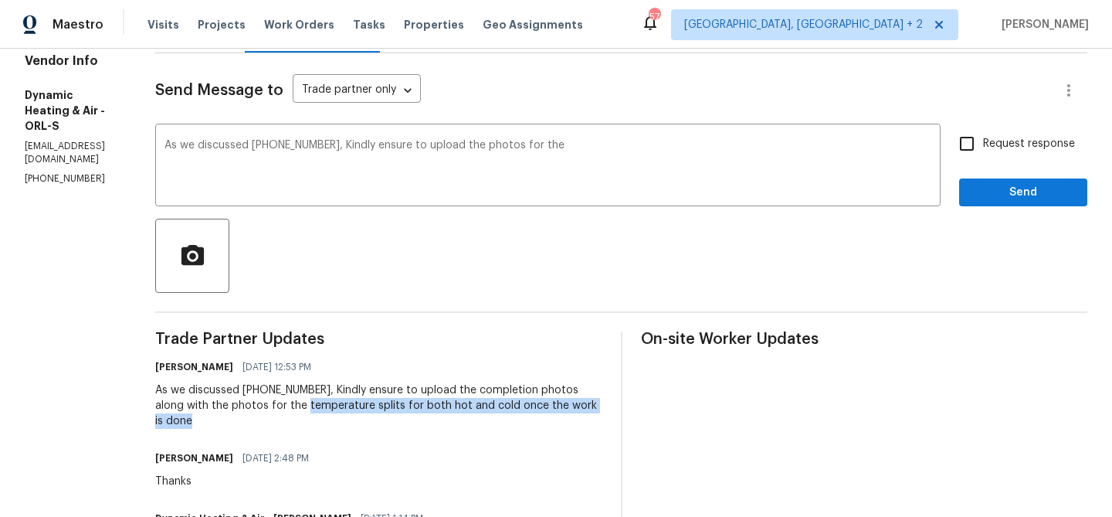
drag, startPoint x: 345, startPoint y: 405, endPoint x: 334, endPoint y: 425, distance: 22.1
click at [334, 425] on div "As we discussed [PHONE_NUMBER], Kindly ensure to upload the completion photos a…" at bounding box center [378, 405] width 446 height 46
copy div "temperature splits for both hot and cold once the work is done"
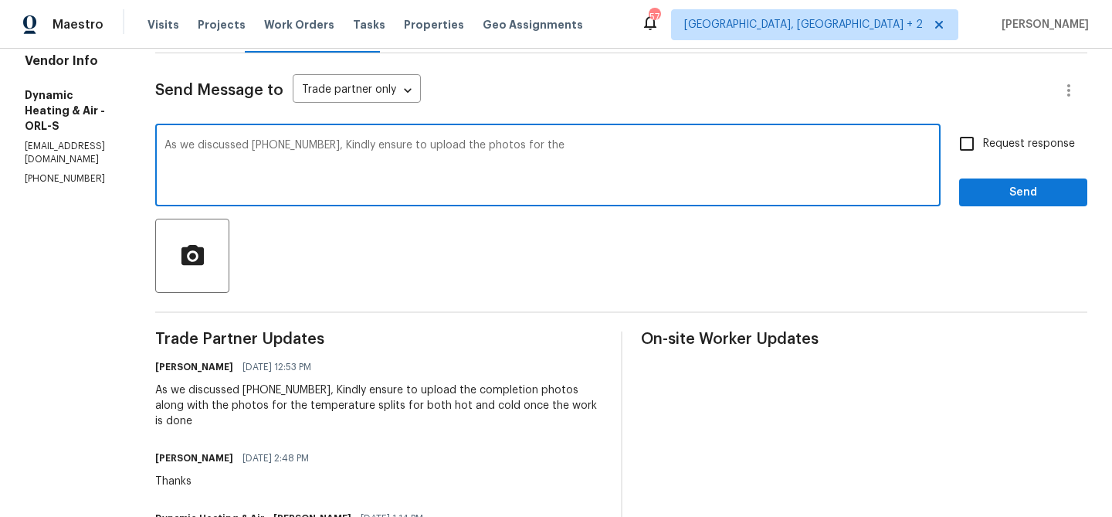
click at [615, 170] on textarea "As we discussed [PHONE_NUMBER], Kindly ensure to upload the photos for the" at bounding box center [547, 167] width 767 height 54
paste textarea "temperature splits for both hot and cold once the work is done"
drag, startPoint x: 788, startPoint y: 147, endPoint x: 843, endPoint y: 192, distance: 70.8
click at [843, 192] on textarea "As we discussed [PHONE_NUMBER], Kindly ensure to upload the photos for the temp…" at bounding box center [547, 167] width 767 height 54
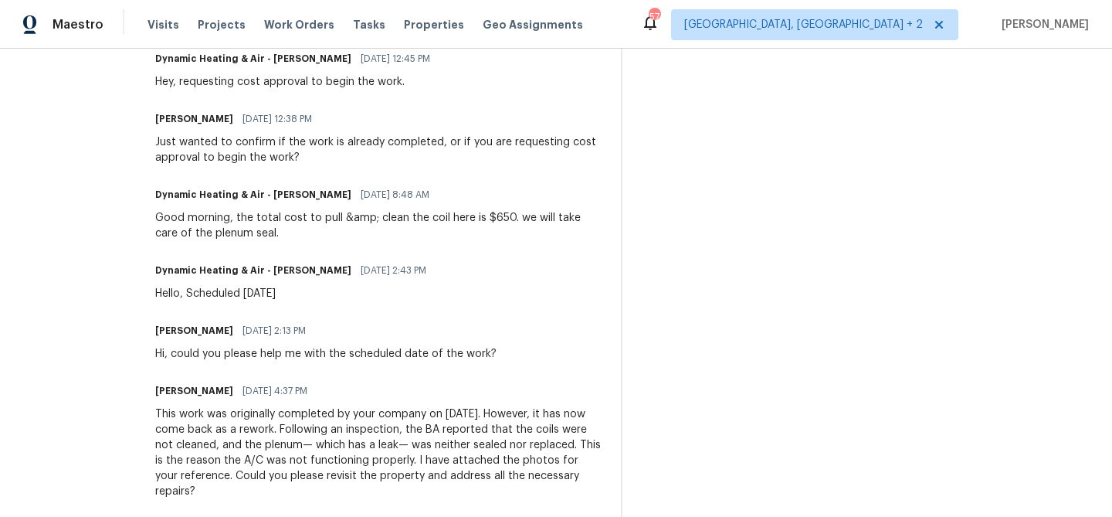
scroll to position [981, 0]
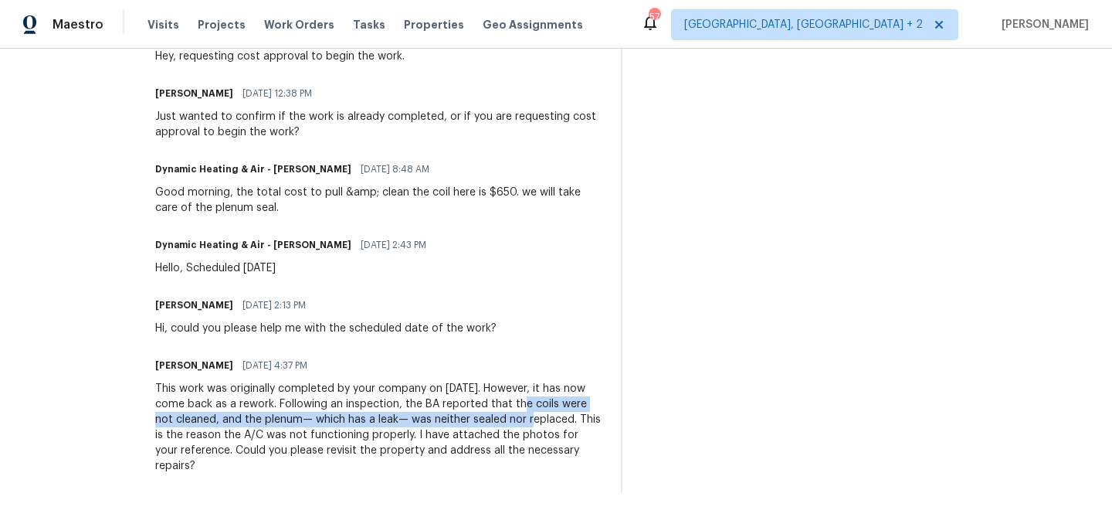
drag, startPoint x: 573, startPoint y: 404, endPoint x: 599, endPoint y: 412, distance: 27.4
click at [599, 412] on div "This work was originally completed by your company on [DATE]. However, it has n…" at bounding box center [378, 427] width 446 height 93
click at [600, 403] on div "This work was originally completed by your company on [DATE]. However, it has n…" at bounding box center [378, 427] width 446 height 93
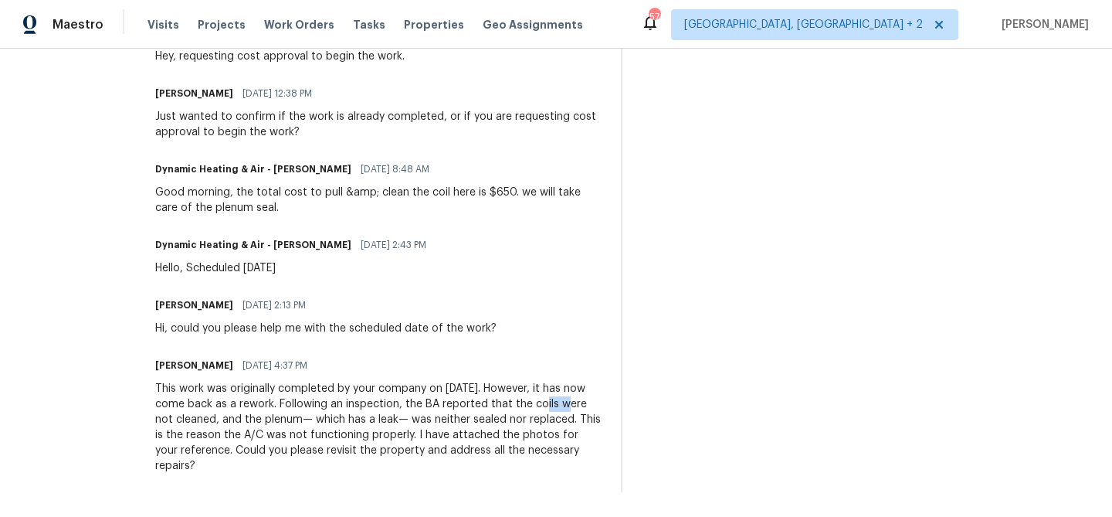
click at [600, 403] on div "This work was originally completed by your company on [DATE]. However, it has n…" at bounding box center [378, 427] width 446 height 93
click at [506, 387] on div "This work was originally completed by your company on [DATE]. However, it has n…" at bounding box center [378, 427] width 446 height 93
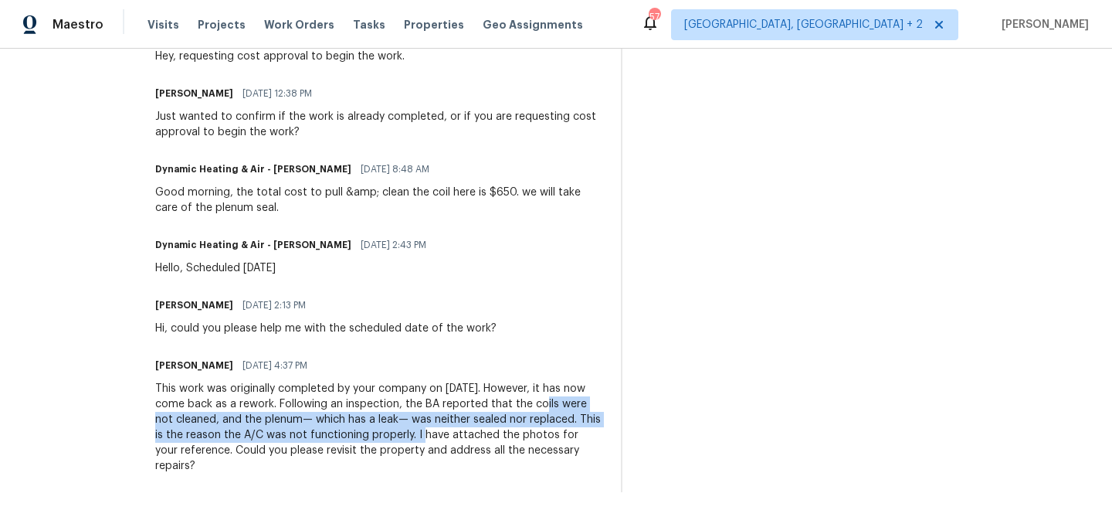
drag, startPoint x: 593, startPoint y: 405, endPoint x: 527, endPoint y: 430, distance: 71.1
click at [527, 431] on div "This work was originally completed by your company on [DATE]. However, it has n…" at bounding box center [378, 427] width 446 height 93
copy div "coils were not cleaned, and the plenum— which has a leak— was neither sealed no…"
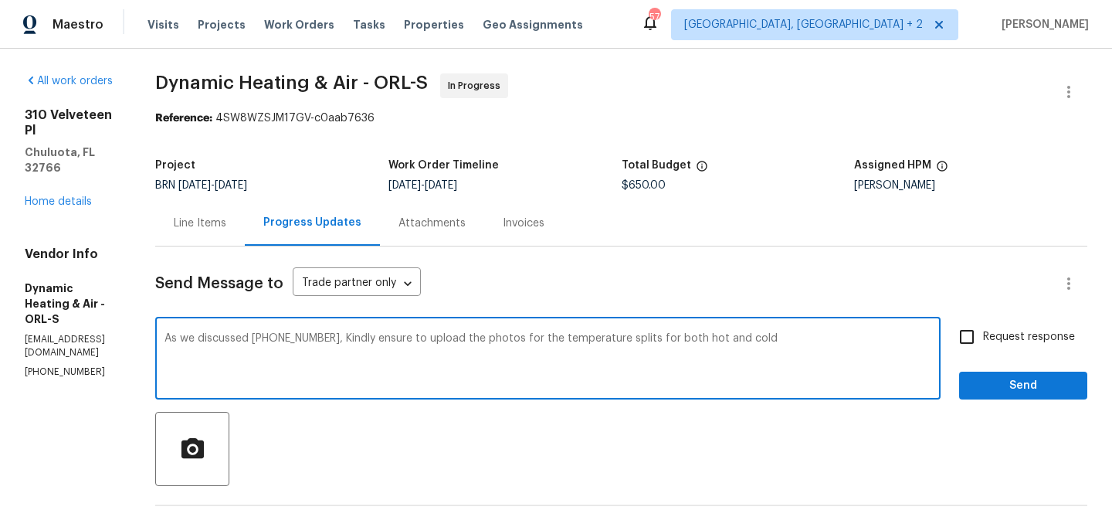
click at [800, 344] on textarea "As we discussed [PHONE_NUMBER], Kindly ensure to upload the photos for the temp…" at bounding box center [547, 360] width 767 height 54
paste textarea "coils were not cleaned, and the plenum— which has a leak— was neither sealed no…"
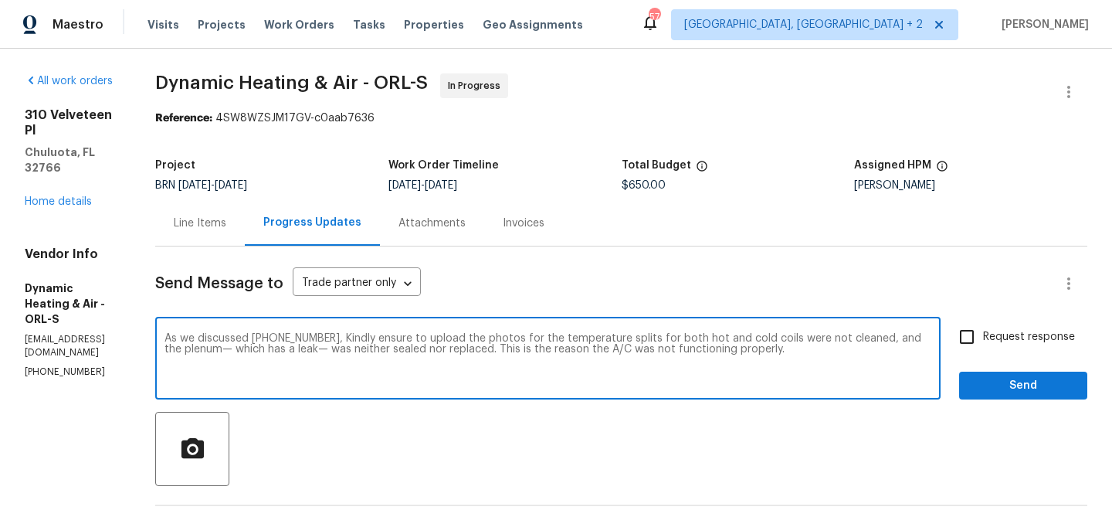
click at [788, 339] on textarea "As we discussed [PHONE_NUMBER], Kindly ensure to upload the photos for the temp…" at bounding box center [547, 360] width 767 height 54
click at [843, 338] on textarea "As we discussed [PHONE_NUMBER], Kindly ensure to upload the photos for the temp…" at bounding box center [547, 360] width 767 height 54
click at [900, 342] on textarea "As we discussed [PHONE_NUMBER], Kindly ensure to upload the photos for the temp…" at bounding box center [547, 360] width 767 height 54
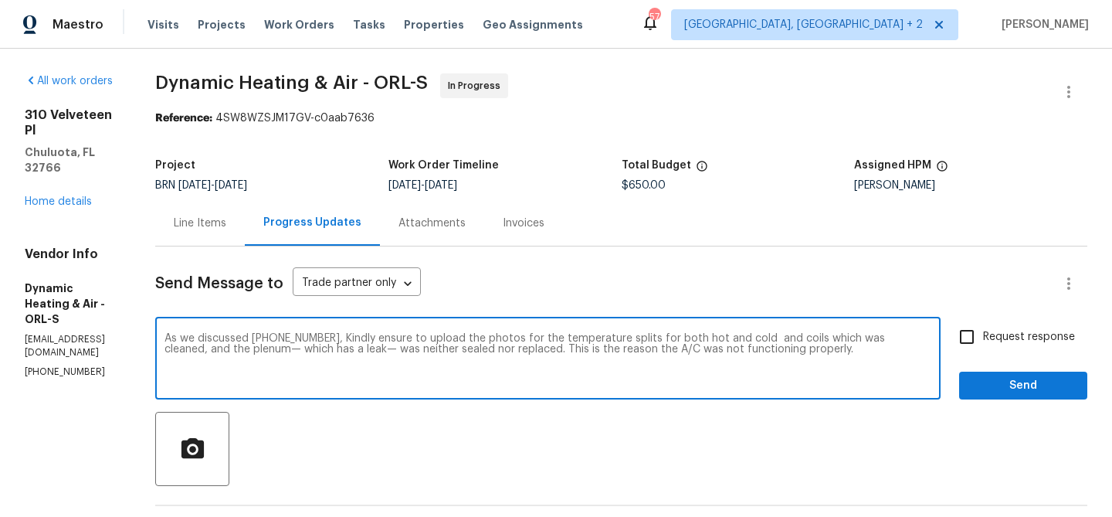
click at [378, 349] on textarea "As we discussed [PHONE_NUMBER], Kindly ensure to upload the photos for the temp…" at bounding box center [547, 360] width 767 height 54
click at [359, 349] on textarea "As we discussed [PHONE_NUMBER], Kindly ensure to upload the photos for the temp…" at bounding box center [547, 360] width 767 height 54
click at [349, 351] on textarea "As we discussed [PHONE_NUMBER], Kindly ensure to upload the photos for the temp…" at bounding box center [547, 360] width 767 height 54
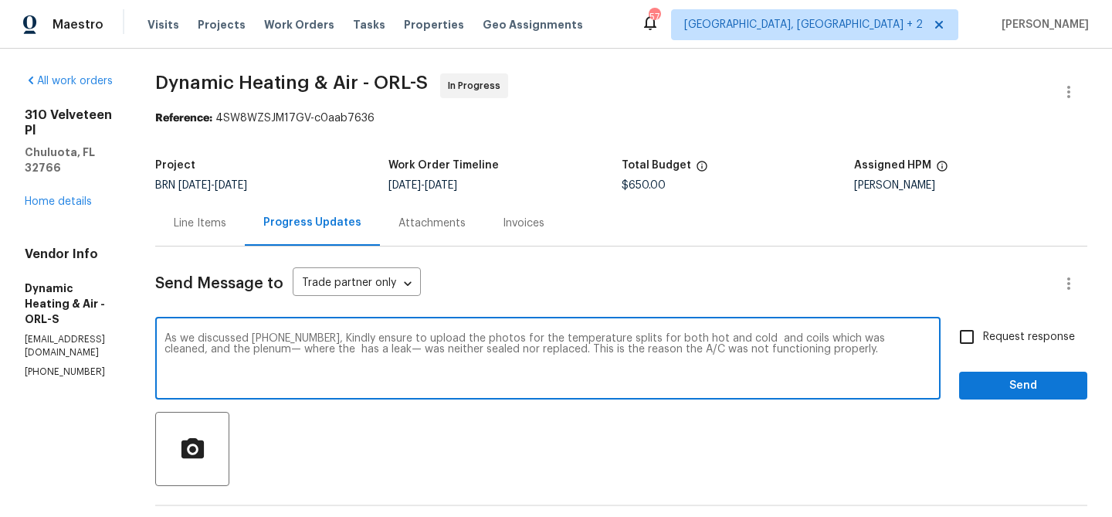
click at [411, 351] on textarea "As we discussed [PHONE_NUMBER], Kindly ensure to upload the photos for the temp…" at bounding box center [547, 360] width 767 height 54
drag, startPoint x: 425, startPoint y: 351, endPoint x: 396, endPoint y: 351, distance: 29.3
click at [396, 351] on textarea "As we discussed [PHONE_NUMBER], Kindly ensure to upload the photos for the temp…" at bounding box center [547, 360] width 767 height 54
click at [415, 349] on textarea "As we discussed [PHONE_NUMBER], Kindly ensure to upload the photos for the temp…" at bounding box center [547, 360] width 767 height 54
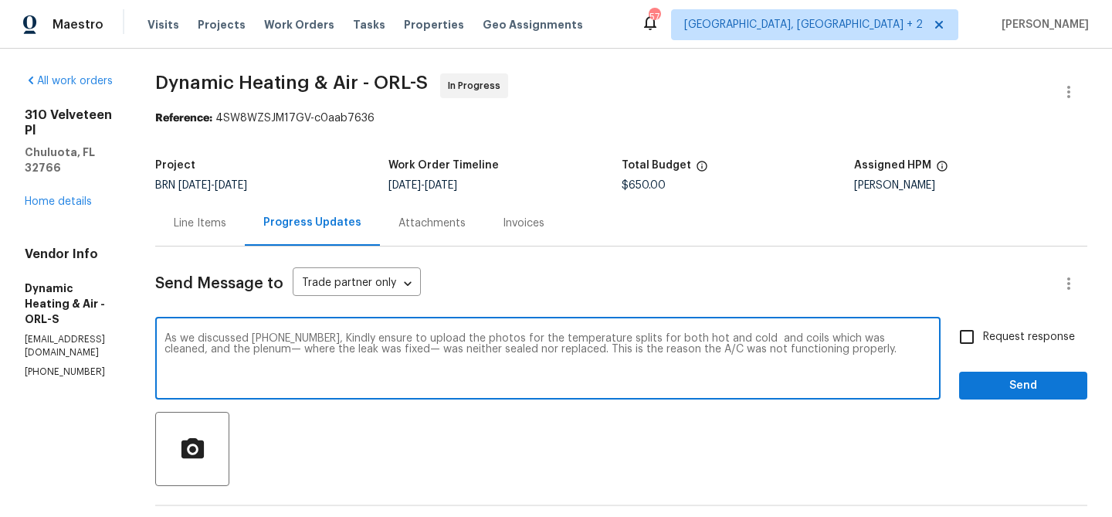
click at [476, 352] on textarea "As we discussed [PHONE_NUMBER], Kindly ensure to upload the photos for the temp…" at bounding box center [547, 360] width 767 height 54
drag, startPoint x: 476, startPoint y: 352, endPoint x: 923, endPoint y: 352, distance: 447.0
click at [923, 352] on textarea "As we discussed [PHONE_NUMBER], Kindly ensure to upload the photos for the temp…" at bounding box center [547, 360] width 767 height 54
drag, startPoint x: 370, startPoint y: 337, endPoint x: 506, endPoint y: 348, distance: 136.3
click at [508, 348] on textarea "As we discussed [PHONE_NUMBER], Kindly ensure to upload the photos for the temp…" at bounding box center [547, 360] width 767 height 54
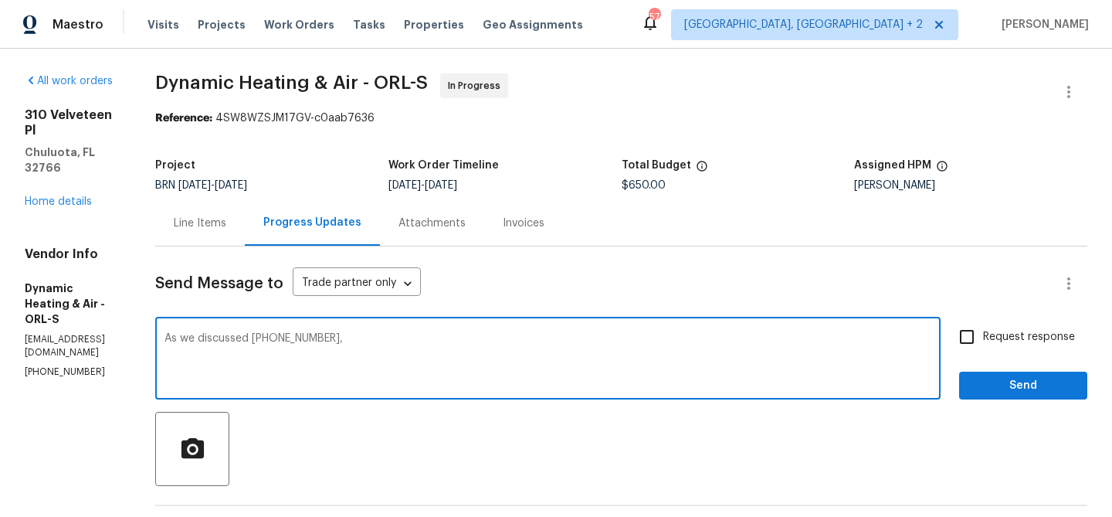
paste textarea "Please make sure to upload photos showing the temperature splits for both heati…"
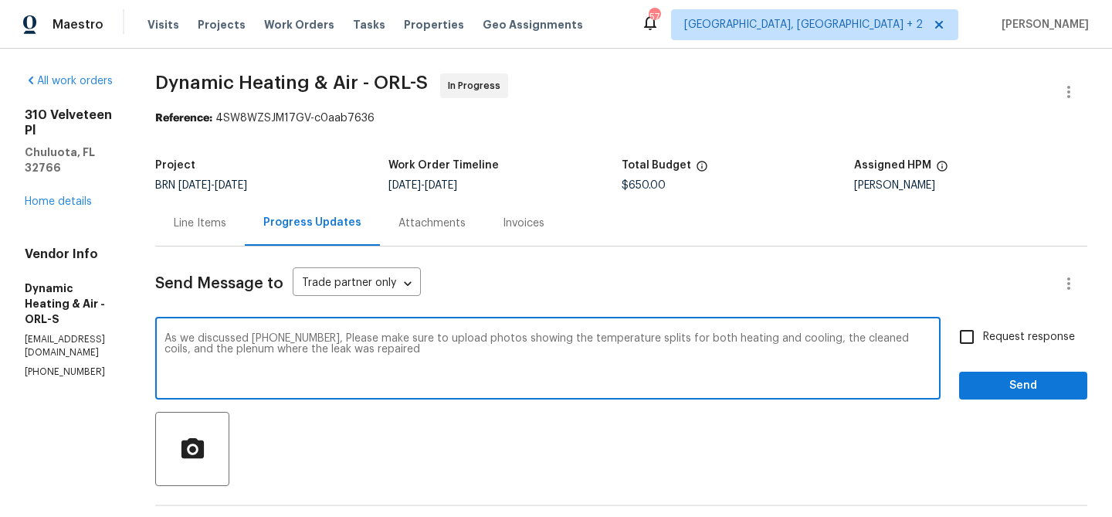
type textarea "As we discussed [PHONE_NUMBER], Please make sure to upload photos showing the t…"
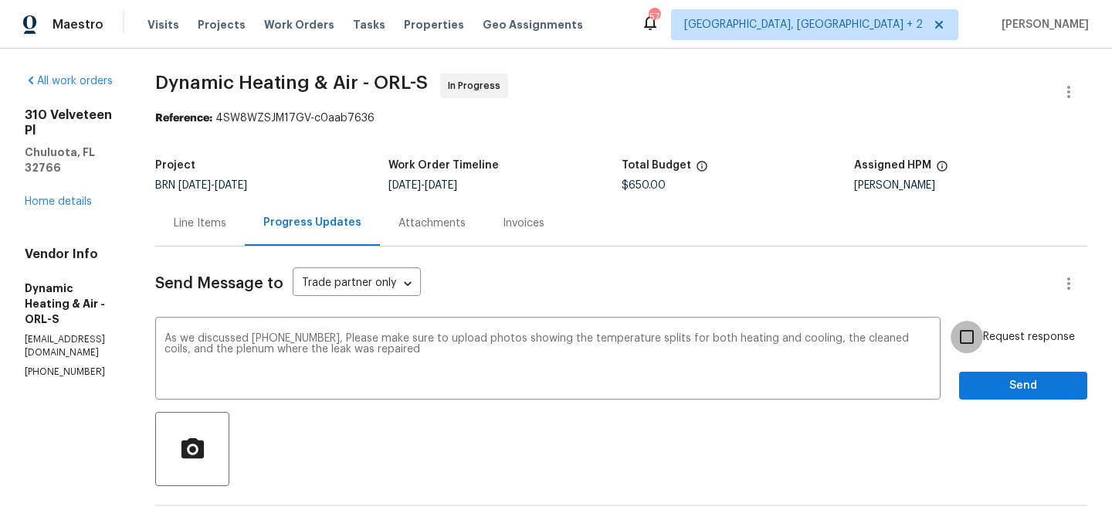
click at [975, 340] on input "Request response" at bounding box center [966, 336] width 32 height 32
checkbox input "true"
click at [969, 385] on button "Send" at bounding box center [1023, 385] width 128 height 29
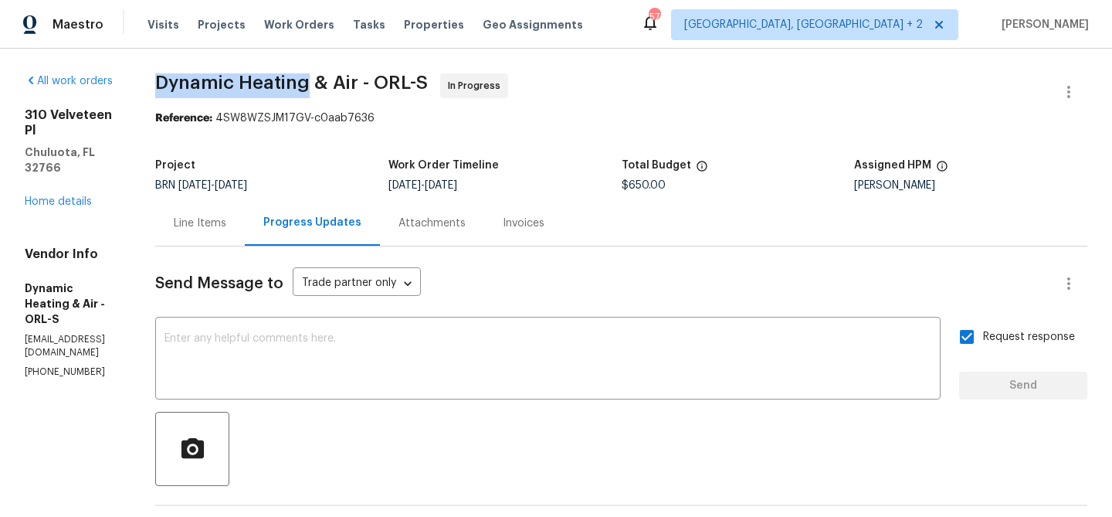
drag, startPoint x: 180, startPoint y: 83, endPoint x: 345, endPoint y: 83, distance: 165.2
copy span "Dynamic Heating"
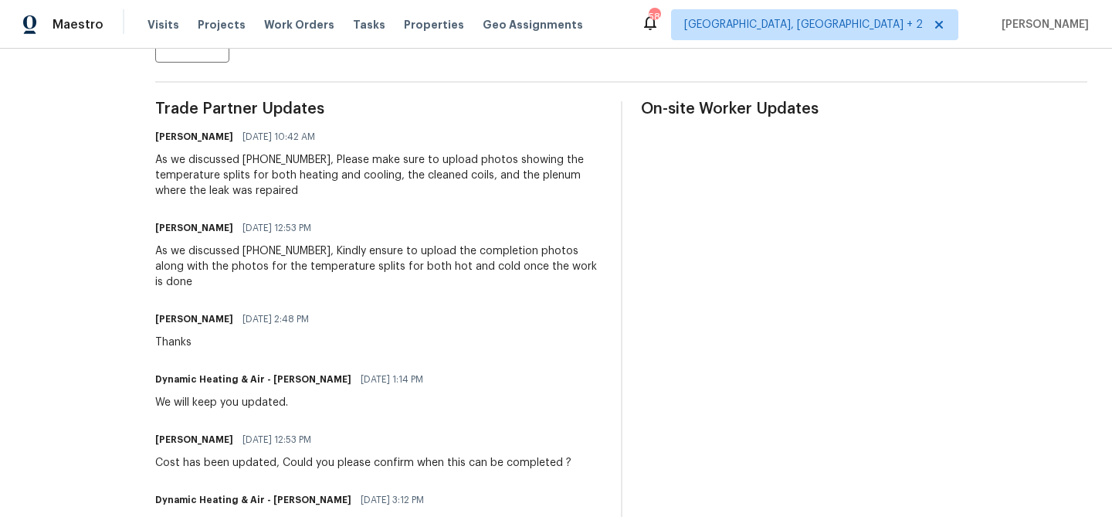
scroll to position [433, 0]
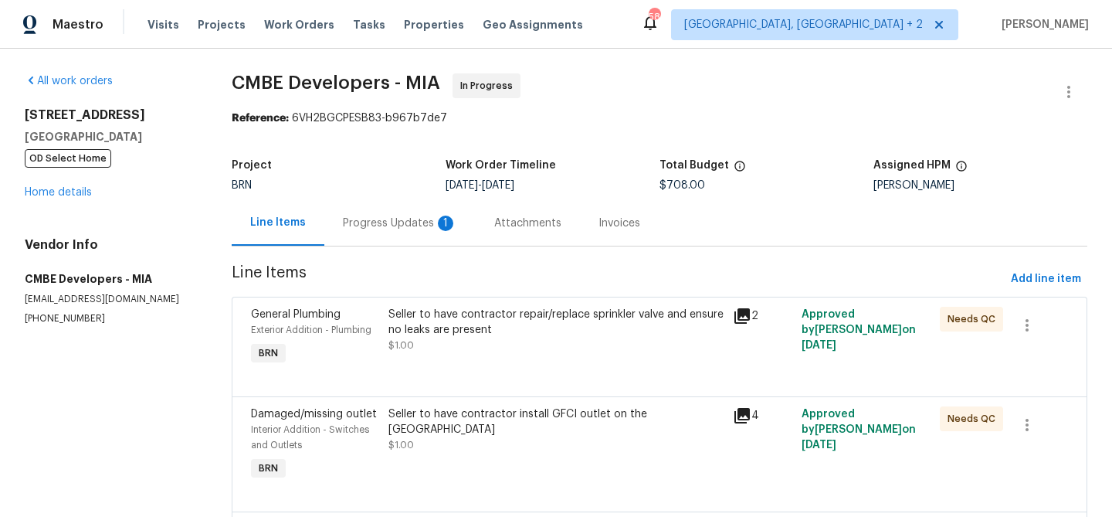
click at [403, 227] on div "Progress Updates 1" at bounding box center [400, 222] width 114 height 15
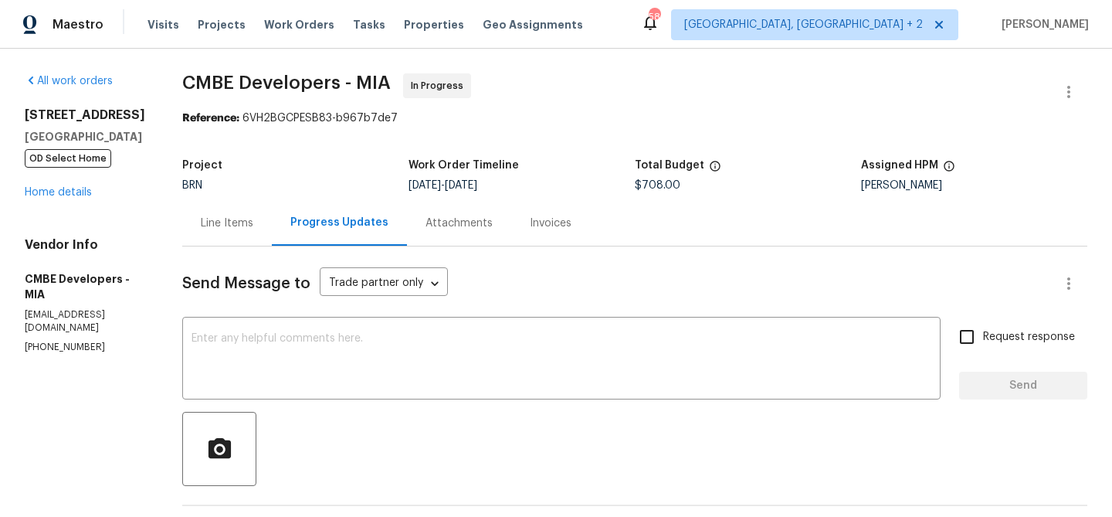
click at [236, 240] on div "Line Items" at bounding box center [227, 223] width 90 height 46
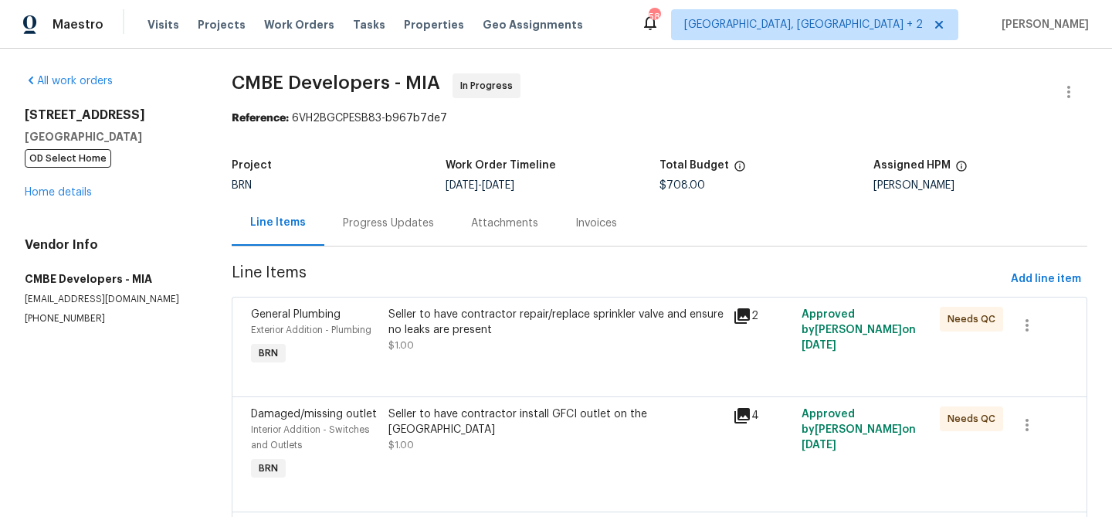
click at [530, 359] on div "Seller to have contractor repair/replace sprinkler valve and ensure no leaks ar…" at bounding box center [556, 337] width 344 height 71
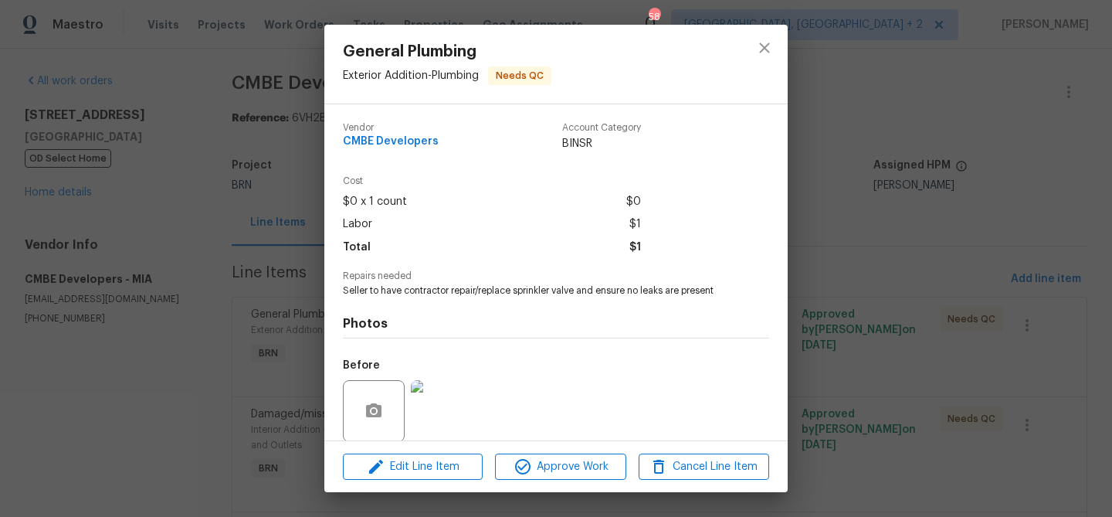
scroll to position [117, 0]
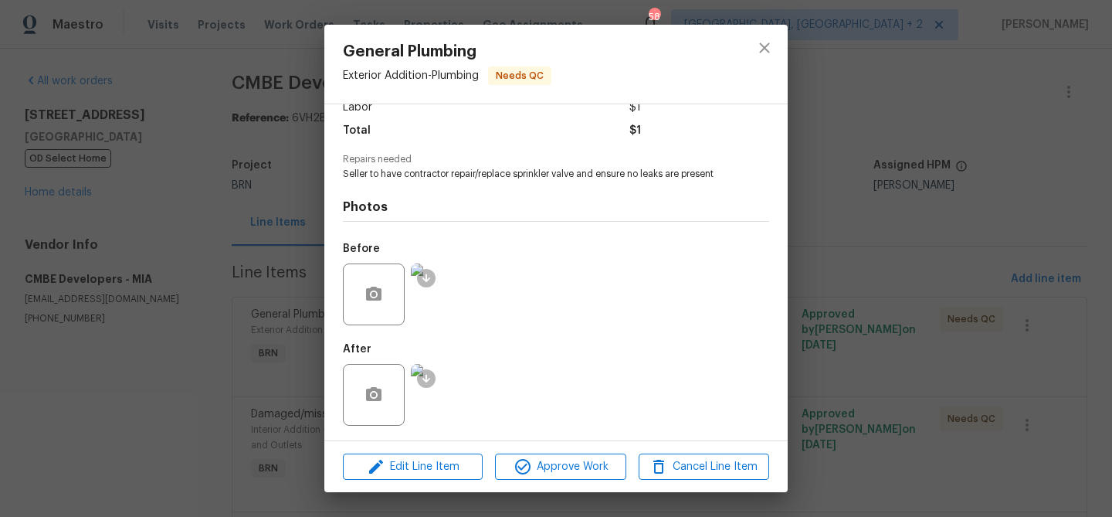
click at [445, 384] on img at bounding box center [442, 395] width 62 height 62
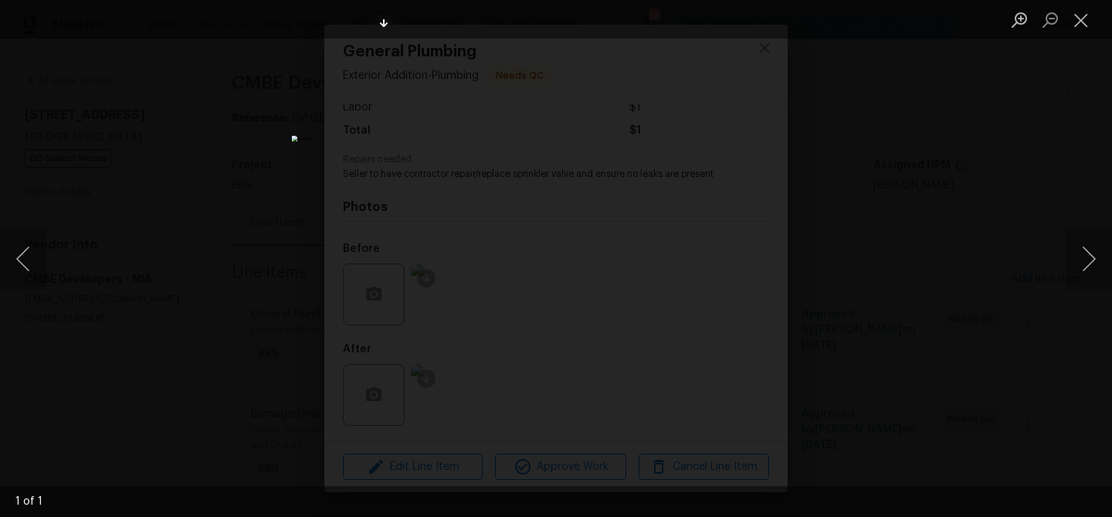
click at [199, 234] on div "Lightbox" at bounding box center [556, 258] width 1112 height 517
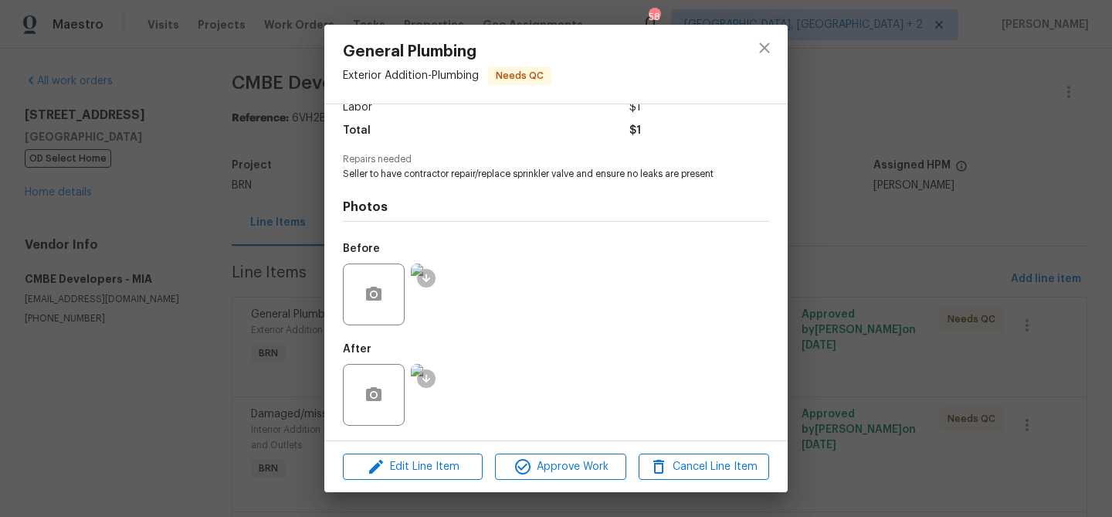
click at [438, 304] on img at bounding box center [442, 294] width 62 height 62
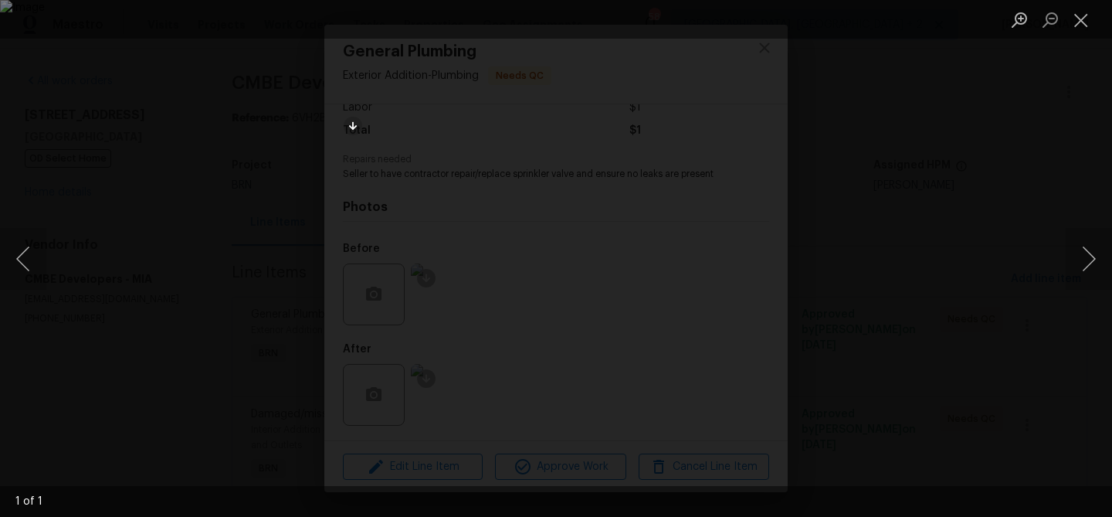
click at [261, 256] on div "Lightbox" at bounding box center [556, 258] width 1112 height 517
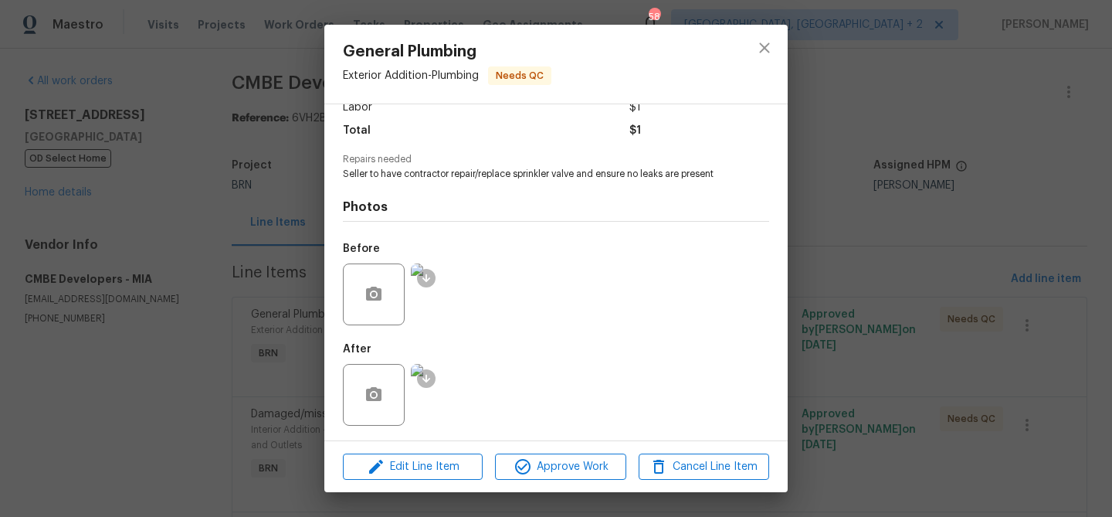
click at [227, 282] on div "General Plumbing Exterior Addition - Plumbing Needs QC Vendor CMBE Developers A…" at bounding box center [556, 258] width 1112 height 517
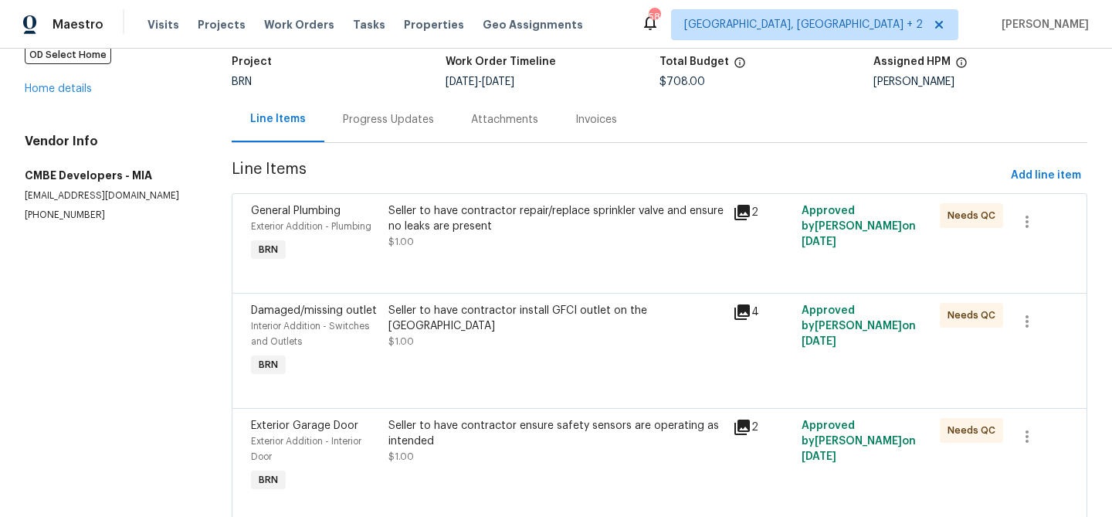
scroll to position [164, 0]
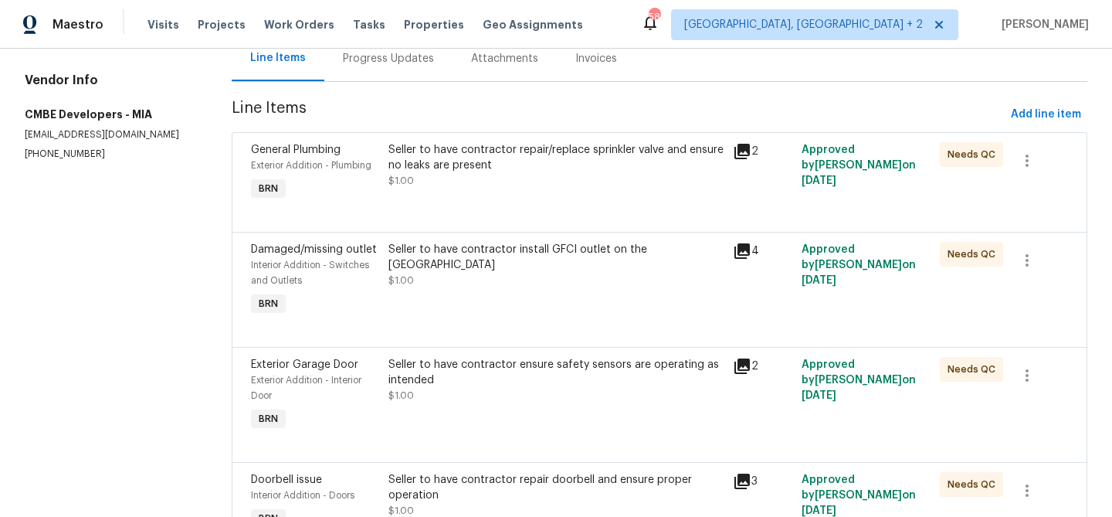
click at [445, 273] on div "Seller to have contractor install GFCI outlet on the kitchen island $1.00" at bounding box center [556, 280] width 344 height 86
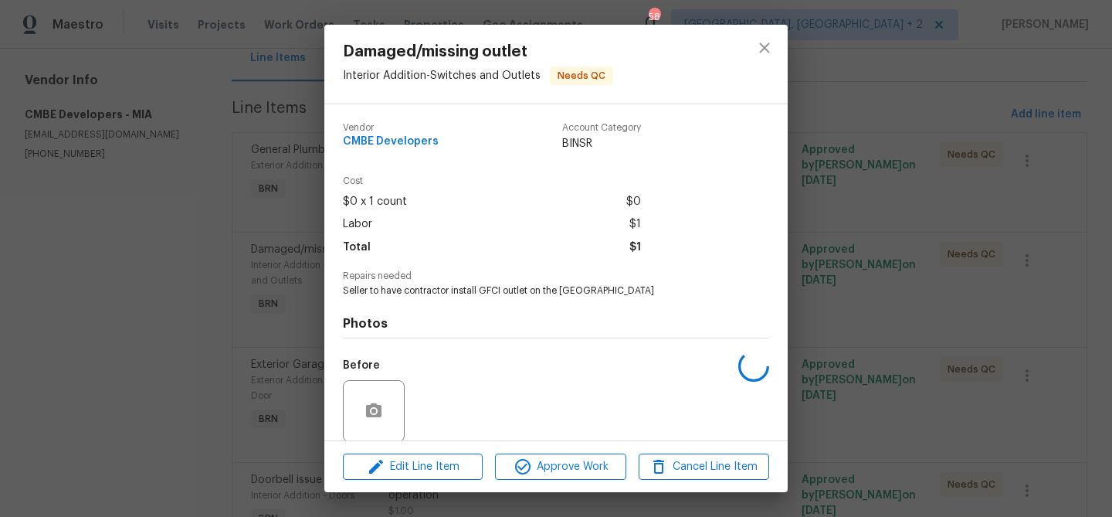
scroll to position [117, 0]
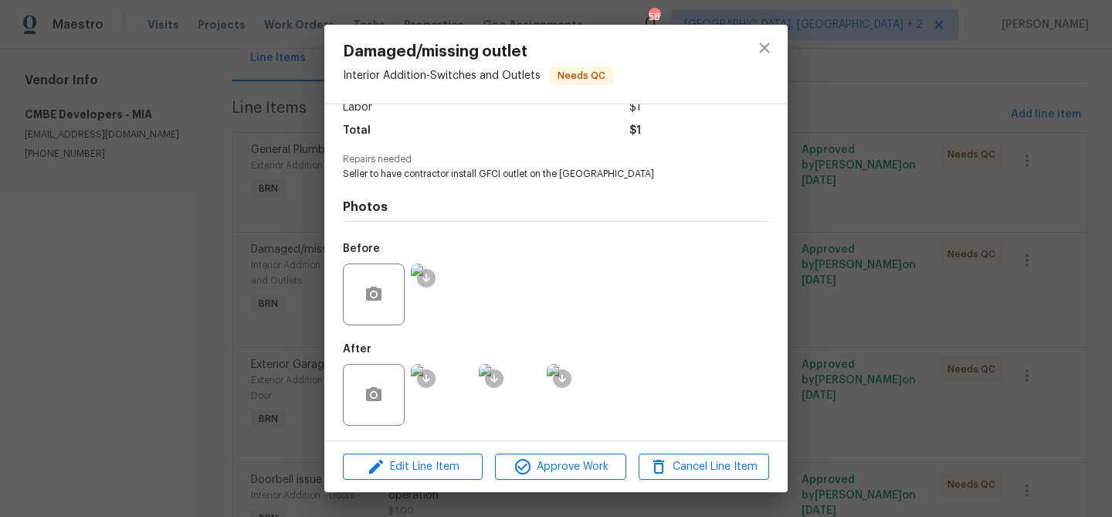
click at [447, 391] on img at bounding box center [442, 395] width 62 height 62
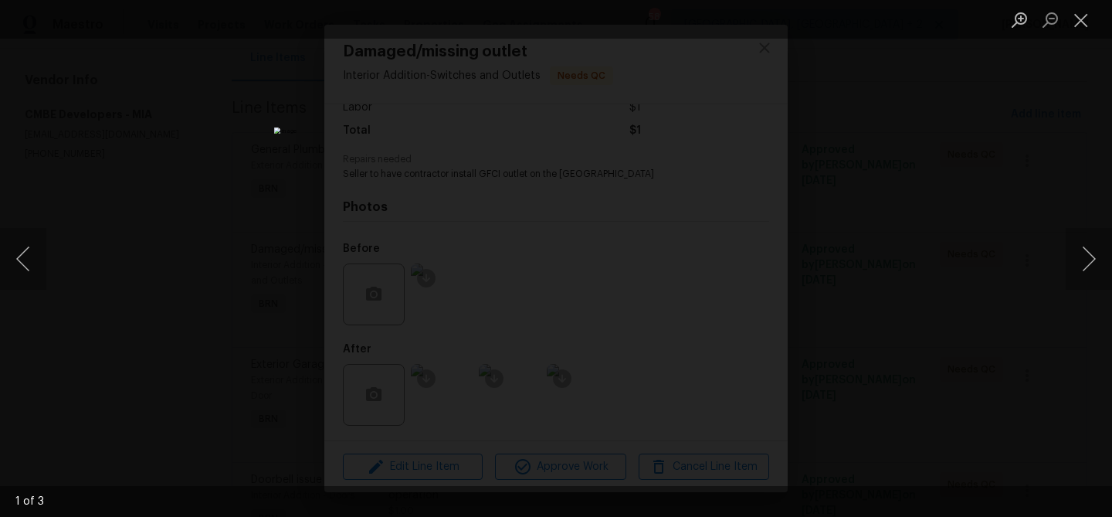
click at [113, 340] on div "Lightbox" at bounding box center [556, 258] width 1112 height 517
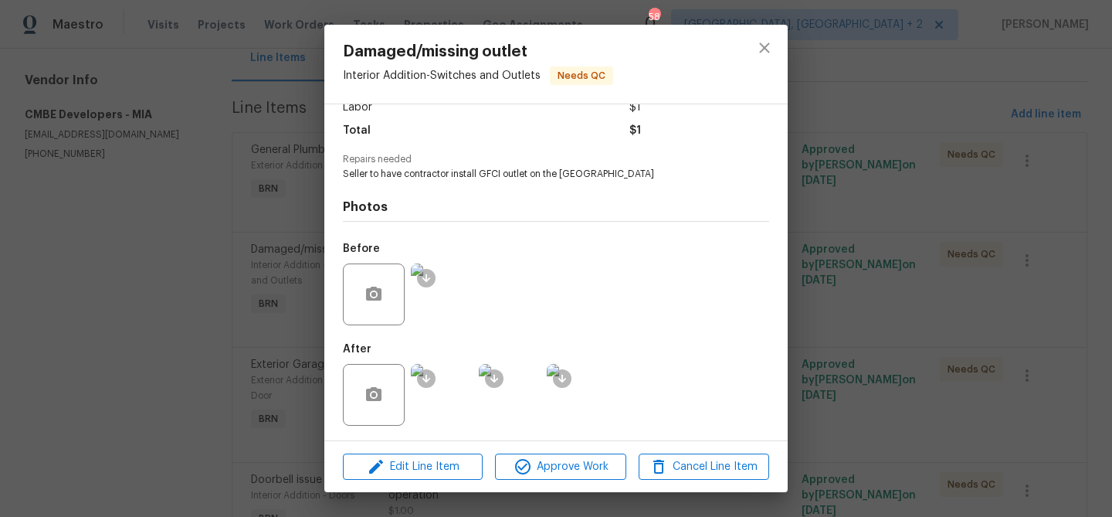
click at [173, 338] on div "Damaged/missing outlet Interior Addition - Switches and Outlets Needs QC Vendor…" at bounding box center [556, 258] width 1112 height 517
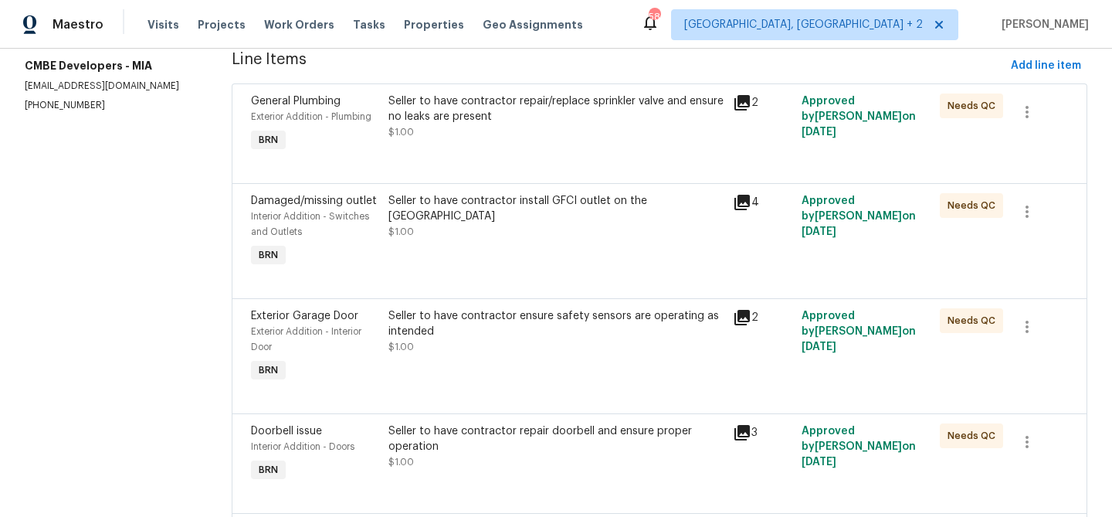
scroll to position [248, 0]
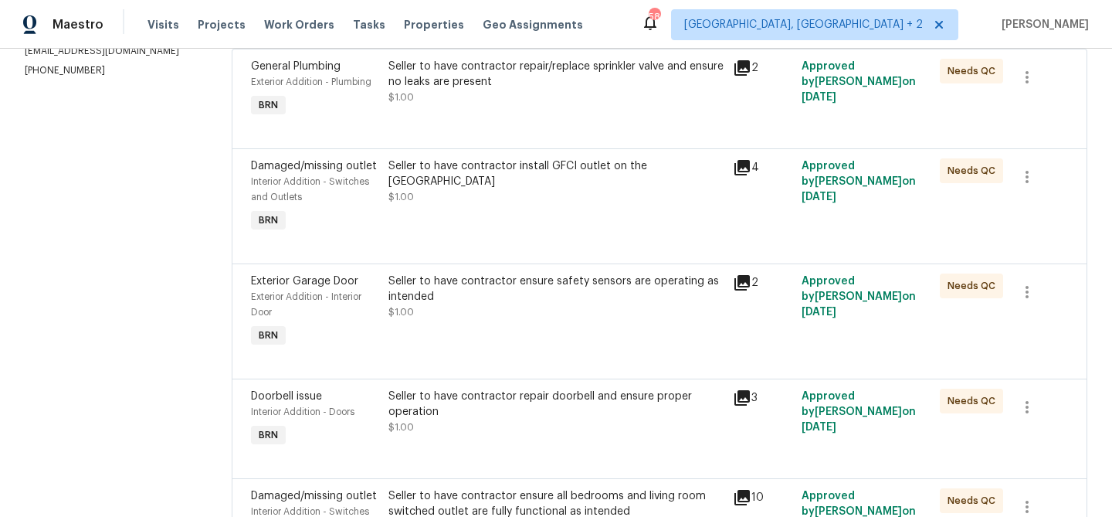
click at [456, 295] on div "Seller to have contractor ensure safety sensors are operating as intended" at bounding box center [555, 288] width 335 height 31
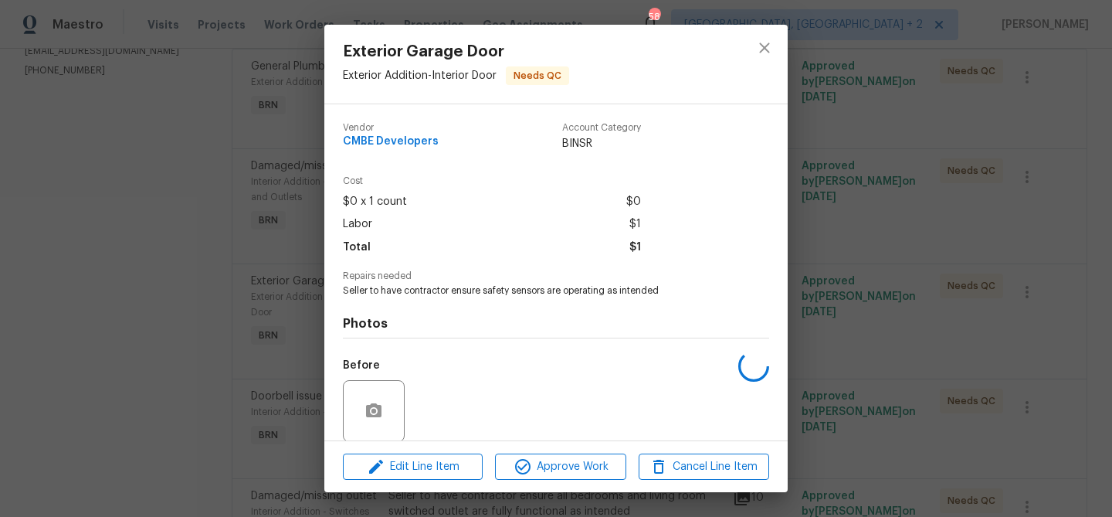
scroll to position [117, 0]
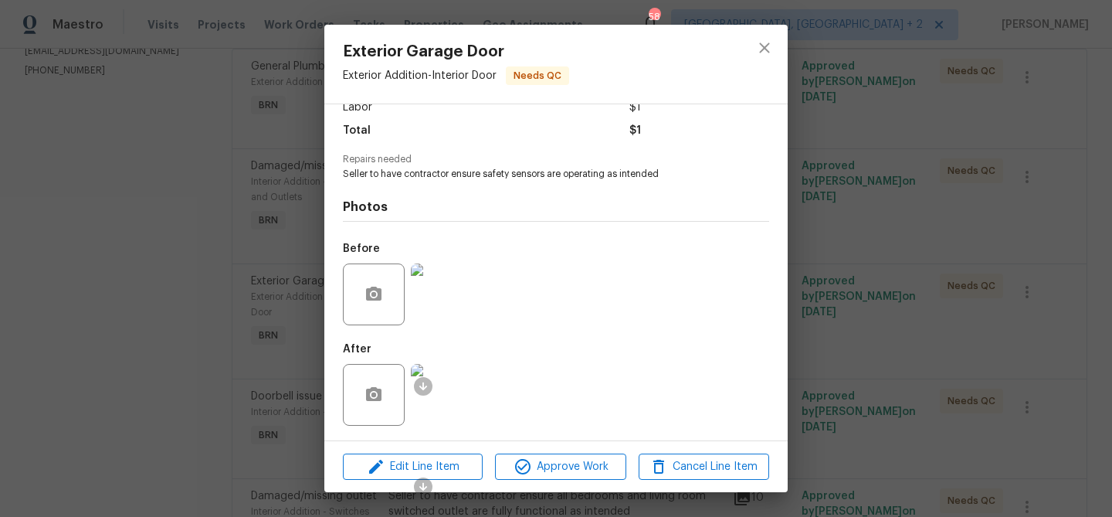
click at [211, 369] on div "Exterior Garage Door Exterior Addition - Interior Door Needs QC Vendor CMBE Dev…" at bounding box center [556, 258] width 1112 height 517
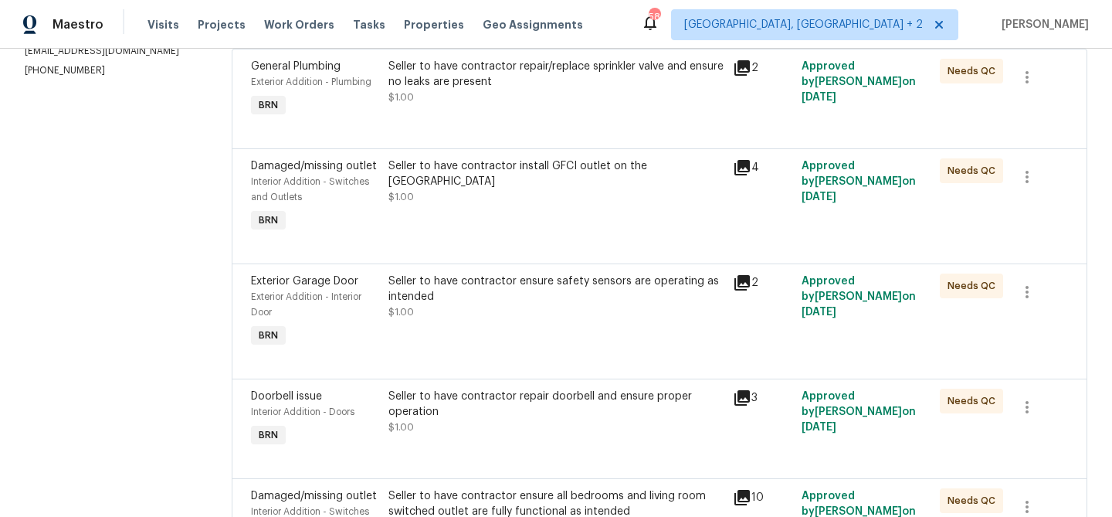
click at [464, 429] on div "Seller to have contractor repair doorbell and ensure proper operation $1.00" at bounding box center [555, 411] width 335 height 46
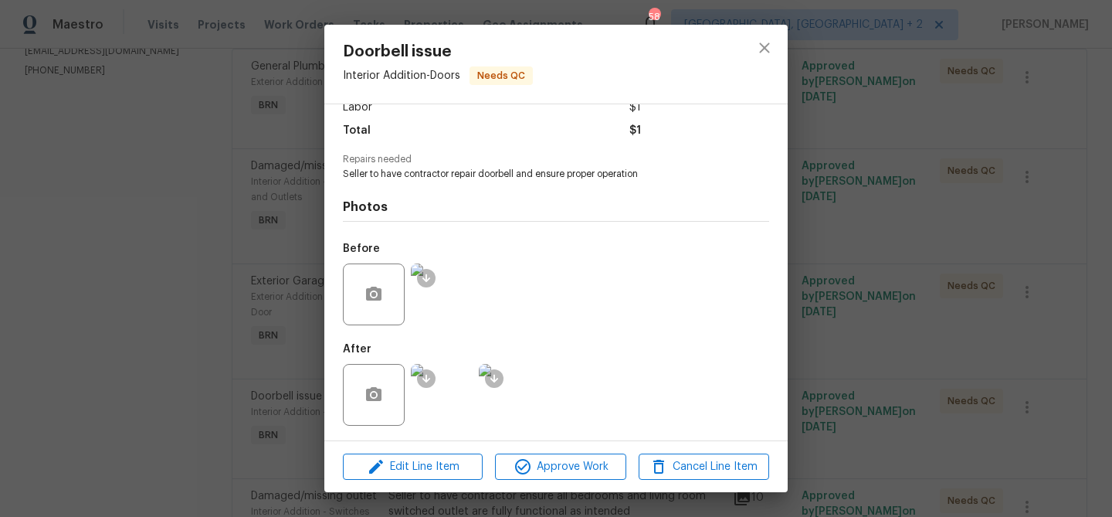
click at [448, 387] on img at bounding box center [442, 395] width 62 height 62
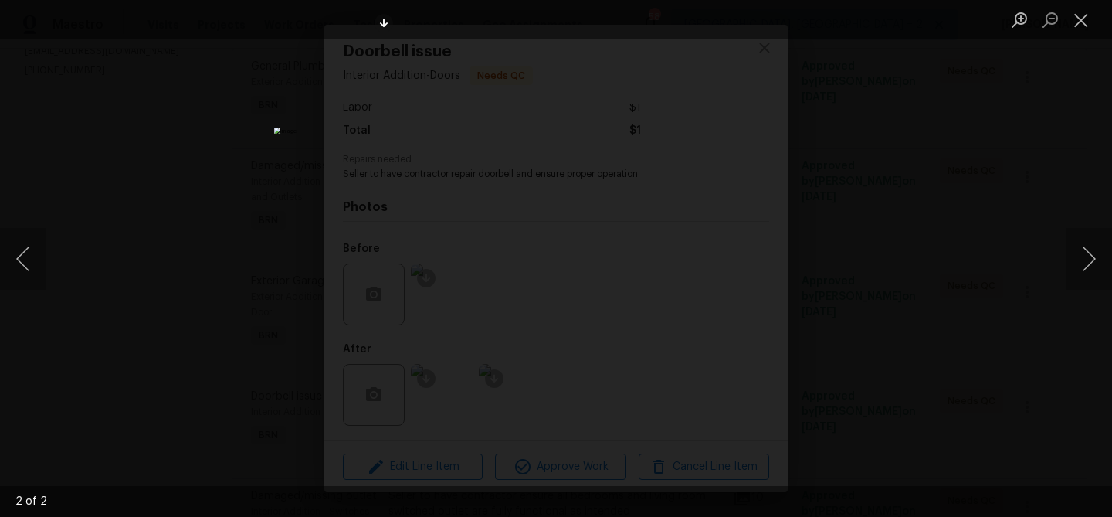
click at [214, 307] on div "Lightbox" at bounding box center [556, 258] width 1112 height 517
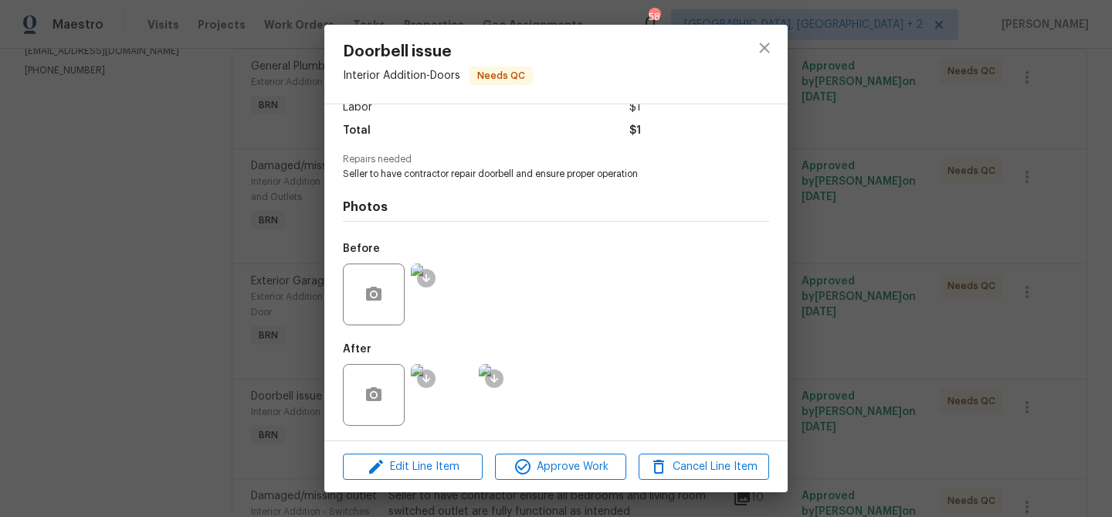
click at [249, 366] on div "Doorbell issue Interior Addition - Doors Needs QC Vendor CMBE Developers Accoun…" at bounding box center [556, 258] width 1112 height 517
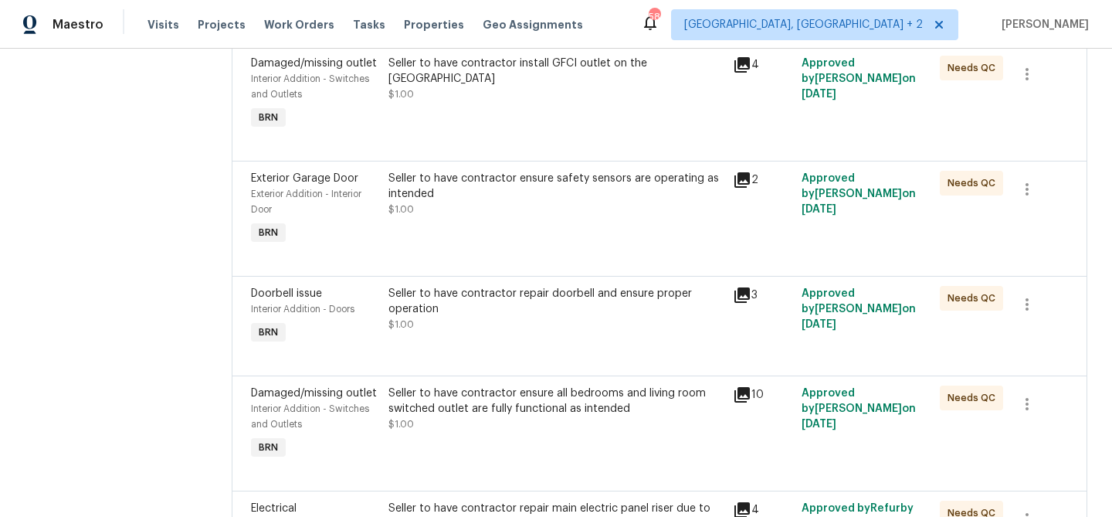
scroll to position [424, 0]
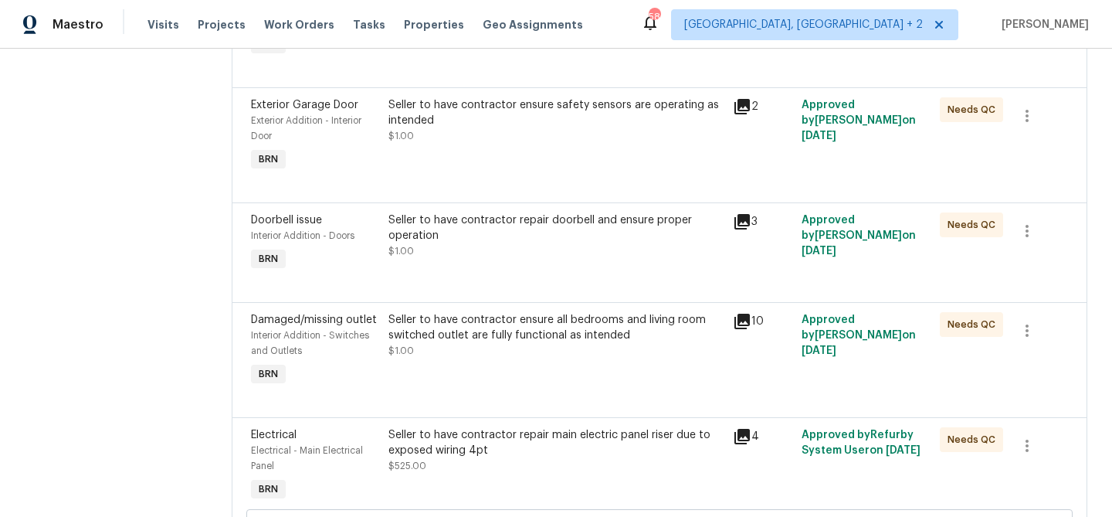
click at [473, 330] on div "Seller to have contractor ensure all bedrooms and living room switched outlet a…" at bounding box center [555, 327] width 335 height 31
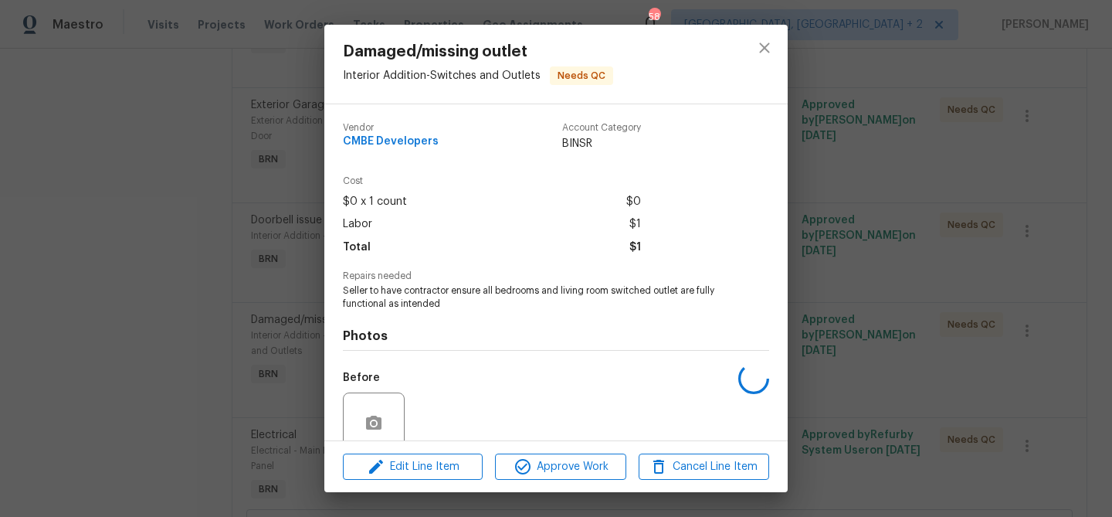
scroll to position [130, 0]
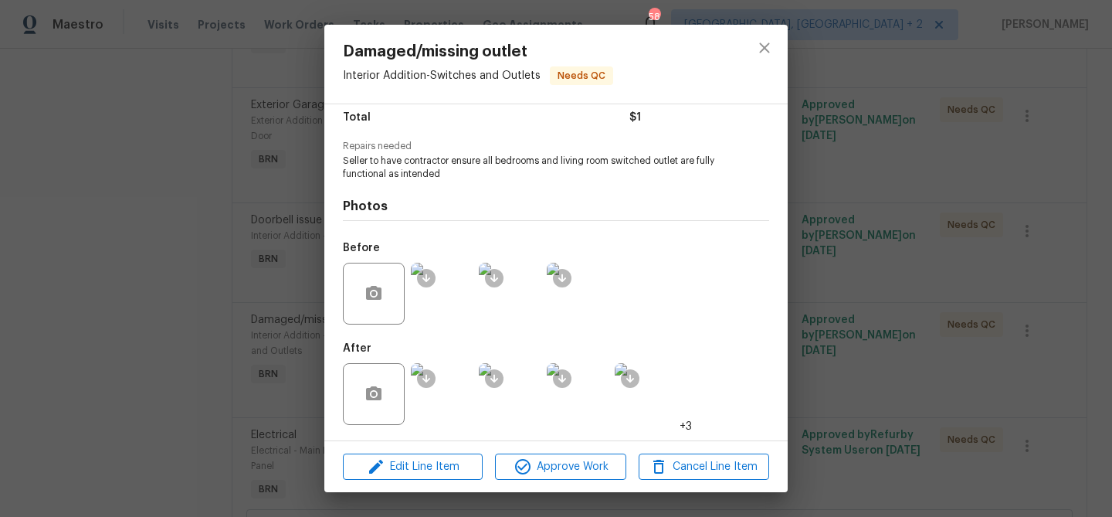
click at [449, 381] on img at bounding box center [442, 394] width 62 height 62
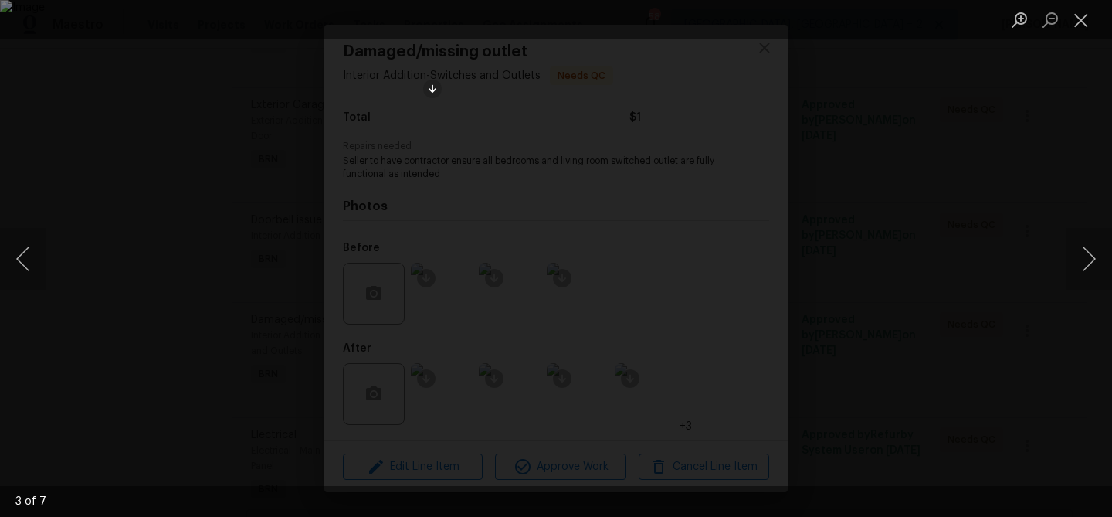
click at [195, 257] on div "Lightbox" at bounding box center [556, 258] width 1112 height 517
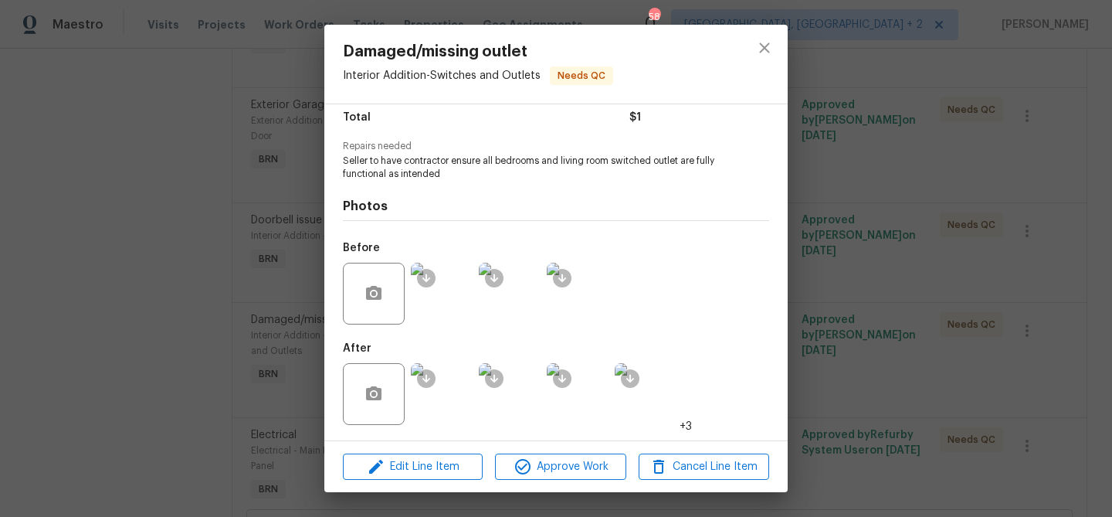
click at [452, 304] on img at bounding box center [442, 294] width 62 height 62
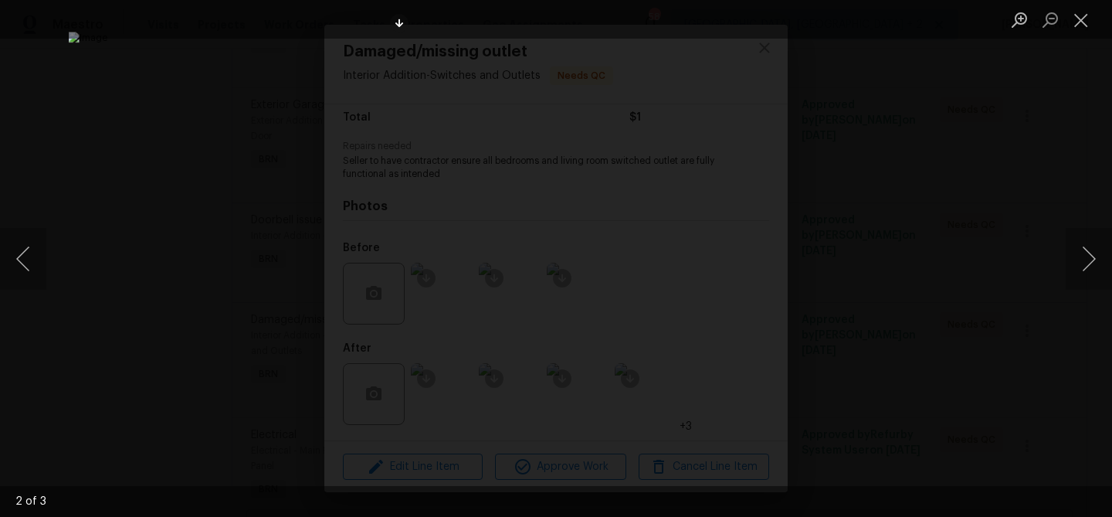
click at [184, 297] on div "Lightbox" at bounding box center [556, 258] width 1112 height 517
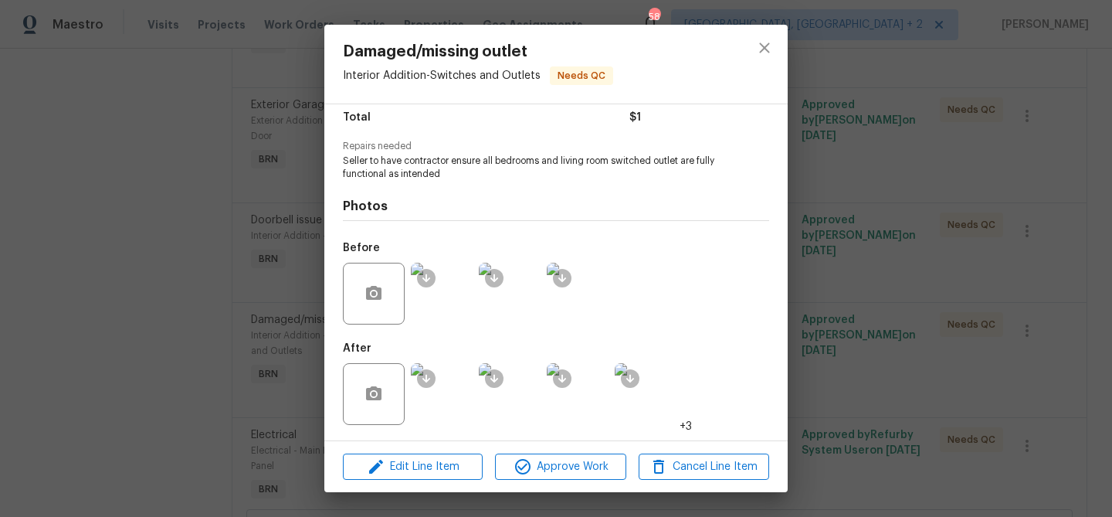
click at [446, 403] on img at bounding box center [442, 394] width 62 height 62
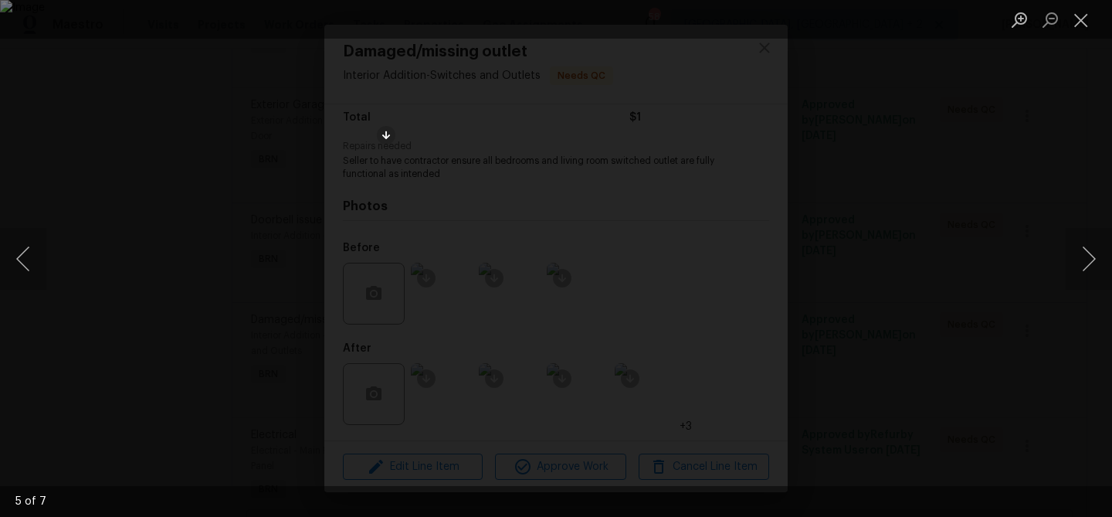
click at [116, 307] on div "Lightbox" at bounding box center [556, 258] width 1112 height 517
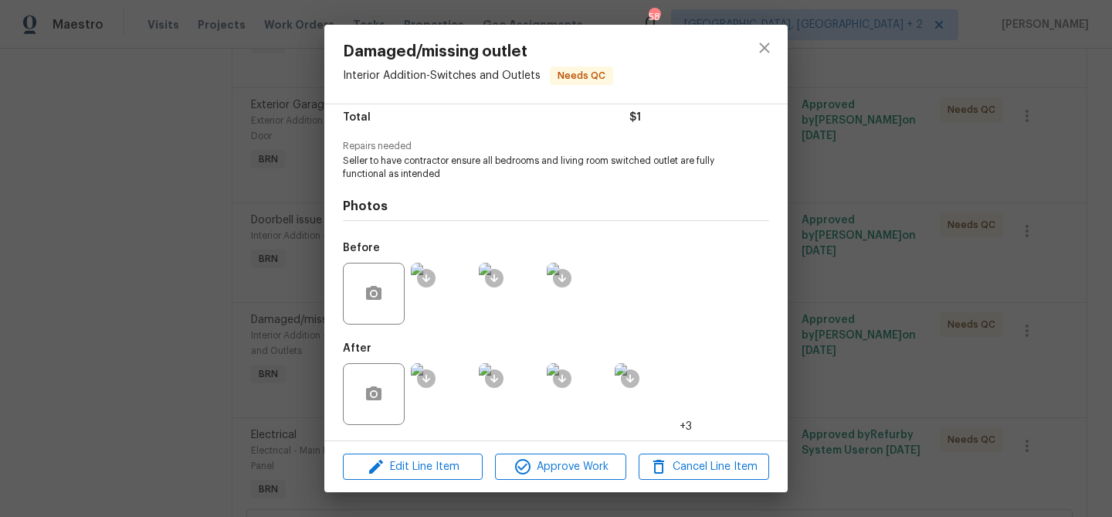
click at [161, 314] on div "Damaged/missing outlet Interior Addition - Switches and Outlets Needs QC Vendor…" at bounding box center [556, 258] width 1112 height 517
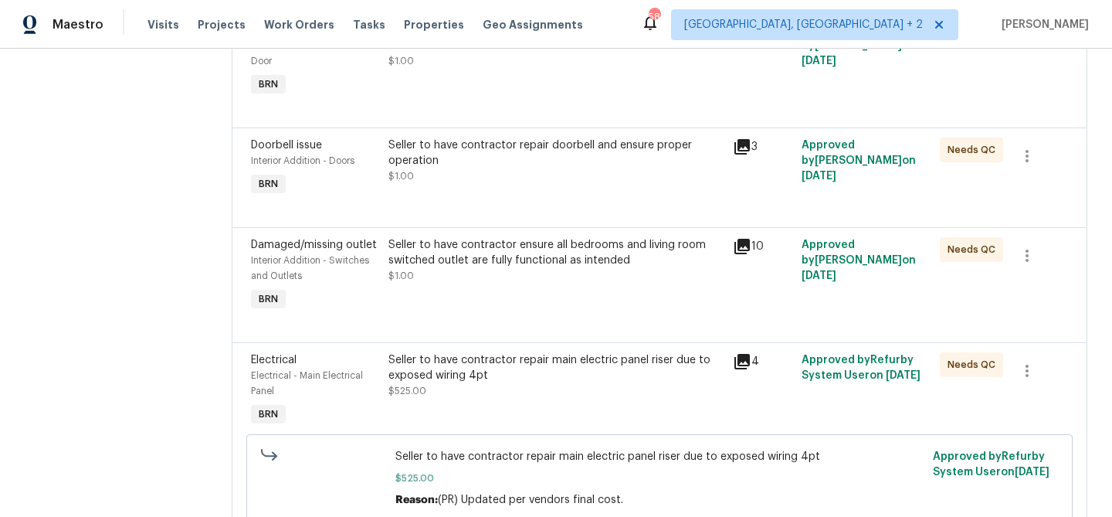
scroll to position [574, 0]
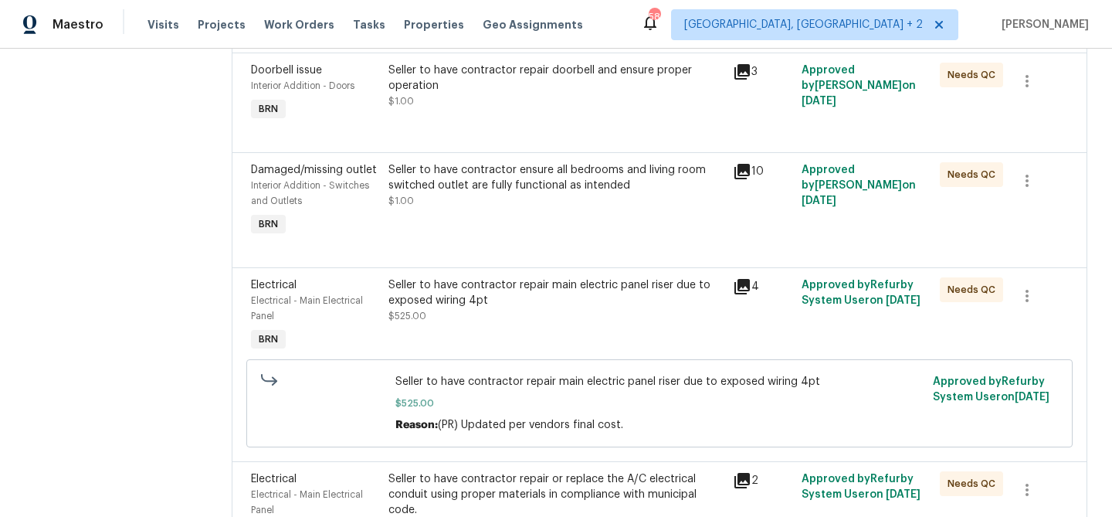
click at [449, 327] on div "Seller to have contractor repair main electric panel riser due to exposed wirin…" at bounding box center [556, 316] width 344 height 86
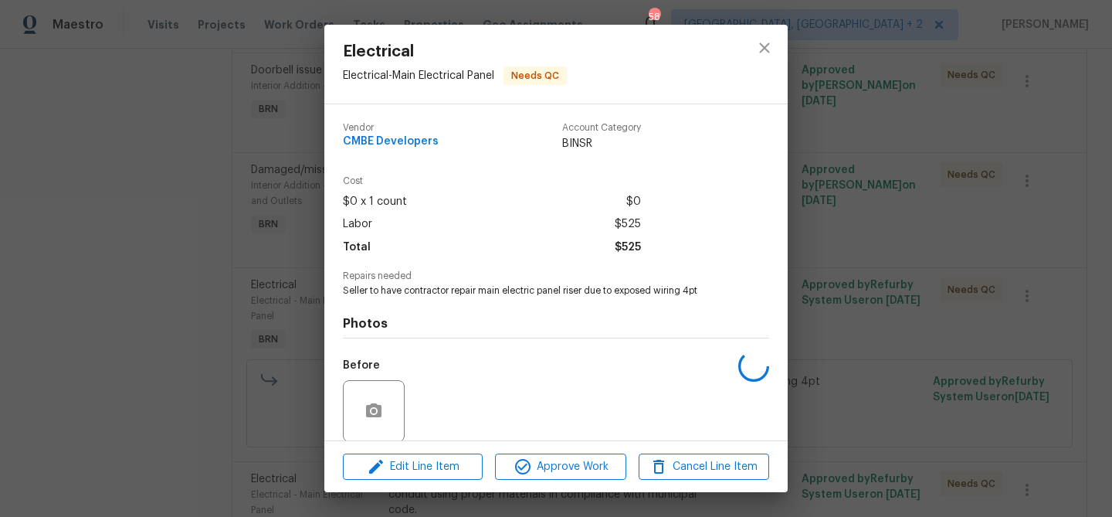
scroll to position [117, 0]
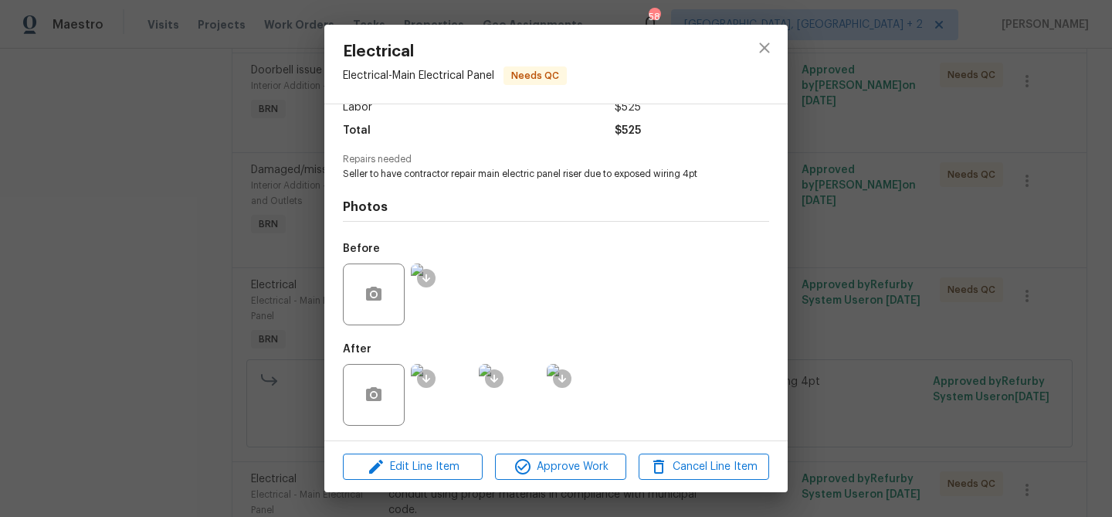
click at [457, 388] on img at bounding box center [442, 395] width 62 height 62
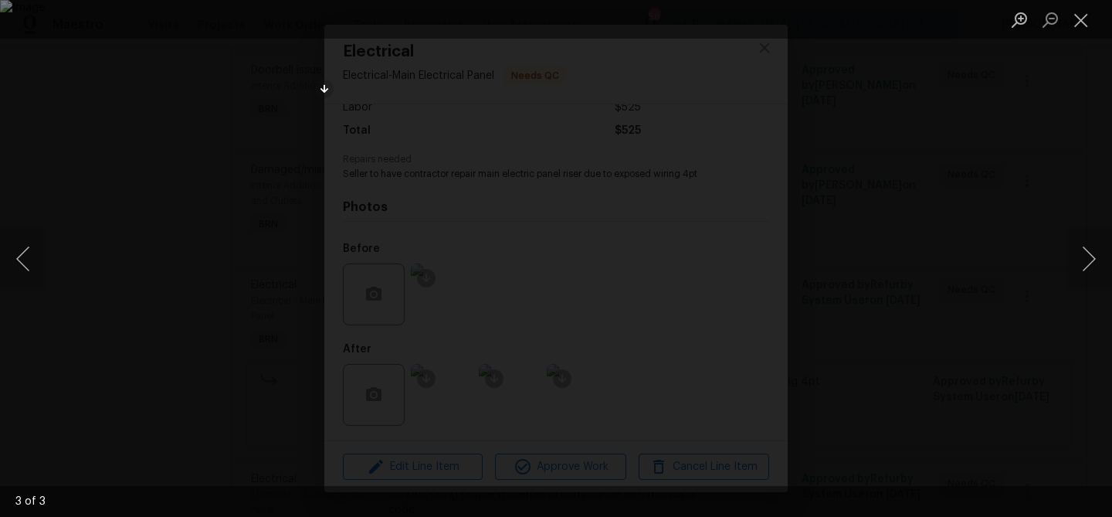
click at [189, 257] on div "Lightbox" at bounding box center [556, 258] width 1112 height 517
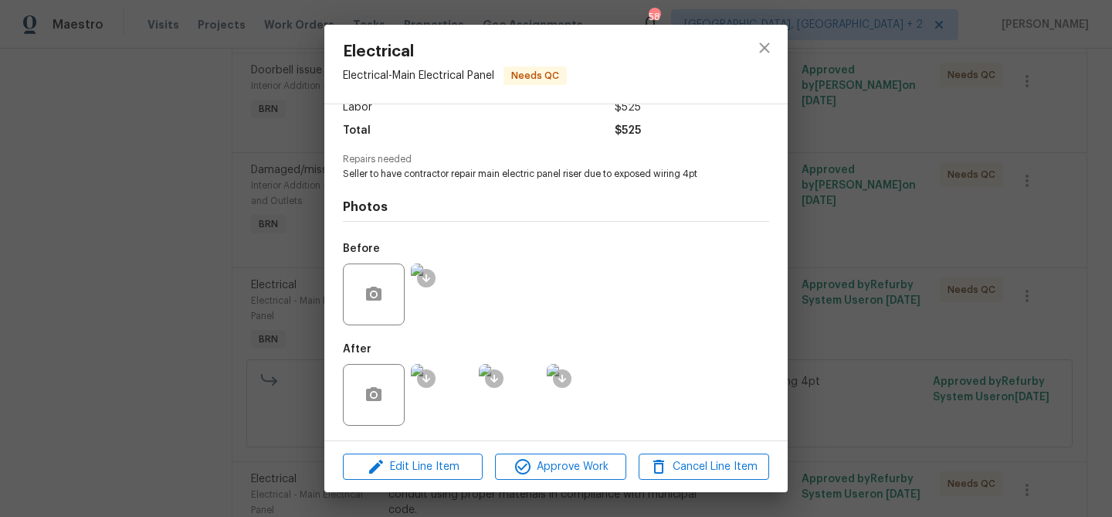
click at [233, 279] on div "Electrical Electrical - Main Electrical Panel Needs QC Vendor CMBE Developers A…" at bounding box center [556, 258] width 1112 height 517
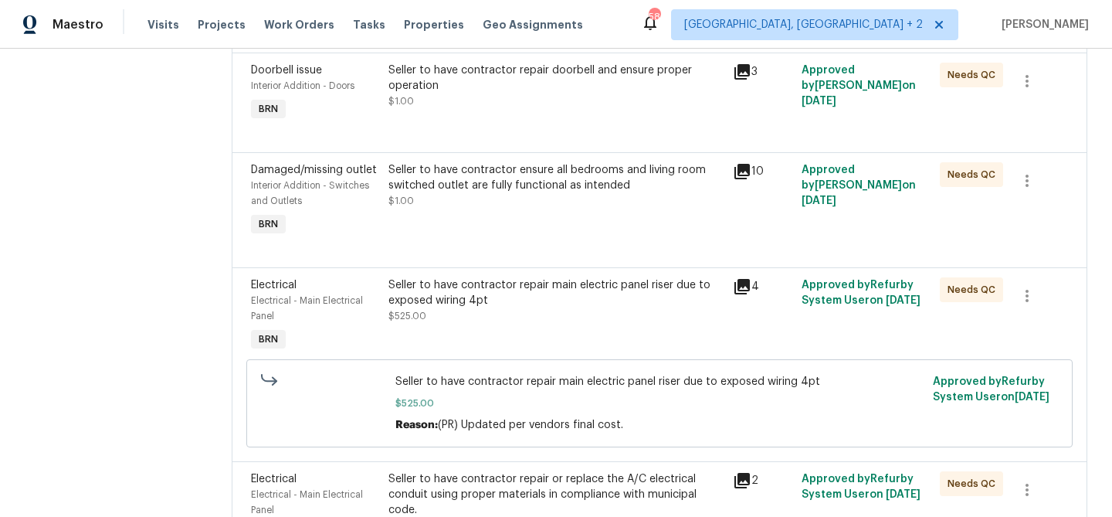
scroll to position [693, 0]
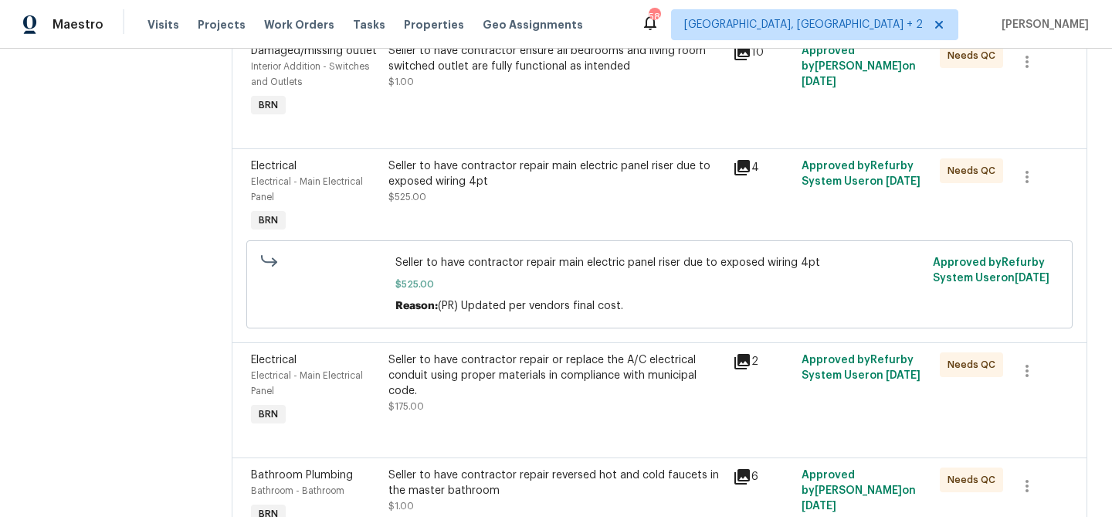
click at [469, 364] on div "Seller to have contractor repair or replace the A/C electrical conduit using pr…" at bounding box center [555, 375] width 335 height 46
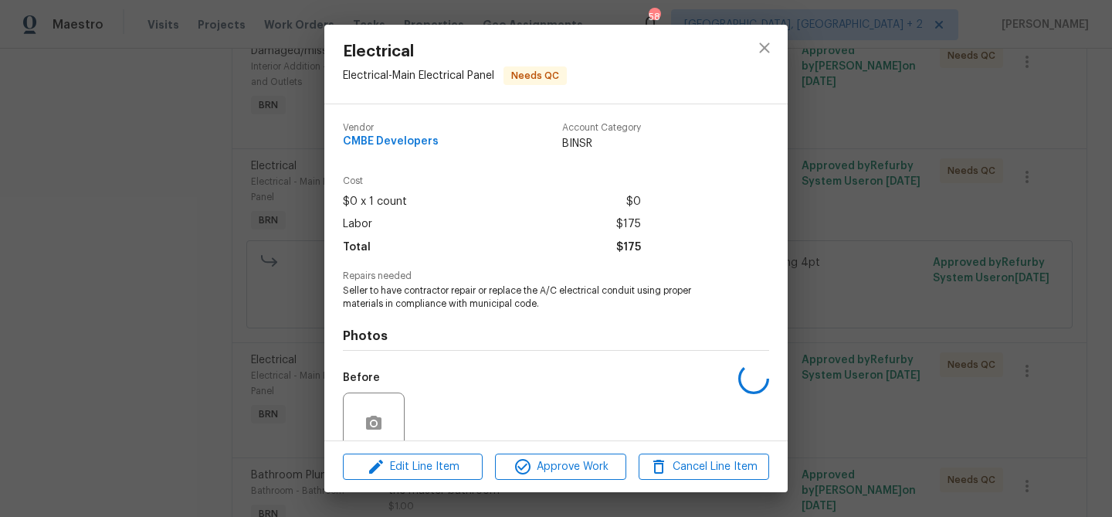
scroll to position [130, 0]
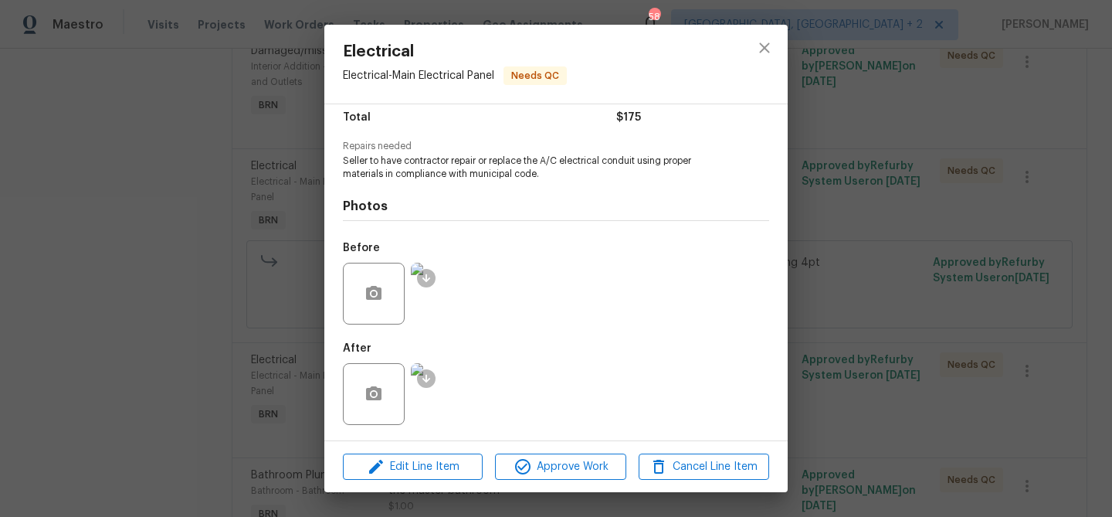
click at [447, 394] on img at bounding box center [442, 394] width 62 height 62
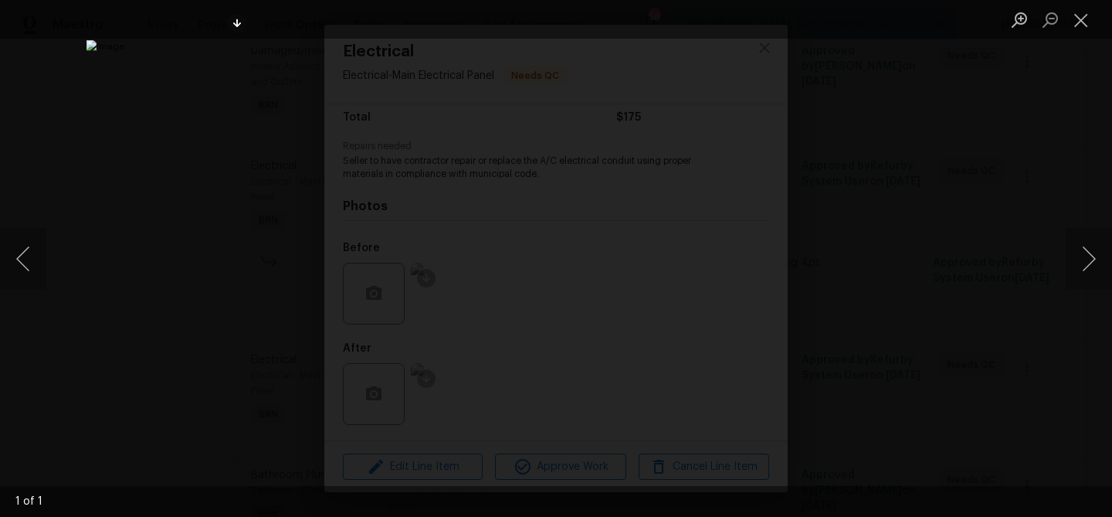
click at [120, 276] on div "Lightbox" at bounding box center [556, 258] width 1112 height 517
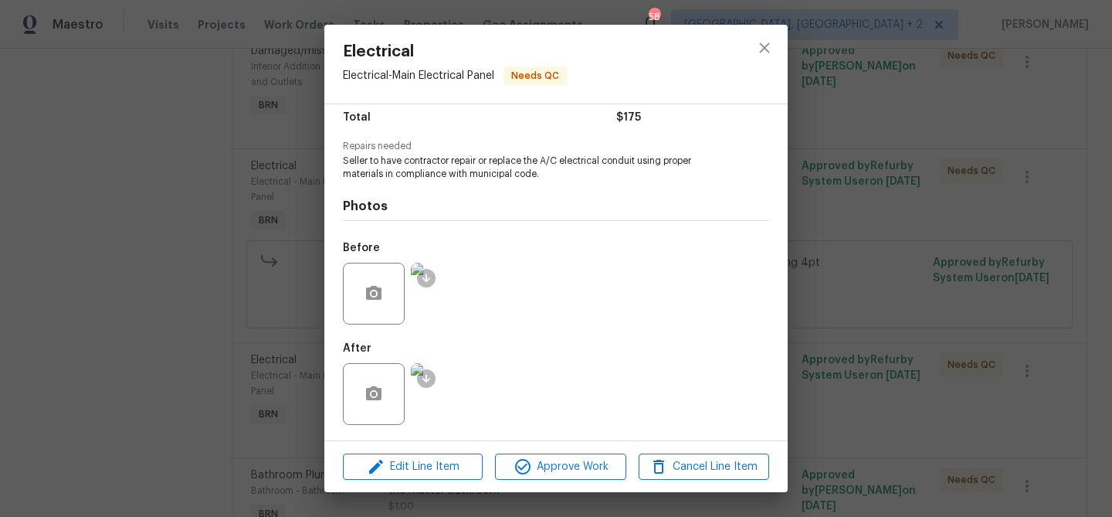
click at [120, 276] on div "Electrical Electrical - Main Electrical Panel Needs QC Vendor CMBE Developers A…" at bounding box center [556, 258] width 1112 height 517
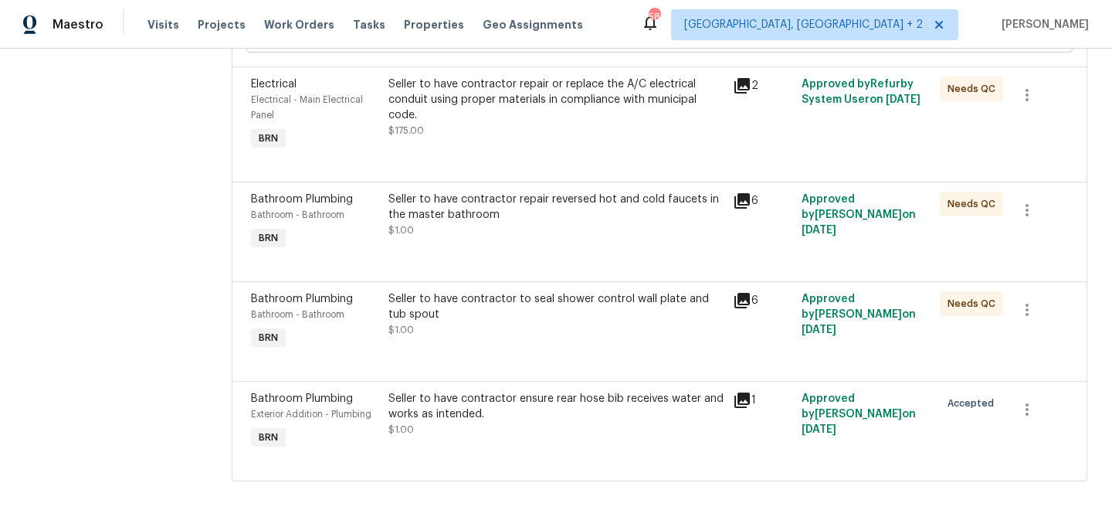
scroll to position [982, 0]
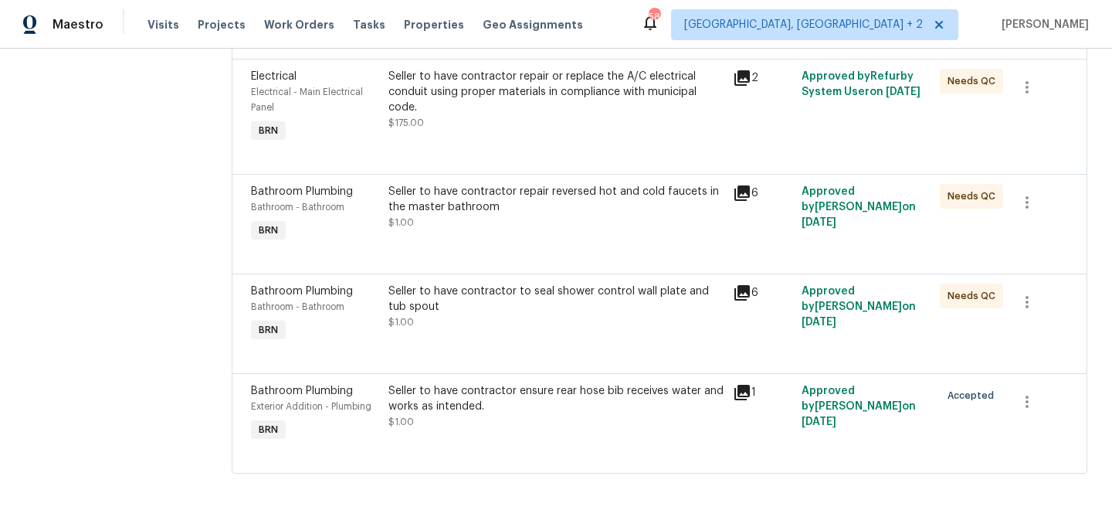
click at [477, 345] on div at bounding box center [659, 354] width 817 height 19
click at [455, 324] on div "Seller to have contractor to seal shower control wall plate and tub spout $1.00" at bounding box center [555, 306] width 335 height 46
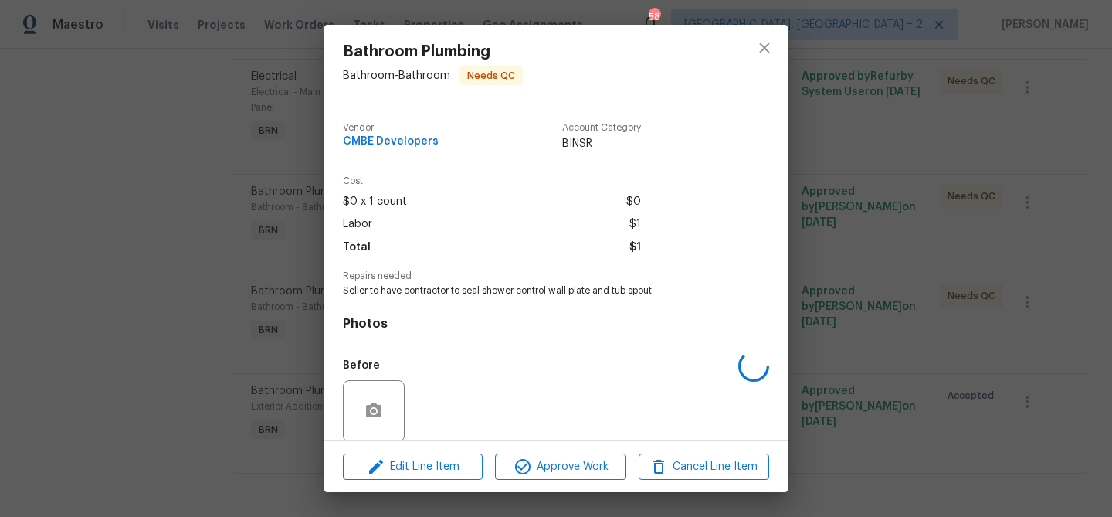
scroll to position [117, 0]
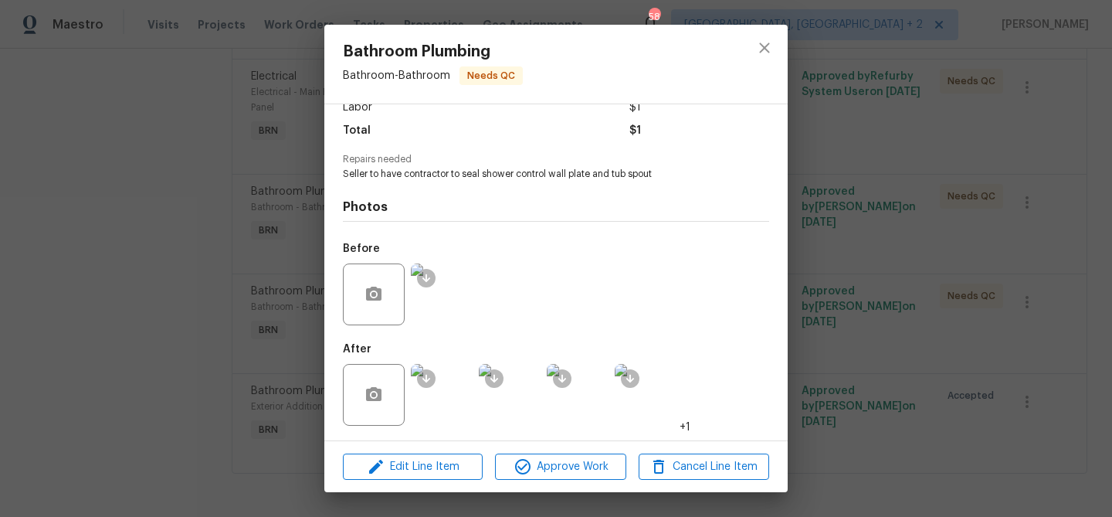
click at [197, 291] on div "Bathroom Plumbing Bathroom - Bathroom Needs QC Vendor CMBE Developers Account C…" at bounding box center [556, 258] width 1112 height 517
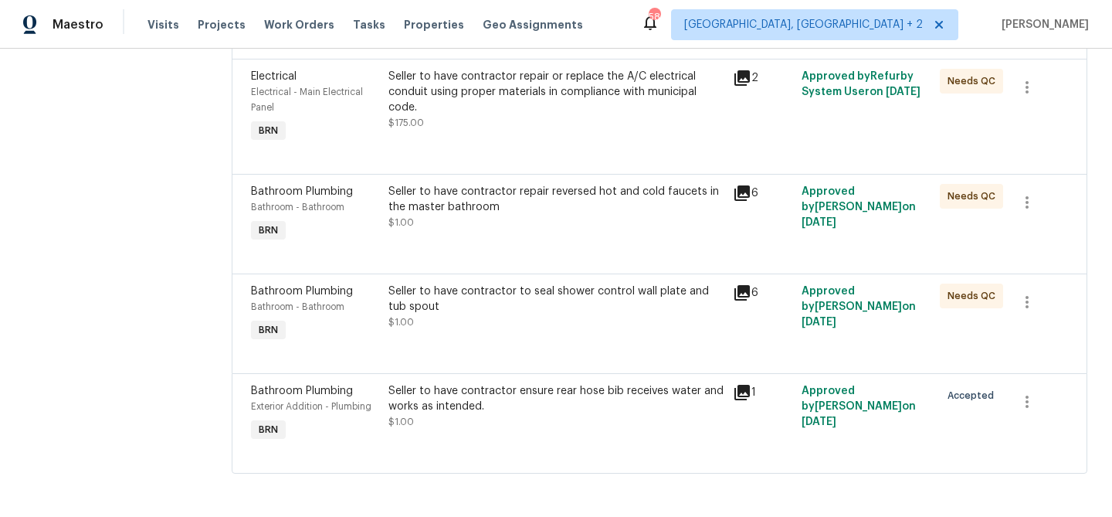
click at [513, 401] on div "Seller to have contractor ensure rear hose bib receives water and works as inte…" at bounding box center [555, 398] width 335 height 31
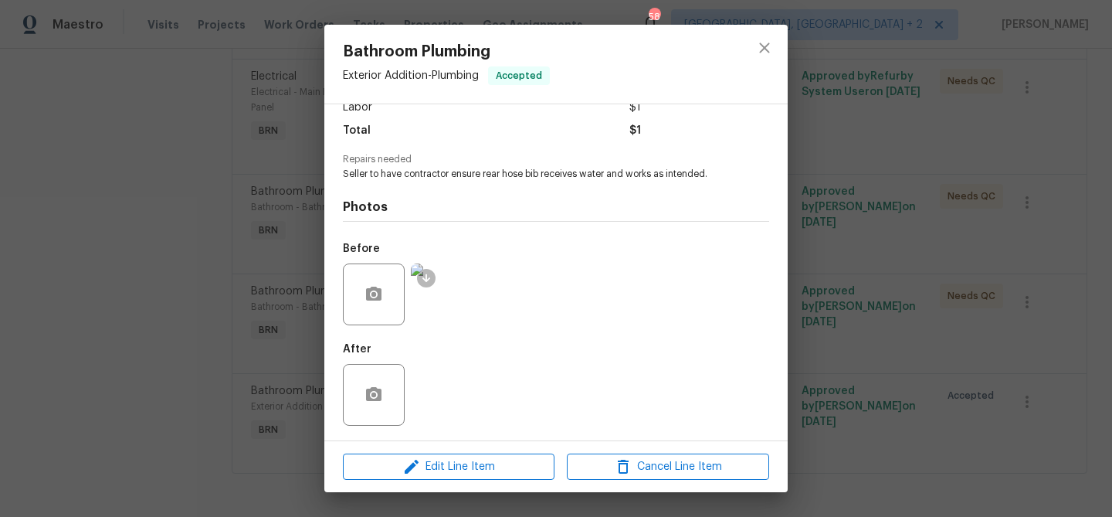
click at [215, 330] on div "Bathroom Plumbing Exterior Addition - Plumbing Accepted Vendor CMBE Developers …" at bounding box center [556, 258] width 1112 height 517
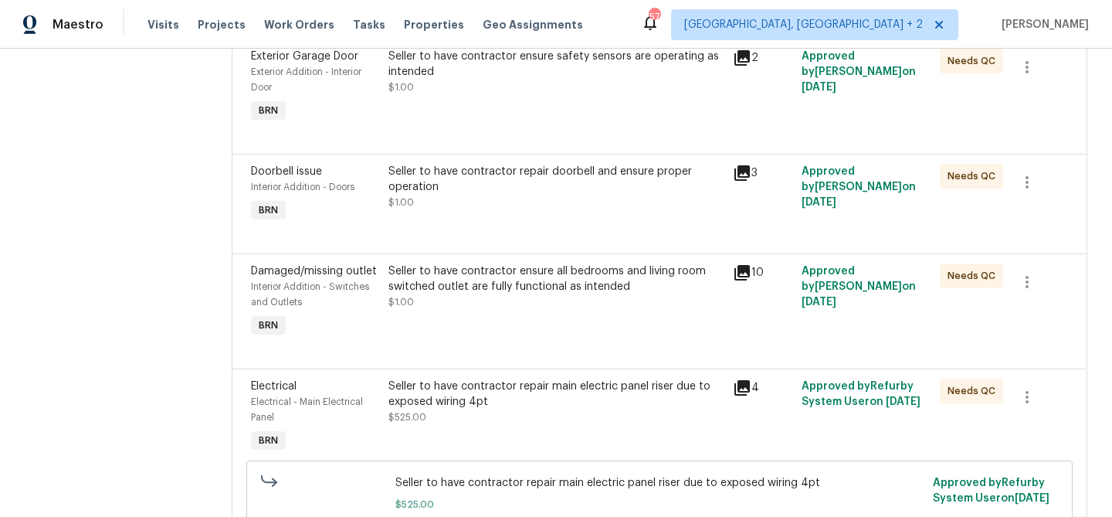
scroll to position [432, 0]
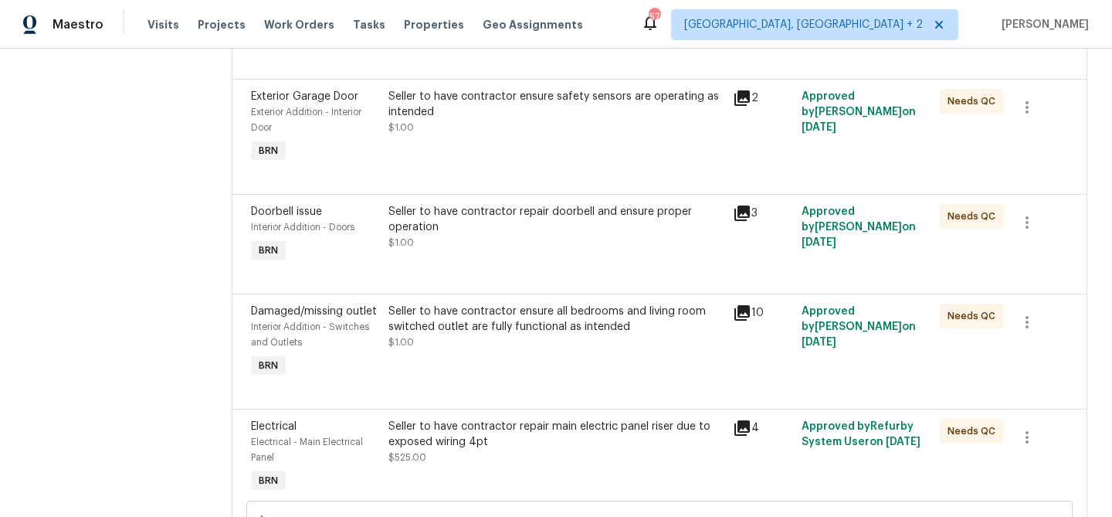
click at [437, 232] on div "Seller to have contractor repair doorbell and ensure proper operation" at bounding box center [555, 219] width 335 height 31
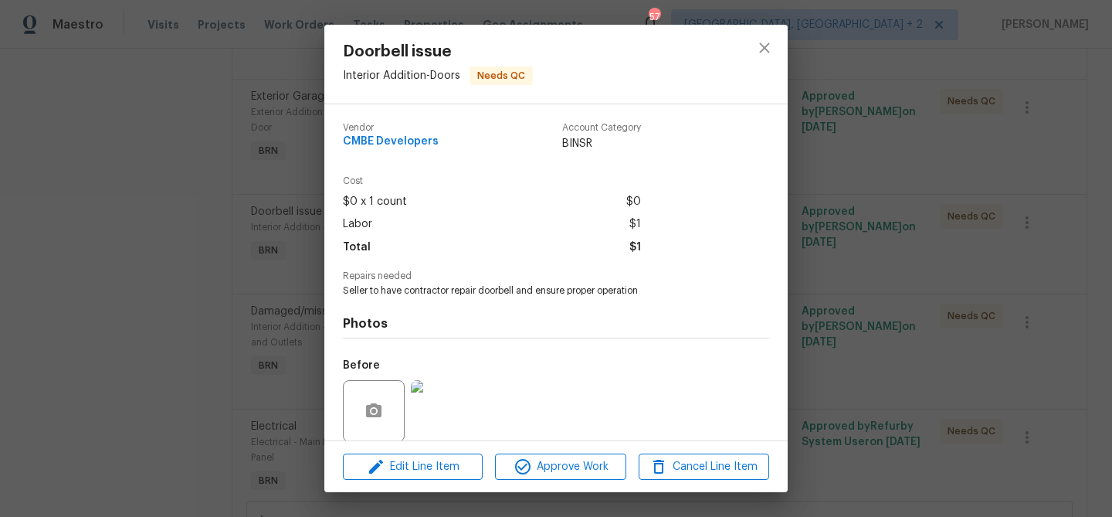
scroll to position [117, 0]
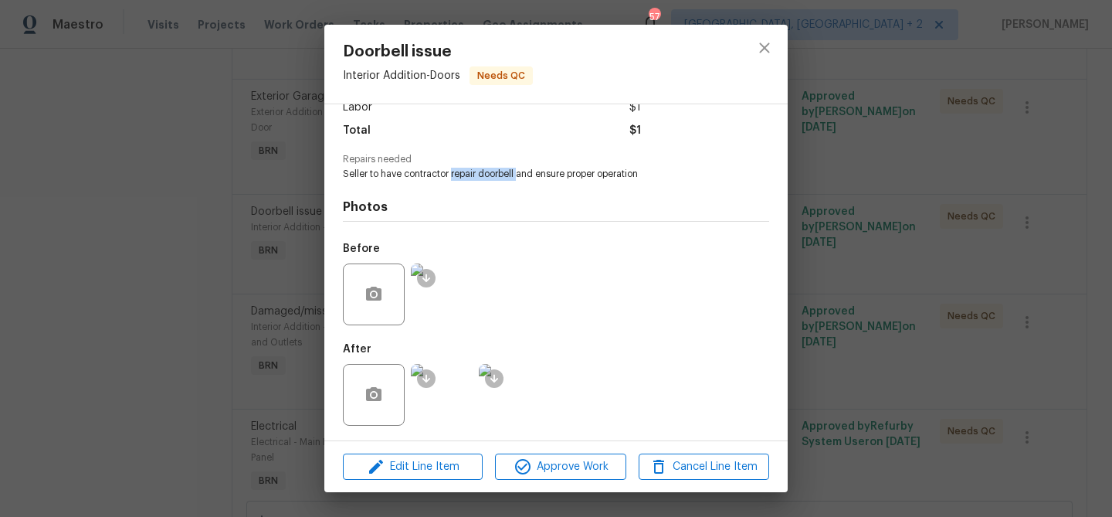
drag, startPoint x: 452, startPoint y: 176, endPoint x: 519, endPoint y: 176, distance: 66.4
click at [519, 176] on span "Seller to have contractor repair doorbell and ensure proper operation" at bounding box center [535, 174] width 384 height 13
copy span "repair doorbell"
click at [124, 258] on div "Doorbell issue Interior Addition - Doors Needs QC Vendor CMBE Developers Accoun…" at bounding box center [556, 258] width 1112 height 517
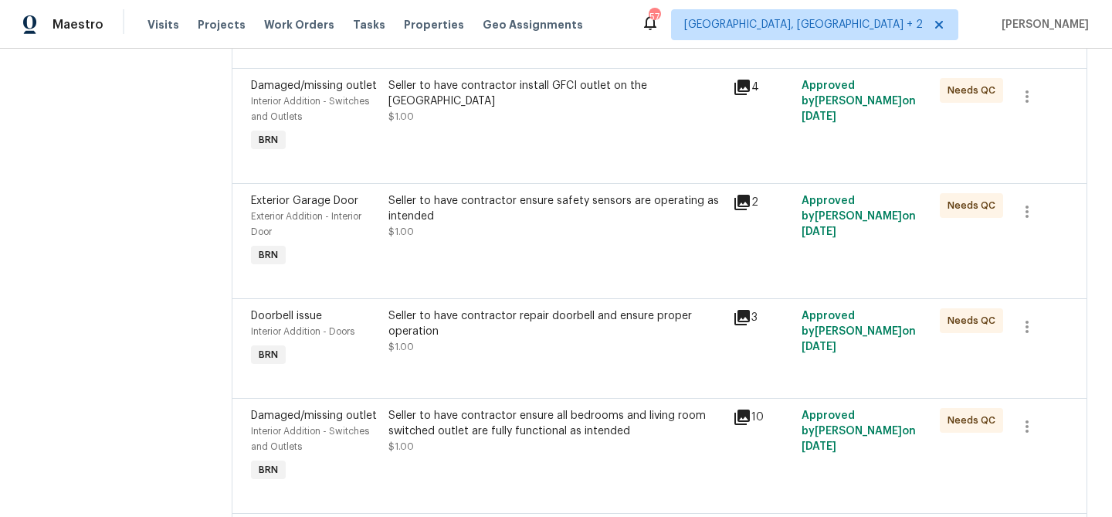
scroll to position [317, 0]
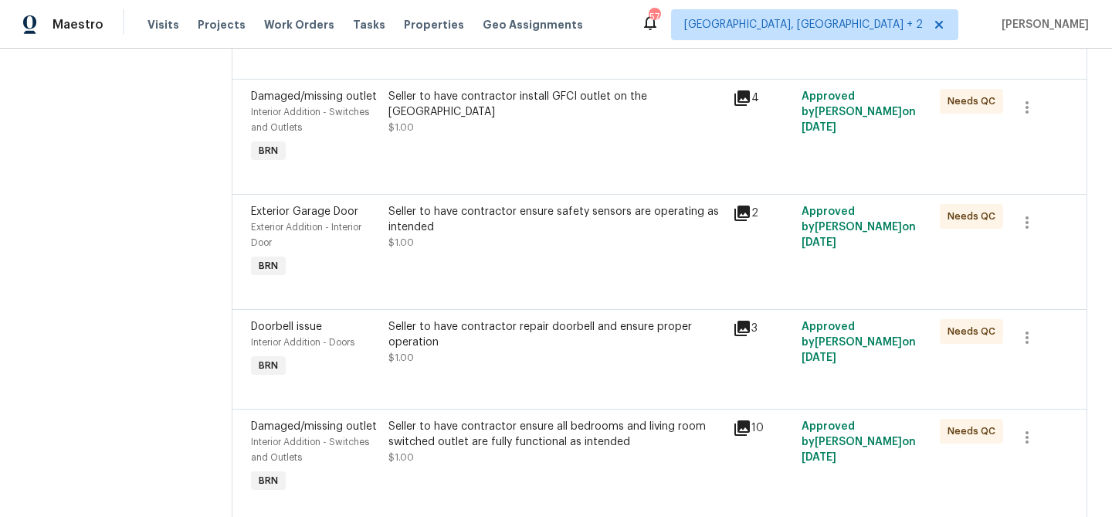
click at [434, 234] on div "Seller to have contractor ensure safety sensors are operating as intended" at bounding box center [555, 219] width 335 height 31
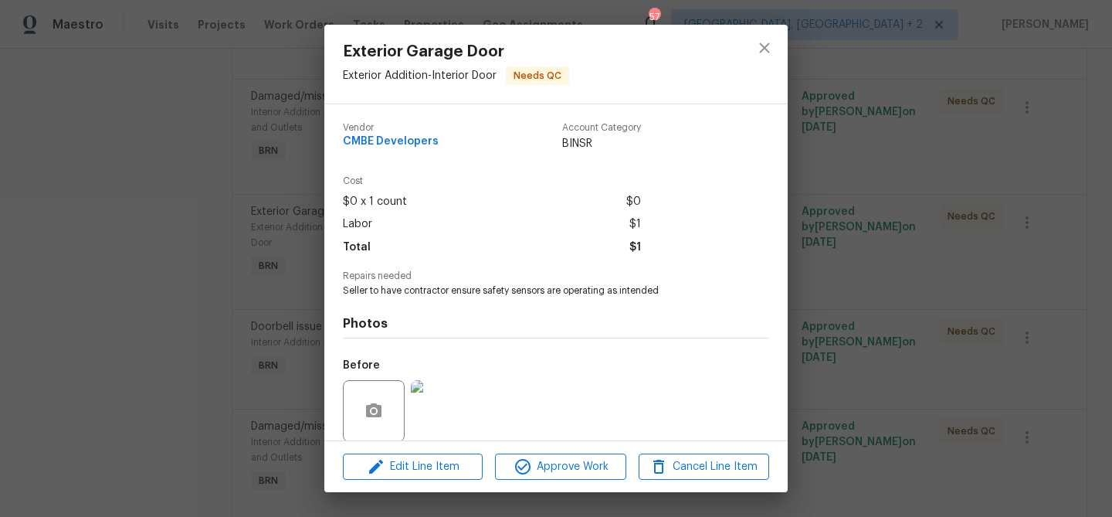
scroll to position [117, 0]
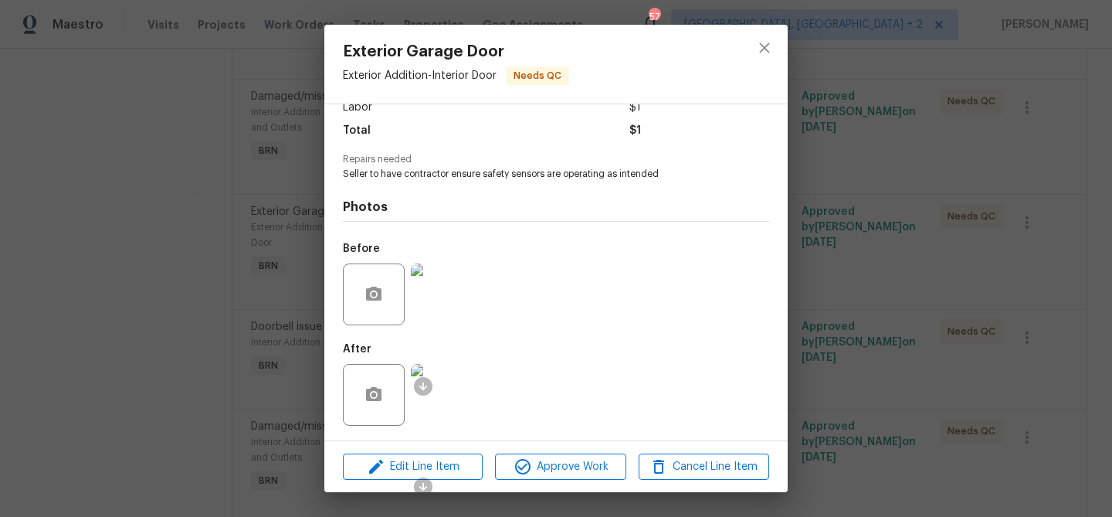
click at [453, 388] on img at bounding box center [442, 395] width 62 height 62
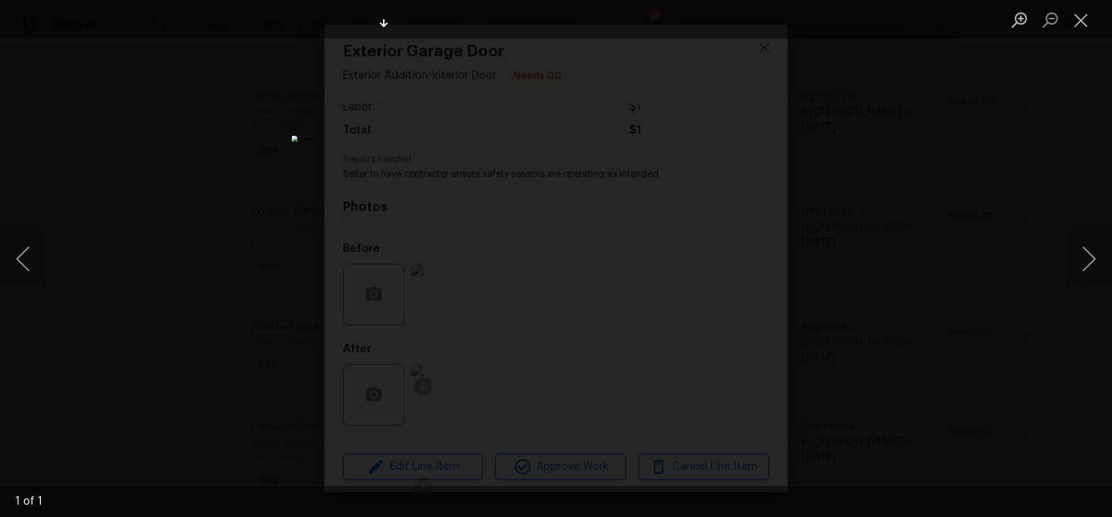
click at [162, 245] on div "Lightbox" at bounding box center [556, 258] width 1112 height 517
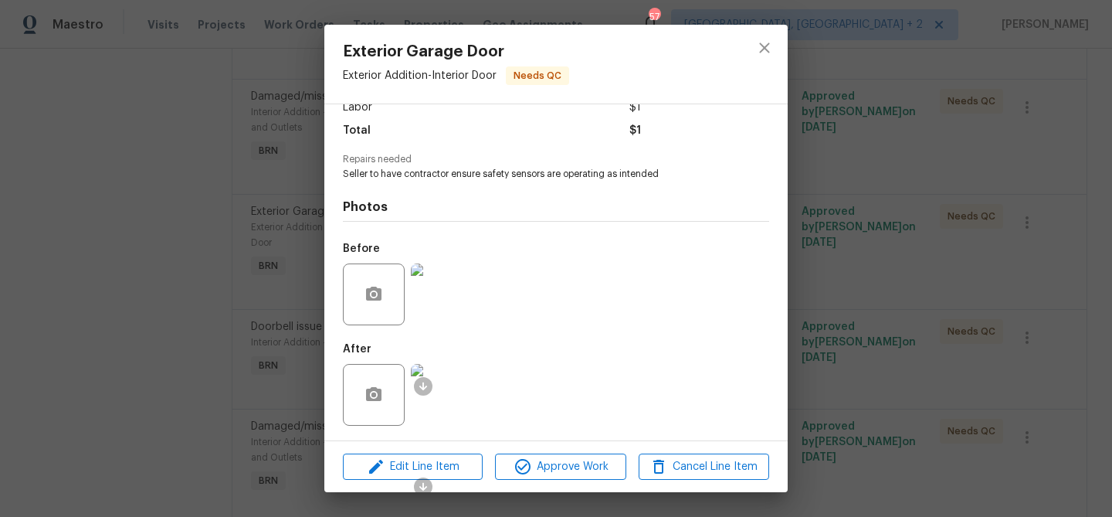
click at [211, 222] on div "Exterior Garage Door Exterior Addition - Interior Door Needs QC Vendor CMBE Dev…" at bounding box center [556, 258] width 1112 height 517
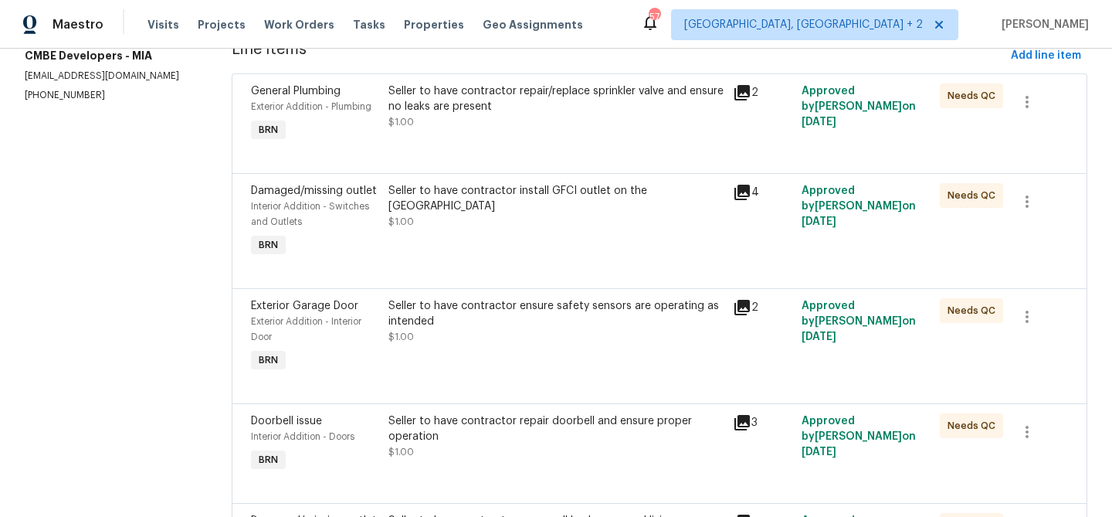
scroll to position [283, 0]
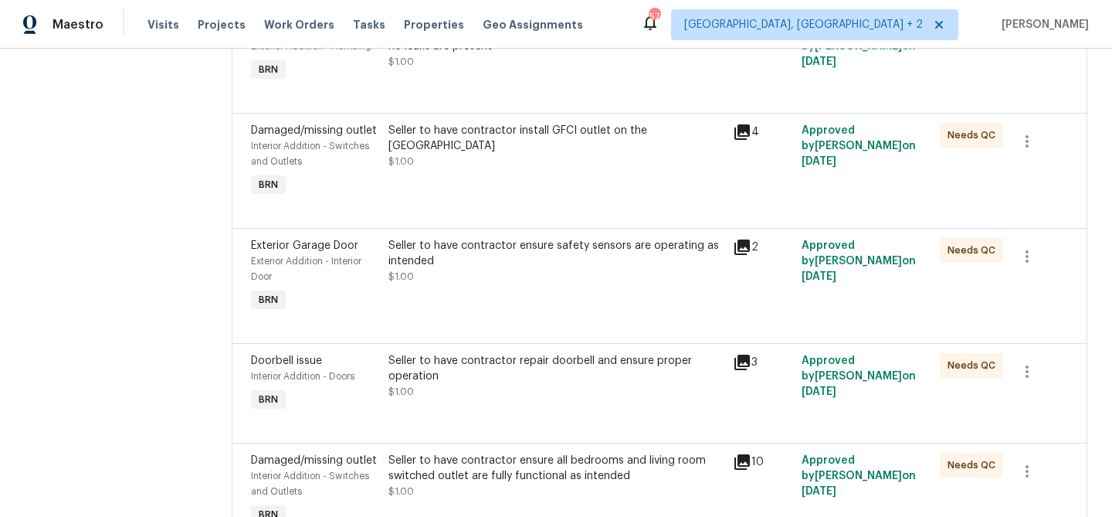
click at [459, 277] on div "Seller to have contractor ensure safety sensors are operating as intended $1.00" at bounding box center [555, 261] width 335 height 46
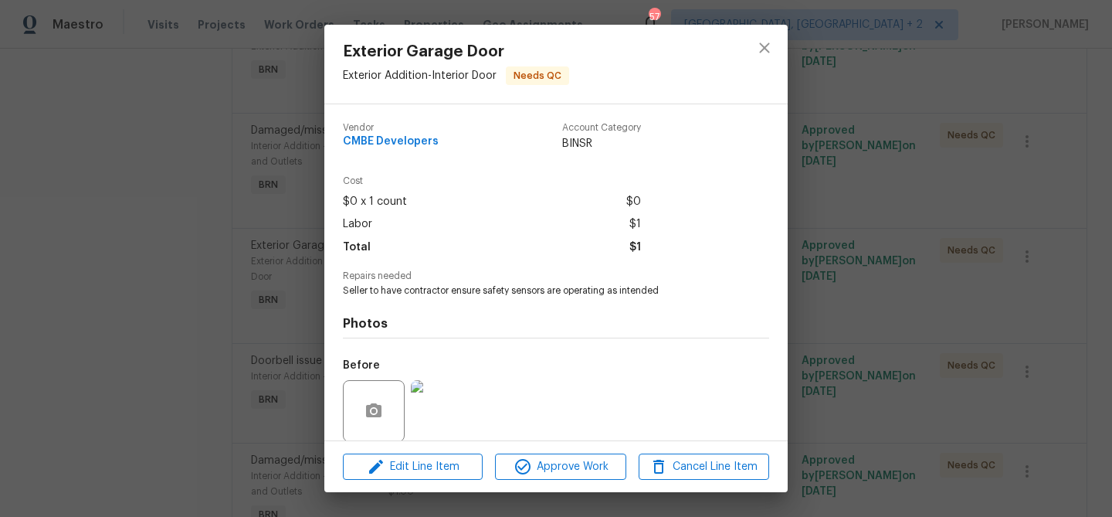
scroll to position [117, 0]
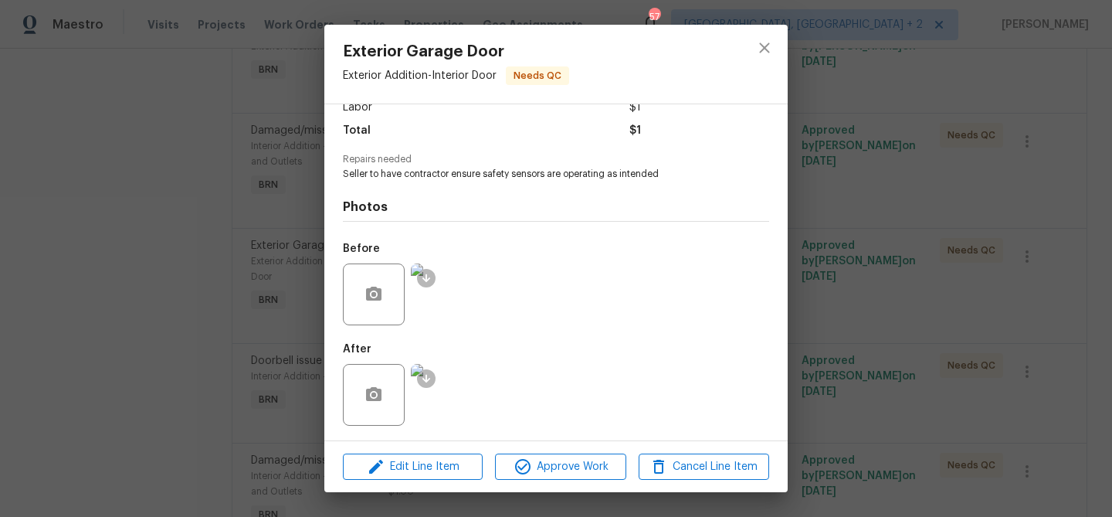
click at [233, 283] on div "Exterior Garage Door Exterior Addition - Interior Door Needs QC Vendor CMBE Dev…" at bounding box center [556, 258] width 1112 height 517
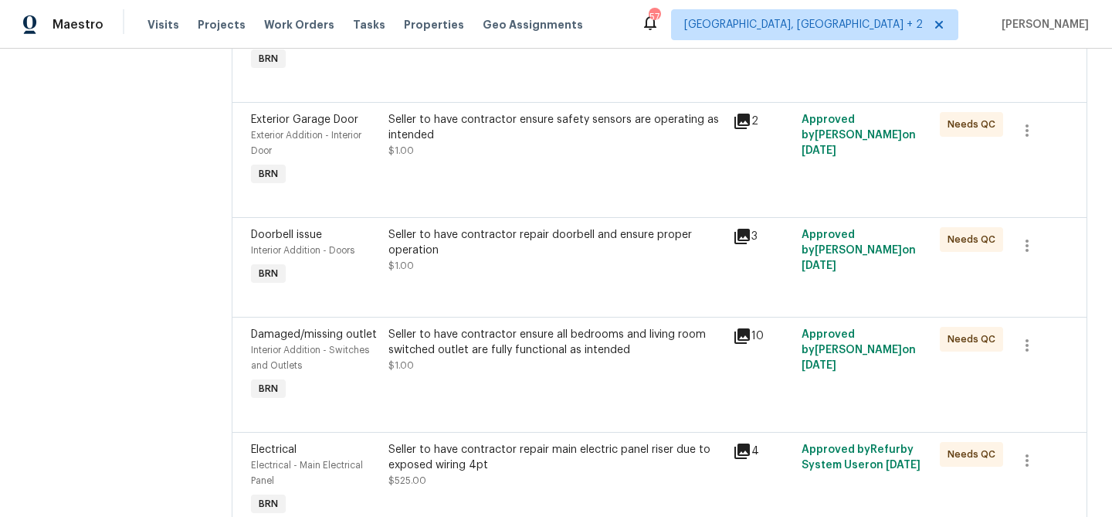
scroll to position [417, 0]
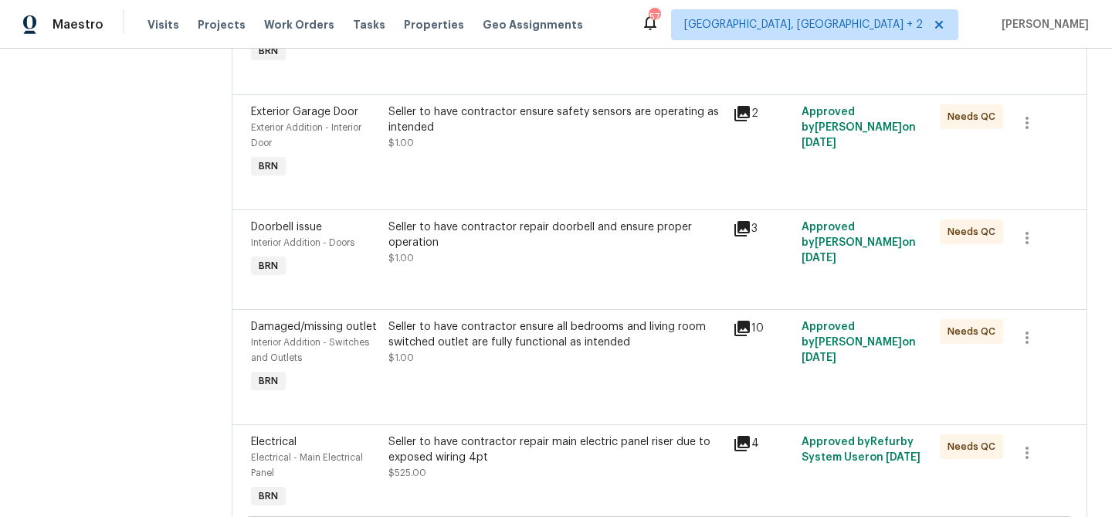
click at [429, 344] on div "Seller to have contractor ensure all bedrooms and living room switched outlet a…" at bounding box center [555, 334] width 335 height 31
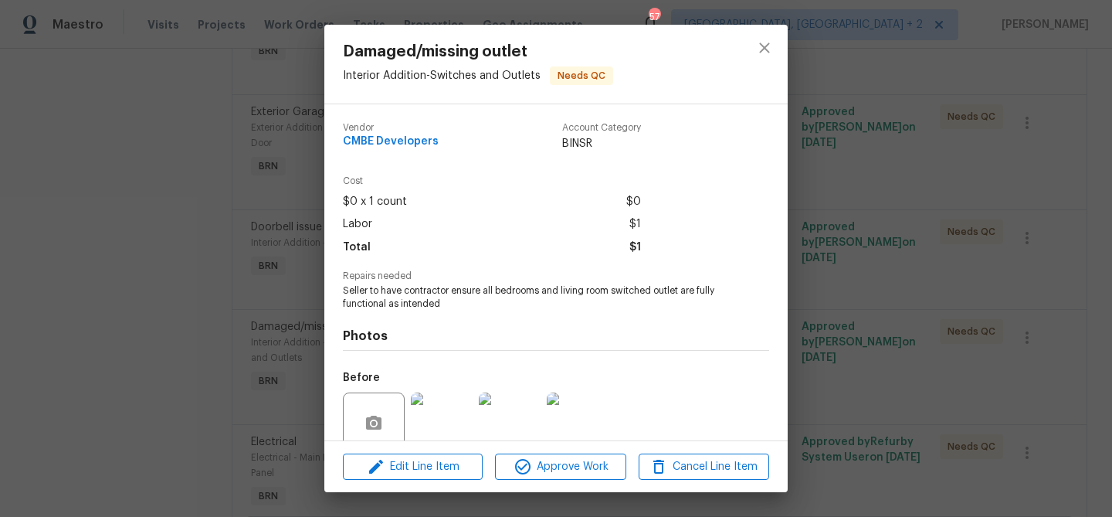
scroll to position [130, 0]
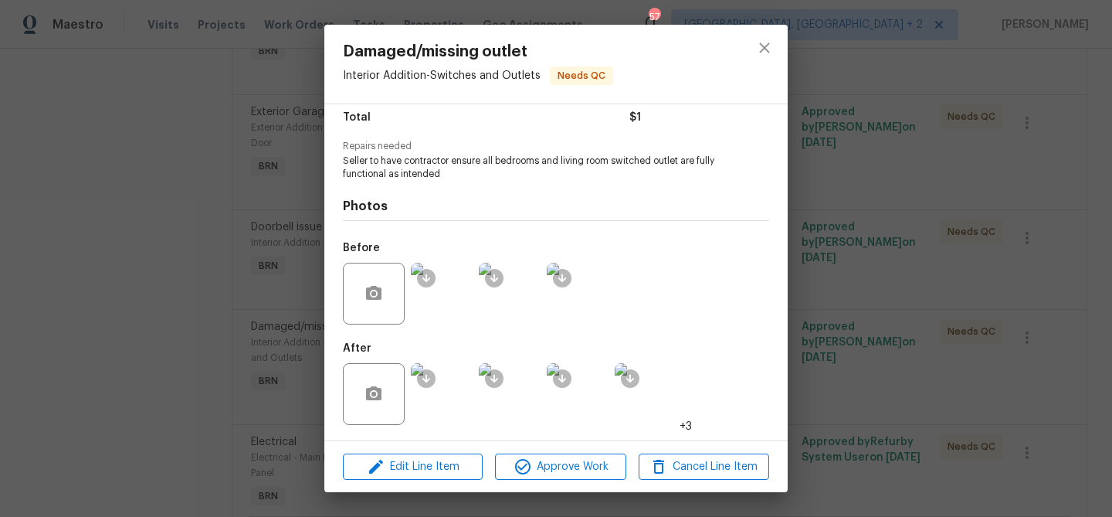
click at [429, 326] on div at bounding box center [442, 293] width 68 height 80
click at [478, 410] on div at bounding box center [510, 394] width 68 height 80
click at [448, 405] on img at bounding box center [442, 394] width 62 height 62
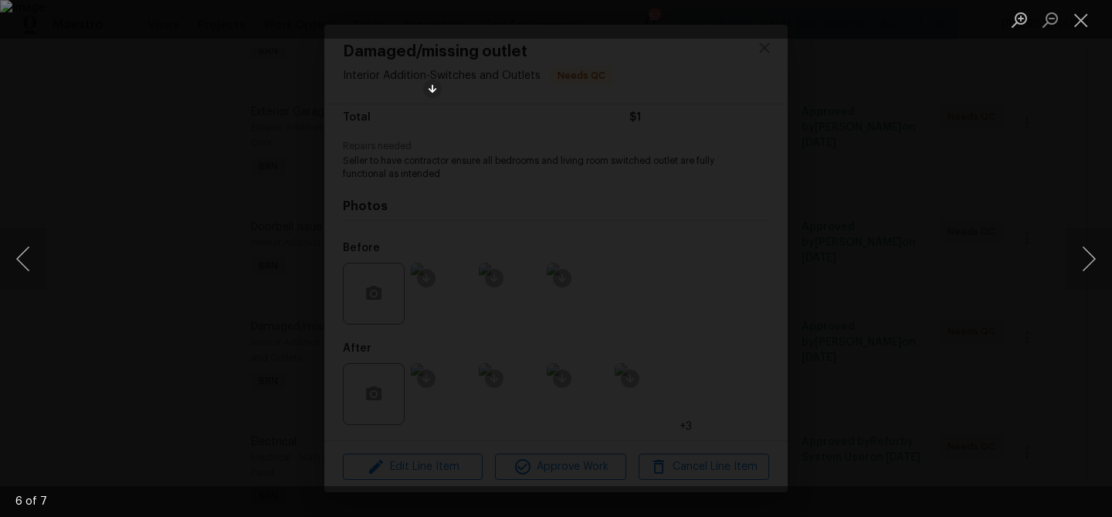
click at [155, 265] on div "Lightbox" at bounding box center [556, 258] width 1112 height 517
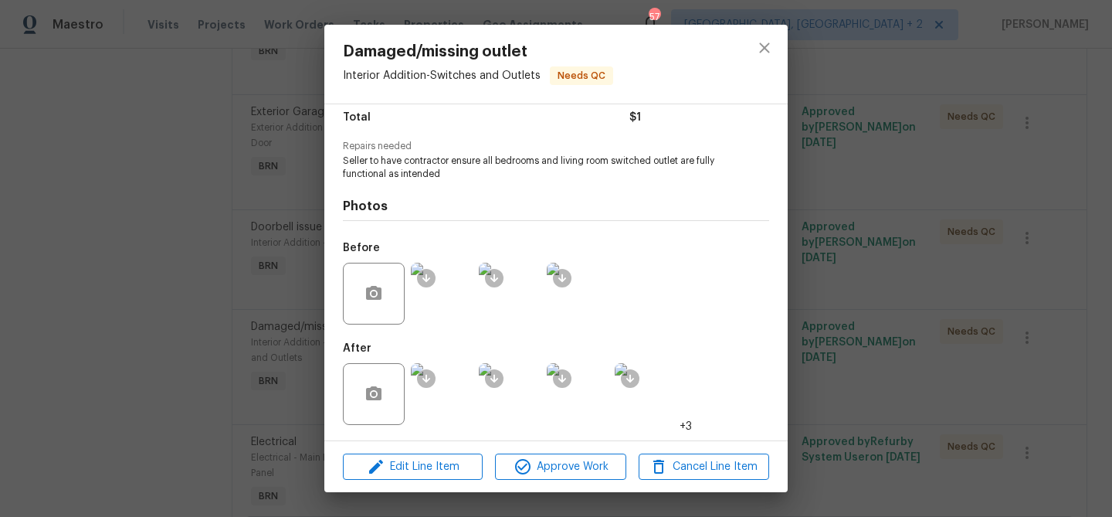
click at [215, 279] on div "Damaged/missing outlet Interior Addition - Switches and Outlets Needs QC Vendor…" at bounding box center [556, 258] width 1112 height 517
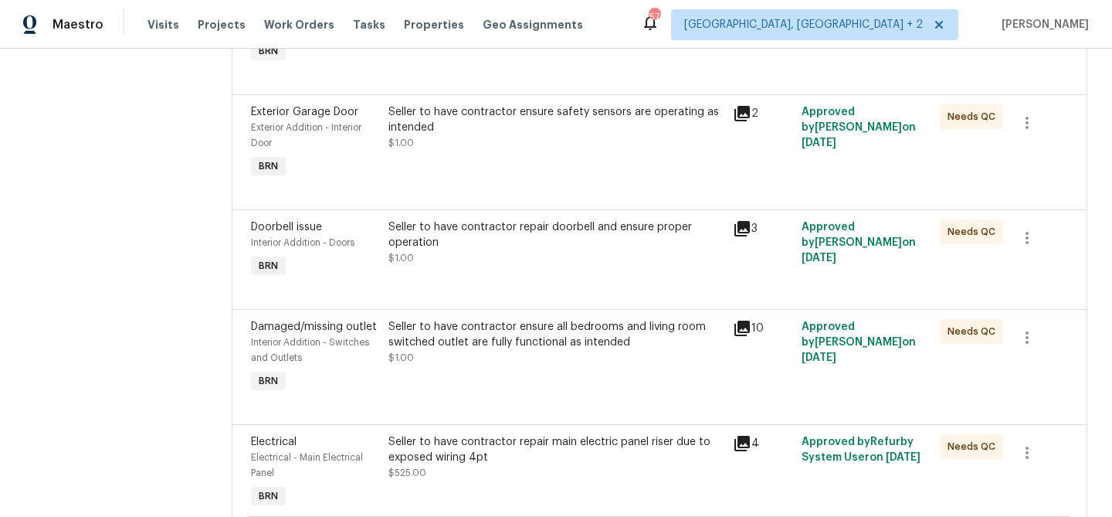
click at [471, 359] on div "Seller to have contractor ensure all bedrooms and living room switched outlet a…" at bounding box center [555, 342] width 335 height 46
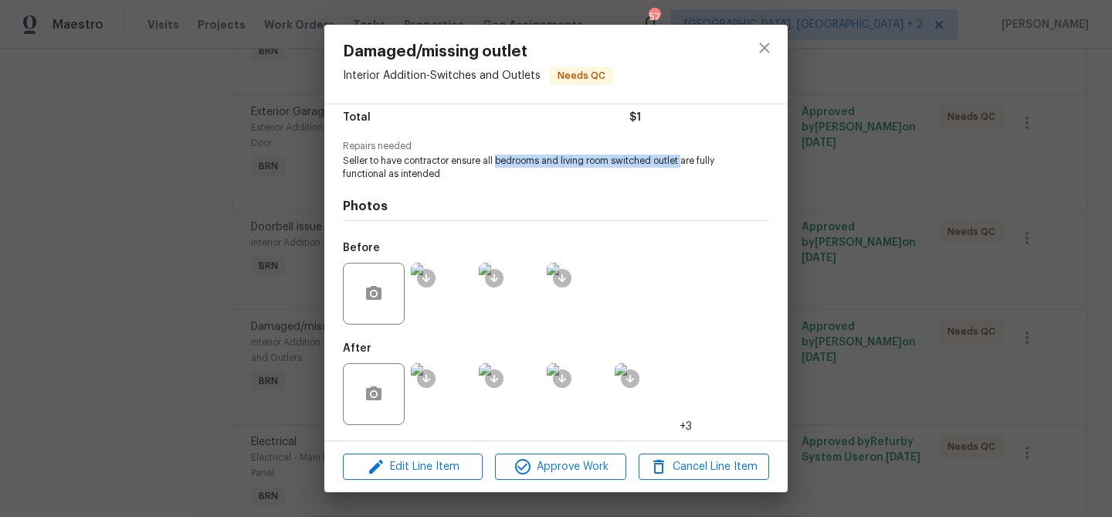
drag, startPoint x: 499, startPoint y: 159, endPoint x: 682, endPoint y: 160, distance: 183.0
click at [682, 160] on span "Seller to have contractor ensure all bedrooms and living room switched outlet a…" at bounding box center [535, 167] width 384 height 26
copy span "bedrooms and living room switched outlet"
click at [200, 225] on div "Damaged/missing outlet Interior Addition - Switches and Outlets Needs QC Vendor…" at bounding box center [556, 258] width 1112 height 517
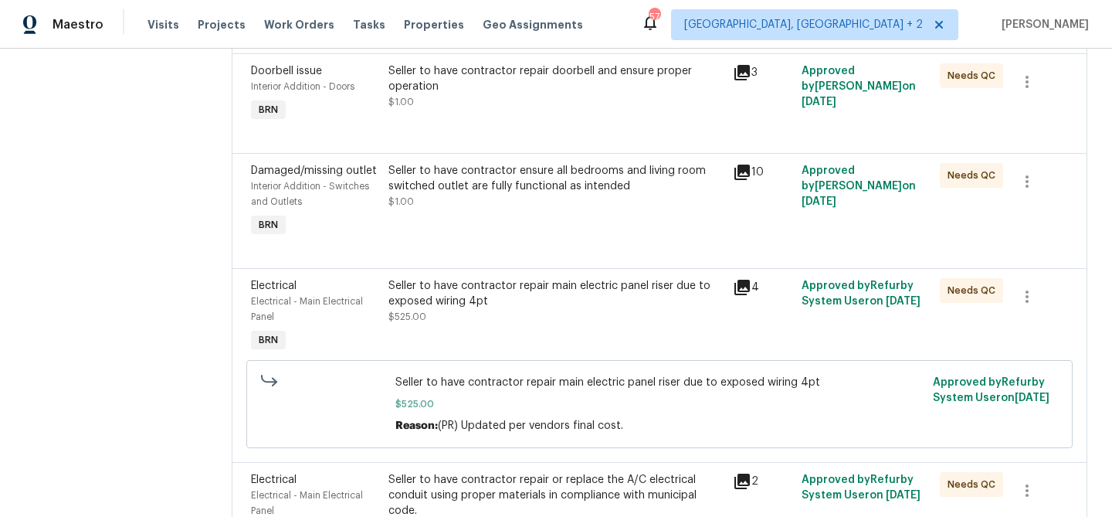
scroll to position [588, 0]
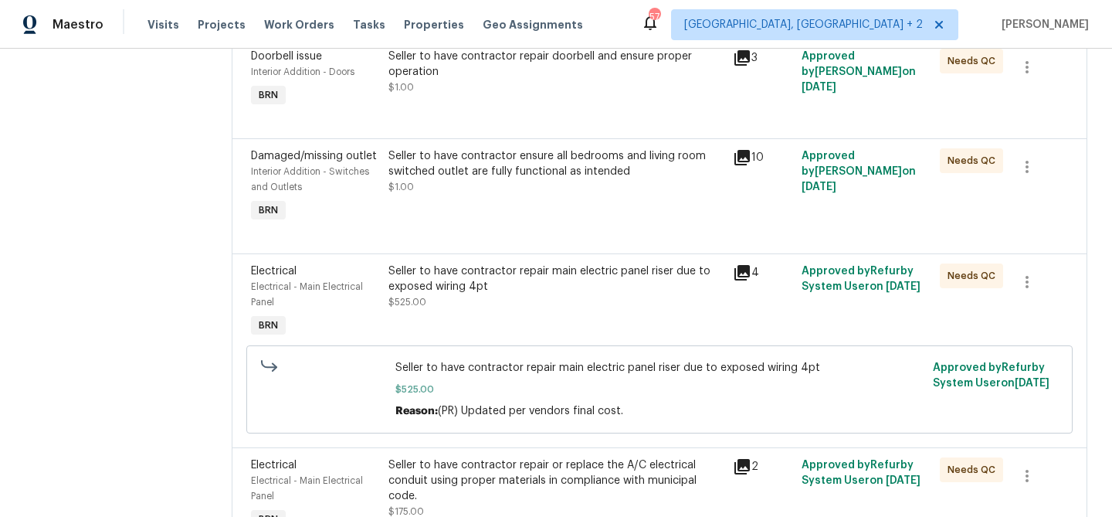
click at [456, 293] on div "Seller to have contractor repair main electric panel riser due to exposed wirin…" at bounding box center [555, 278] width 335 height 31
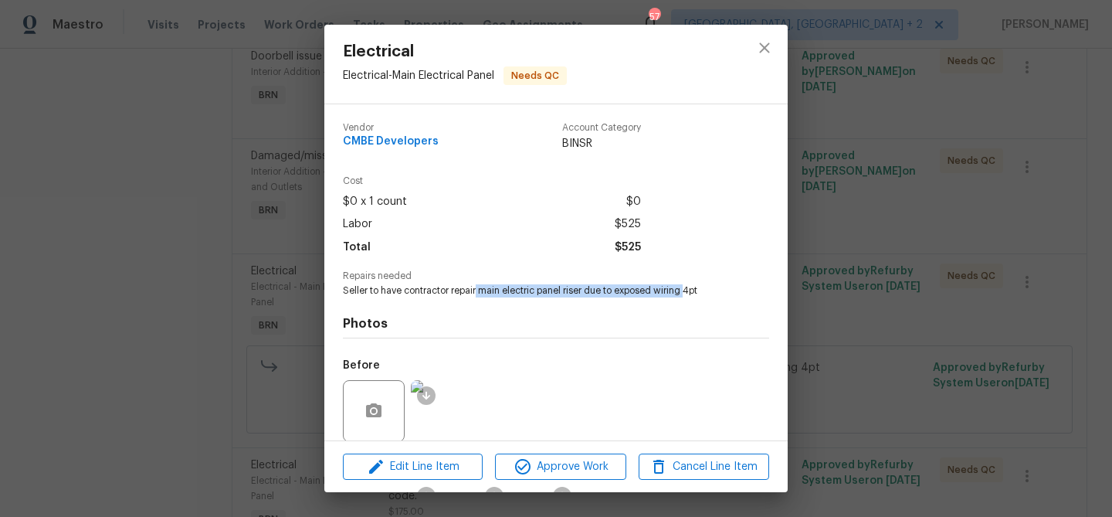
drag, startPoint x: 476, startPoint y: 289, endPoint x: 686, endPoint y: 292, distance: 209.3
click at [686, 292] on span "Seller to have contractor repair main electric panel riser due to exposed wirin…" at bounding box center [535, 290] width 384 height 13
copy span "main electric panel riser due to exposed wiring"
click at [170, 180] on div "Electrical Electrical - Main Electrical Panel Needs QC Vendor CMBE Developers A…" at bounding box center [556, 258] width 1112 height 517
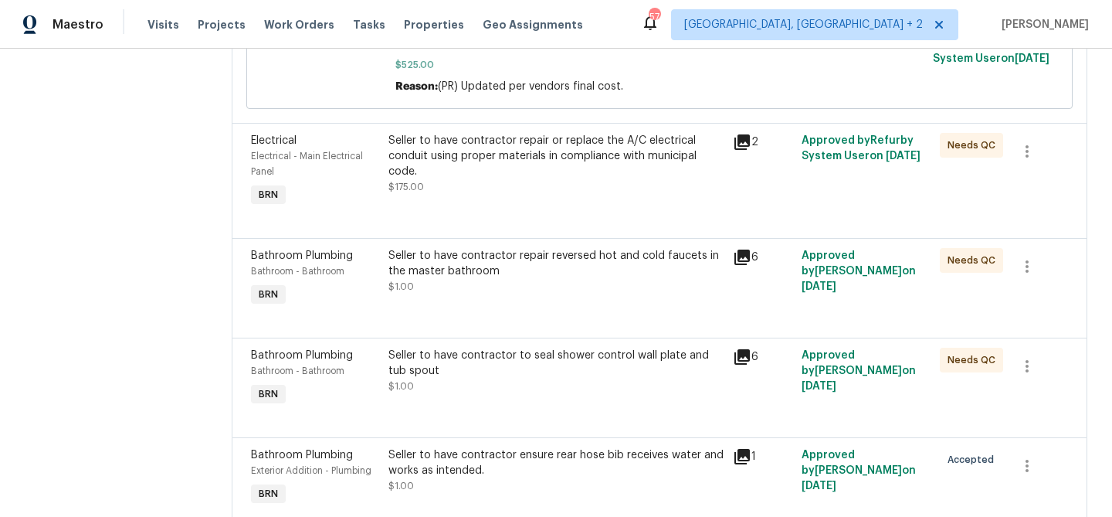
scroll to position [916, 0]
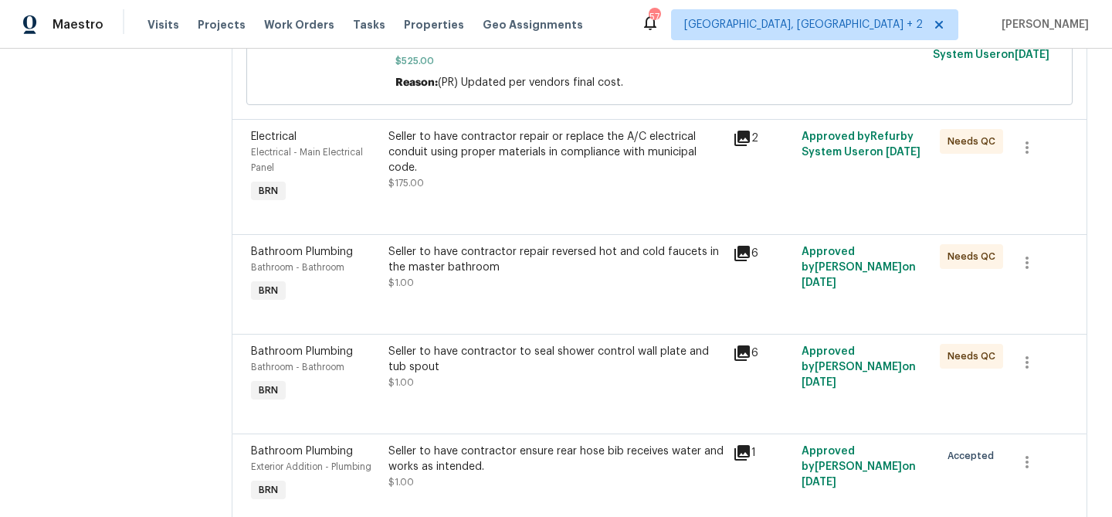
click at [483, 154] on div "Seller to have contractor repair or replace the A/C electrical conduit using pr…" at bounding box center [555, 152] width 335 height 46
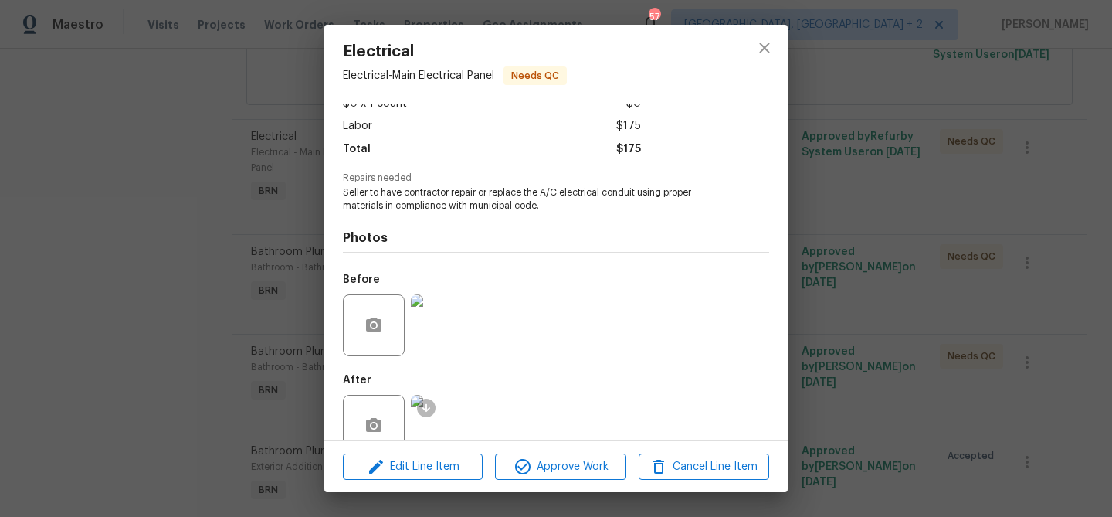
scroll to position [130, 0]
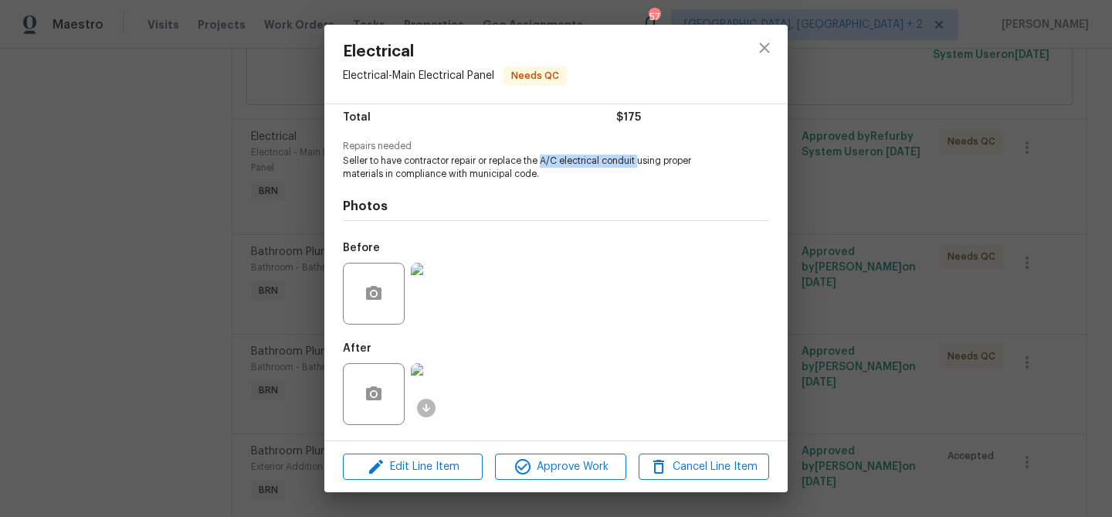
drag, startPoint x: 542, startPoint y: 161, endPoint x: 638, endPoint y: 158, distance: 95.8
click at [638, 158] on span "Seller to have contractor repair or replace the A/C electrical conduit using pr…" at bounding box center [535, 167] width 384 height 26
copy span "A/C electrical conduit"
click at [195, 249] on div "Electrical Electrical - Main Electrical Panel Needs QC Vendor CMBE Developers A…" at bounding box center [556, 258] width 1112 height 517
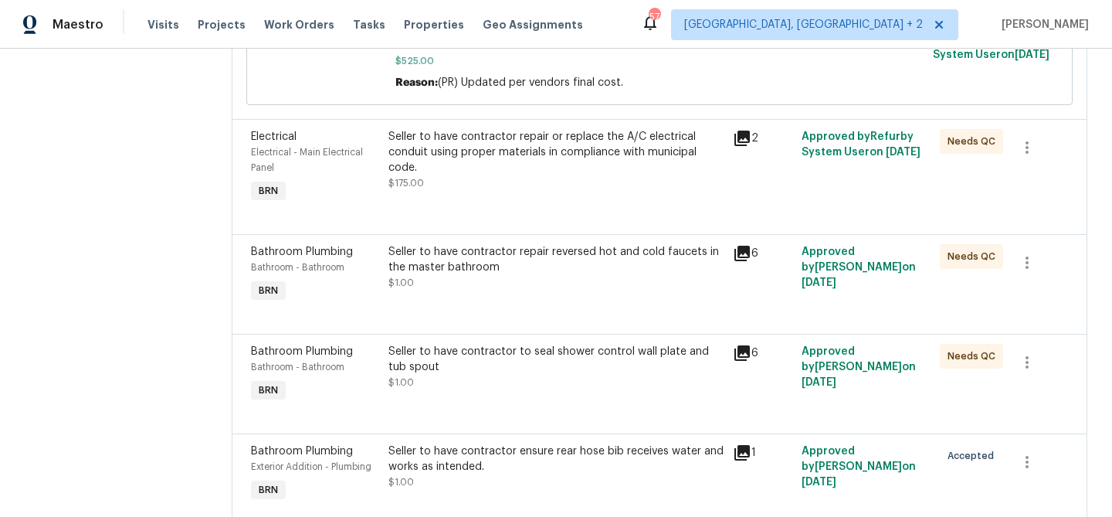
scroll to position [982, 0]
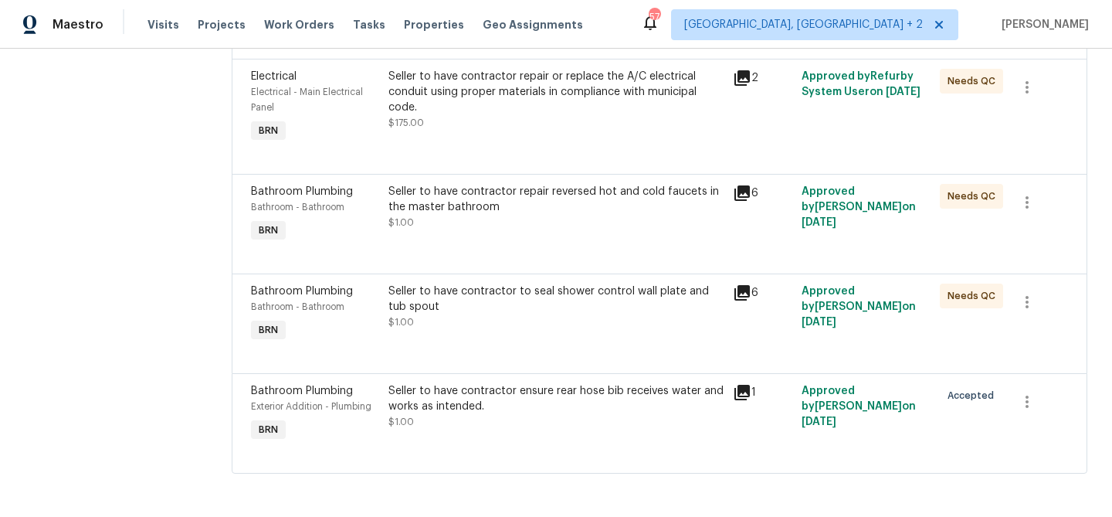
click at [487, 233] on div "Seller to have contractor repair reversed hot and cold faucets in the master ba…" at bounding box center [556, 214] width 344 height 71
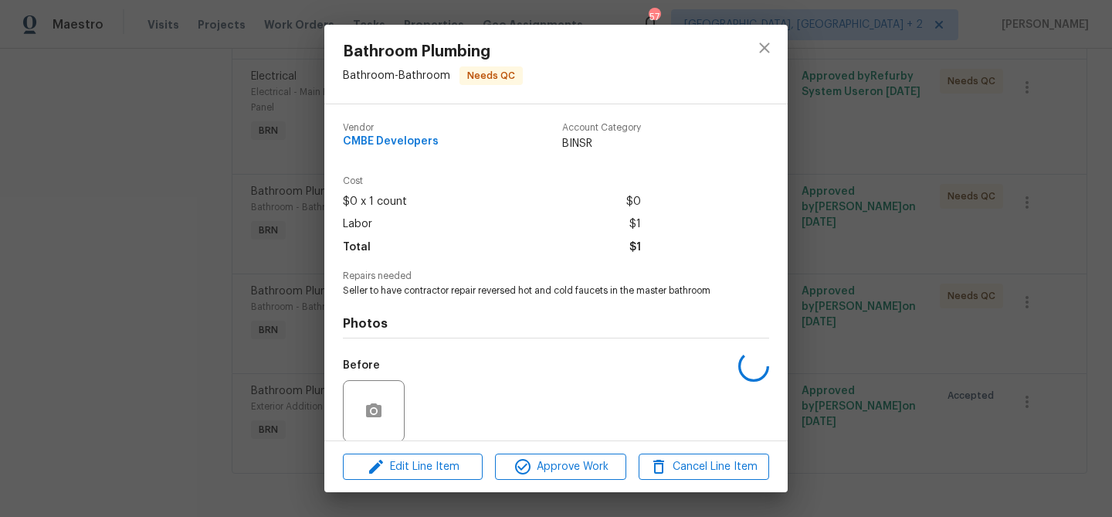
scroll to position [117, 0]
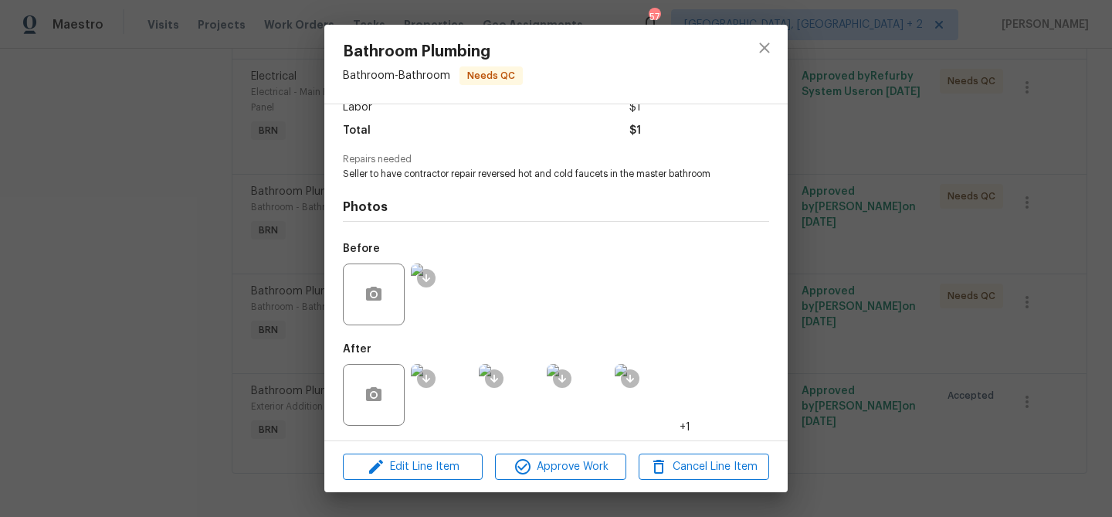
click at [449, 401] on img at bounding box center [442, 395] width 62 height 62
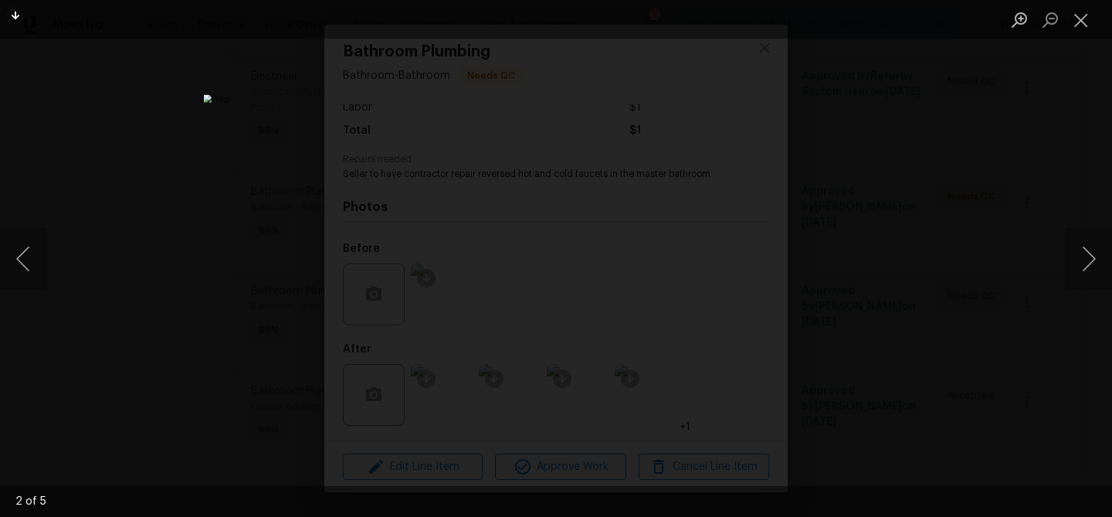
click at [167, 175] on div "Lightbox" at bounding box center [556, 258] width 1112 height 517
click at [246, 209] on div "Lightbox" at bounding box center [556, 258] width 1112 height 517
click at [176, 268] on div "Lightbox" at bounding box center [556, 258] width 1112 height 517
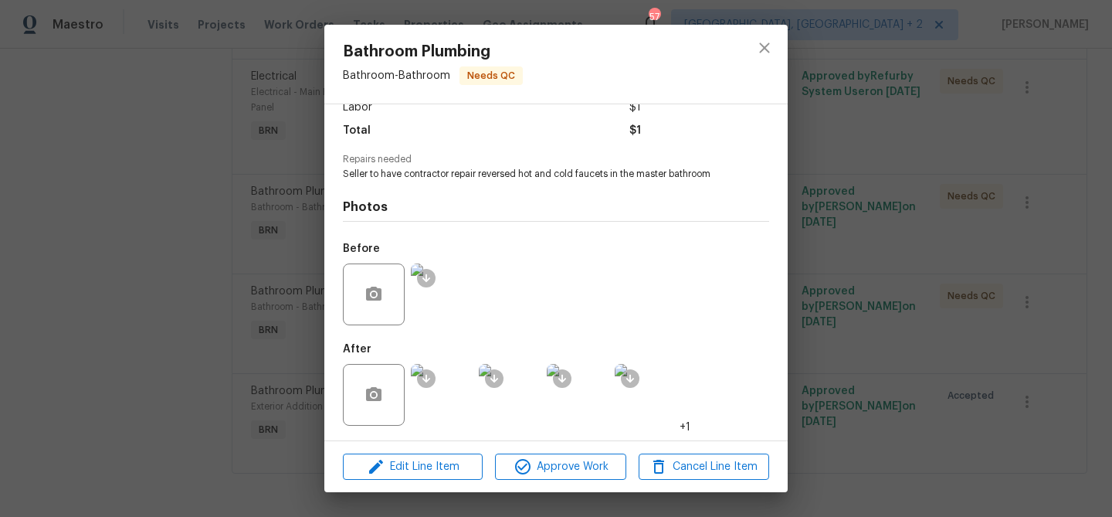
click at [247, 292] on div "Bathroom Plumbing Bathroom - Bathroom Needs QC Vendor CMBE Developers Account C…" at bounding box center [556, 258] width 1112 height 517
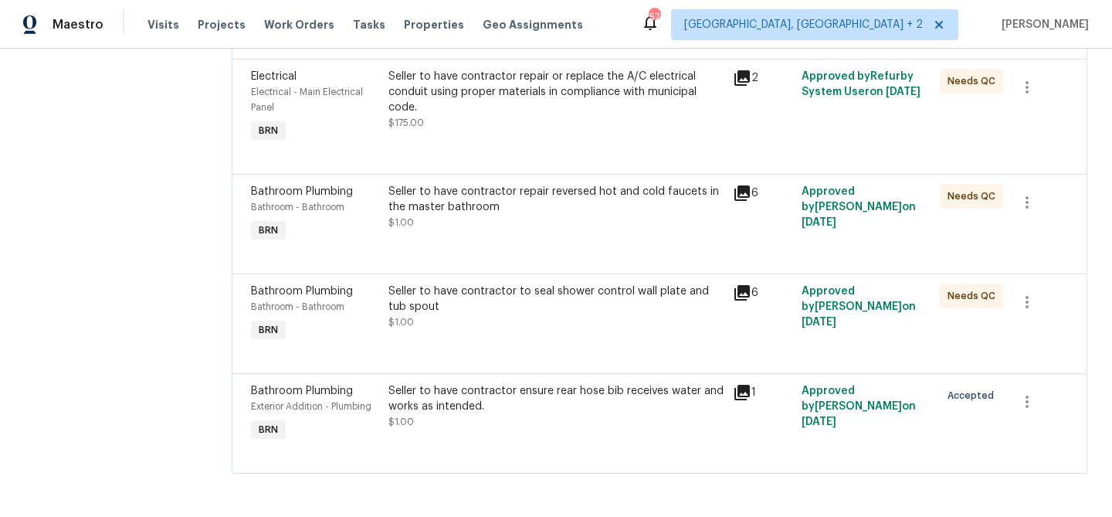
click at [491, 307] on div "Seller to have contractor to seal shower control wall plate and tub spout" at bounding box center [555, 298] width 335 height 31
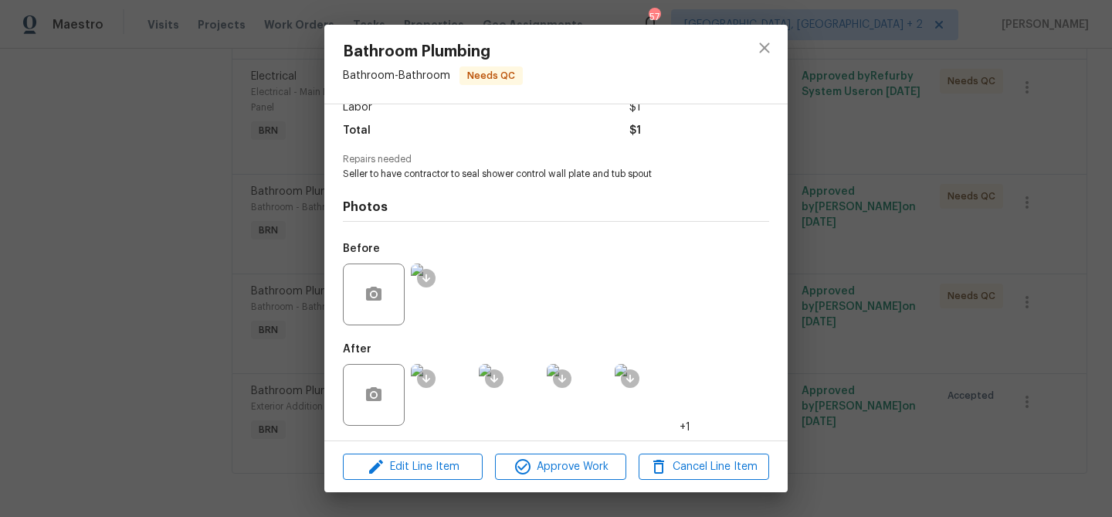
click at [220, 141] on div "Bathroom Plumbing Bathroom - Bathroom Needs QC Vendor CMBE Developers Account C…" at bounding box center [556, 258] width 1112 height 517
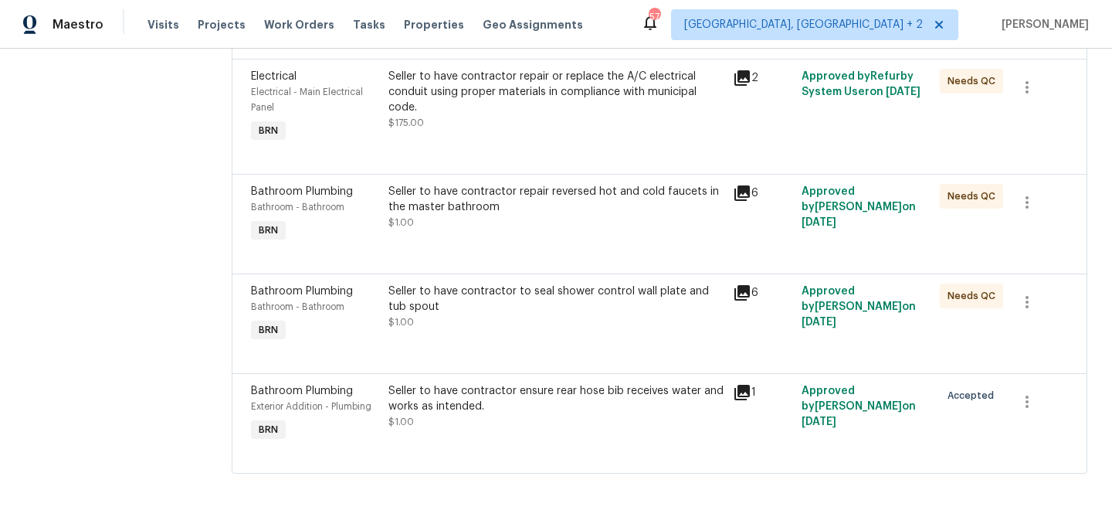
scroll to position [0, 0]
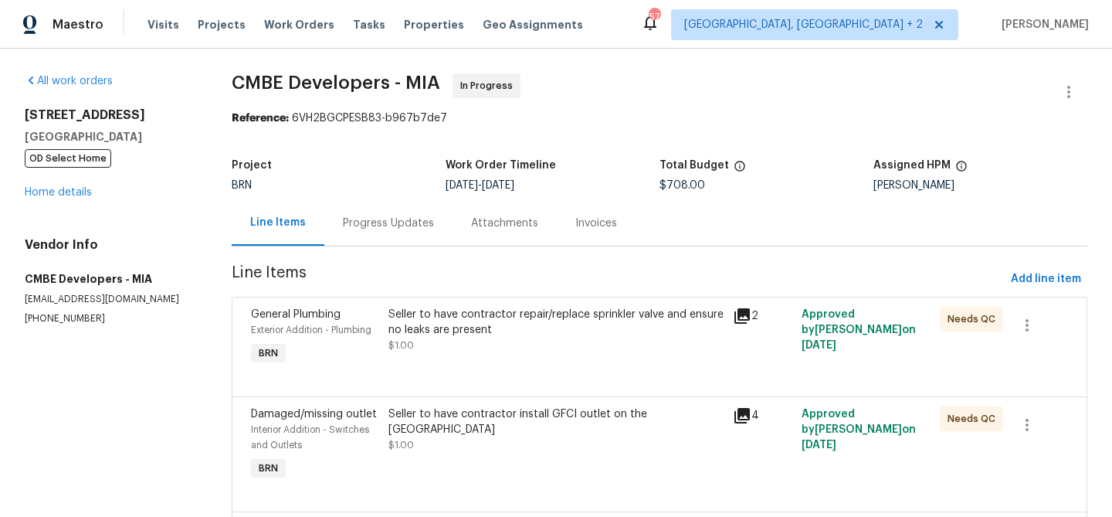
click at [381, 222] on div "Progress Updates" at bounding box center [388, 222] width 91 height 15
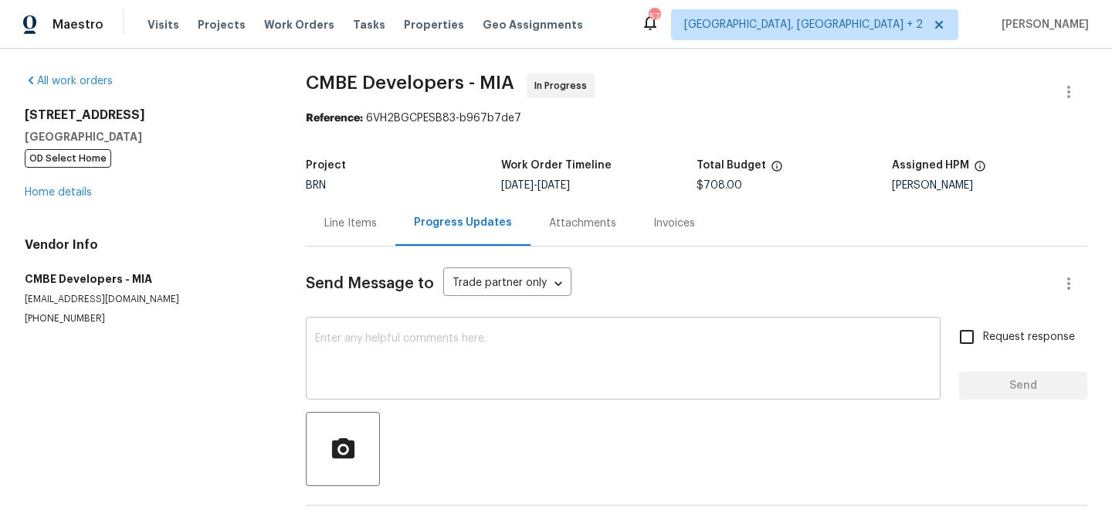
click at [371, 322] on div "x ​" at bounding box center [623, 359] width 635 height 79
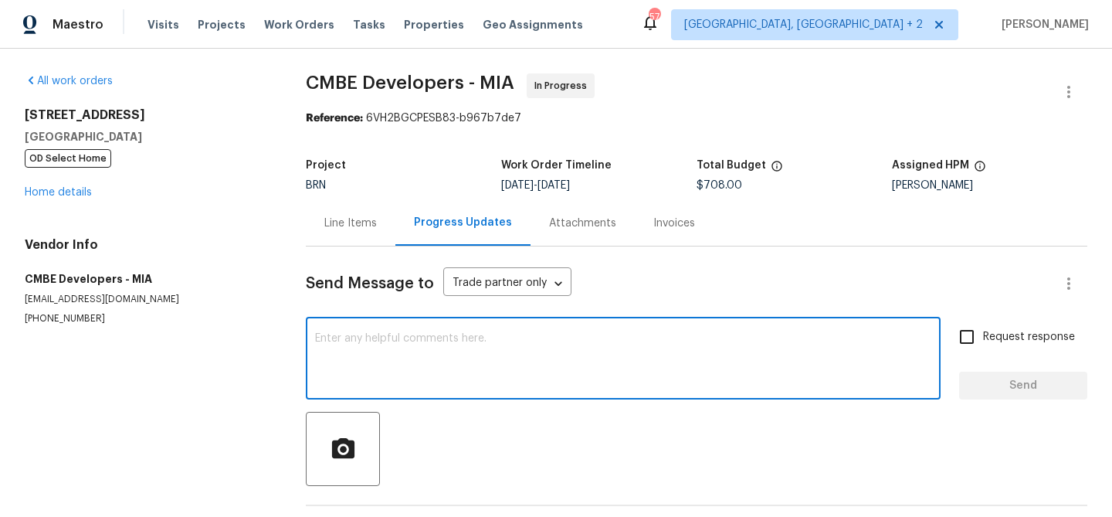
paste textarea "Regarding the property TP mentioned that the hose bib repair is being handled b…"
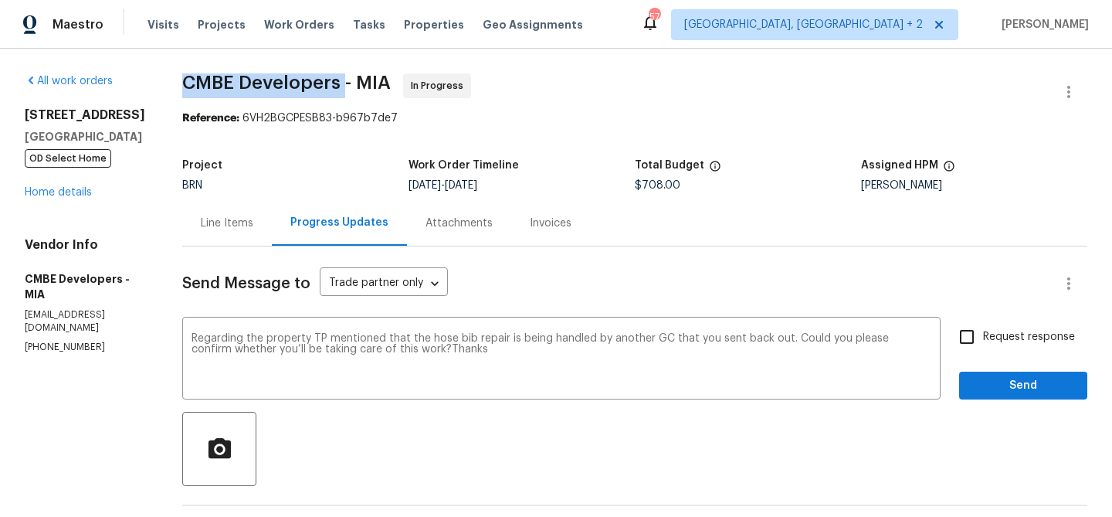
drag, startPoint x: 175, startPoint y: 84, endPoint x: 351, endPoint y: 86, distance: 176.1
copy span "CMBE Developers"
click at [268, 85] on span "CMBE Developers - MIA" at bounding box center [286, 82] width 208 height 19
click at [283, 346] on textarea "Regarding the property TP mentioned that the hose bib repair is being handled b…" at bounding box center [561, 360] width 740 height 54
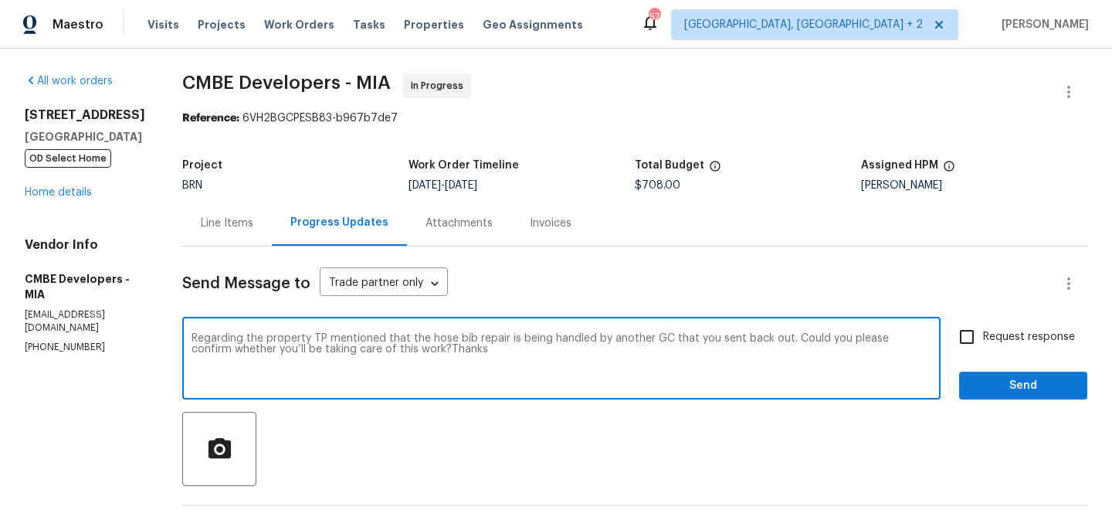
click at [283, 346] on textarea "Regarding the property TP mentioned that the hose bib repair is being handled b…" at bounding box center [561, 360] width 740 height 54
type textarea "Regarding the property TP mentioned that the hose bib repair is being handled b…"
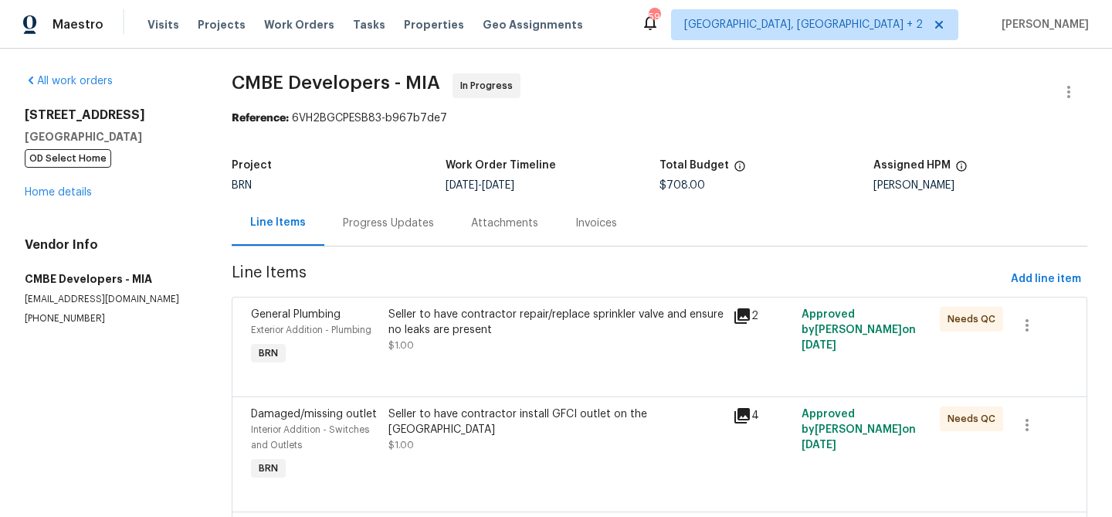
click at [374, 225] on div "Progress Updates" at bounding box center [388, 222] width 91 height 15
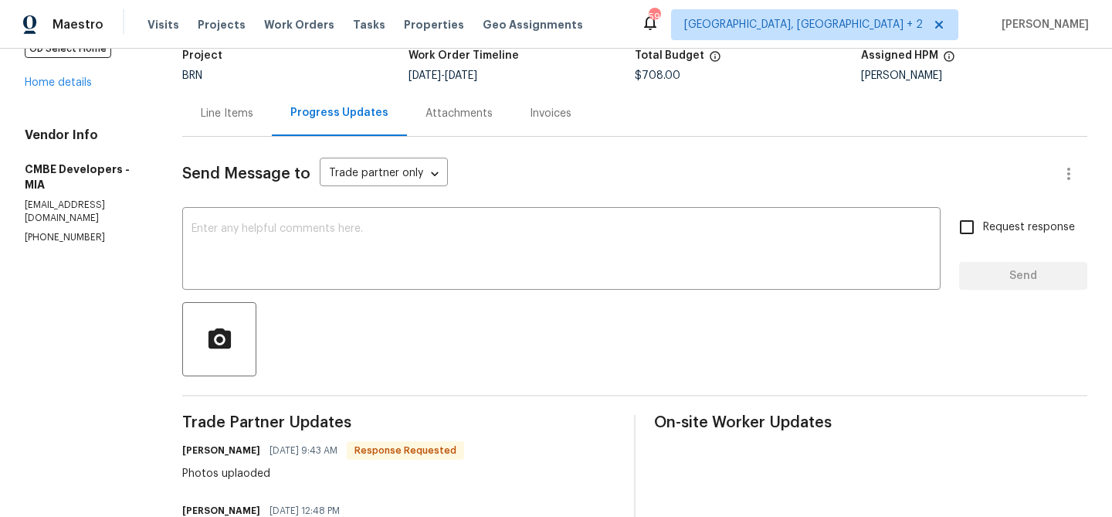
scroll to position [147, 0]
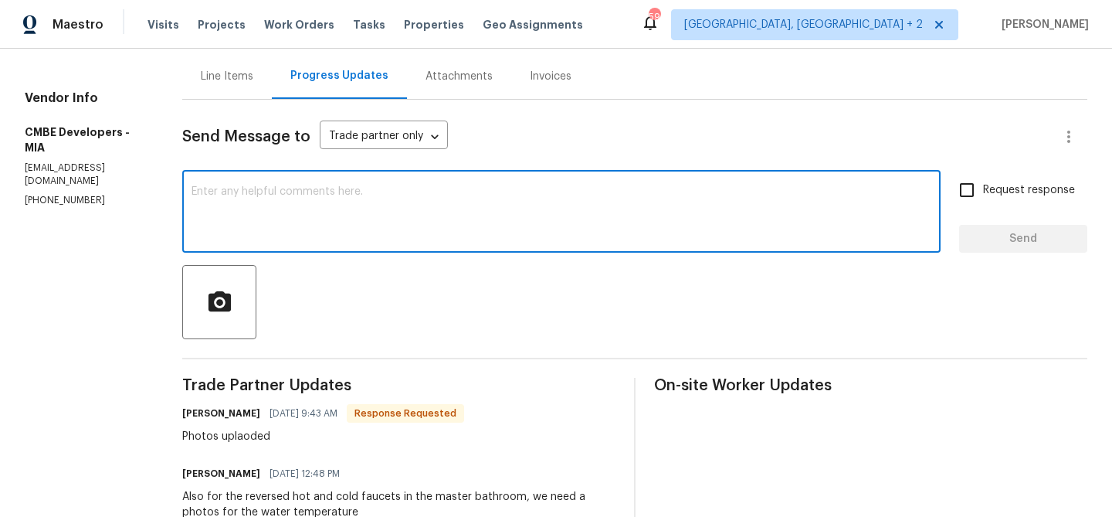
click at [272, 228] on textarea at bounding box center [561, 213] width 740 height 54
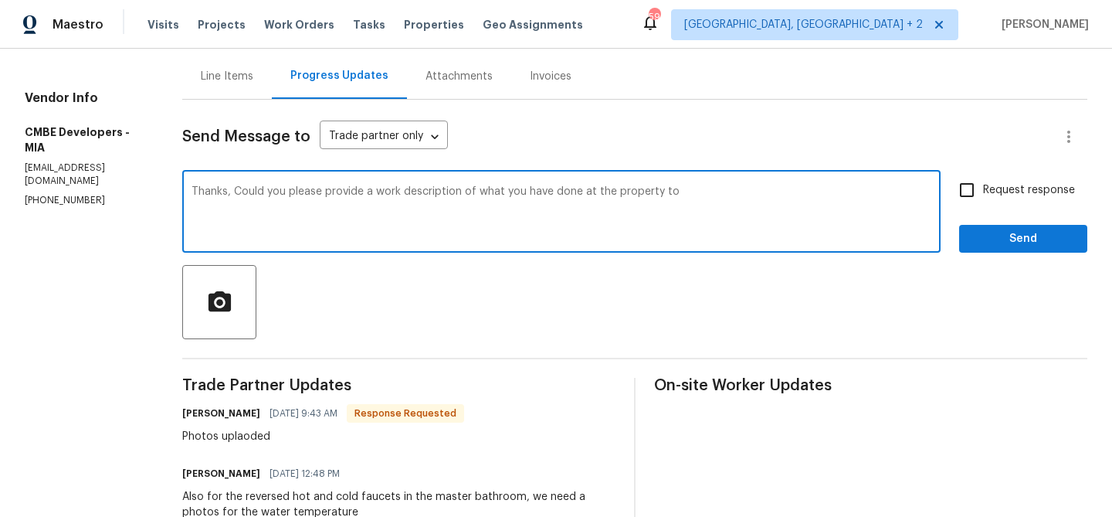
paste textarea "repair doorbell"
paste textarea "bedrooms and living room switched outlet"
paste textarea "main electric panel riser due to exposed wiring"
paste textarea "A/C electrical conduit"
type textarea "Thanks, Could you please provide a work description of what you have done at th…"
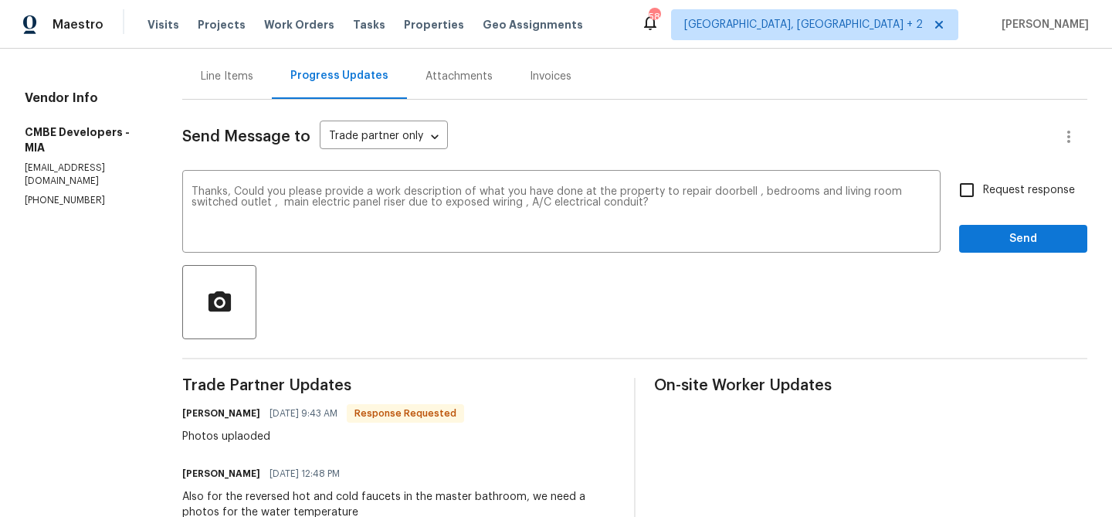
click at [1025, 195] on span "Request response" at bounding box center [1029, 190] width 92 height 16
click at [983, 195] on input "Request response" at bounding box center [966, 190] width 32 height 32
checkbox input "true"
click at [994, 249] on button "Send" at bounding box center [1023, 239] width 128 height 29
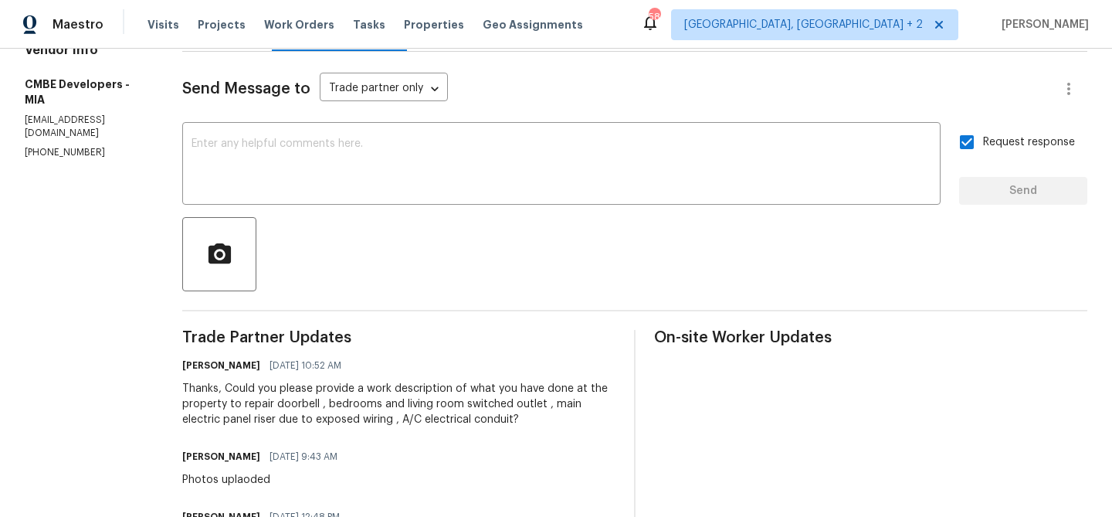
scroll to position [203, 0]
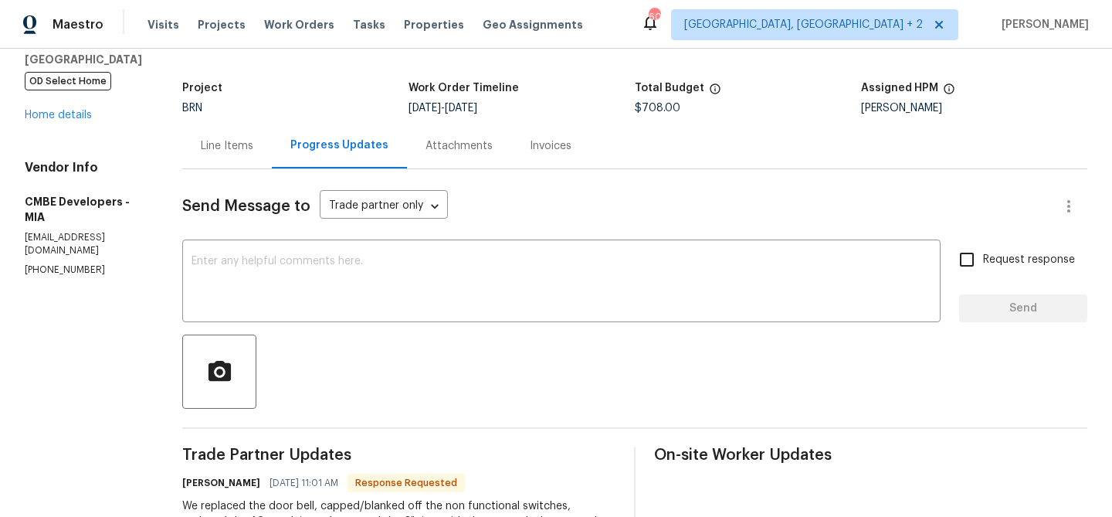
scroll to position [122, 0]
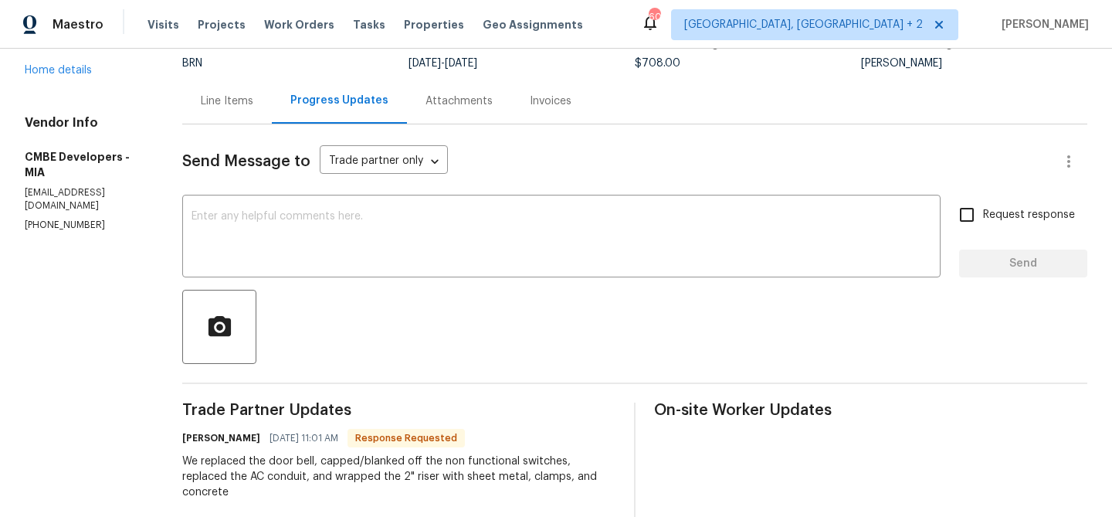
click at [228, 97] on div "Line Items" at bounding box center [227, 100] width 53 height 15
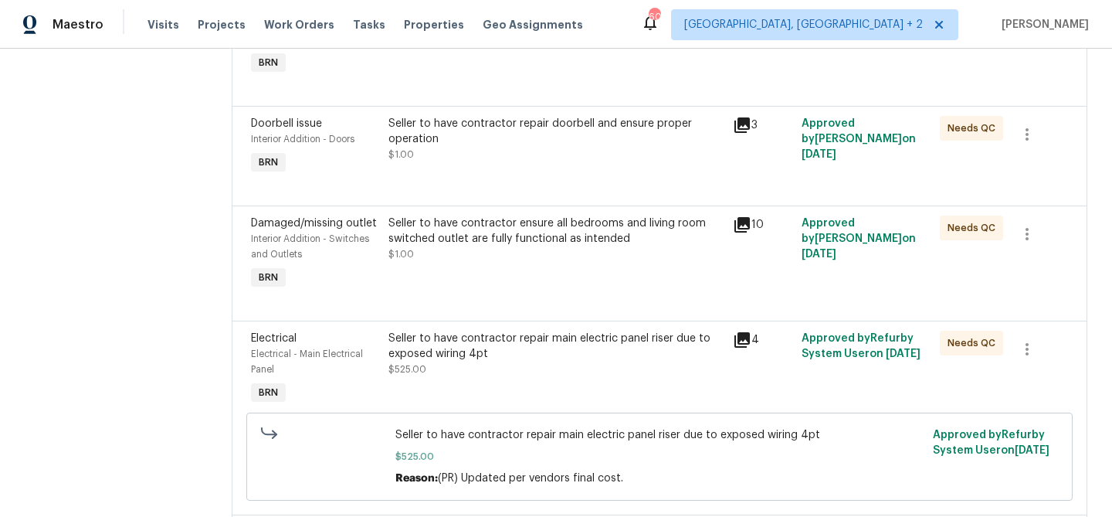
scroll to position [982, 0]
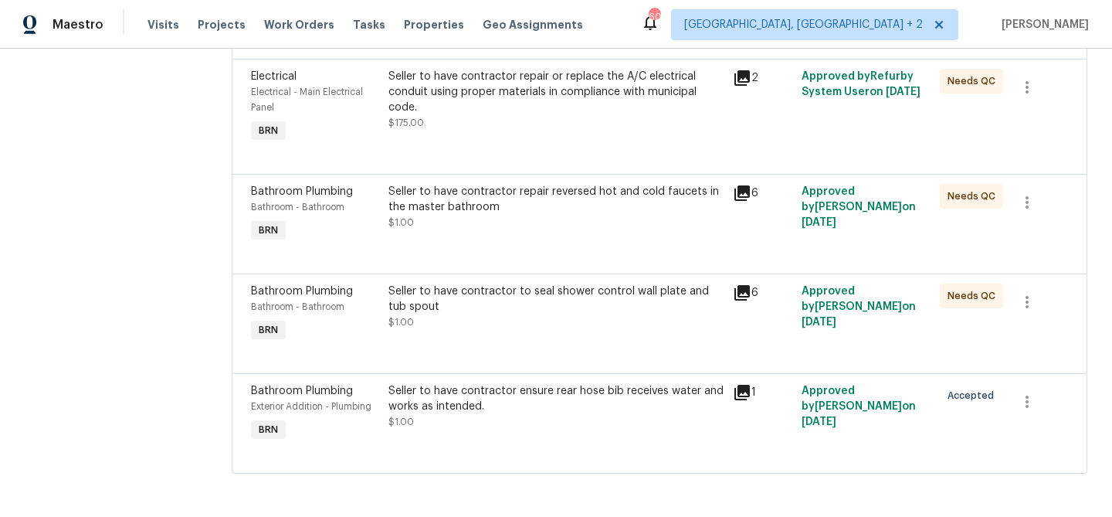
click at [442, 439] on div "Seller to have contractor ensure rear hose bib receives water and works as inte…" at bounding box center [556, 413] width 344 height 71
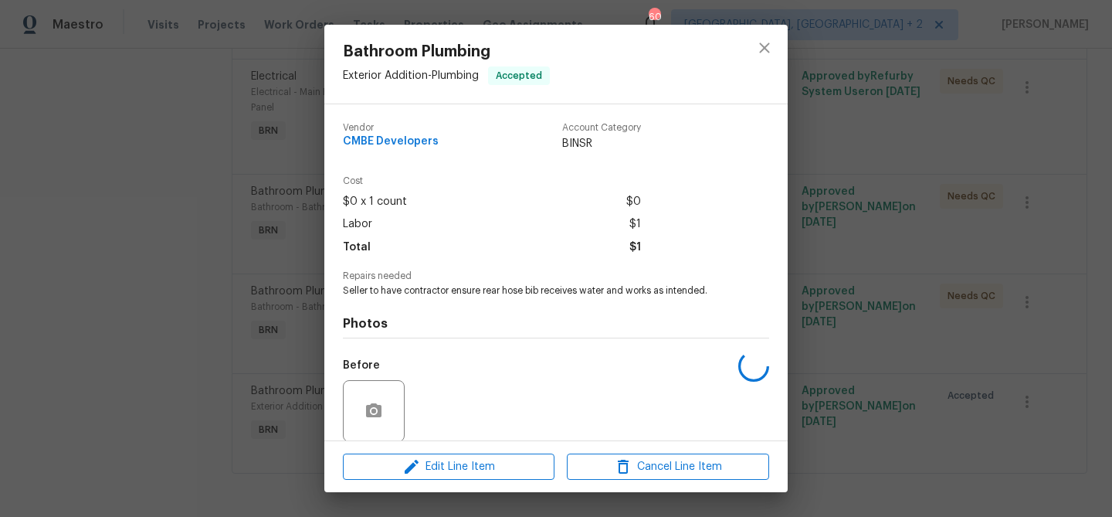
click at [442, 406] on div "Before" at bounding box center [556, 401] width 426 height 100
click at [429, 286] on span "Seller to have contractor ensure rear hose bib receives water and works as inte…" at bounding box center [535, 290] width 384 height 13
copy span "contractor"
click at [429, 286] on span "Seller to have contractor ensure rear hose bib receives water and works as inte…" at bounding box center [535, 290] width 384 height 13
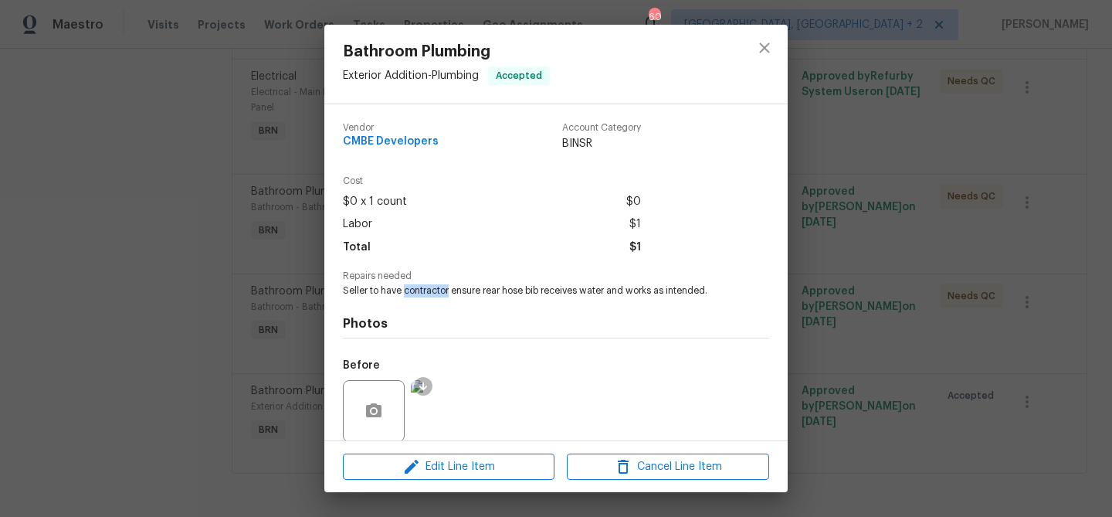
click at [429, 286] on span "Seller to have contractor ensure rear hose bib receives water and works as inte…" at bounding box center [535, 290] width 384 height 13
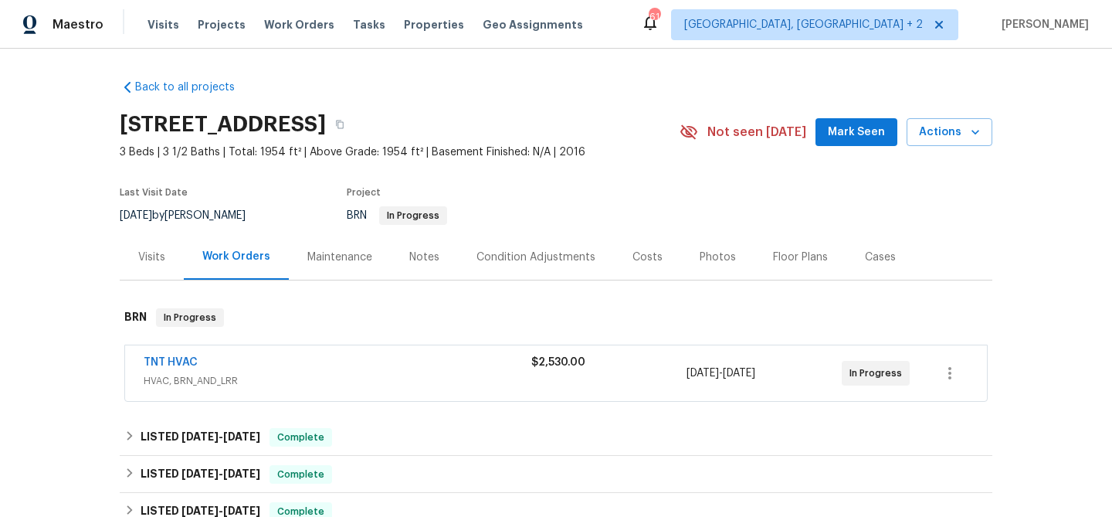
scroll to position [94, 0]
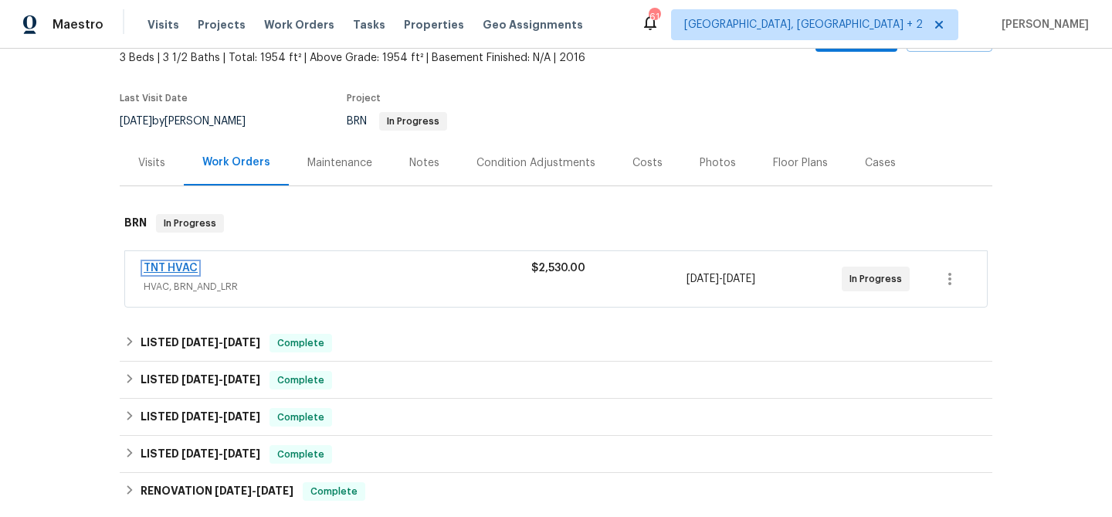
click at [168, 270] on link "TNT HVAC" at bounding box center [171, 268] width 54 height 11
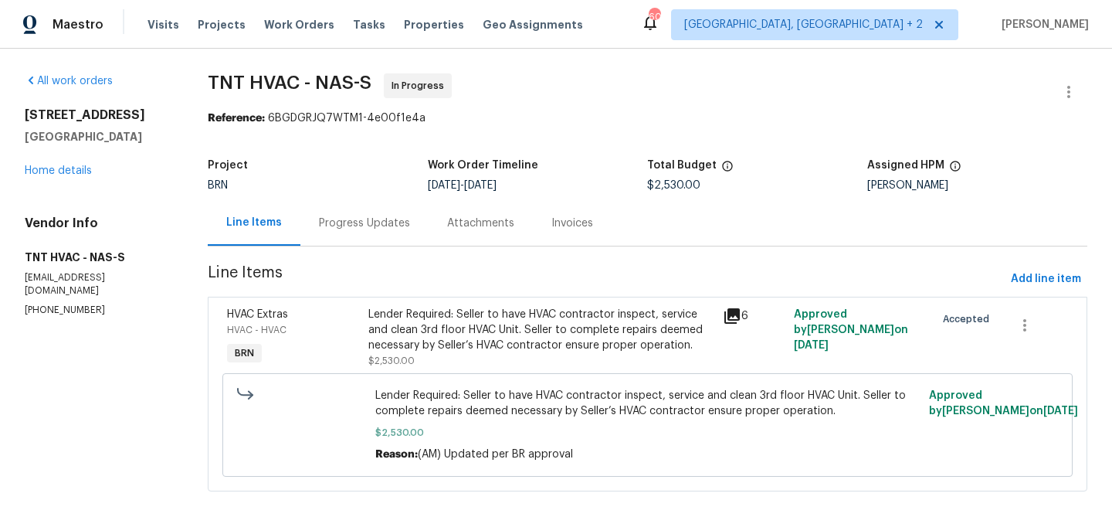
click at [42, 289] on div "Vendor Info TNT HVAC - NAS-S tnthvacllc@gmail.com (615) 784-8080" at bounding box center [98, 265] width 146 height 101
copy p "(615) 784-8080"
click at [479, 346] on div "Lender Required: Seller to have HVAC contractor inspect, service and clean 3rd …" at bounding box center [540, 330] width 345 height 46
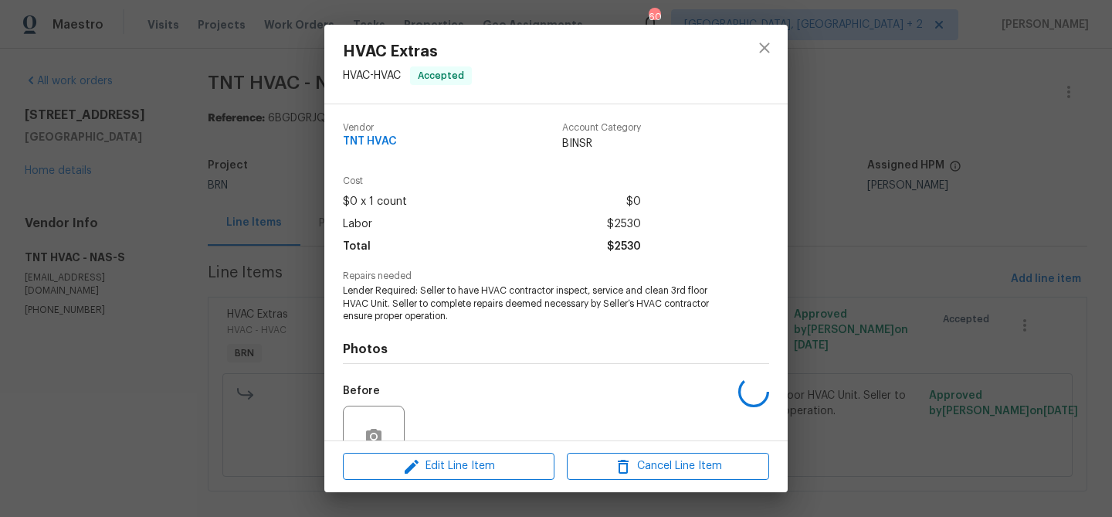
scroll to position [143, 0]
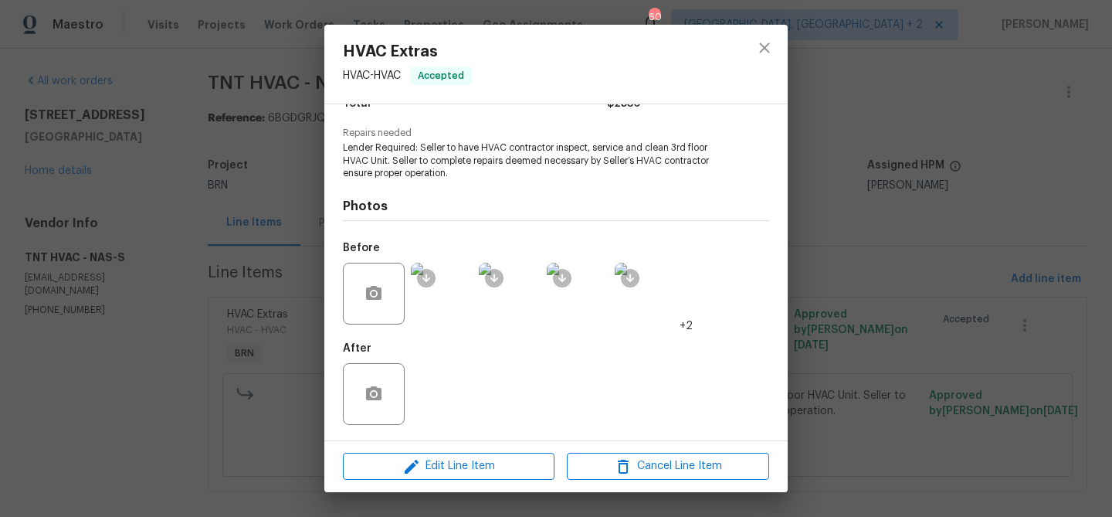
click at [185, 249] on div "HVAC Extras HVAC - HVAC Accepted Vendor TNT HVAC Account Category BINSR Cost $0…" at bounding box center [556, 258] width 1112 height 517
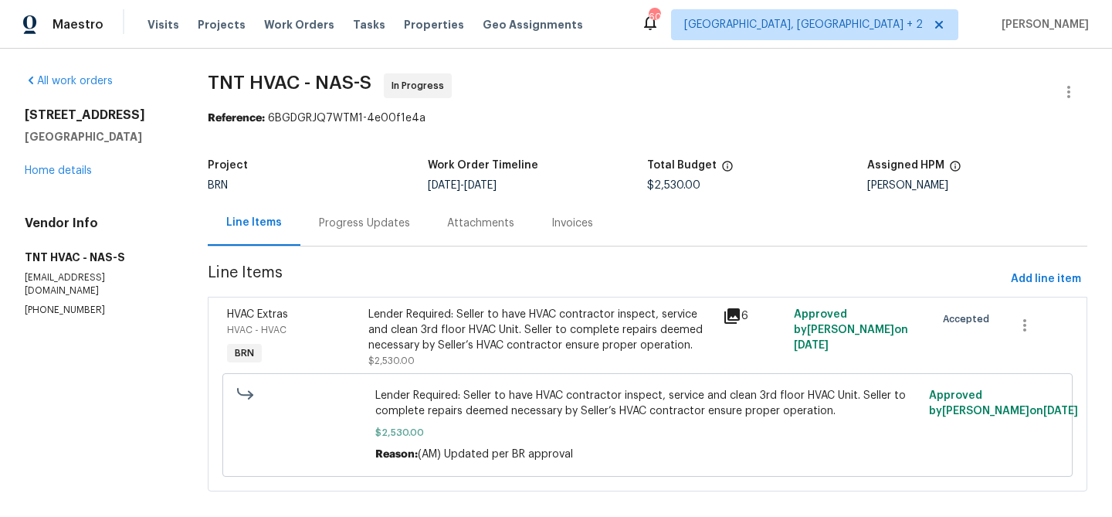
click at [335, 211] on div "Progress Updates" at bounding box center [364, 223] width 128 height 46
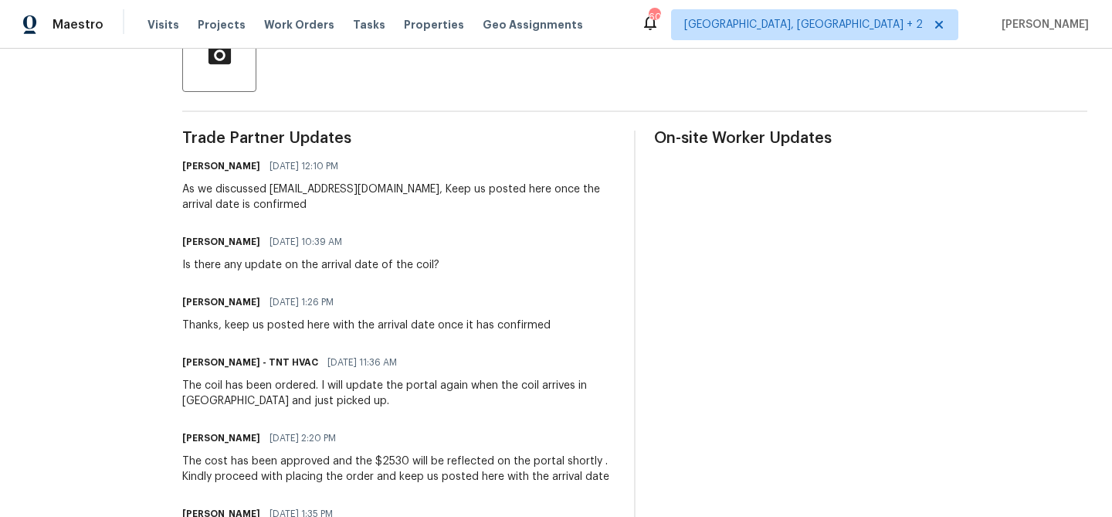
scroll to position [281, 0]
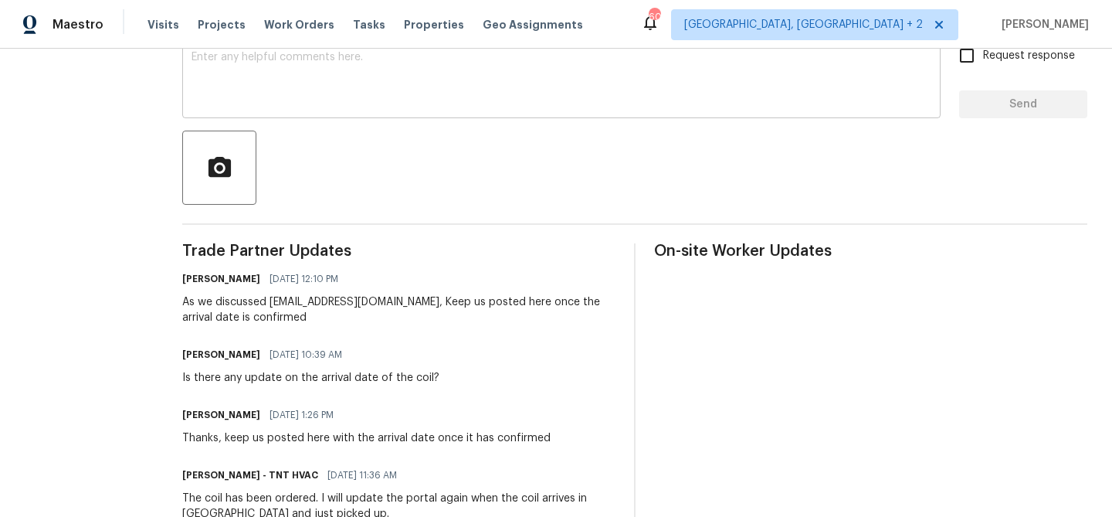
click at [214, 99] on textarea at bounding box center [561, 79] width 740 height 54
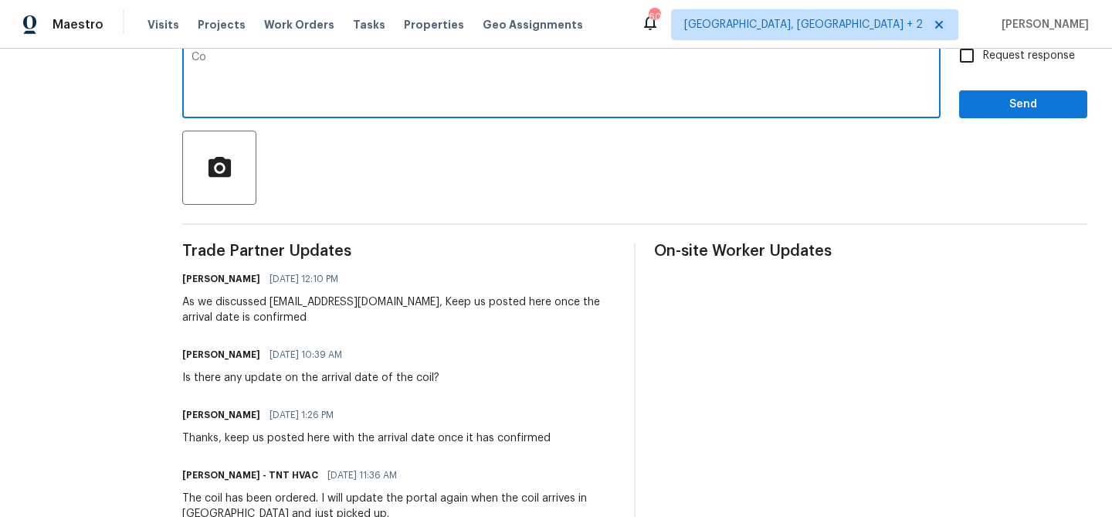
type textarea "C"
type textarea "Could you please confirm do you have any update on the arrivcak of the coil"
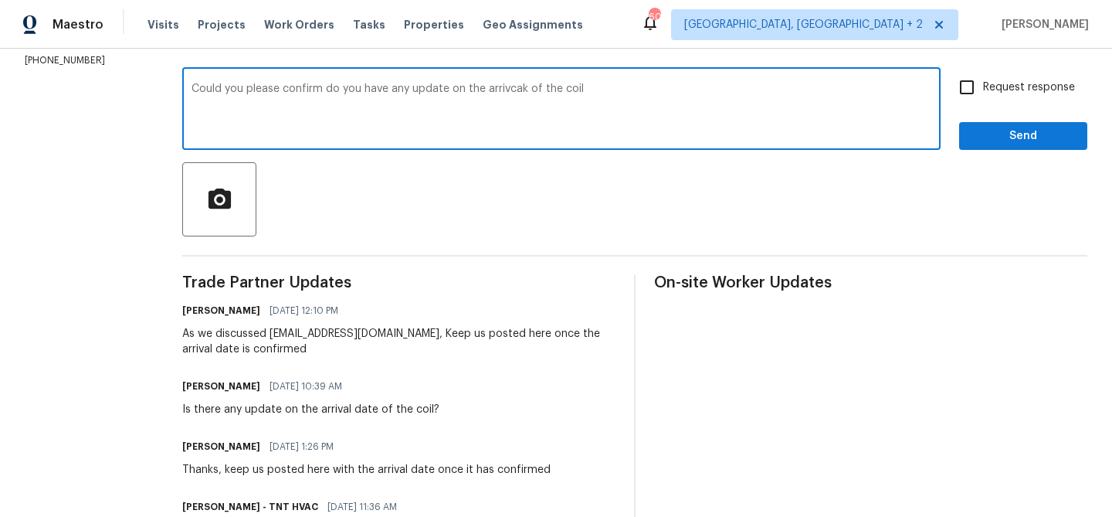
click at [449, 90] on textarea "Could you please confirm do you have any update on the arrivcak of the coil" at bounding box center [561, 110] width 740 height 54
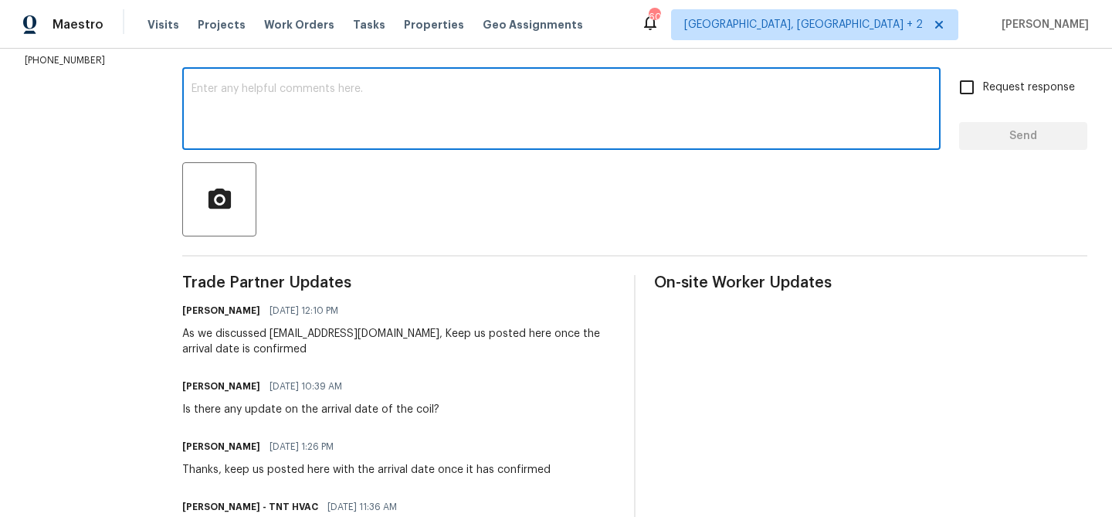
paste textarea "Could you please confirm if there are any updates regarding the arrival of the …"
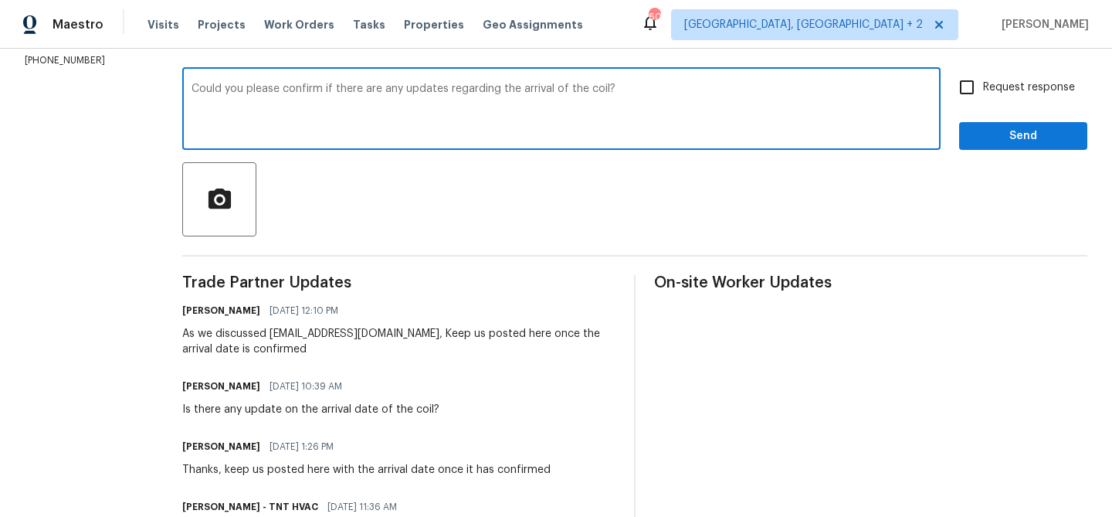
type textarea "Could you please confirm if there are any updates regarding the arrival of the …"
click at [1022, 81] on span "Request response" at bounding box center [1029, 88] width 92 height 16
click at [983, 81] on input "Request response" at bounding box center [966, 87] width 32 height 32
checkbox input "true"
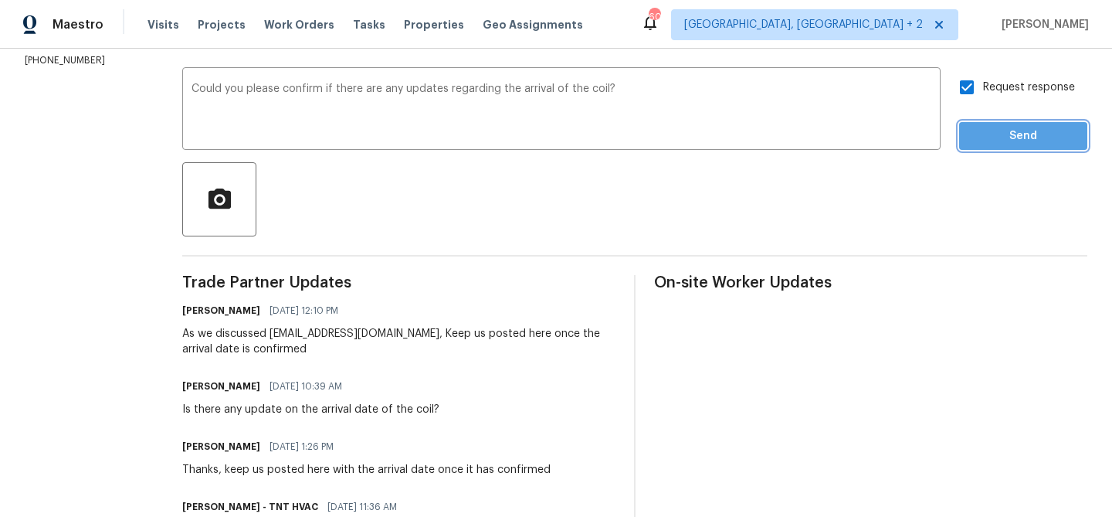
click at [1005, 125] on button "Send" at bounding box center [1023, 136] width 128 height 29
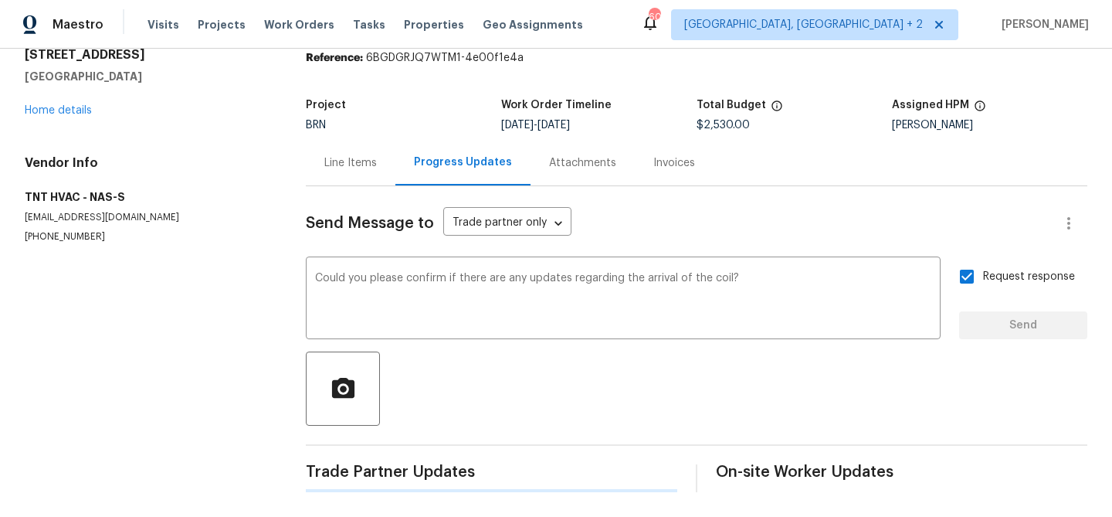
scroll to position [0, 0]
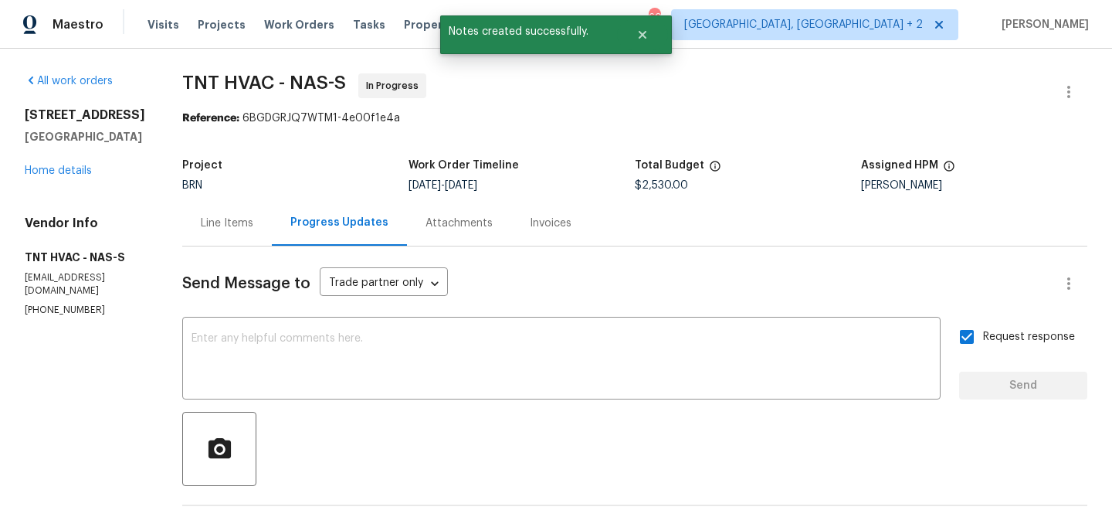
click at [46, 285] on div "Vendor Info TNT HVAC - NAS-S tnthvacllc@gmail.com (615) 784-8080" at bounding box center [85, 265] width 120 height 101
copy p "tnthvacllc@gmail.com"
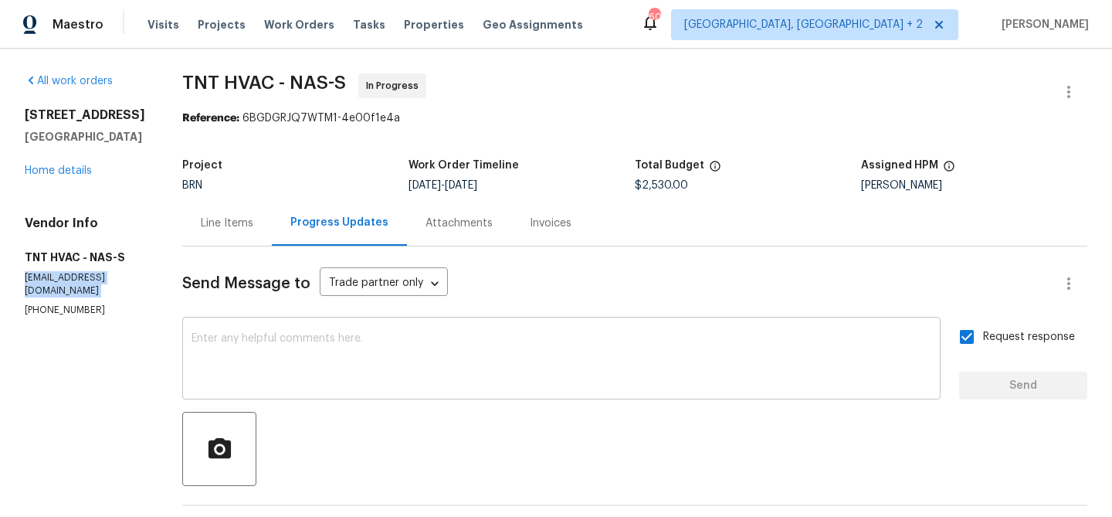
scroll to position [222, 0]
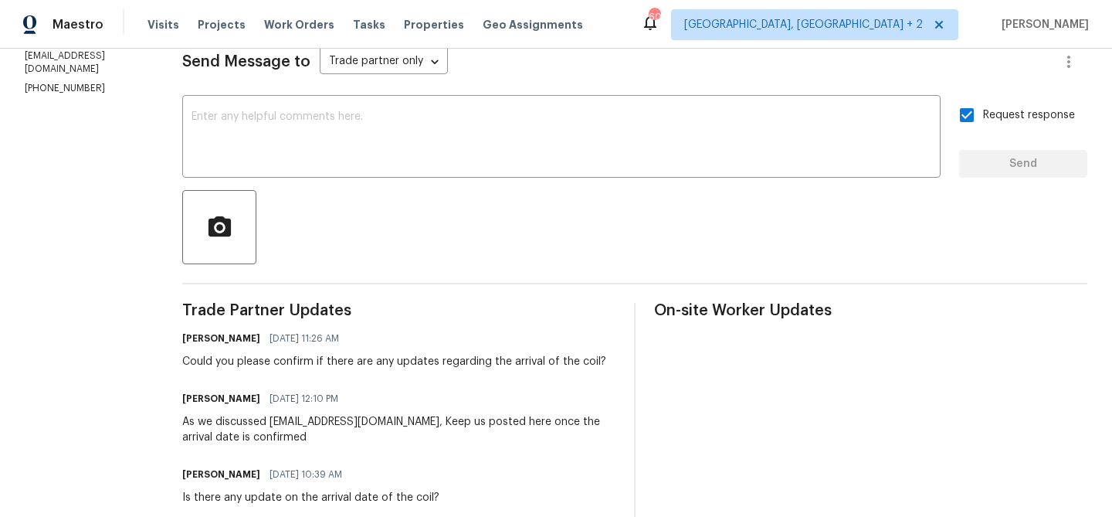
click at [278, 361] on div "Could you please confirm if there are any updates regarding the arrival of the …" at bounding box center [394, 361] width 424 height 15
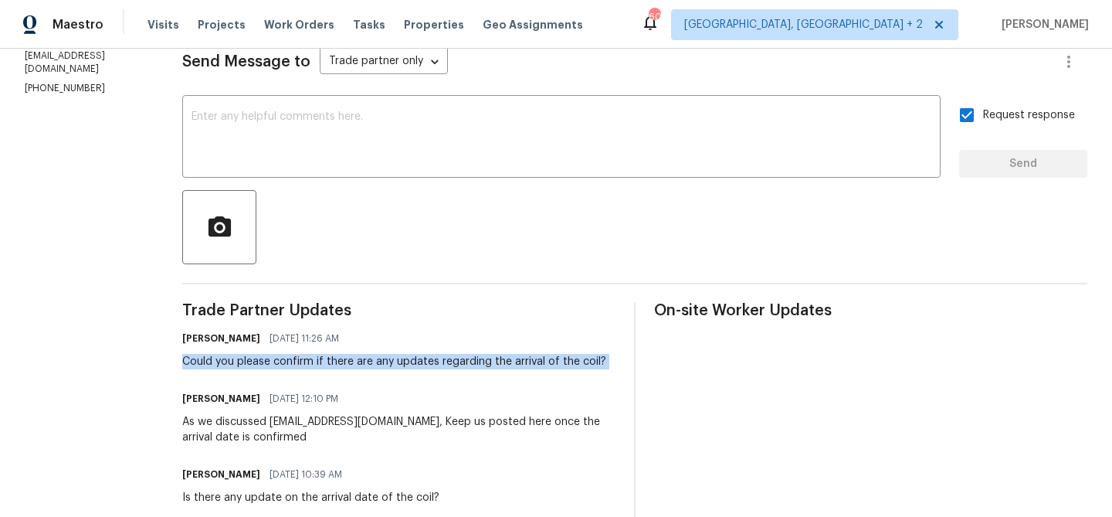
click at [278, 361] on div "Could you please confirm if there are any updates regarding the arrival of the …" at bounding box center [394, 361] width 424 height 15
copy div "Could you please confirm if there are any updates regarding the arrival of the …"
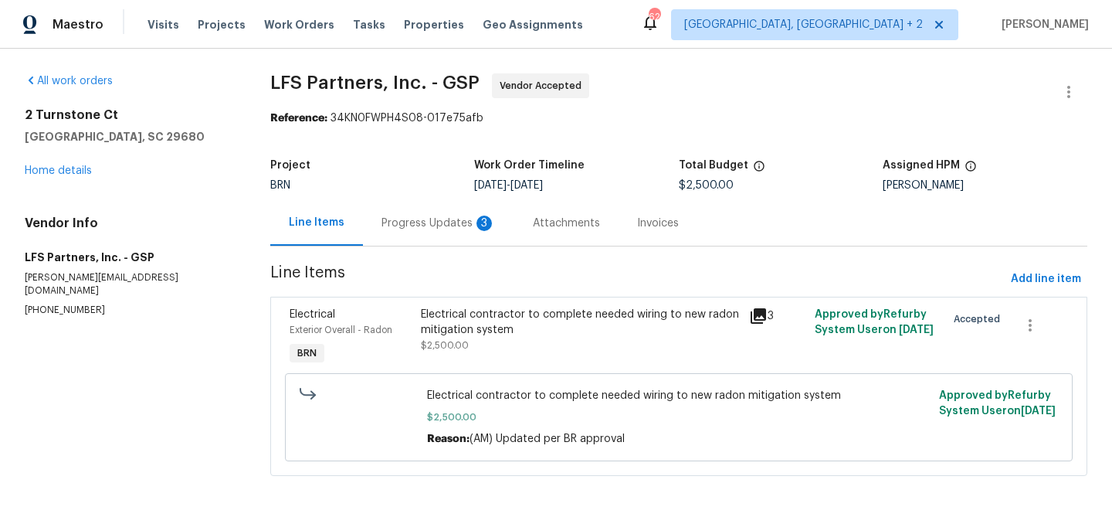
click at [413, 224] on div "Progress Updates 3" at bounding box center [438, 222] width 114 height 15
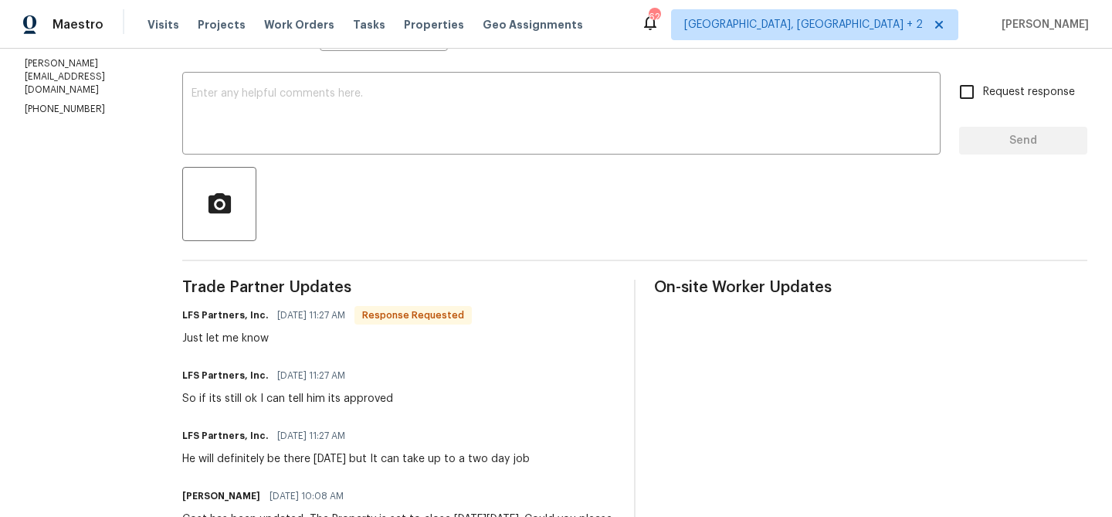
scroll to position [74, 0]
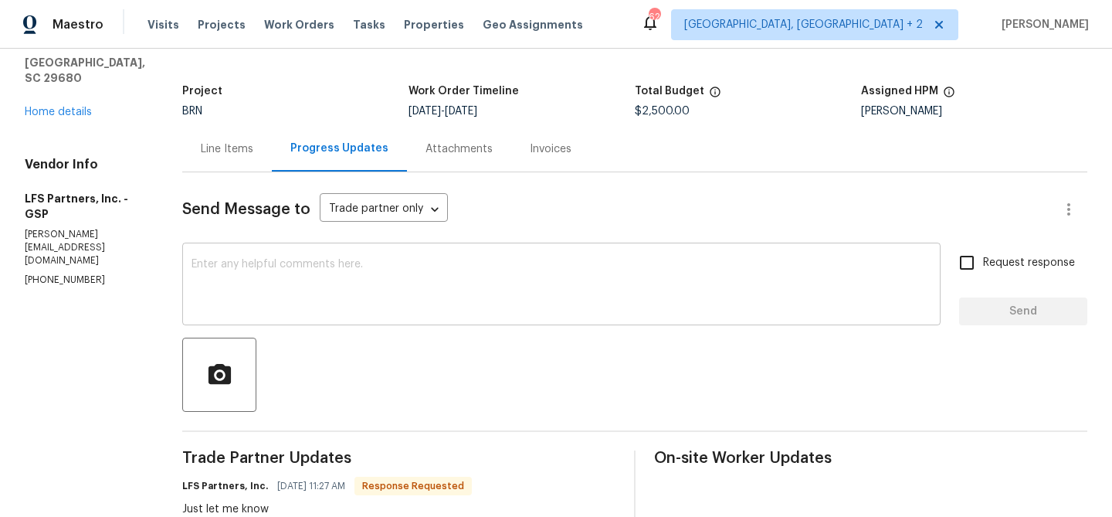
click at [258, 305] on textarea at bounding box center [561, 286] width 740 height 54
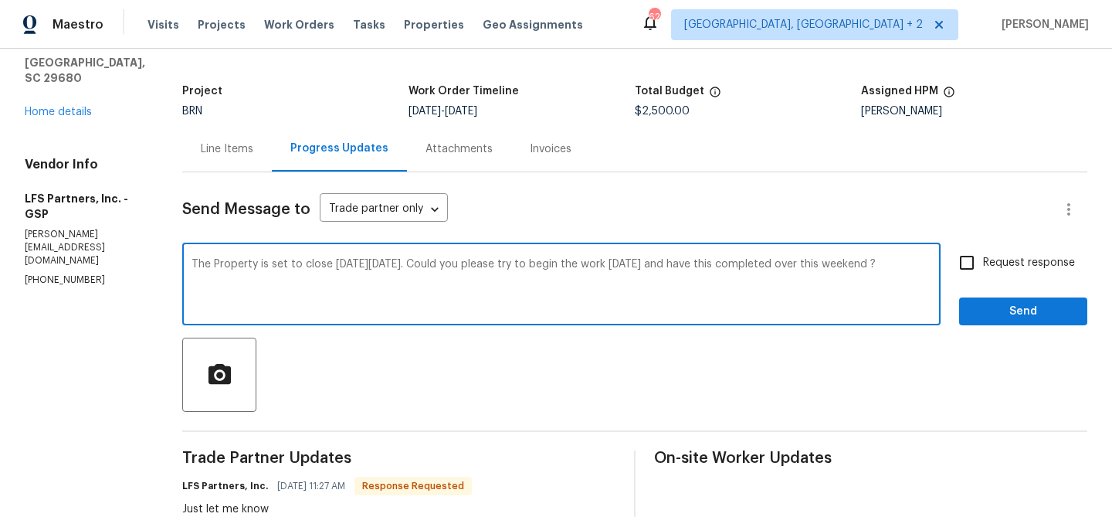
type textarea "The Property is set to close [DATE][DATE]. Could you please try to begin the wo…"
click at [972, 246] on input "Request response" at bounding box center [966, 262] width 32 height 32
checkbox input "true"
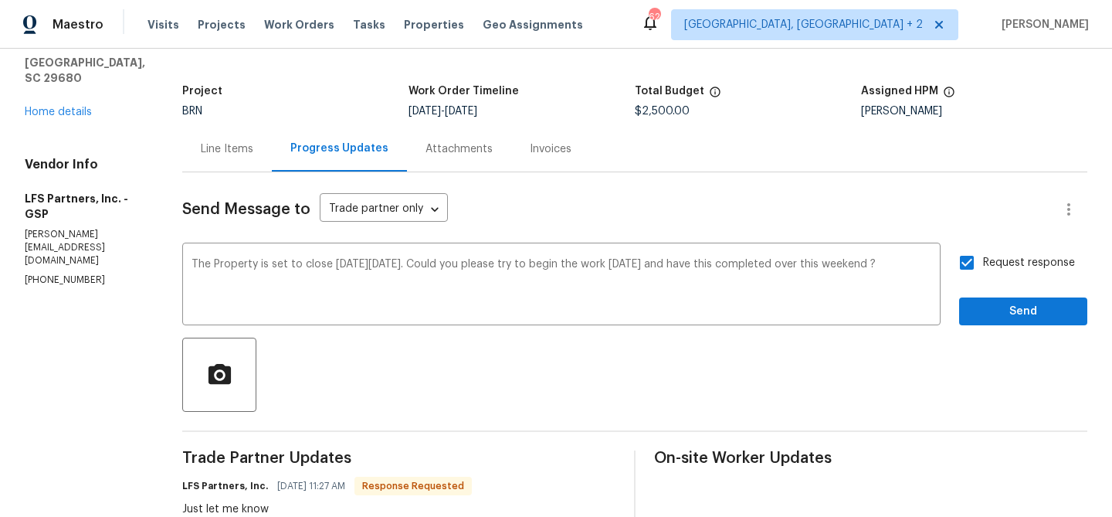
click at [985, 291] on div "Request response Send" at bounding box center [1023, 285] width 128 height 79
click at [980, 310] on span "Send" at bounding box center [1022, 311] width 103 height 19
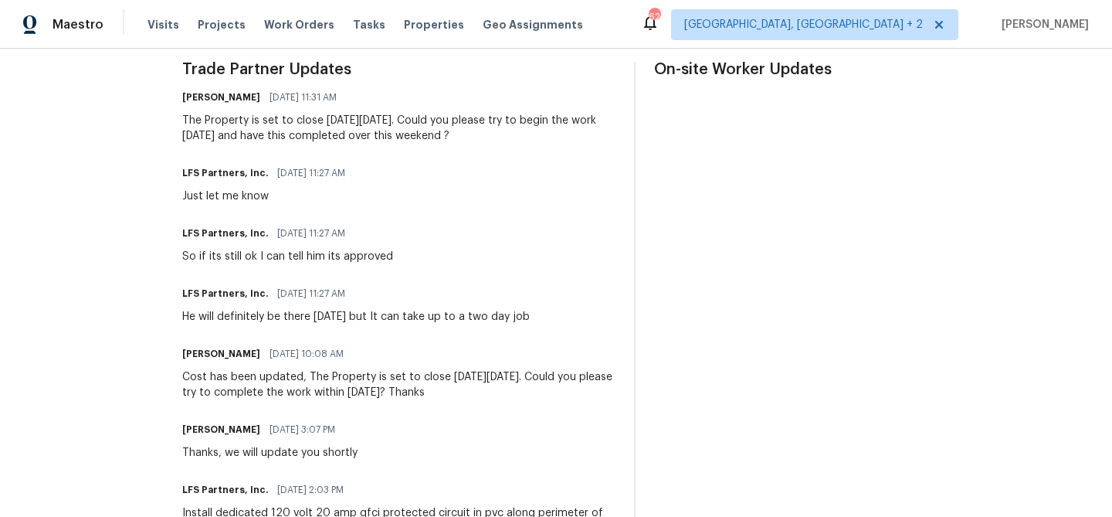
scroll to position [470, 0]
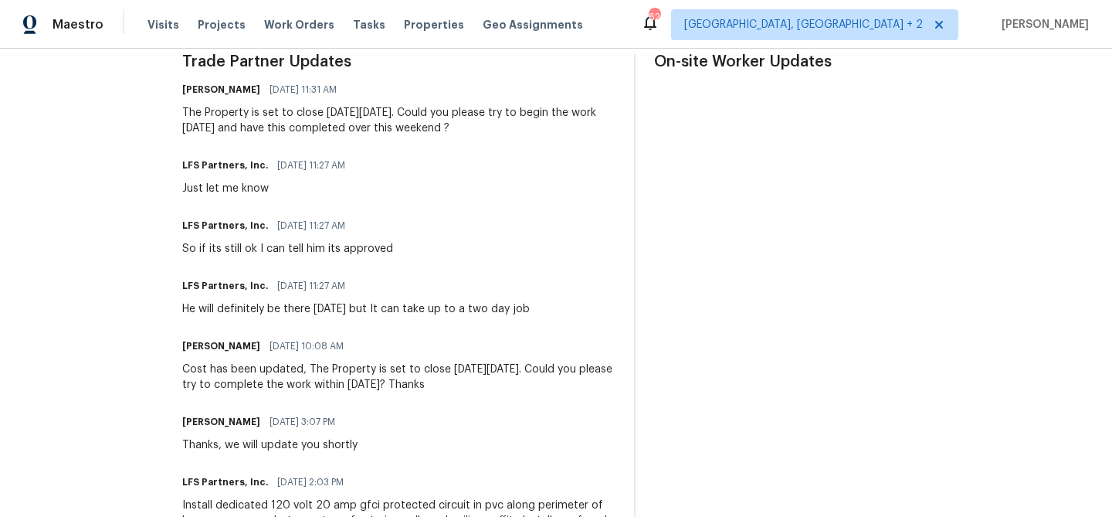
drag, startPoint x: 168, startPoint y: 320, endPoint x: 559, endPoint y: 314, distance: 391.5
click at [559, 315] on div "All work orders [STREET_ADDRESS] Home details Vendor Info LFS Partners, Inc. - …" at bounding box center [556, 415] width 1112 height 1675
drag, startPoint x: 544, startPoint y: 313, endPoint x: 147, endPoint y: 311, distance: 396.9
click at [147, 311] on div "All work orders [STREET_ADDRESS] Home details Vendor Info LFS Partners, Inc. - …" at bounding box center [556, 415] width 1112 height 1675
click at [146, 264] on div "All work orders [STREET_ADDRESS] Home details Vendor Info LFS Partners, Inc. - …" at bounding box center [556, 415] width 1112 height 1675
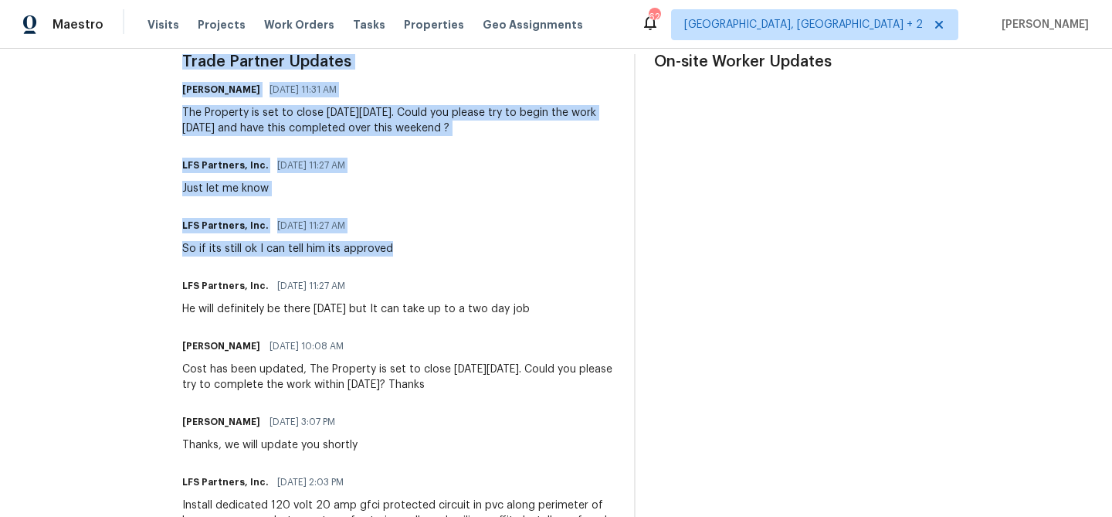
drag, startPoint x: 145, startPoint y: 258, endPoint x: 449, endPoint y: 256, distance: 303.4
click at [449, 256] on div "All work orders [STREET_ADDRESS] Home details Vendor Info LFS Partners, Inc. - …" at bounding box center [556, 415] width 1112 height 1675
click at [249, 256] on div "So if its still ok I can tell him its approved" at bounding box center [287, 248] width 211 height 15
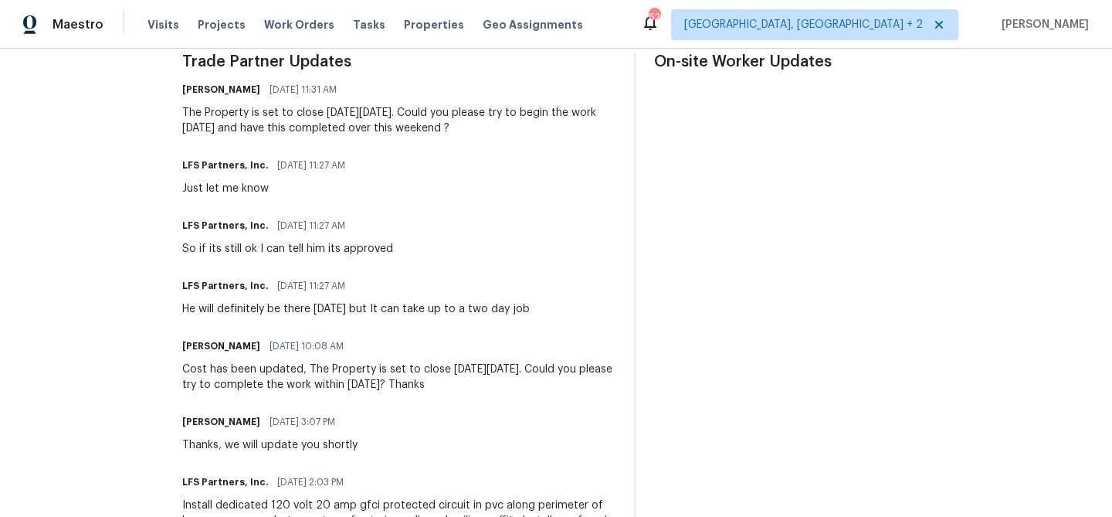
click at [224, 252] on div "So if its still ok I can tell him its approved" at bounding box center [287, 248] width 211 height 15
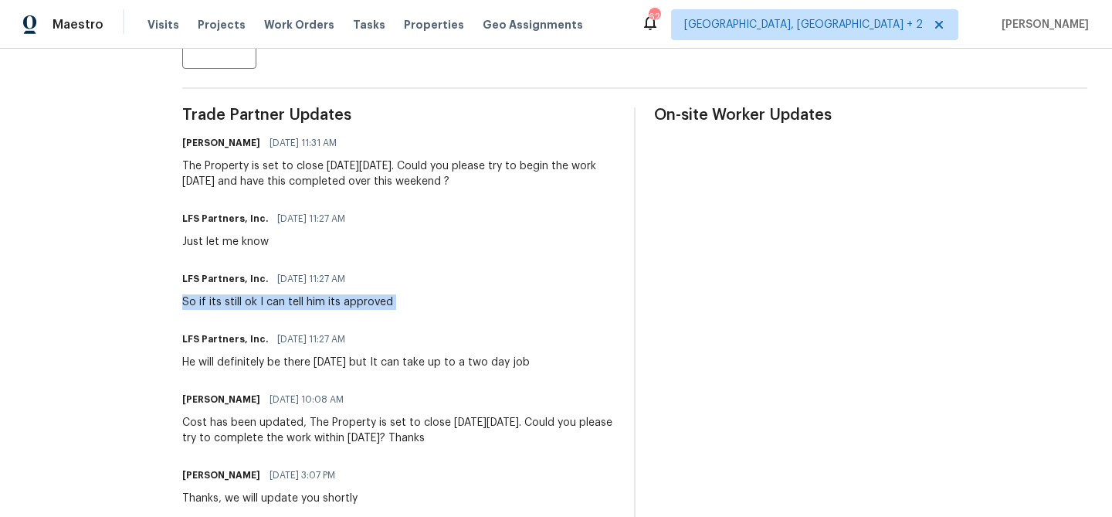
scroll to position [409, 0]
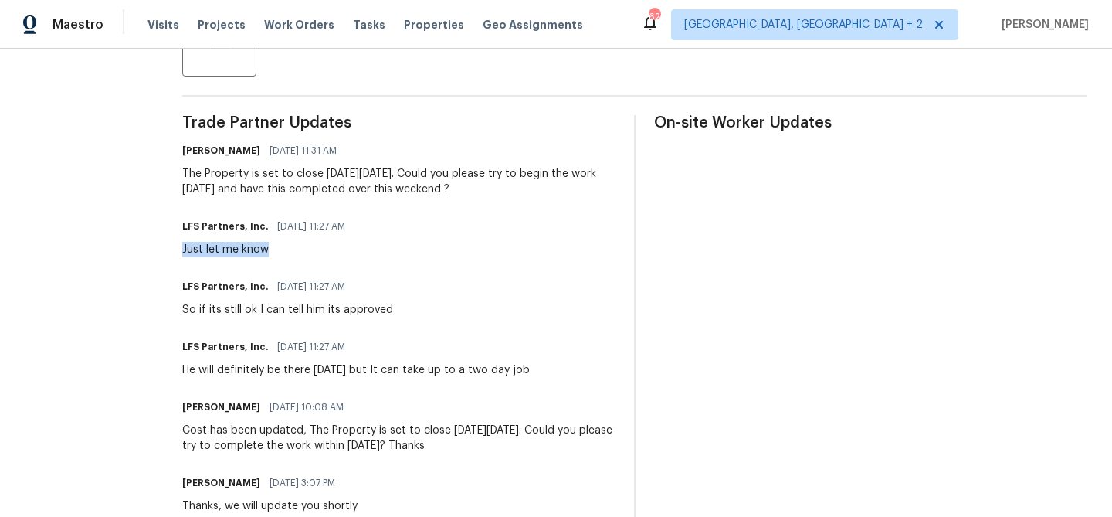
drag, startPoint x: 156, startPoint y: 250, endPoint x: 324, endPoint y: 250, distance: 168.3
click at [325, 250] on div "All work orders [STREET_ADDRESS] Home details Vendor Info LFS Partners, Inc. - …" at bounding box center [556, 476] width 1112 height 1675
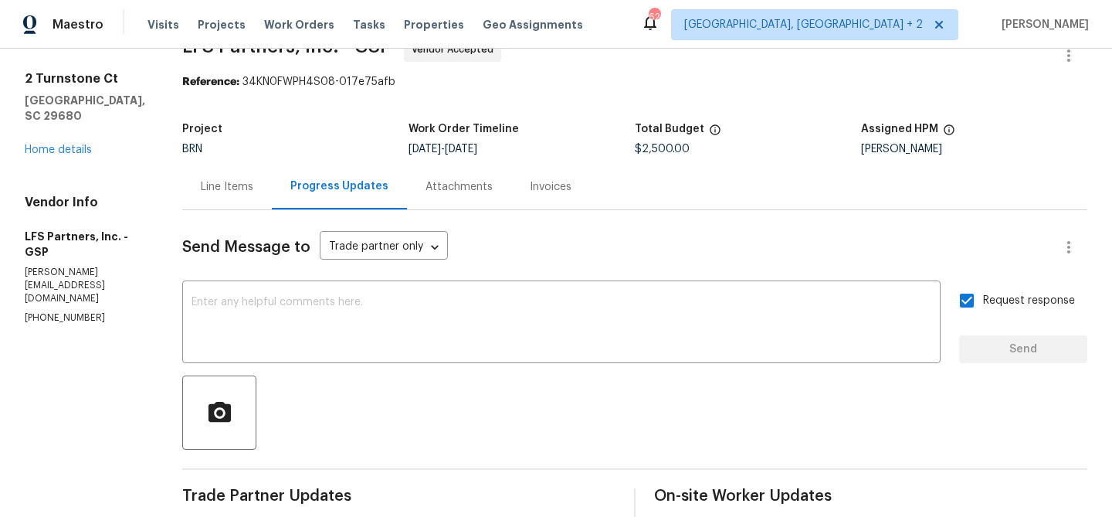
scroll to position [0, 0]
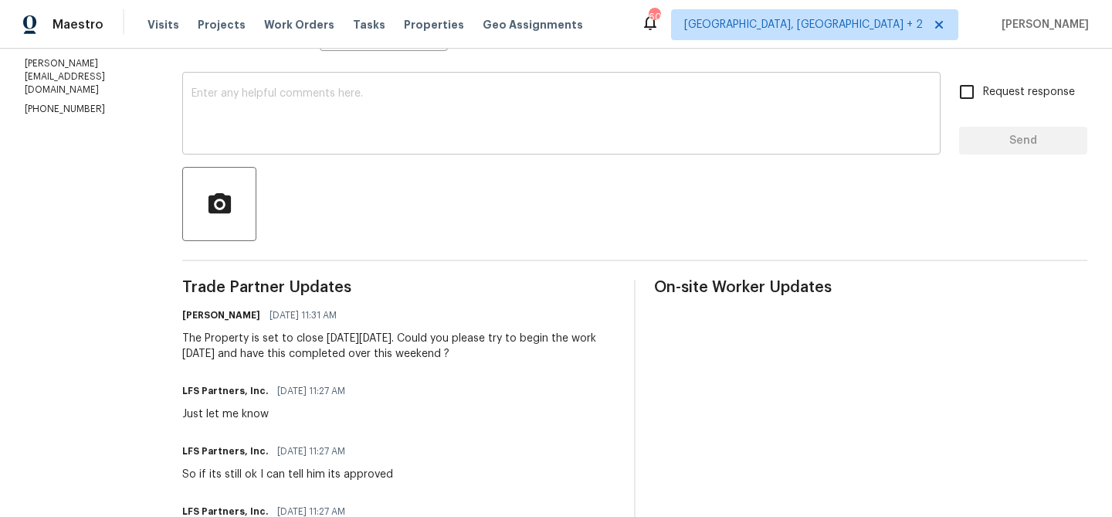
scroll to position [262, 0]
